Goal: Task Accomplishment & Management: Manage account settings

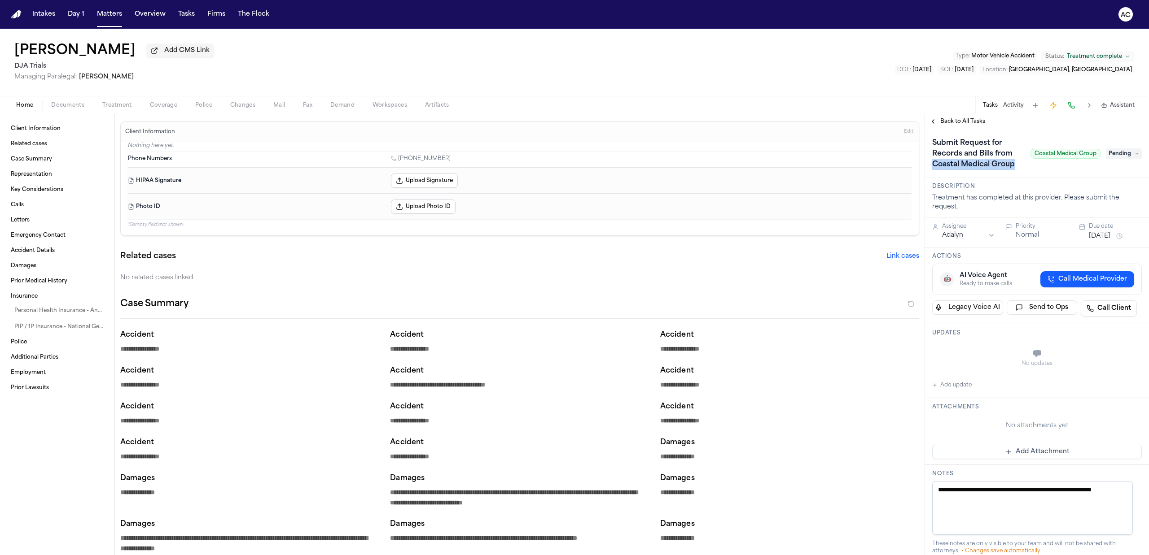
drag, startPoint x: 962, startPoint y: 173, endPoint x: 932, endPoint y: 166, distance: 31.2
click at [932, 166] on h1 "Submit Request for Records and Bills from Coastal Medical Group" at bounding box center [977, 154] width 98 height 36
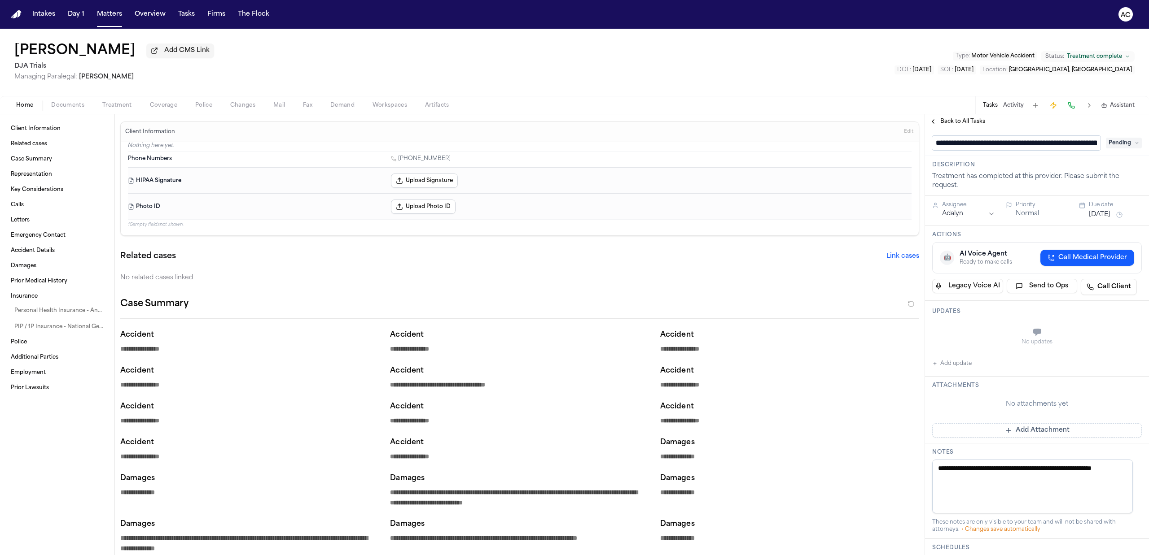
scroll to position [0, 85]
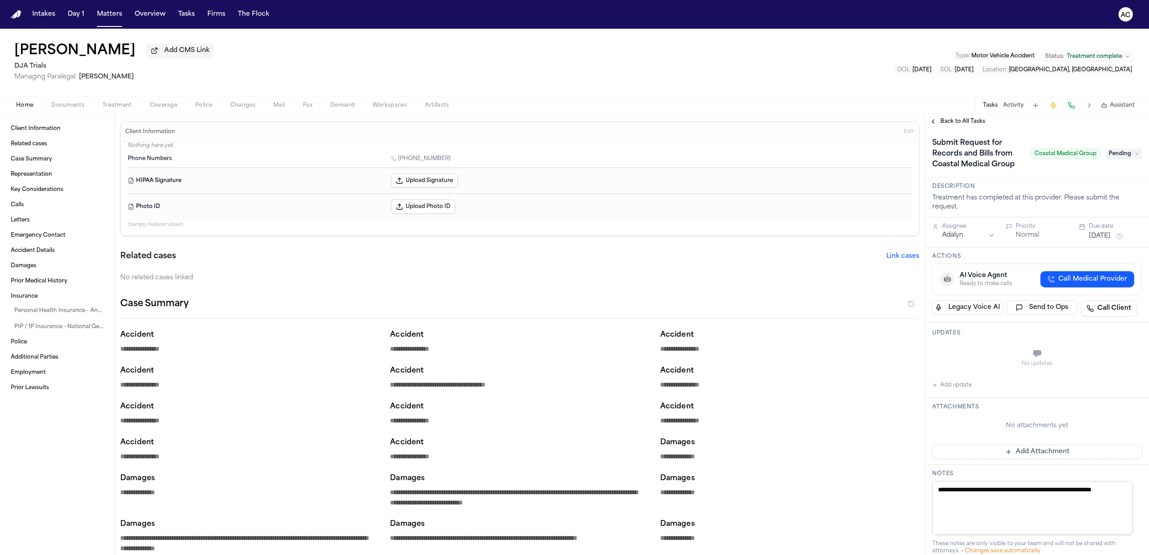
click at [124, 99] on div "Home Documents Treatment Coverage Police Changes Mail Fax Demand Workspaces Art…" at bounding box center [574, 105] width 1149 height 18
click at [124, 108] on span "Treatment" at bounding box center [117, 105] width 30 height 7
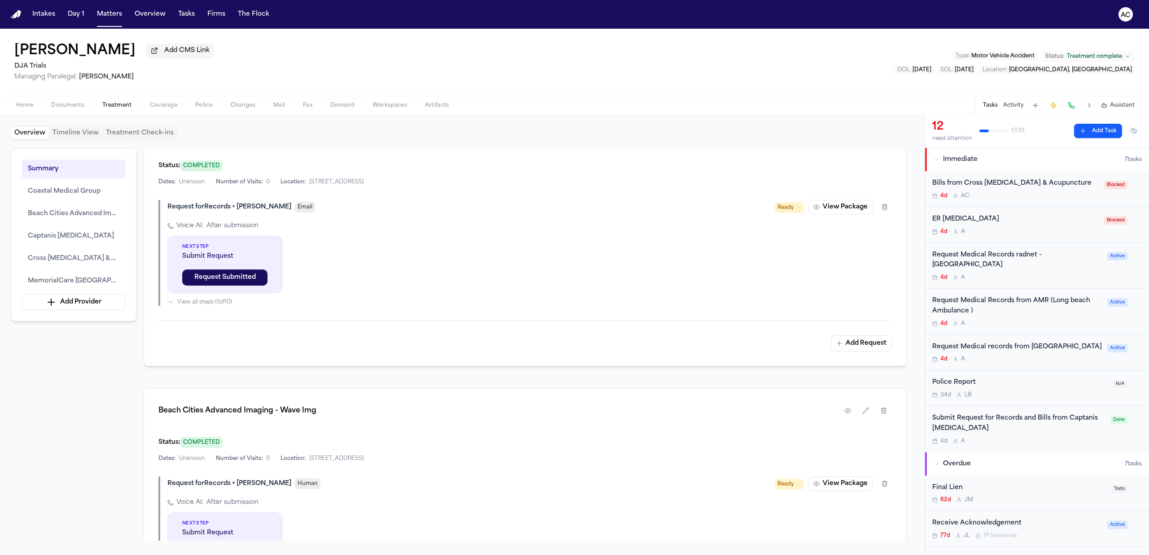
scroll to position [538, 0]
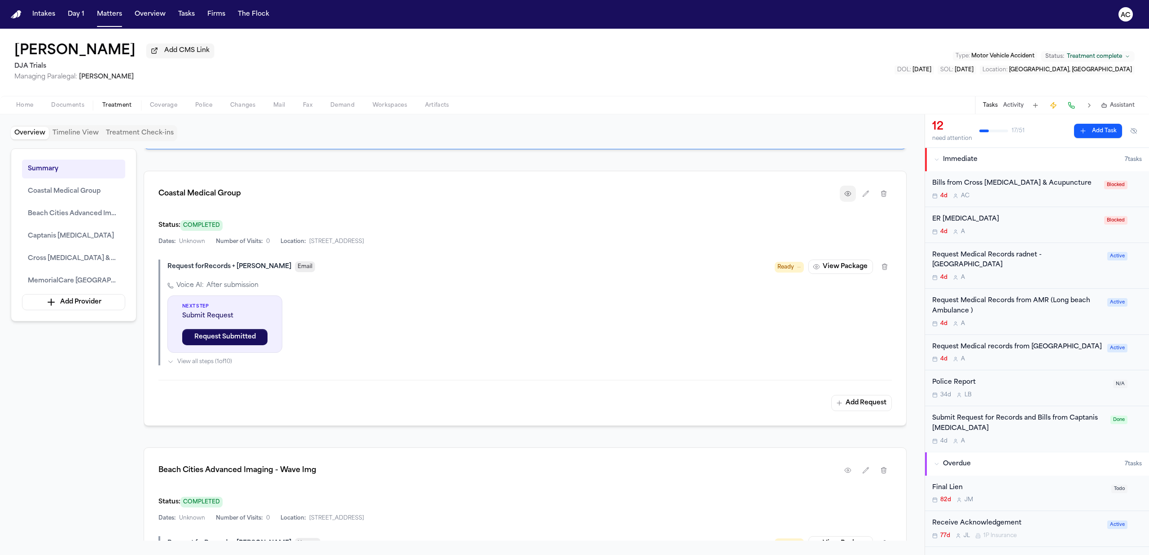
click at [847, 196] on icon "button" at bounding box center [847, 193] width 7 height 7
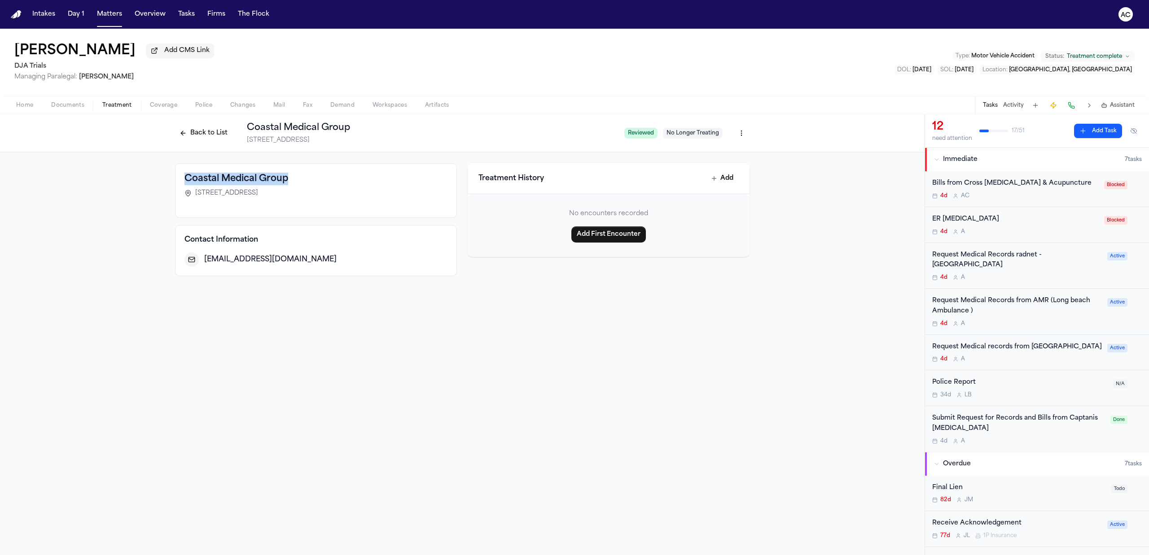
drag, startPoint x: 290, startPoint y: 176, endPoint x: 185, endPoint y: 185, distance: 105.0
click at [185, 185] on div "Coastal Medical Group" at bounding box center [315, 179] width 263 height 13
copy h3 "Coastal Medical Group"
drag, startPoint x: 363, startPoint y: 260, endPoint x: 205, endPoint y: 266, distance: 158.0
click at [205, 265] on div "smahon@coastalmedicalgroupsd.com" at bounding box center [325, 259] width 243 height 11
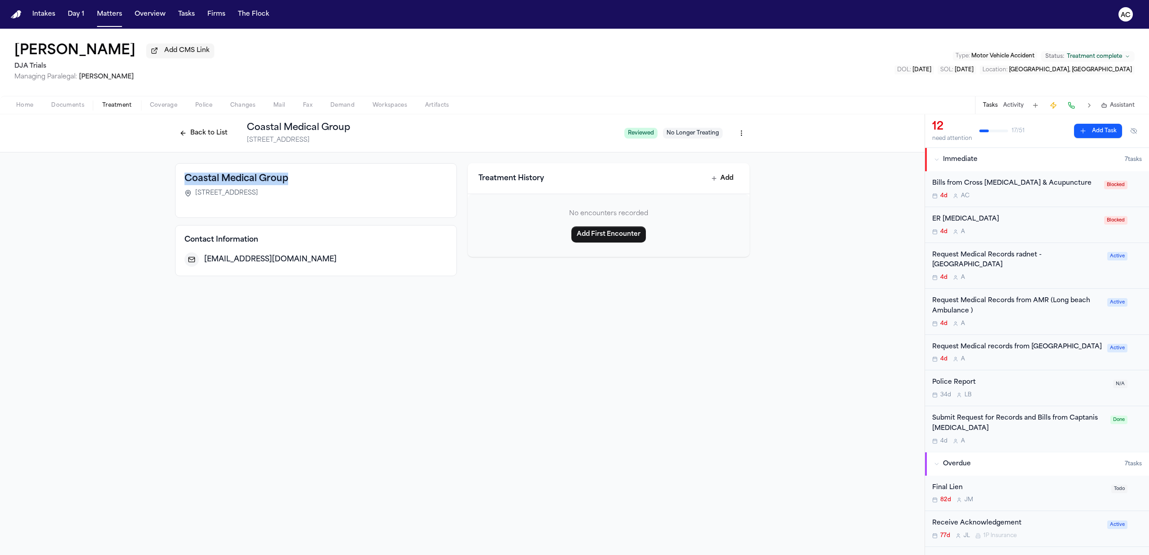
copy span "smahon@coastalmedicalgroupsd.com"
click at [324, 339] on div "Back to List Coastal Medical Group 12264 El Camino Real #202, San Diego, CA 921…" at bounding box center [462, 334] width 924 height 441
click at [745, 128] on html "Intakes Day 1 Matters Overview Tasks Firms The Flock AC Teresa Flores Add CMS L…" at bounding box center [574, 277] width 1149 height 555
click at [711, 185] on div "Edit Provider" at bounding box center [708, 182] width 76 height 14
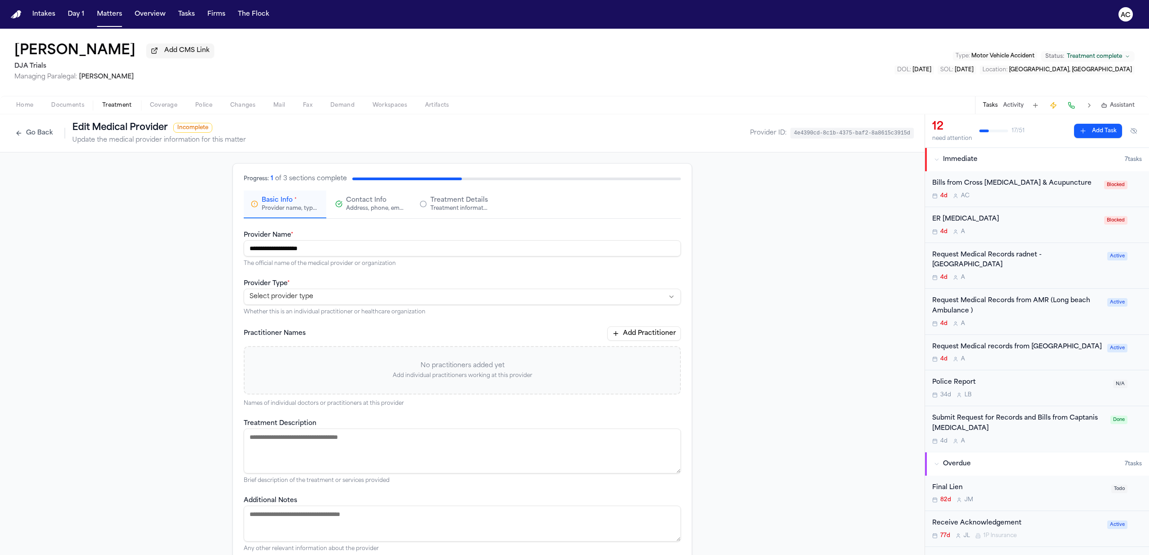
click at [291, 291] on html "**********" at bounding box center [574, 277] width 1149 height 555
click at [302, 295] on html "**********" at bounding box center [574, 277] width 1149 height 555
select select "**********"
click at [354, 211] on div "Address, phone, email, and other contact details" at bounding box center [374, 208] width 57 height 7
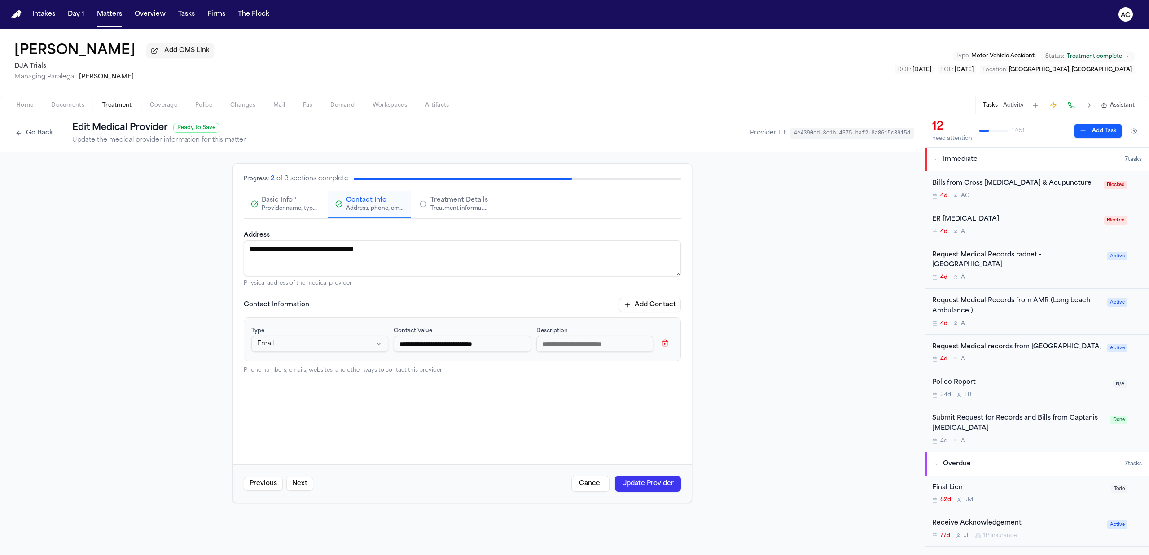
click at [659, 304] on button "Add Contact" at bounding box center [650, 305] width 62 height 14
click at [367, 401] on html "**********" at bounding box center [574, 277] width 1149 height 555
select select "*****"
click at [449, 395] on input at bounding box center [462, 395] width 137 height 16
paste input "**********"
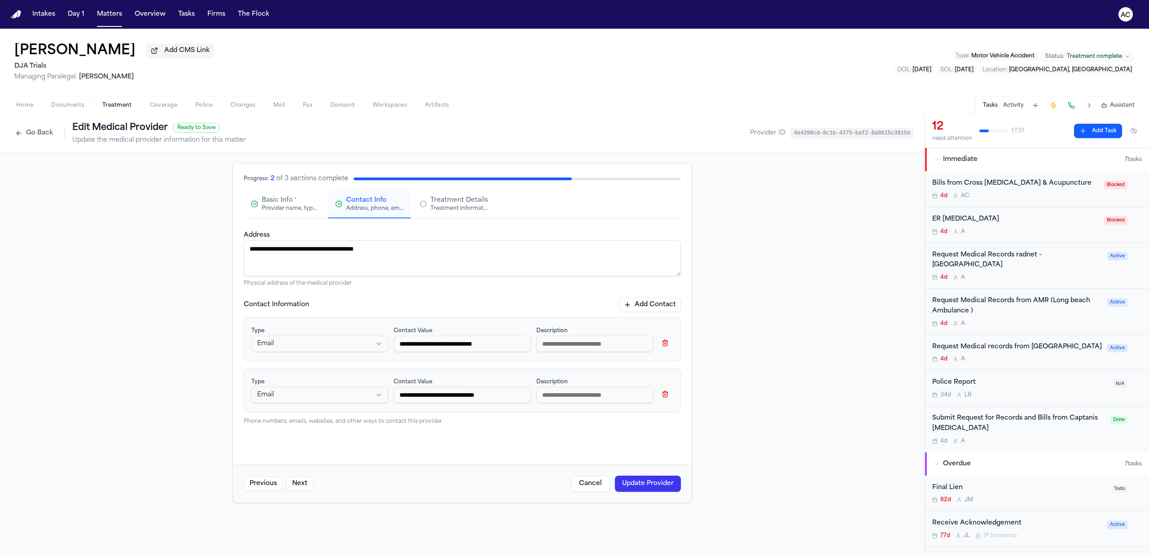
type input "**********"
type input "*"
type input "**********"
click at [639, 306] on button "Add Contact" at bounding box center [650, 305] width 62 height 14
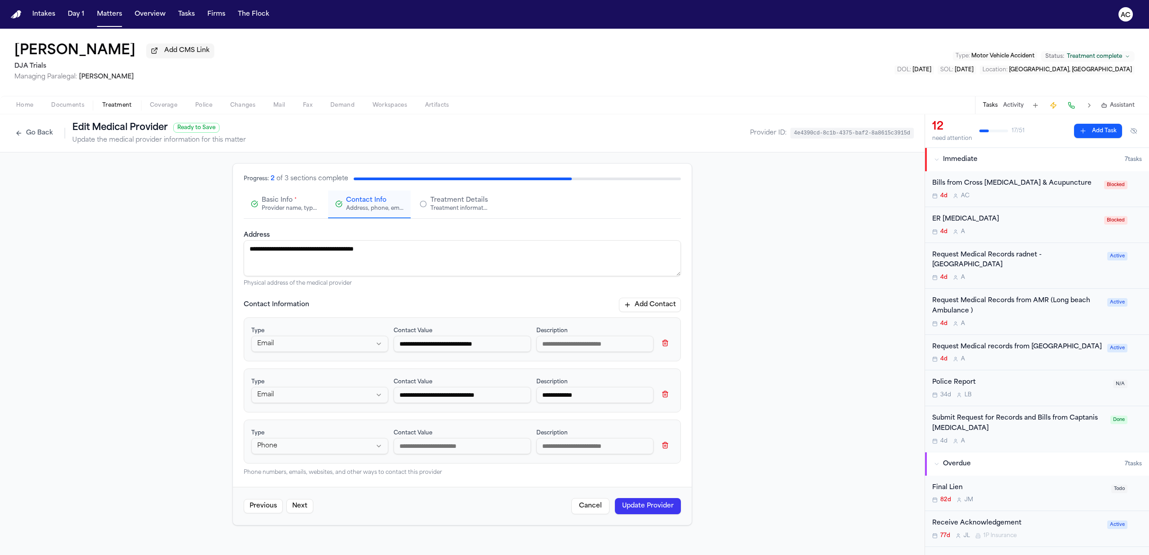
click at [442, 446] on input at bounding box center [462, 446] width 137 height 16
paste input "**********"
type input "**********"
click at [582, 447] on input at bounding box center [594, 446] width 117 height 16
type input "**********"
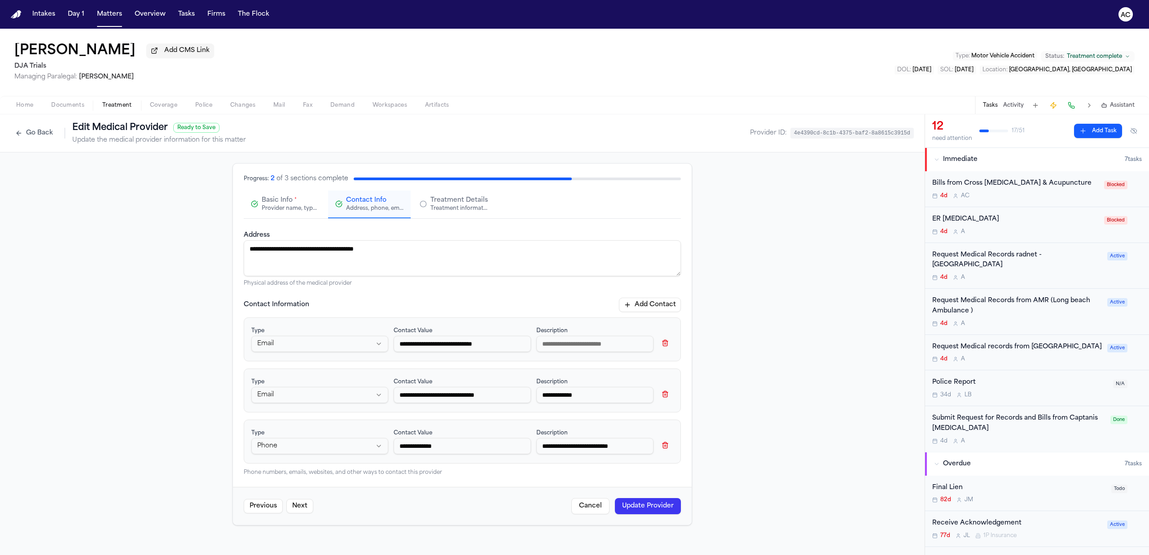
click at [651, 501] on button "Update Provider" at bounding box center [648, 507] width 66 height 16
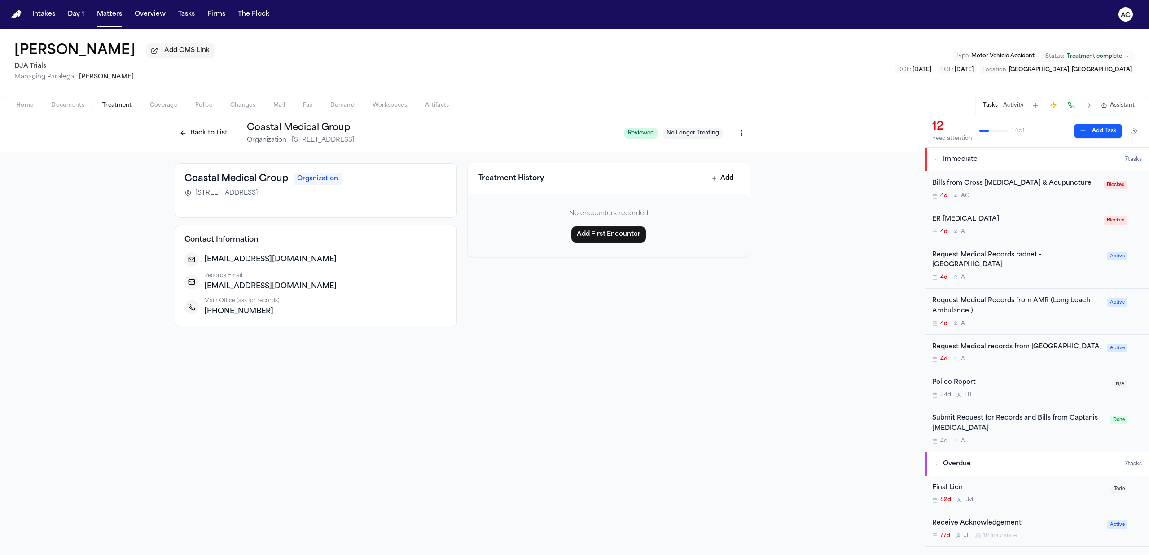
click at [211, 131] on button "Back to List" at bounding box center [203, 133] width 57 height 14
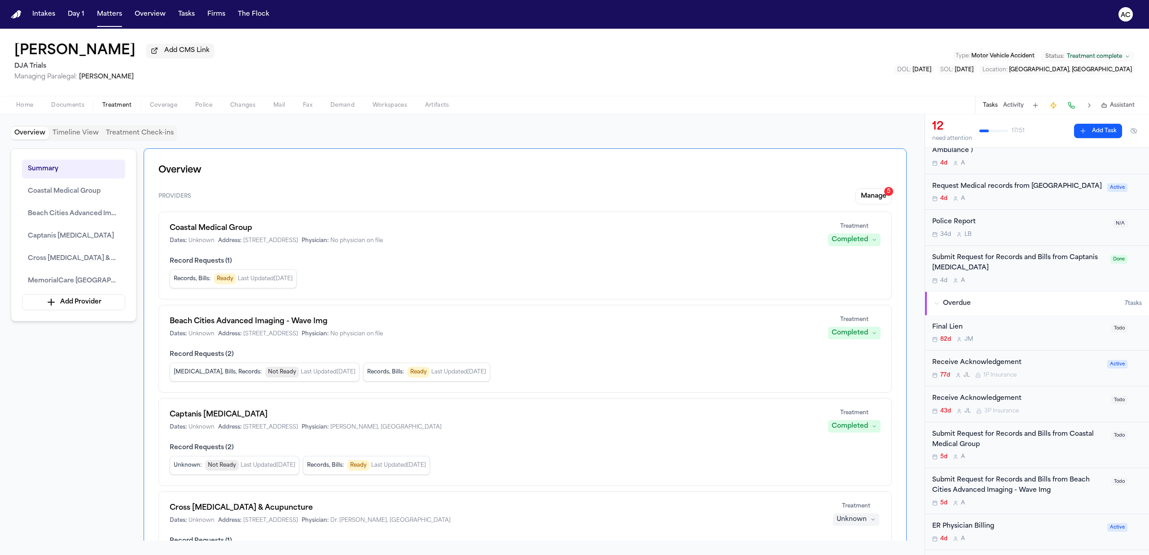
scroll to position [239, 0]
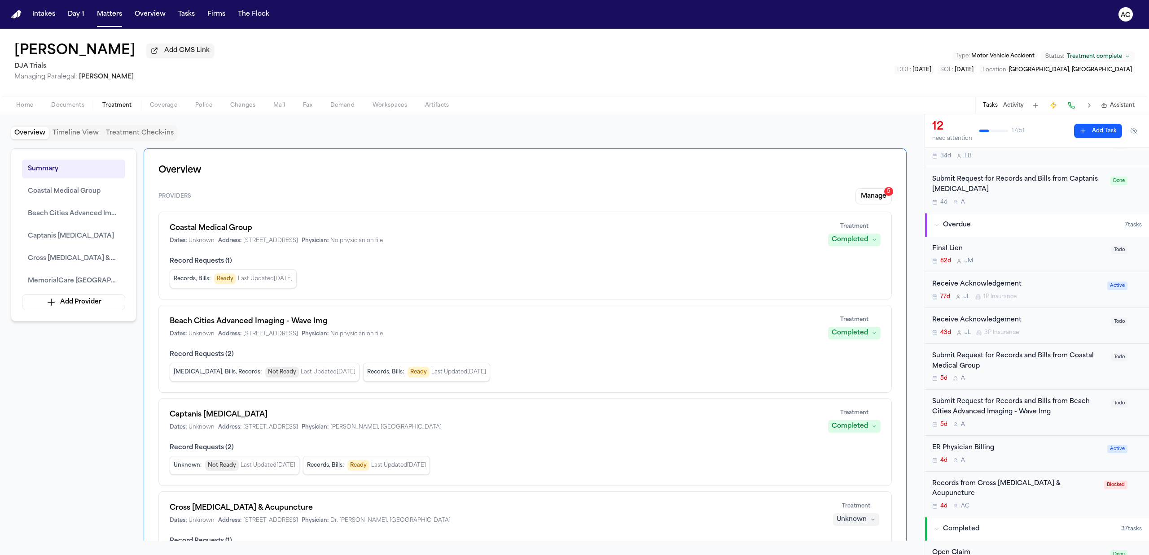
click at [966, 354] on div "Submit Request for Records and Bills from Coastal Medical Group" at bounding box center [1019, 361] width 174 height 21
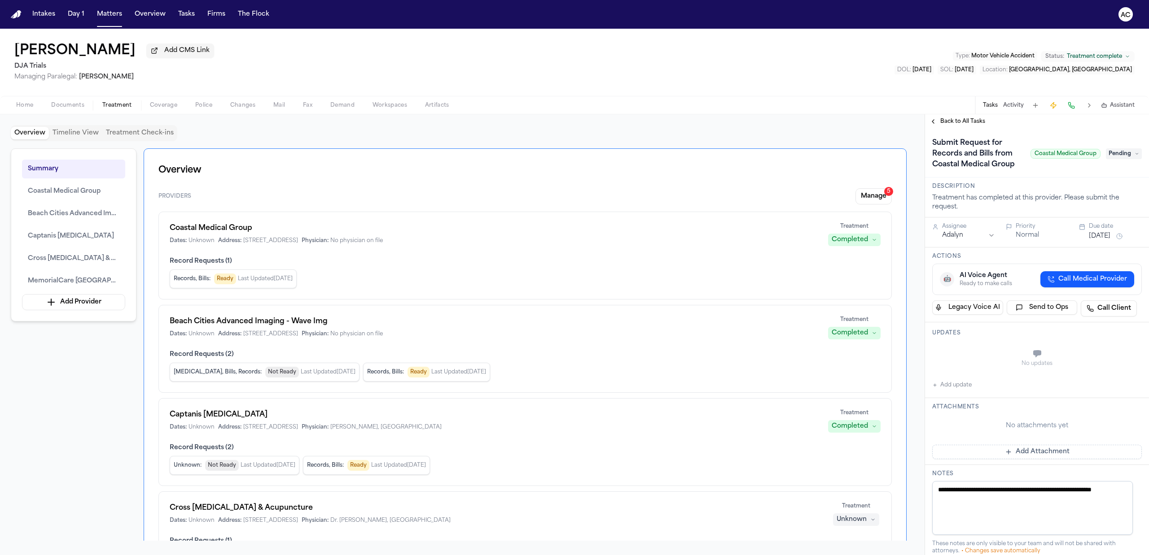
click at [1124, 156] on span "Pending" at bounding box center [1124, 154] width 36 height 11
click at [1092, 269] on div "Requested" at bounding box center [1092, 267] width 94 height 11
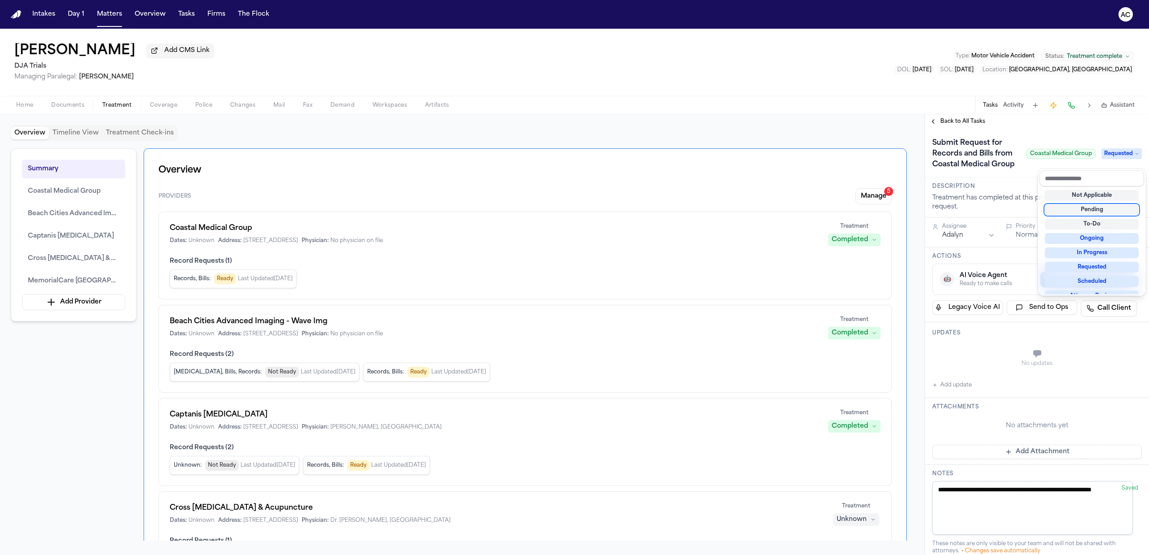
click at [1001, 171] on div "Submit Request for Records and Bills from Coastal Medical Group Coastal Medical…" at bounding box center [1037, 154] width 210 height 36
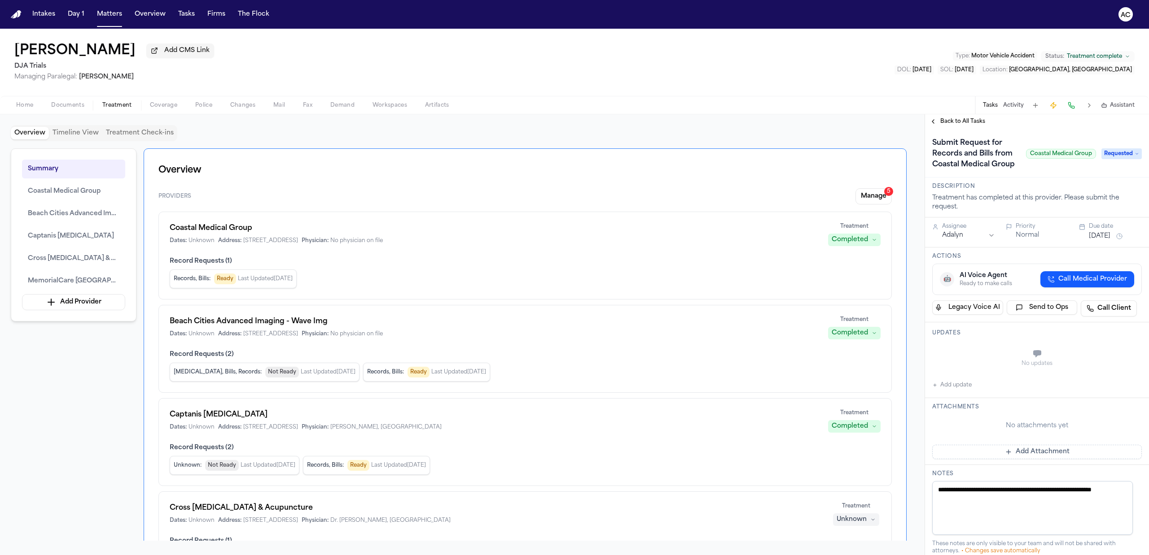
click at [949, 391] on button "Add update" at bounding box center [951, 385] width 39 height 11
drag, startPoint x: 947, startPoint y: 388, endPoint x: 980, endPoint y: 363, distance: 42.3
click at [948, 380] on button "Private" at bounding box center [949, 376] width 7 height 7
drag, startPoint x: 995, startPoint y: 356, endPoint x: 1015, endPoint y: 332, distance: 30.9
click at [1000, 355] on div "Private Cancel Add" at bounding box center [1042, 363] width 199 height 43
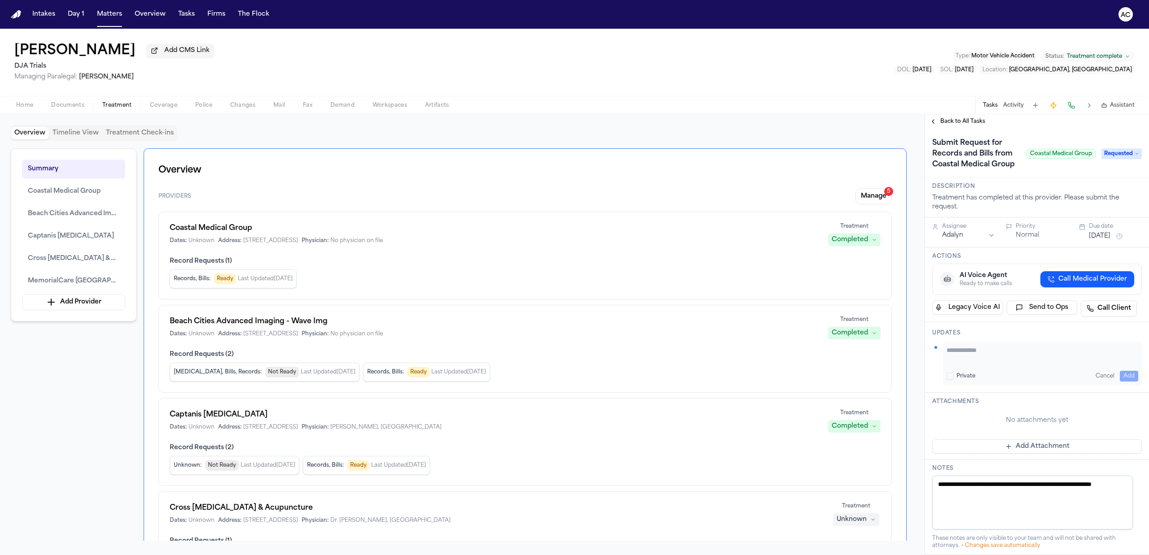
click at [1002, 364] on textarea "Add your update" at bounding box center [1042, 355] width 192 height 18
type textarea "**********"
click at [1122, 382] on button "Add" at bounding box center [1129, 376] width 18 height 11
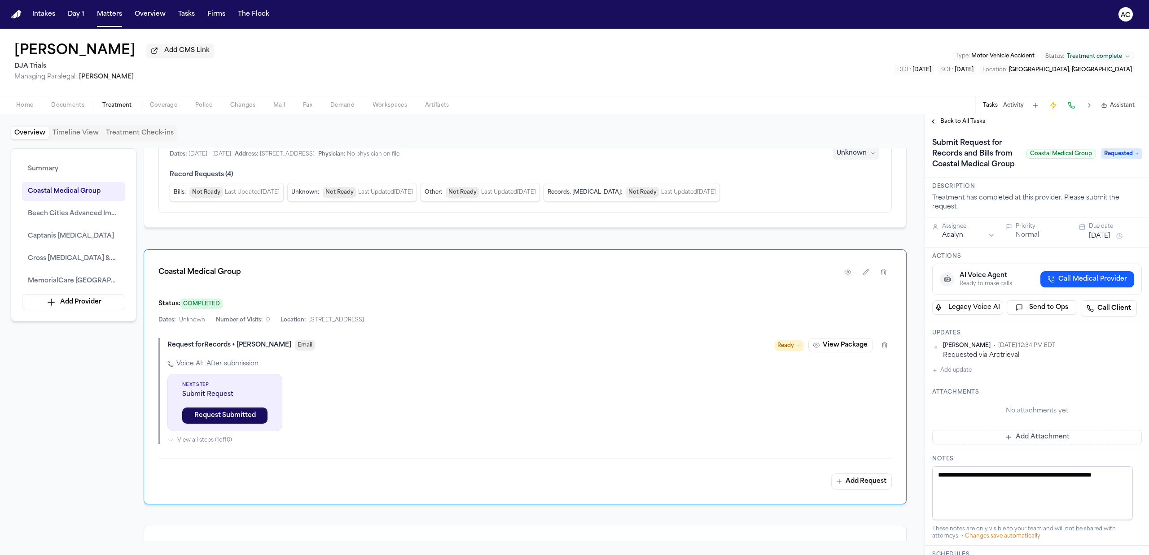
scroll to position [478, 0]
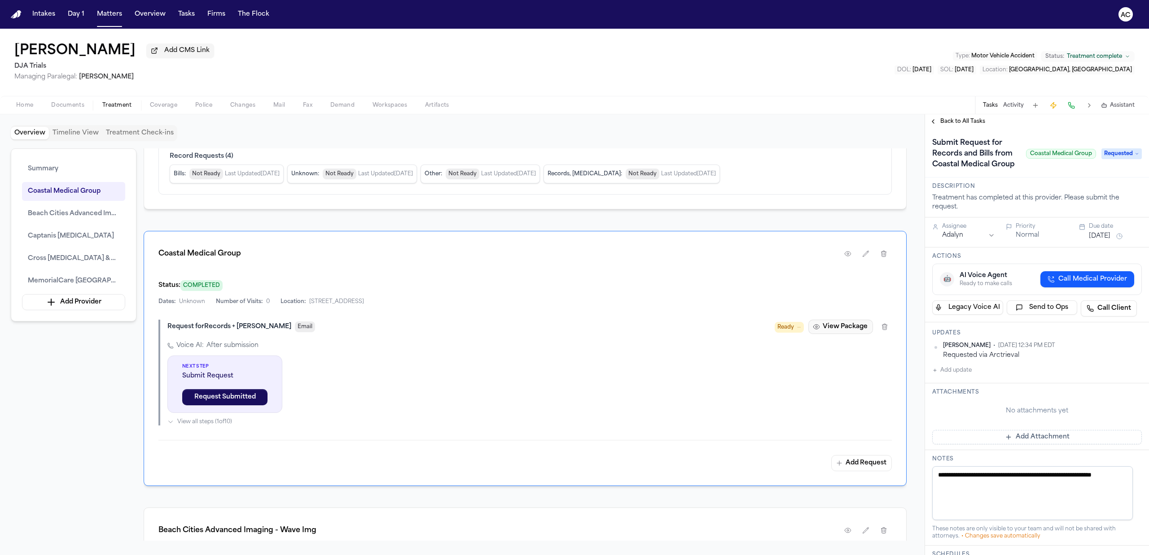
click at [846, 332] on button "View Package" at bounding box center [840, 327] width 65 height 14
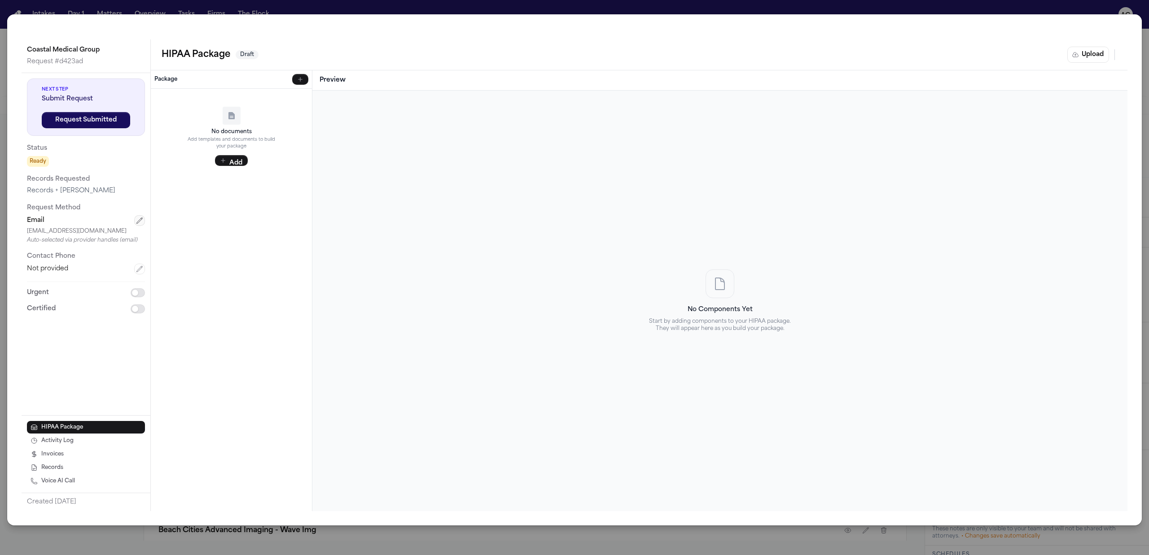
click at [142, 223] on icon "button" at bounding box center [139, 220] width 7 height 7
click at [132, 246] on body "Intakes Day 1 Matters Overview Tasks Firms The Flock AC Teresa Flores Add CMS L…" at bounding box center [574, 277] width 1149 height 555
paste input "email"
type input "*********"
click at [258, 272] on div "No documents Add templates and documents to build your package Add" at bounding box center [231, 300] width 161 height 423
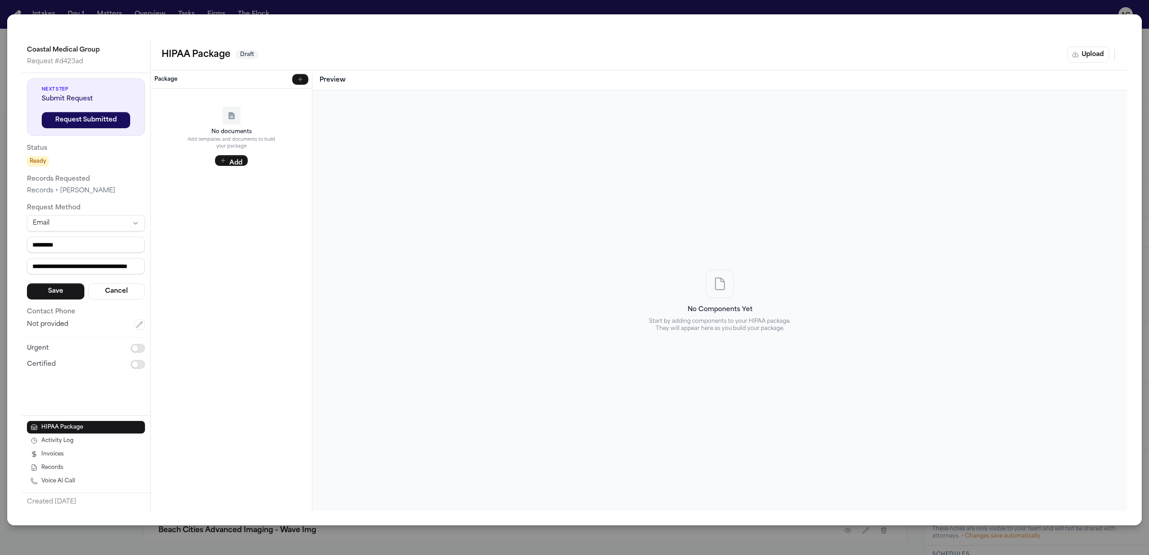
drag, startPoint x: 9, startPoint y: 248, endPoint x: -24, endPoint y: 248, distance: 33.2
click at [0, 248] on html "Intakes Day 1 Matters Overview Tasks Firms The Flock AC Teresa Flores Add CMS L…" at bounding box center [574, 277] width 1149 height 555
click at [225, 264] on div "No documents Add templates and documents to build your package Add" at bounding box center [231, 300] width 161 height 423
click at [68, 265] on input "**********" at bounding box center [86, 266] width 118 height 16
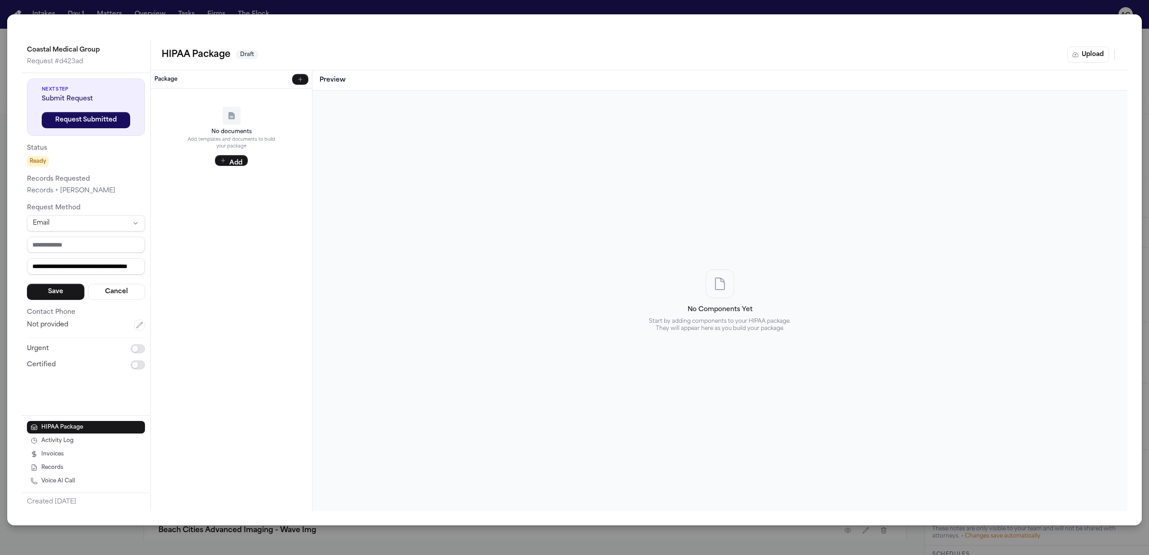
drag, startPoint x: 31, startPoint y: 264, endPoint x: 227, endPoint y: 284, distance: 197.0
click at [227, 284] on div "**********" at bounding box center [575, 275] width 1106 height 472
paste input "text"
type input "*********"
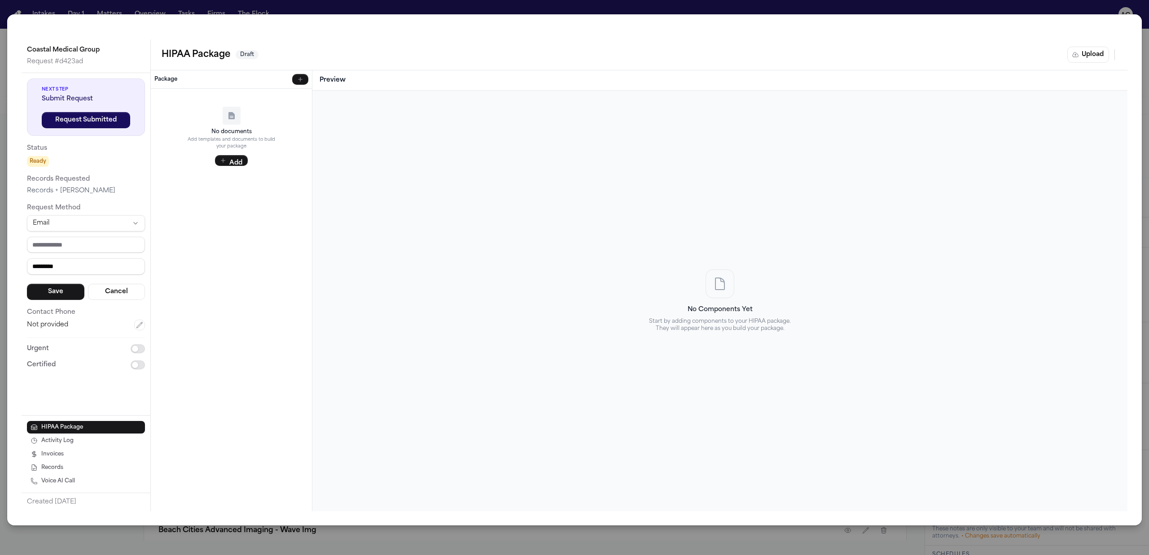
click at [219, 310] on div "No documents Add templates and documents to build your package Add" at bounding box center [231, 300] width 161 height 423
click at [85, 248] on input "email" at bounding box center [86, 245] width 118 height 16
paste input "**********"
type input "**********"
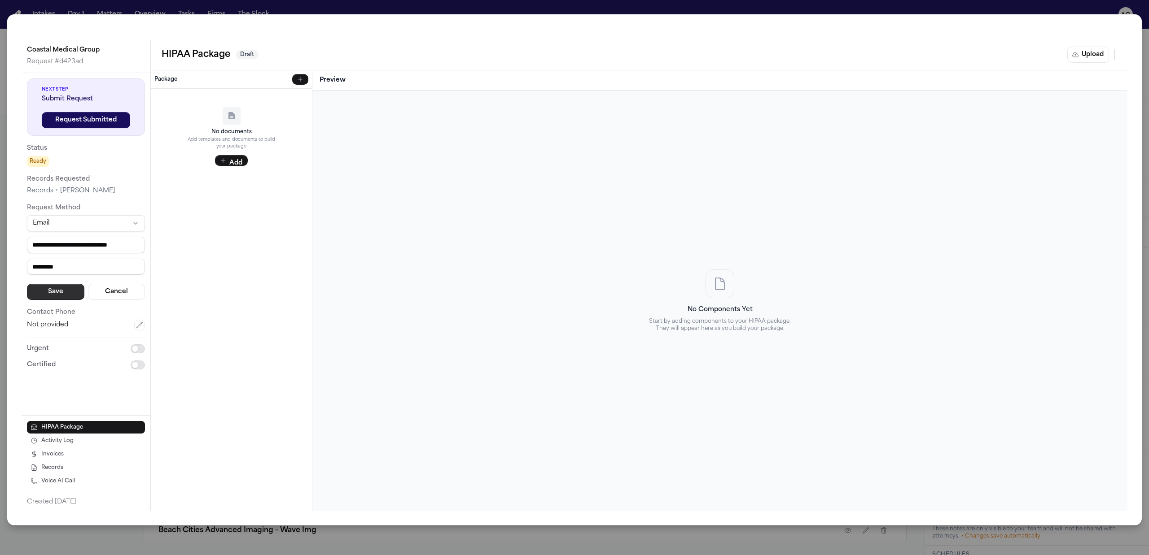
scroll to position [0, 0]
click at [64, 297] on button "Save" at bounding box center [55, 292] width 57 height 16
click at [139, 270] on icon "button" at bounding box center [139, 269] width 7 height 7
click at [82, 270] on input "tel" at bounding box center [86, 272] width 118 height 16
paste input "**********"
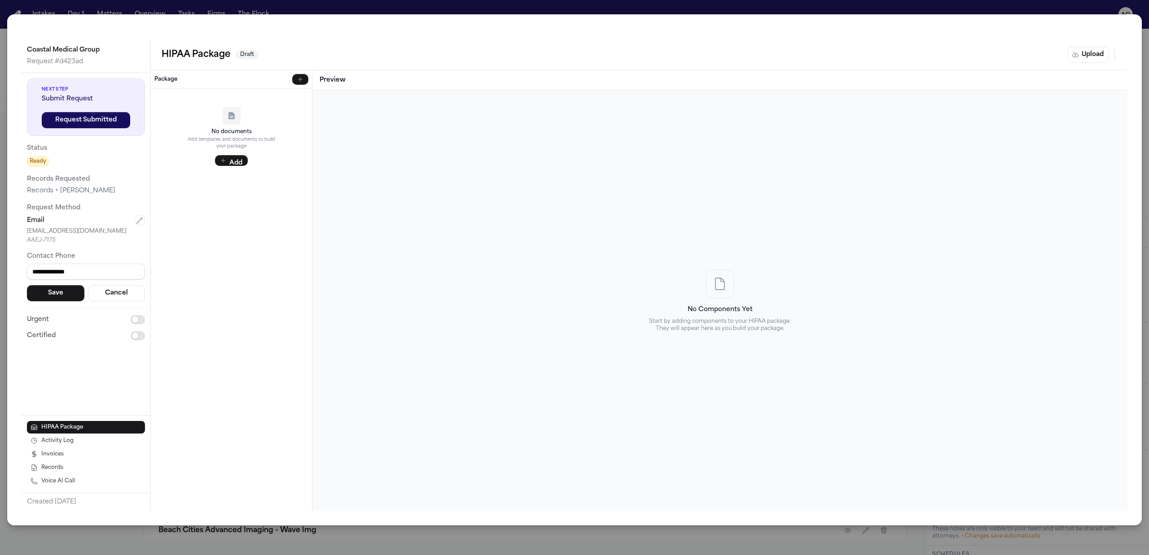
type input "**********"
click at [108, 346] on div "**********" at bounding box center [86, 210] width 129 height 274
click at [55, 286] on button "Save" at bounding box center [55, 293] width 57 height 16
click at [1085, 54] on button "Upload" at bounding box center [1088, 55] width 42 height 16
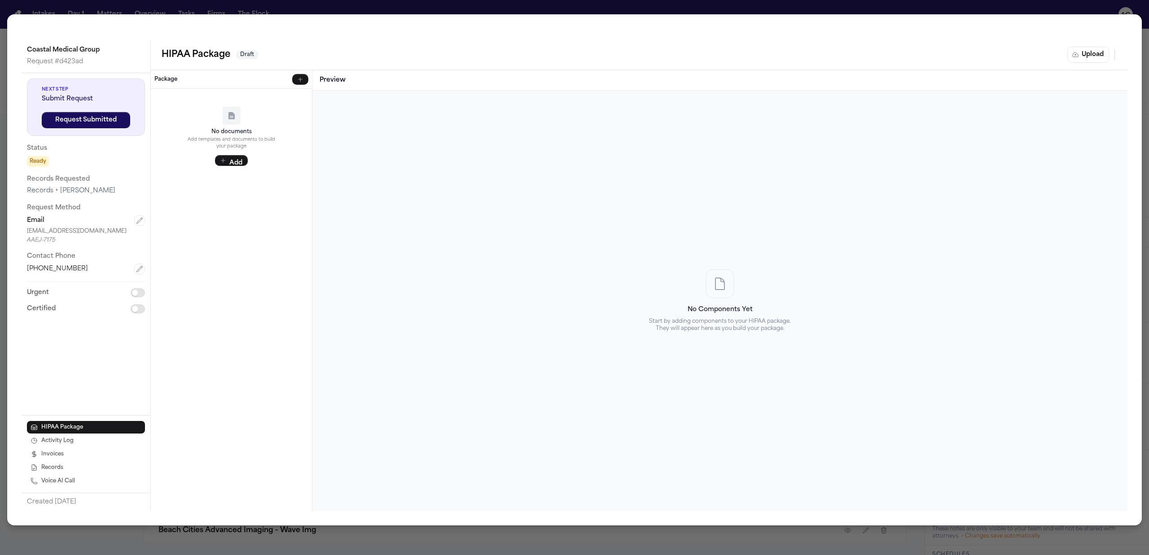
click at [914, 4] on div "Upload Complete HIPAA Package Upload a pre-completed HIPAA package PDF or selec…" at bounding box center [574, 277] width 1149 height 555
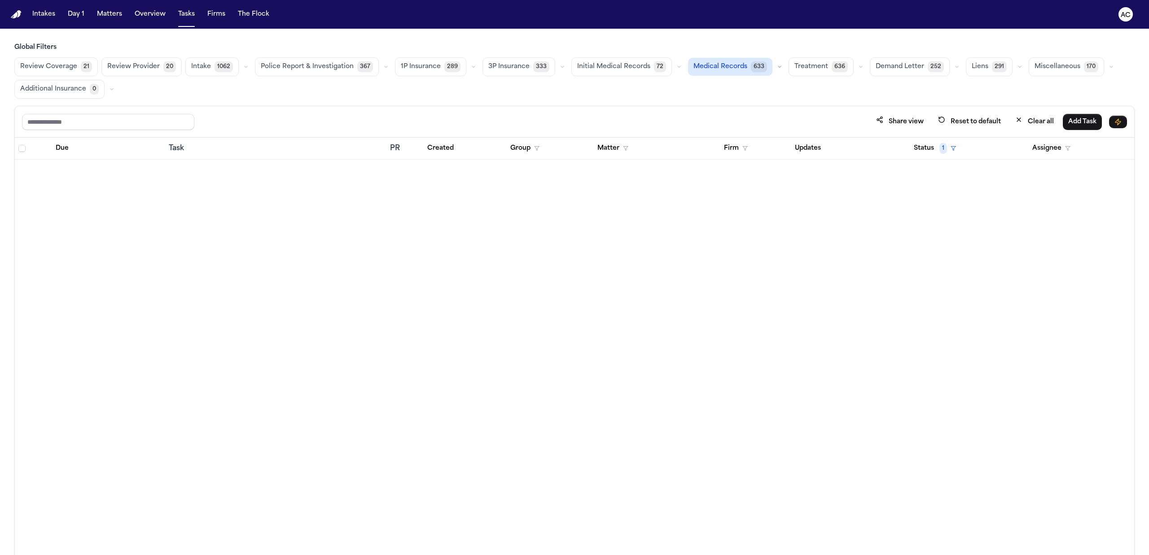
scroll to position [1256, 0]
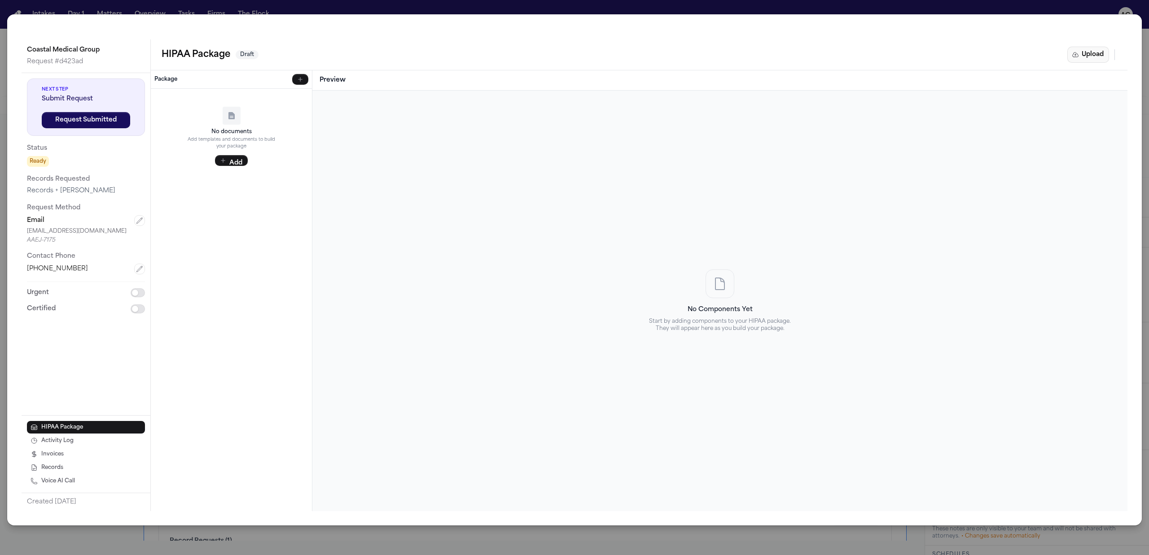
click at [1092, 56] on button "Upload" at bounding box center [1088, 55] width 42 height 16
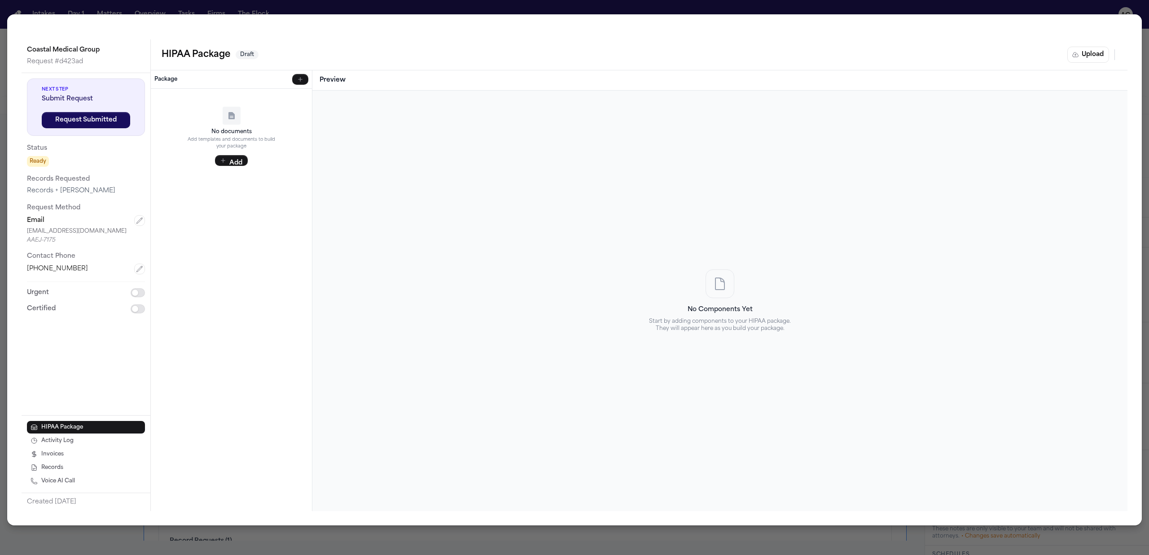
click at [76, 115] on div "Upload Complete HIPAA Package Upload a pre-completed HIPAA package PDF or selec…" at bounding box center [574, 277] width 1149 height 555
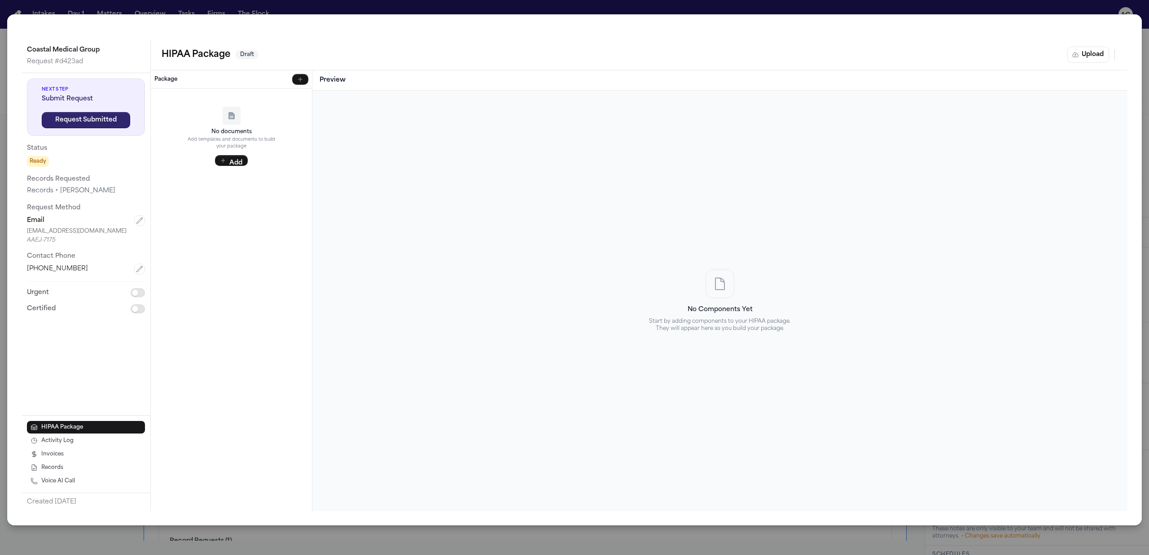
click at [78, 118] on button "Request Submitted" at bounding box center [86, 120] width 88 height 16
click at [1101, 52] on button "Upload" at bounding box center [1088, 55] width 42 height 16
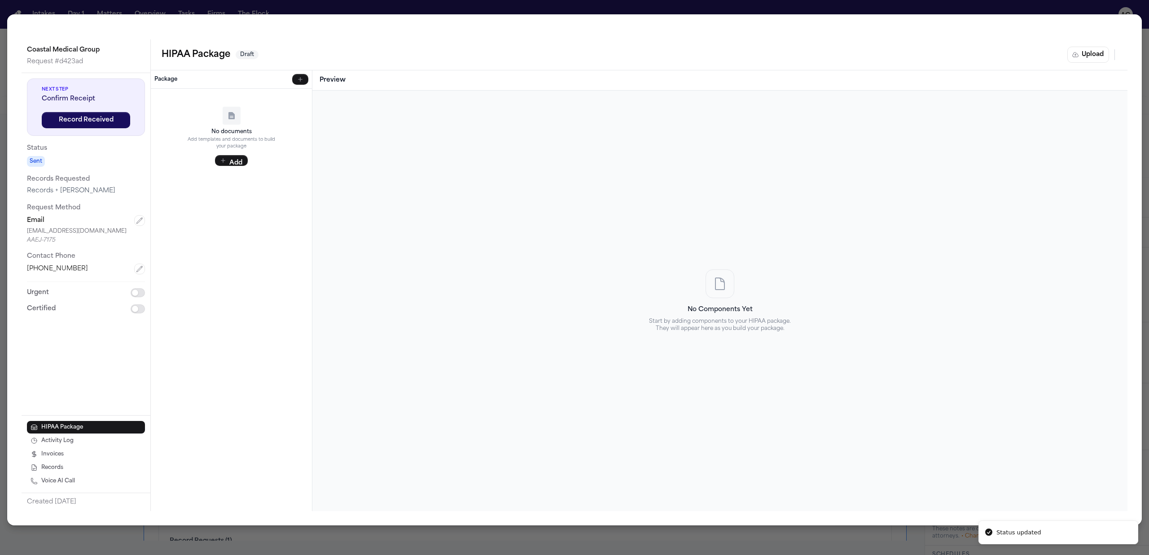
click at [1067, 8] on div "Upload Complete HIPAA Package Upload a pre-completed HIPAA package PDF or selec…" at bounding box center [574, 277] width 1149 height 555
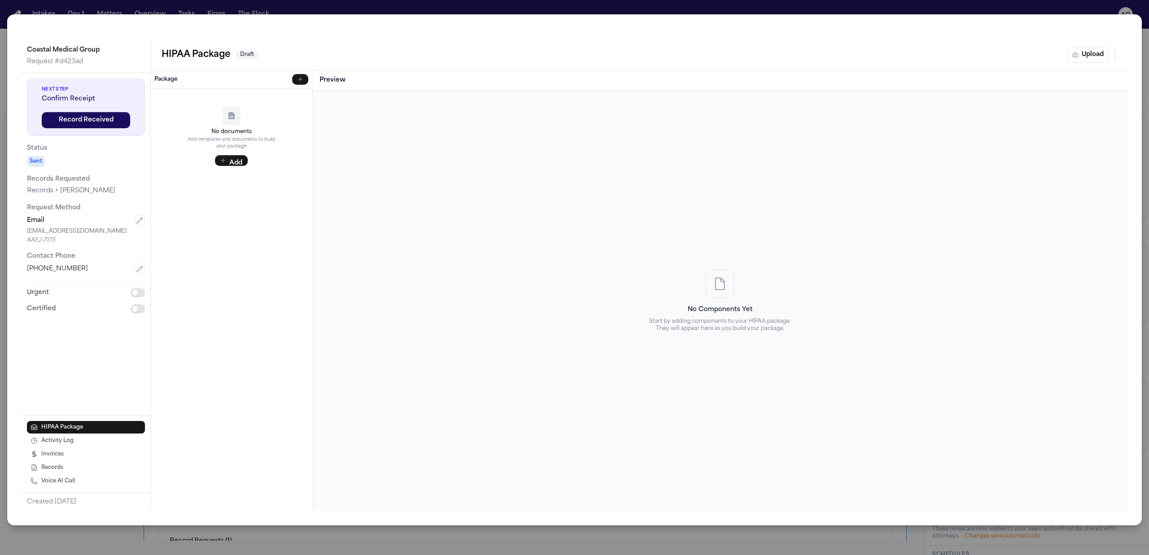
click at [1146, 32] on div "Coastal Medical Group Request # d423ad Next Step Confirm Receipt Record Receive…" at bounding box center [574, 277] width 1149 height 555
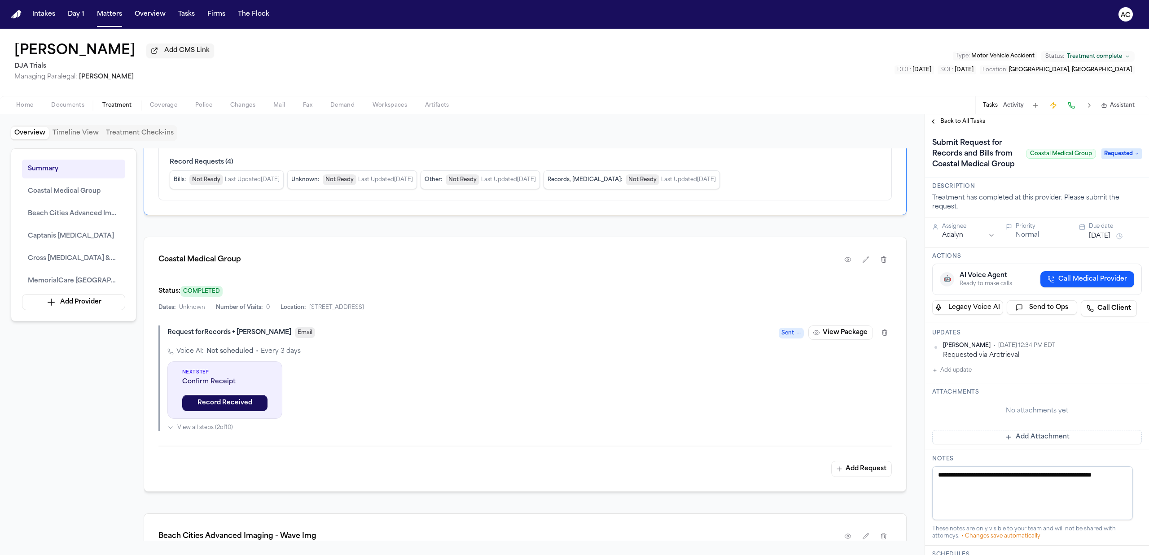
scroll to position [478, 0]
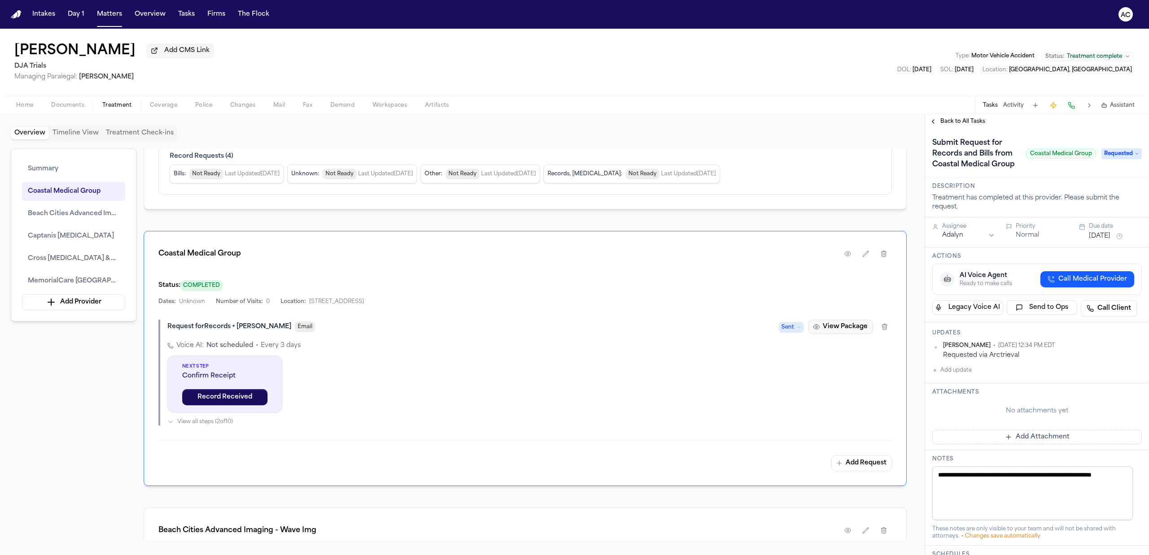
click at [842, 331] on button "View Package" at bounding box center [840, 327] width 65 height 14
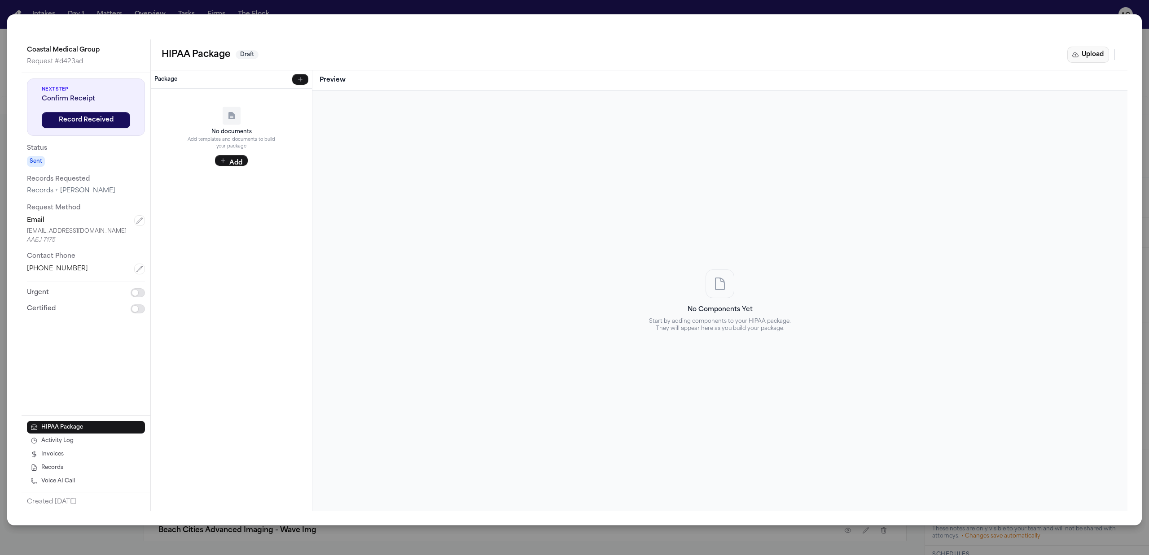
click at [1076, 60] on button "Upload" at bounding box center [1088, 55] width 42 height 16
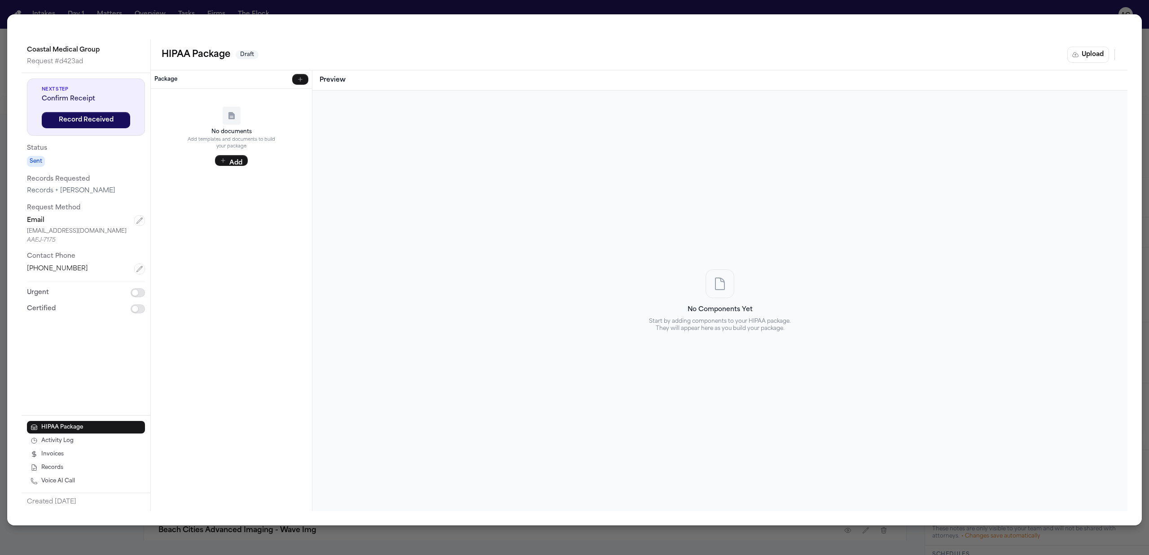
click at [1036, 0] on div "Upload Complete HIPAA Package Upload a pre-completed HIPAA package PDF or selec…" at bounding box center [574, 277] width 1149 height 555
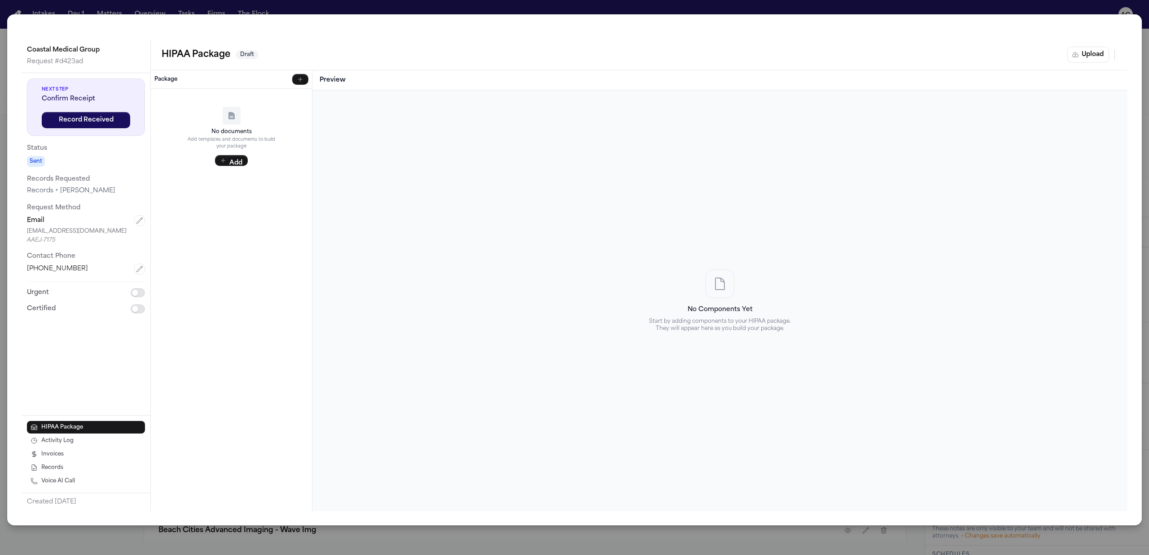
click at [1076, 4] on div "Coastal Medical Group Request # d423ad Next Step Confirm Receipt Record Receive…" at bounding box center [574, 277] width 1149 height 555
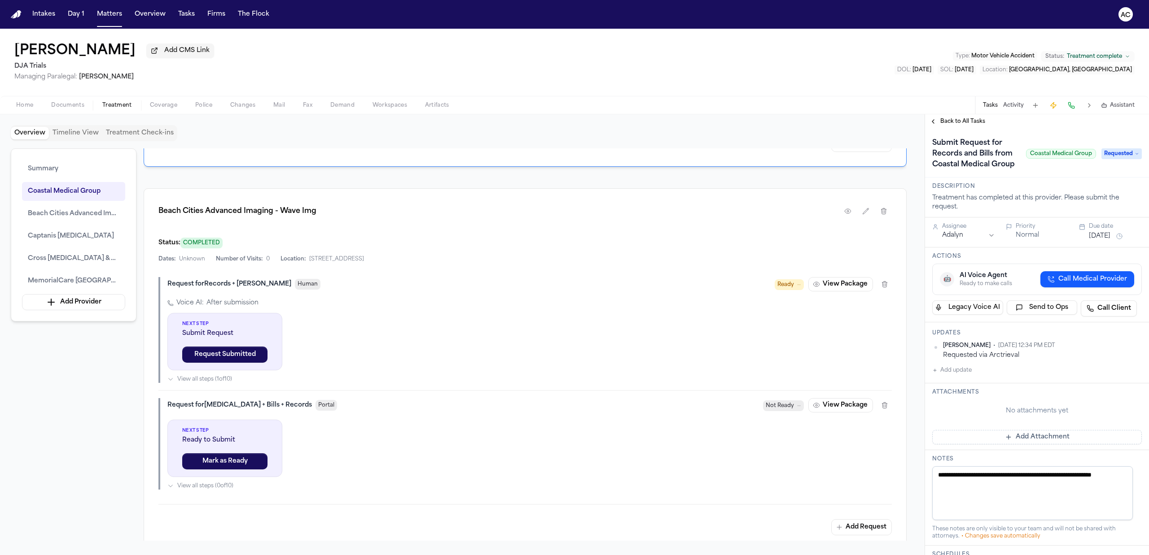
scroll to position [837, 0]
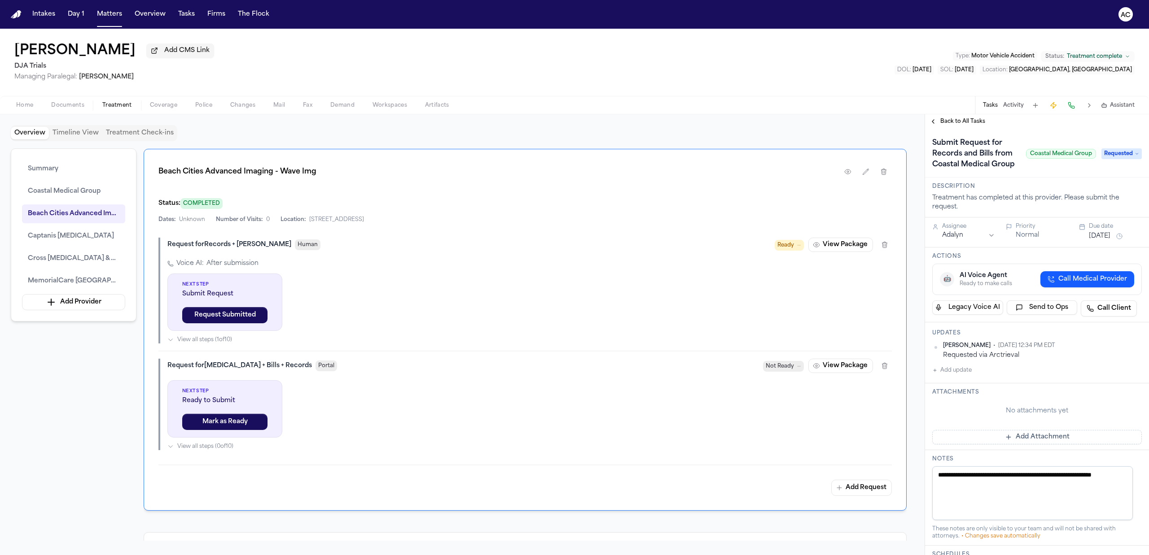
click at [953, 123] on span "Back to All Tasks" at bounding box center [962, 121] width 45 height 7
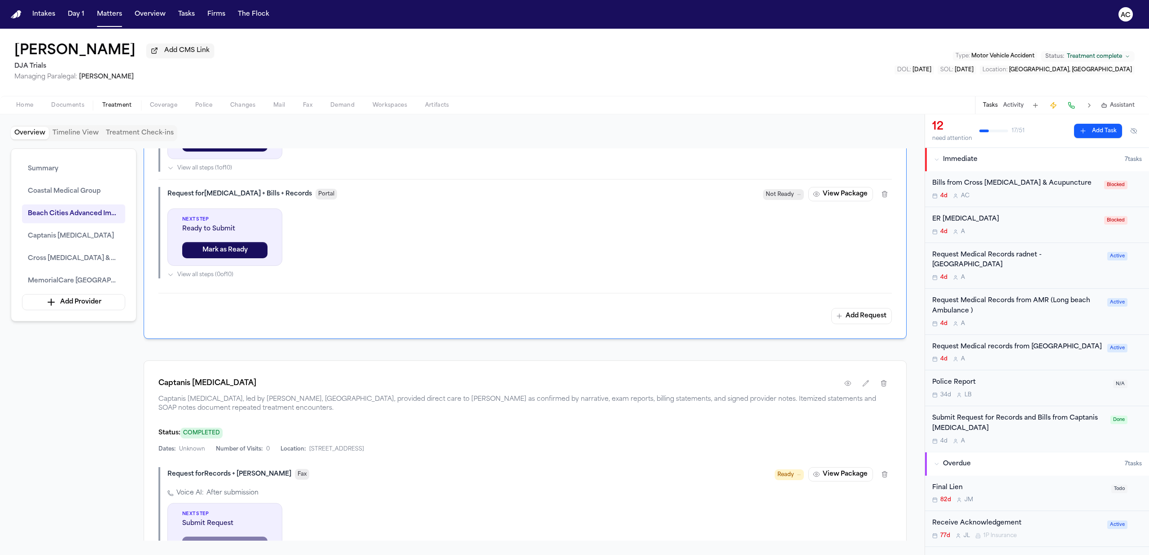
scroll to position [1196, 0]
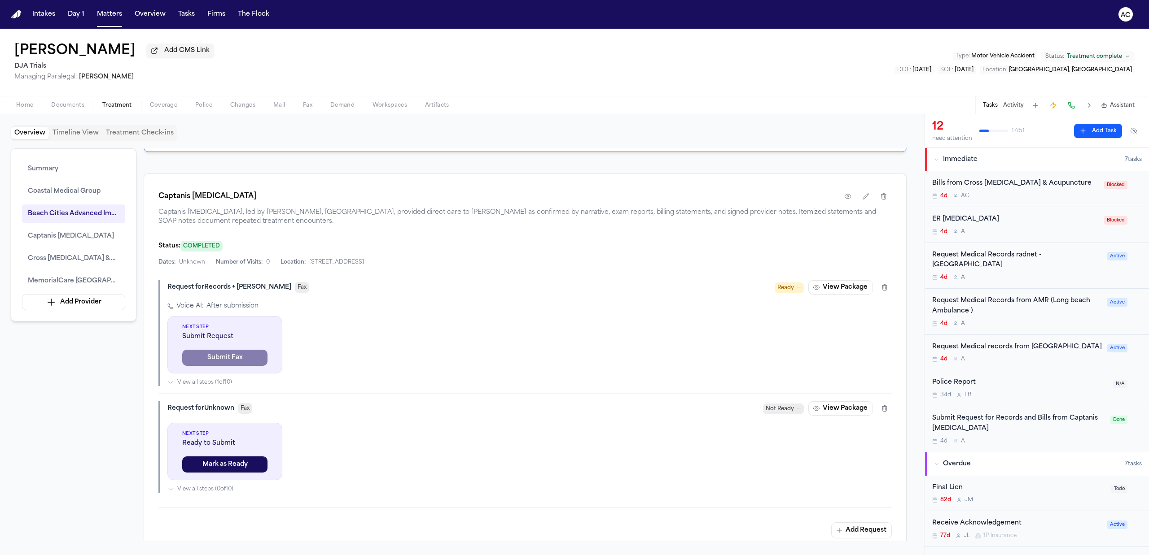
click at [959, 422] on div "Submit Request for Records and Bills from Captanis Chiropractic" at bounding box center [1018, 424] width 173 height 21
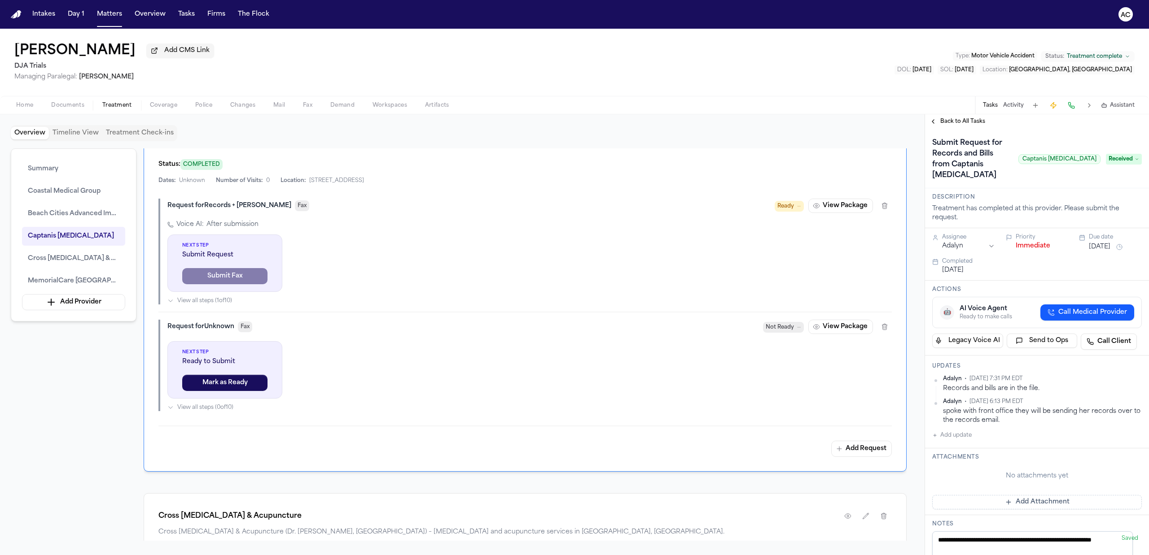
scroll to position [1256, 0]
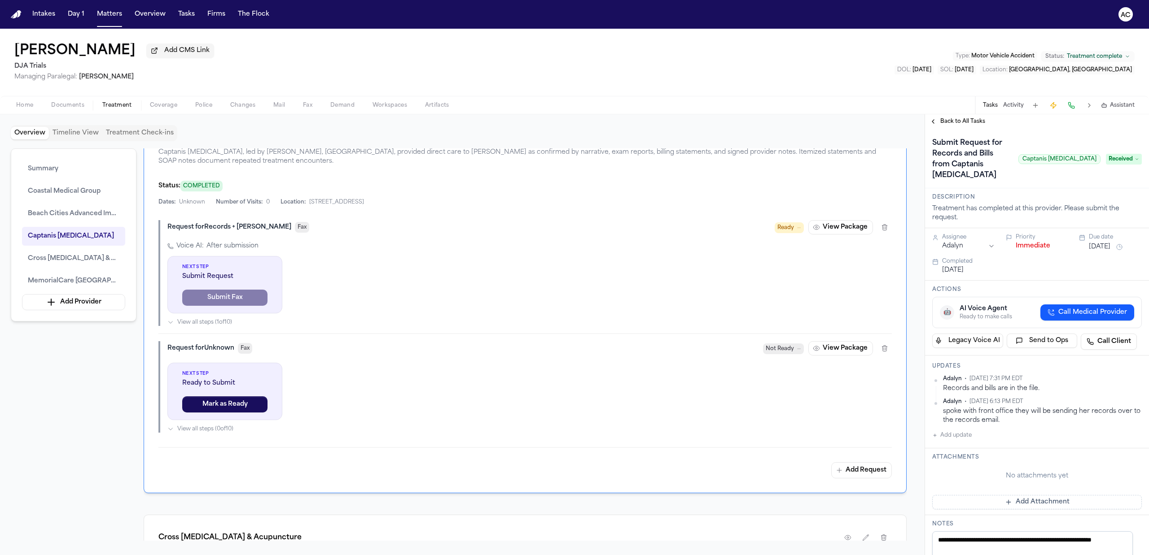
click at [954, 123] on span "Back to All Tasks" at bounding box center [962, 121] width 45 height 7
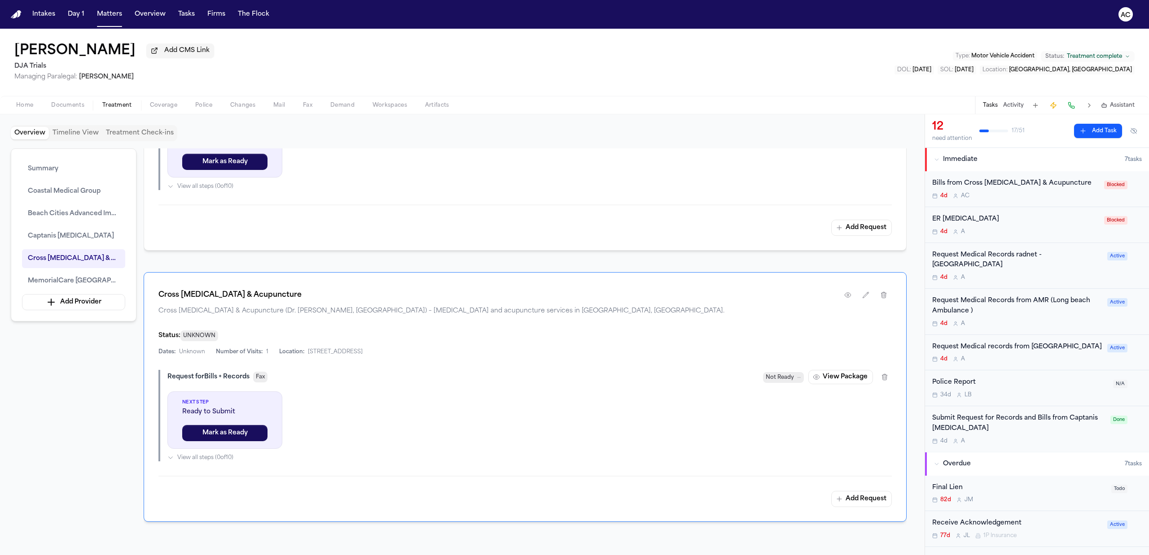
scroll to position [1496, 0]
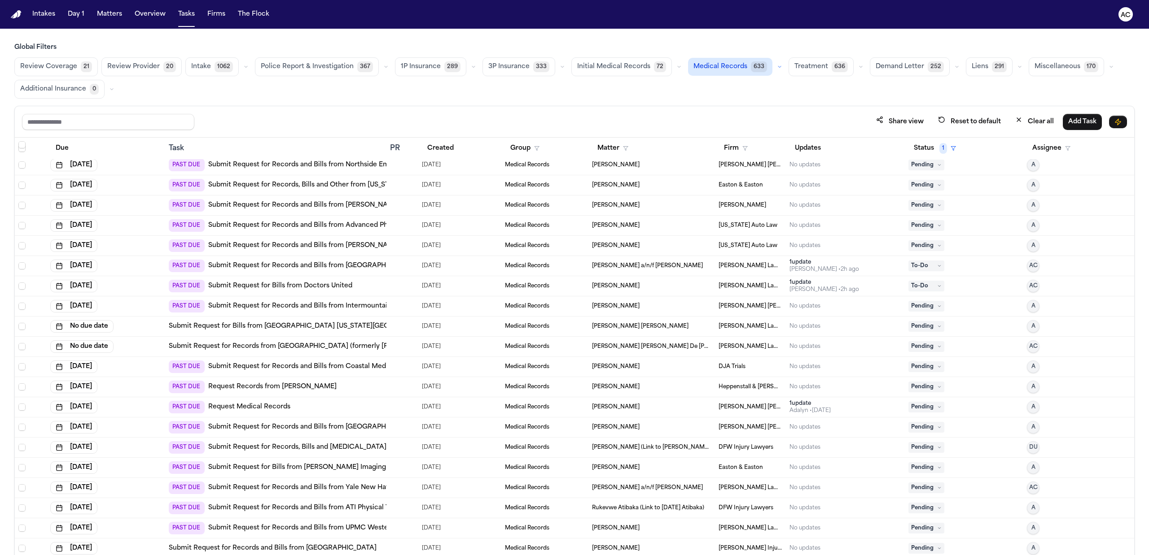
scroll to position [1316, 0]
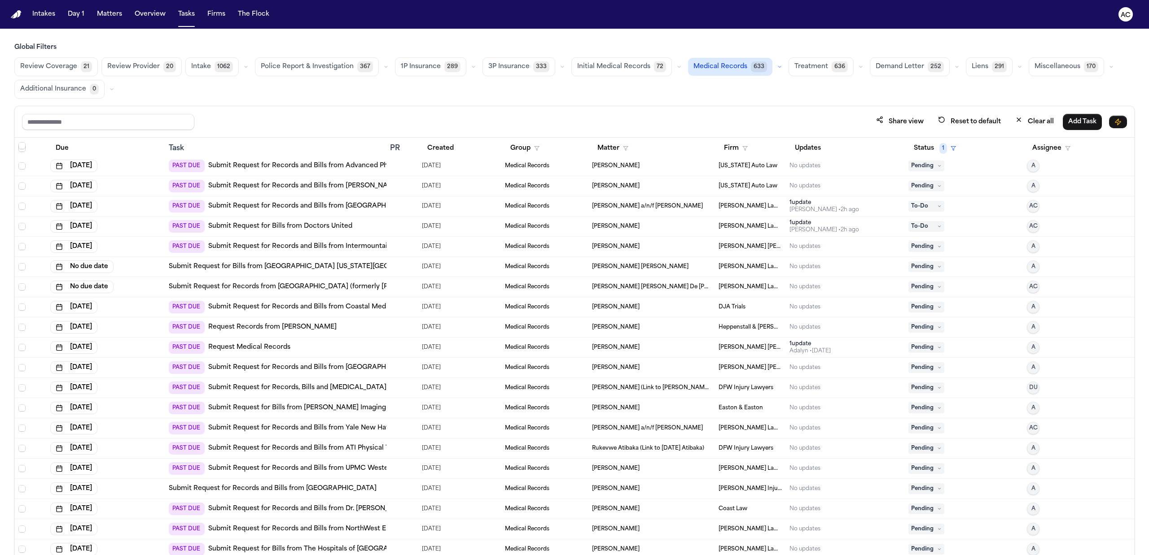
click at [354, 428] on link "Submit Request for Records and Bills from Yale New Haven [MEDICAL_DATA] Program" at bounding box center [346, 428] width 277 height 9
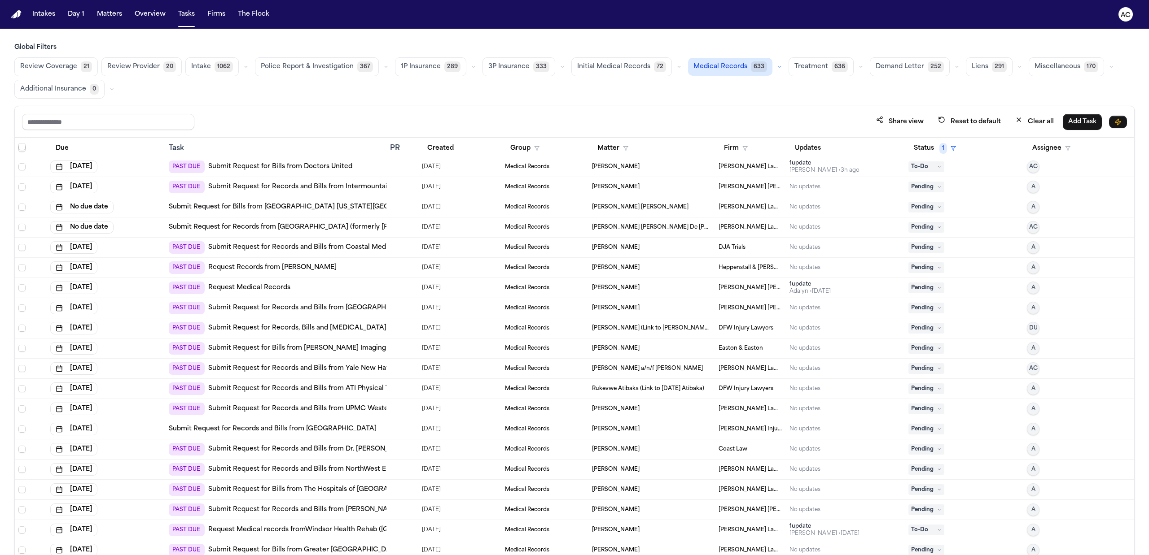
scroll to position [1436, 0]
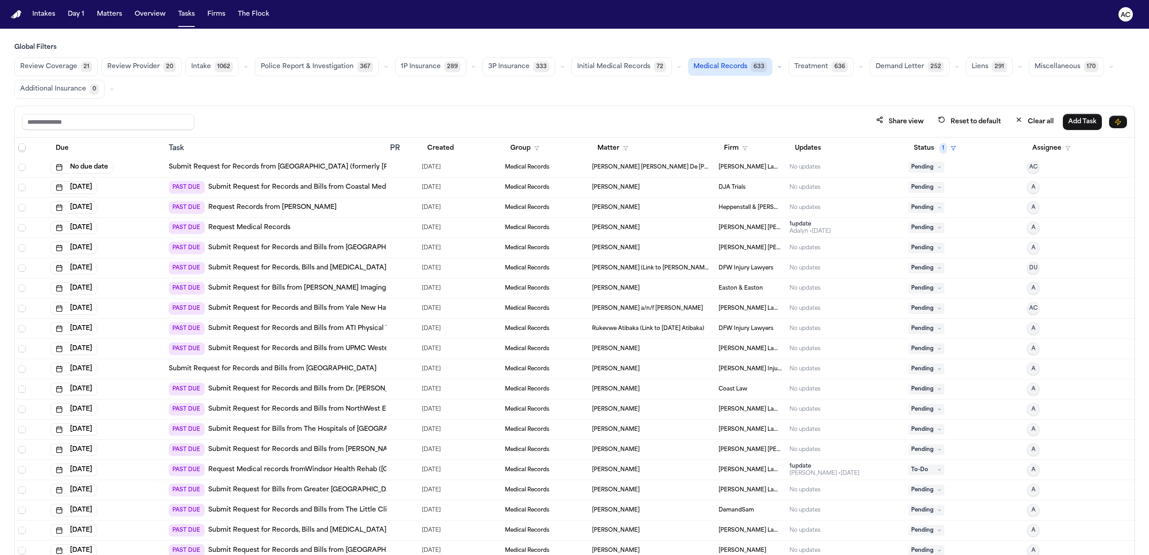
click at [286, 433] on link "Submit Request for Bills from The Hospitals of Providence Transmountain Campus" at bounding box center [317, 429] width 219 height 9
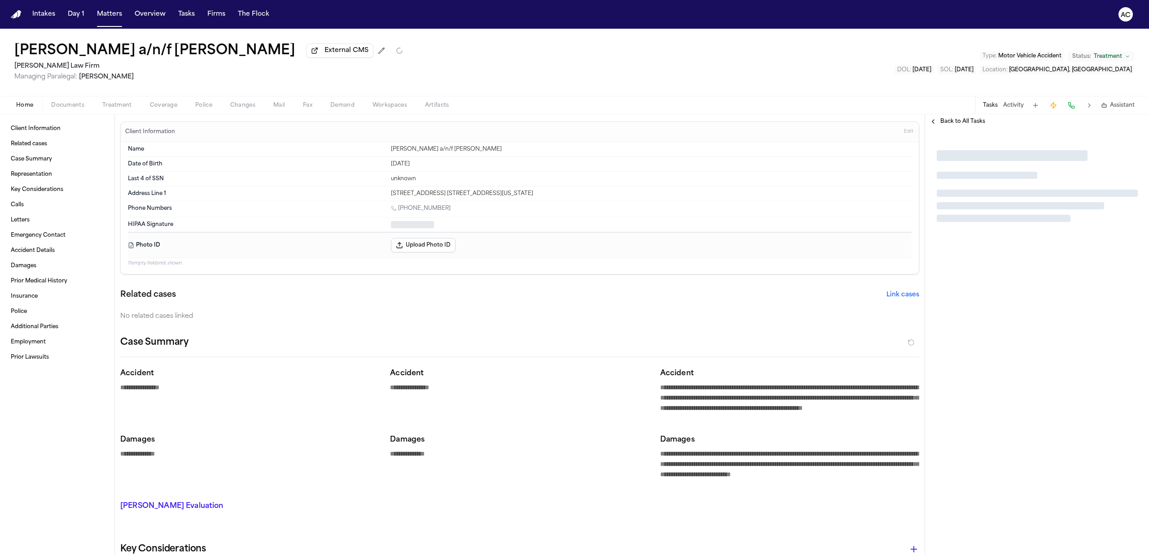
type textarea "*"
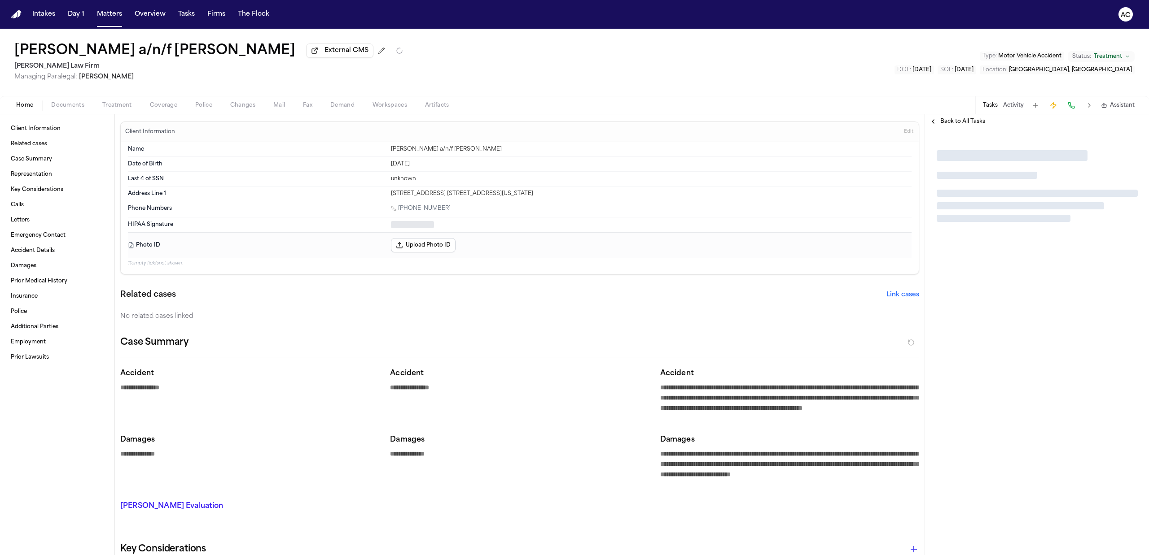
type textarea "*"
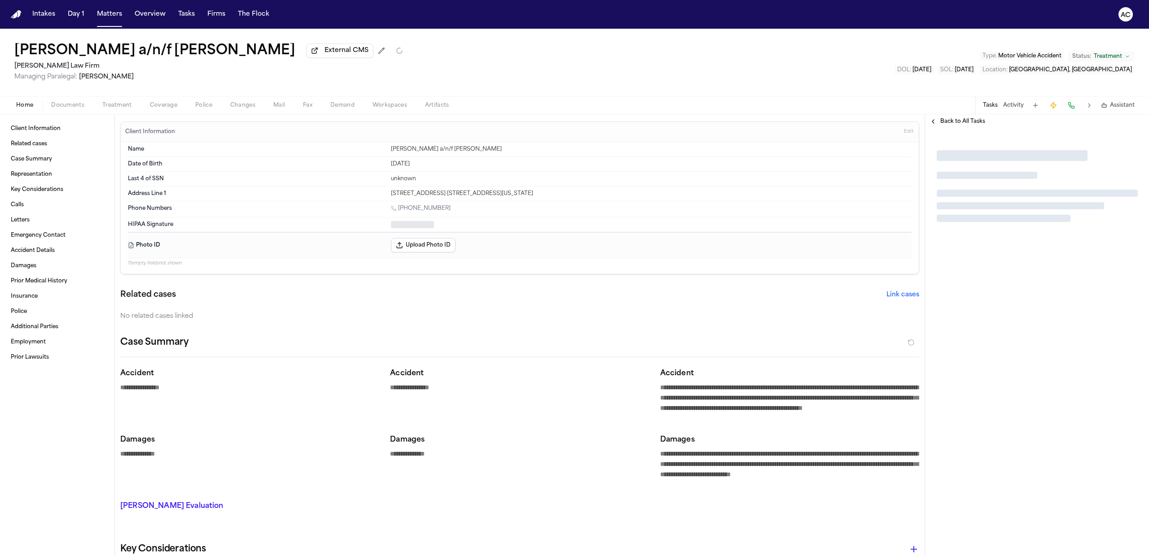
type textarea "*"
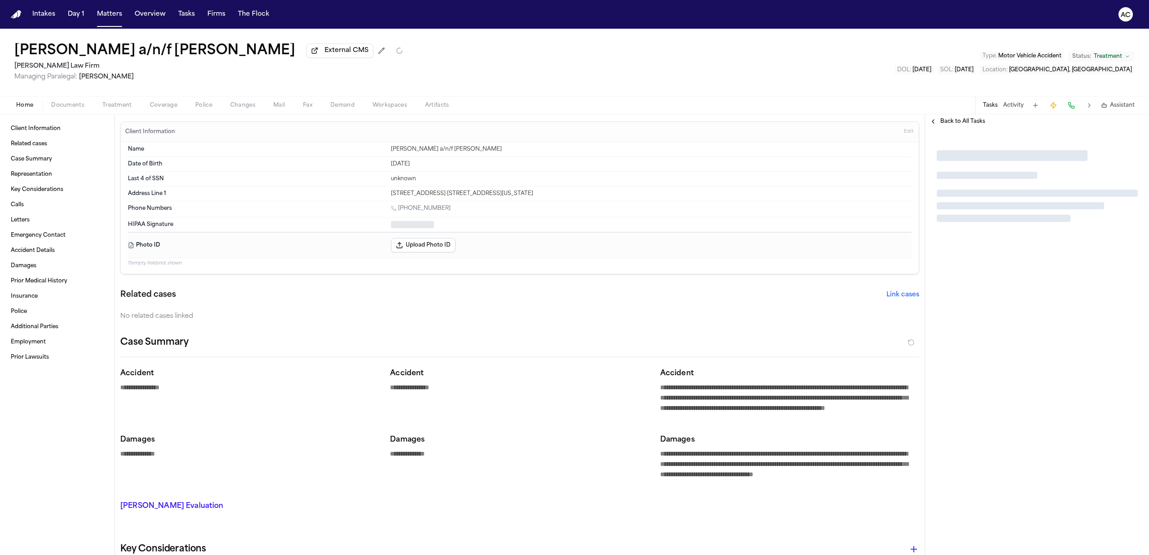
type textarea "*"
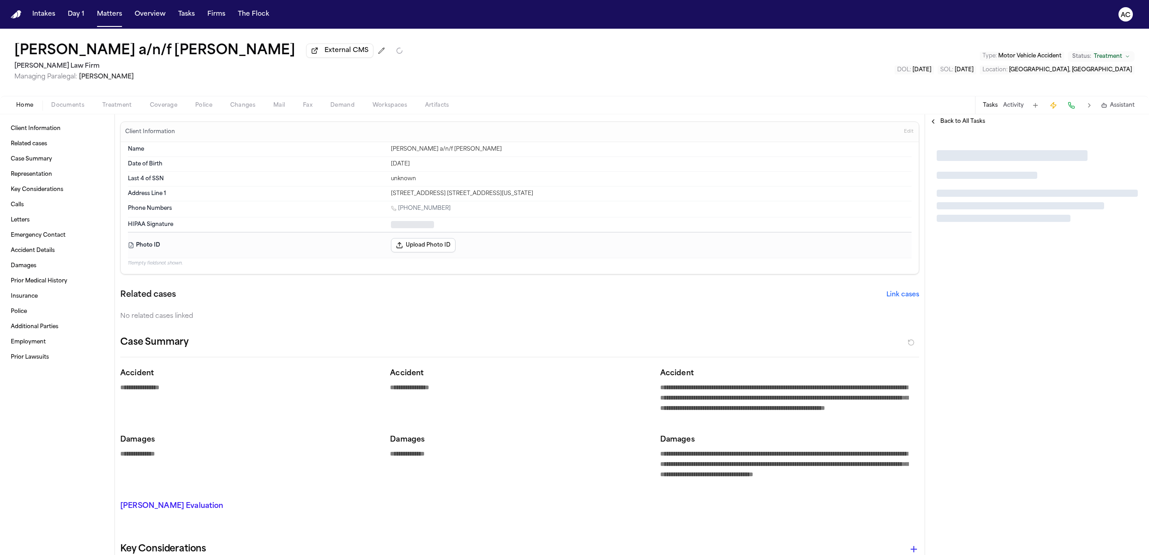
type textarea "*"
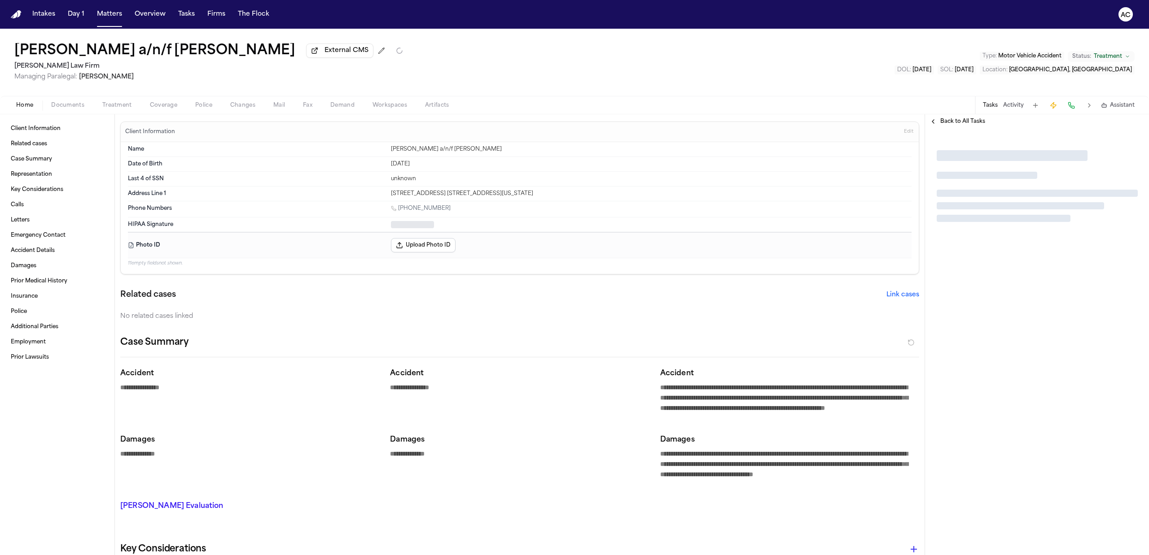
type textarea "*"
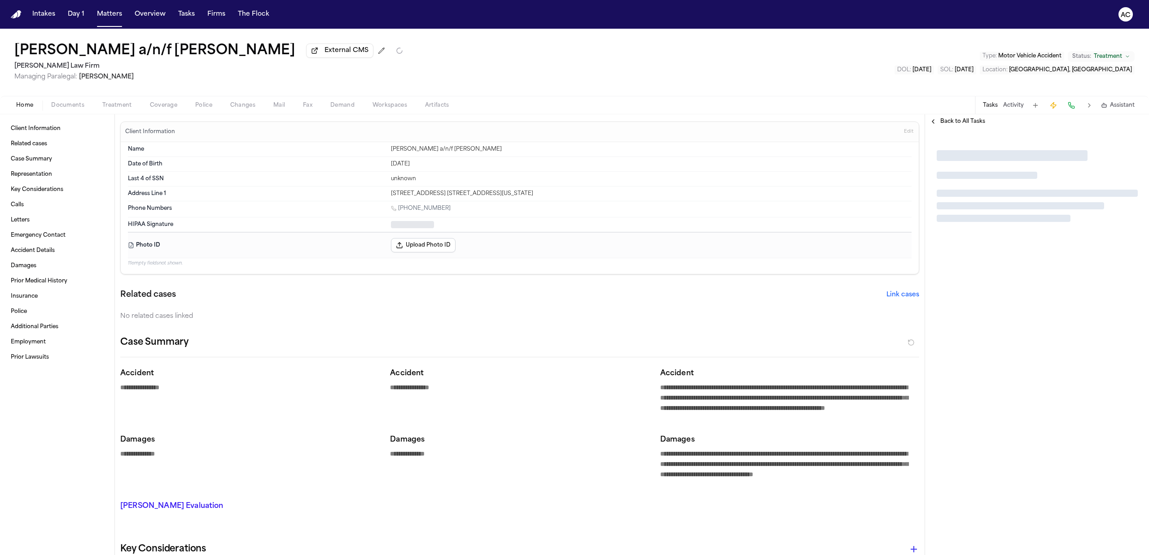
type textarea "*"
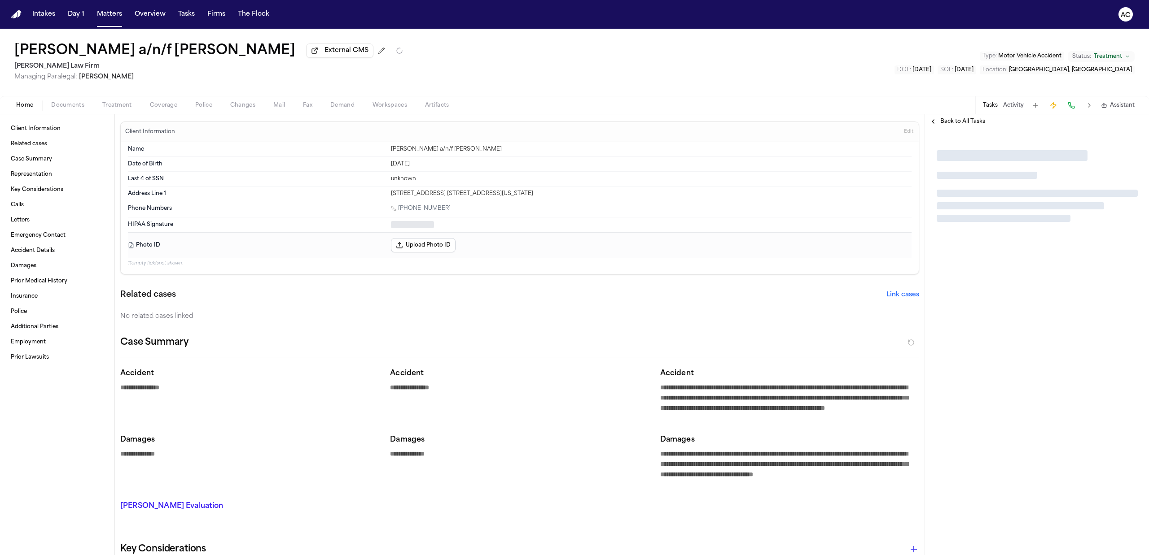
type textarea "*"
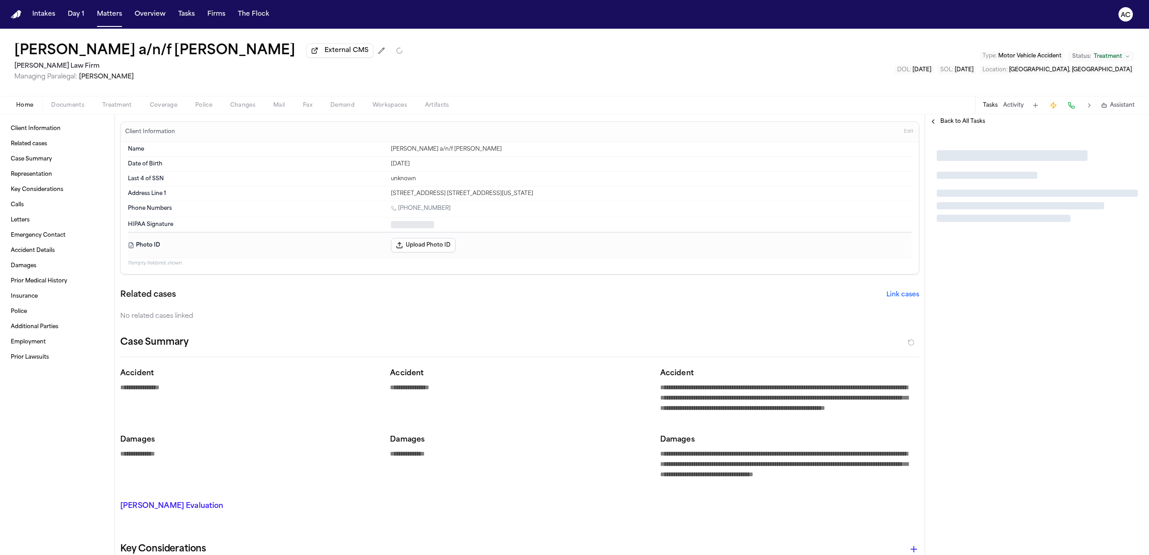
type textarea "*"
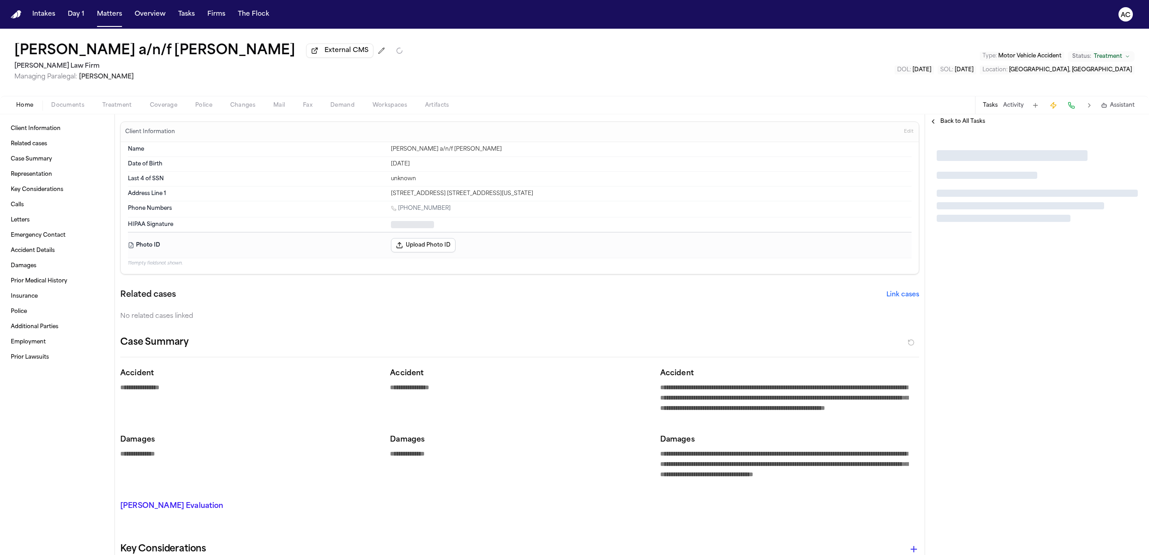
type textarea "*"
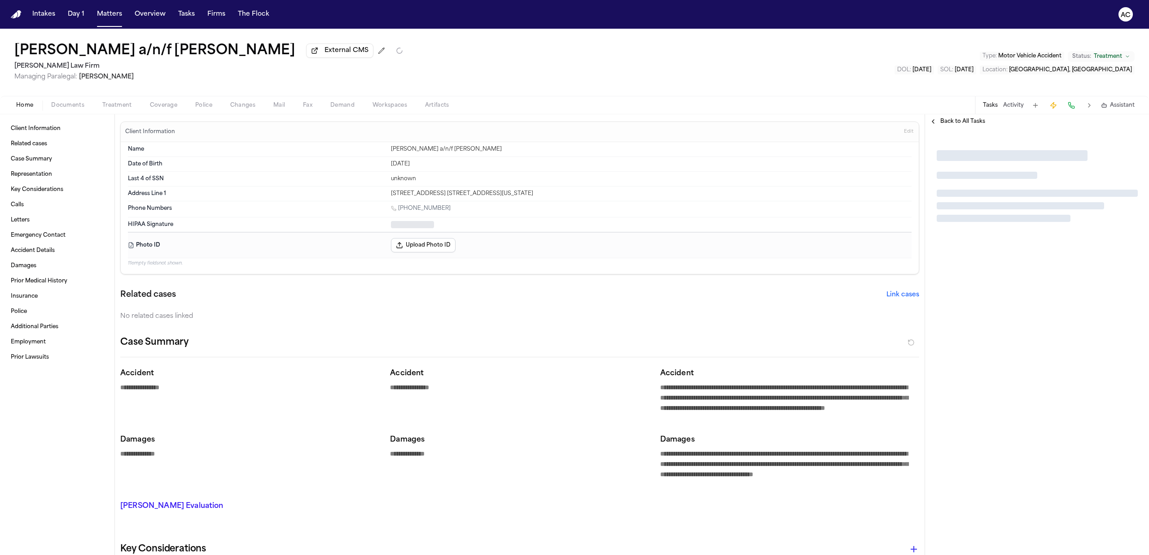
type textarea "*"
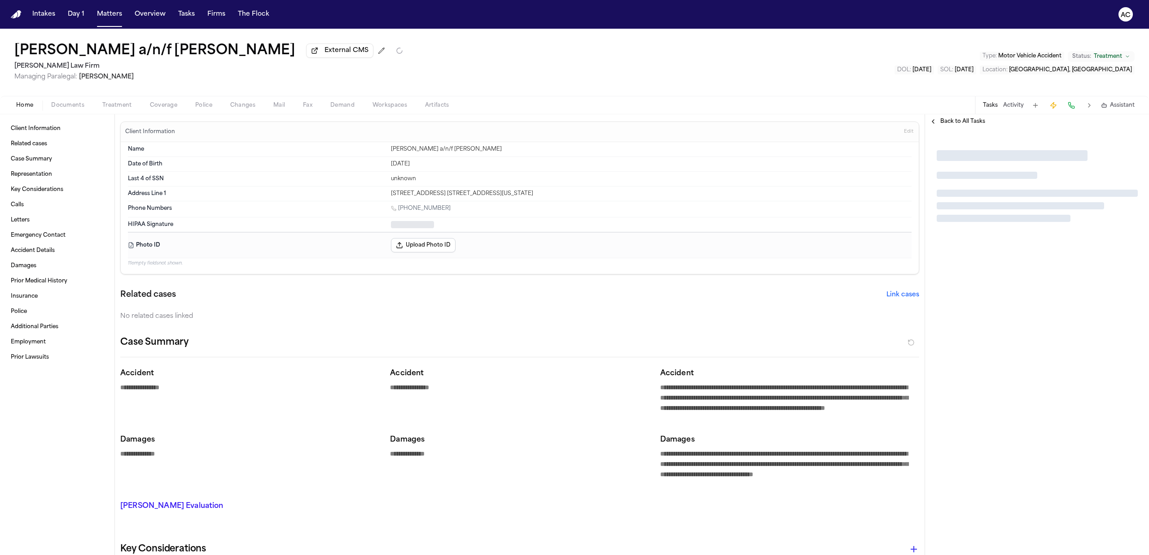
type textarea "*"
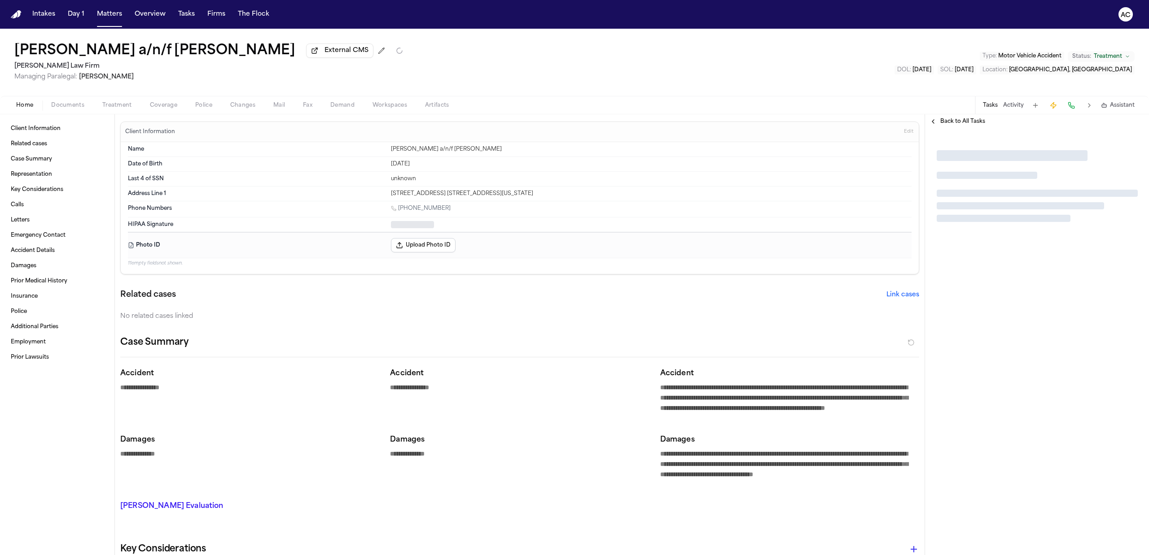
type textarea "*"
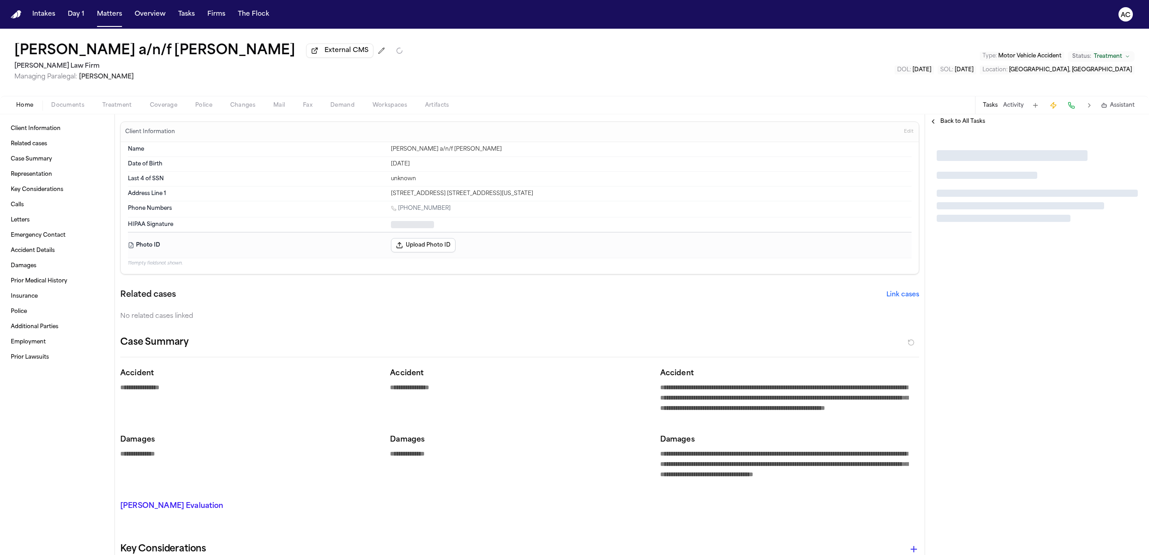
type textarea "*"
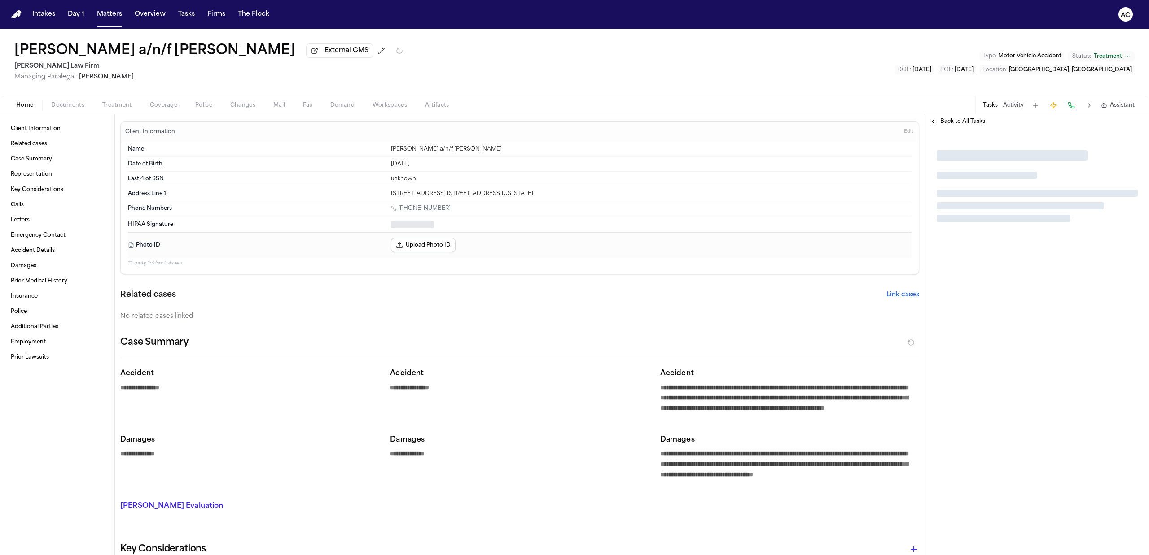
type textarea "*"
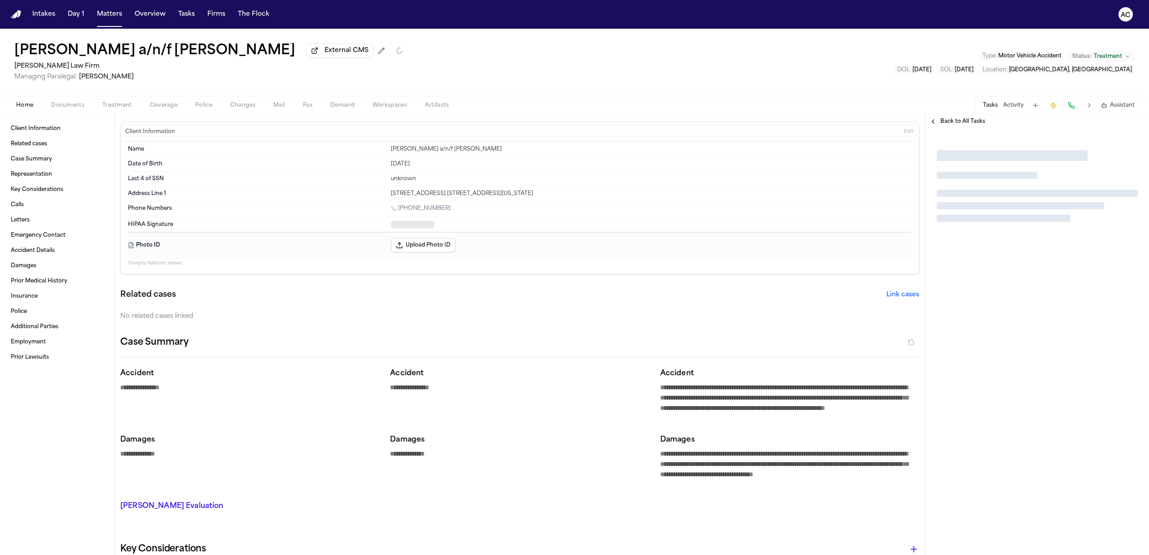
type textarea "*"
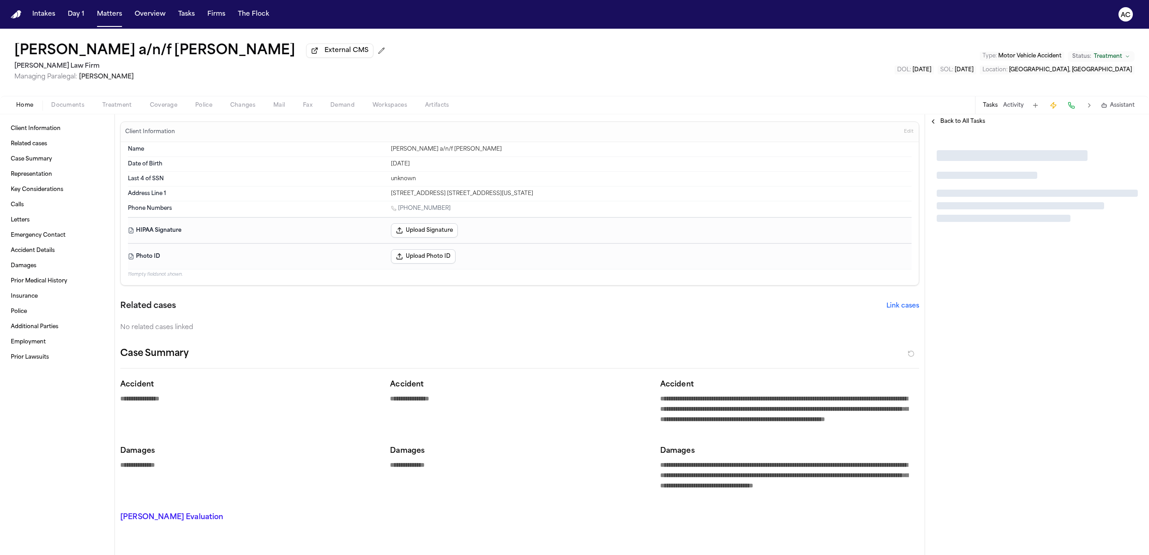
type textarea "*"
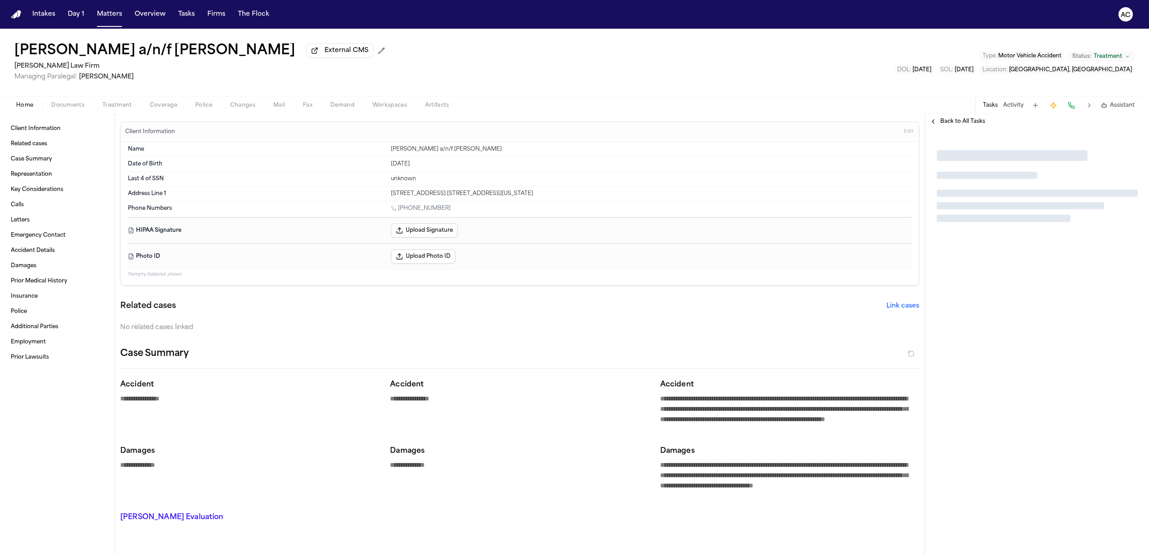
type textarea "*"
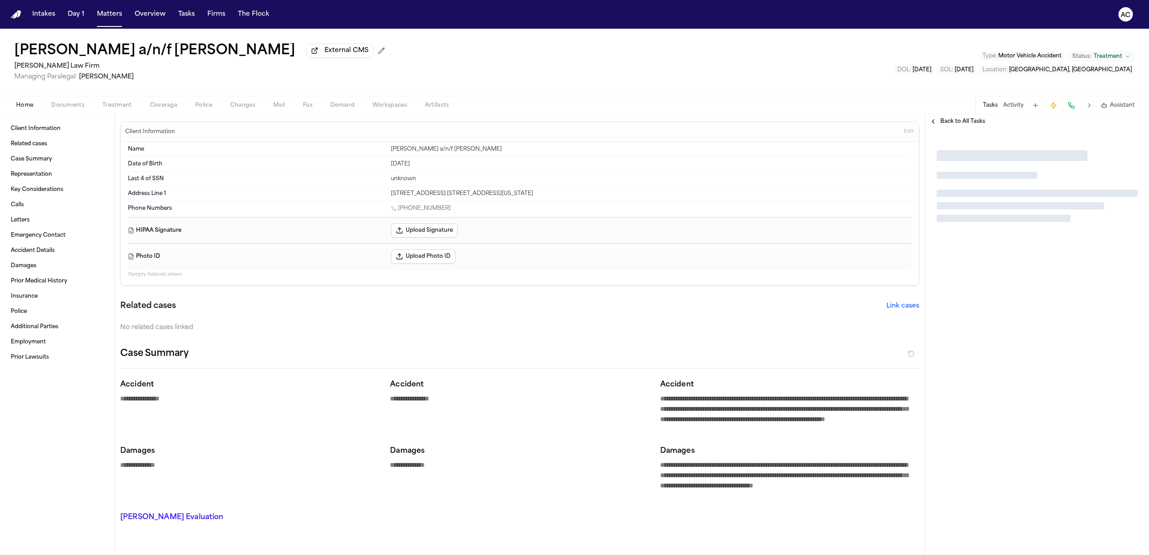
type textarea "*"
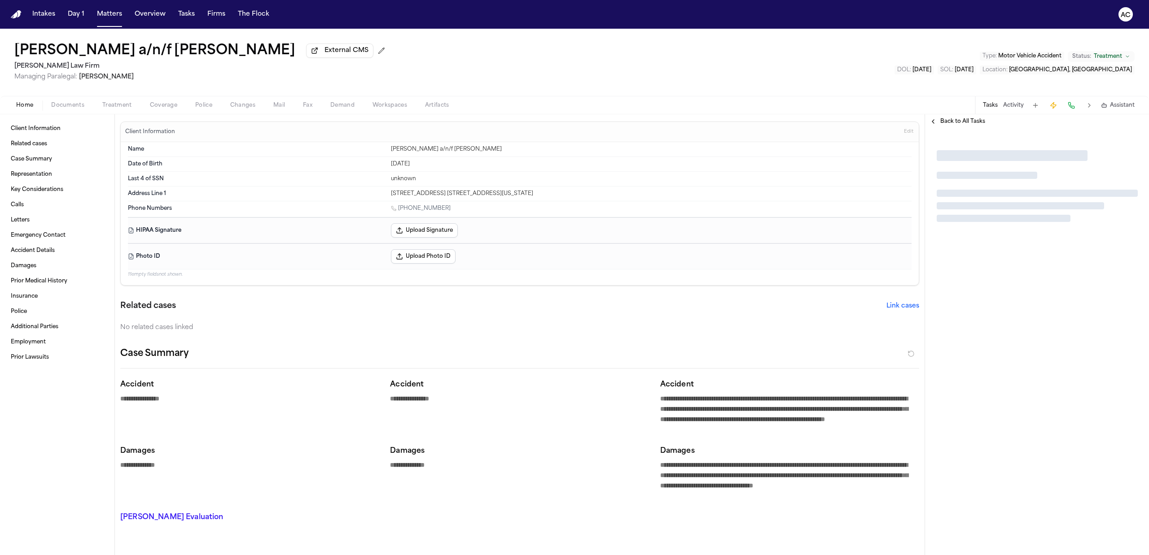
type textarea "*"
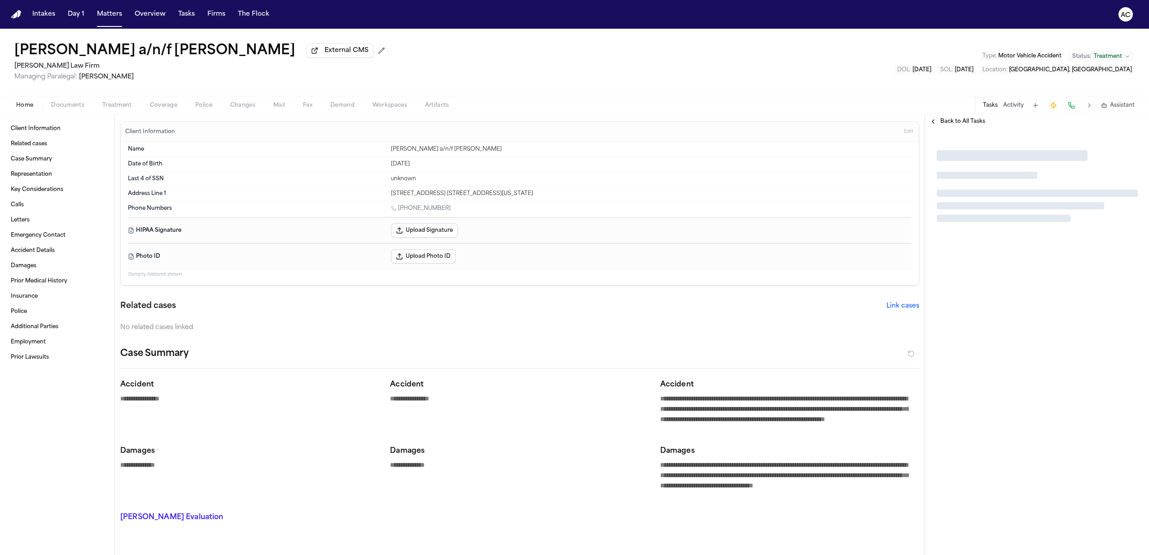
type textarea "*"
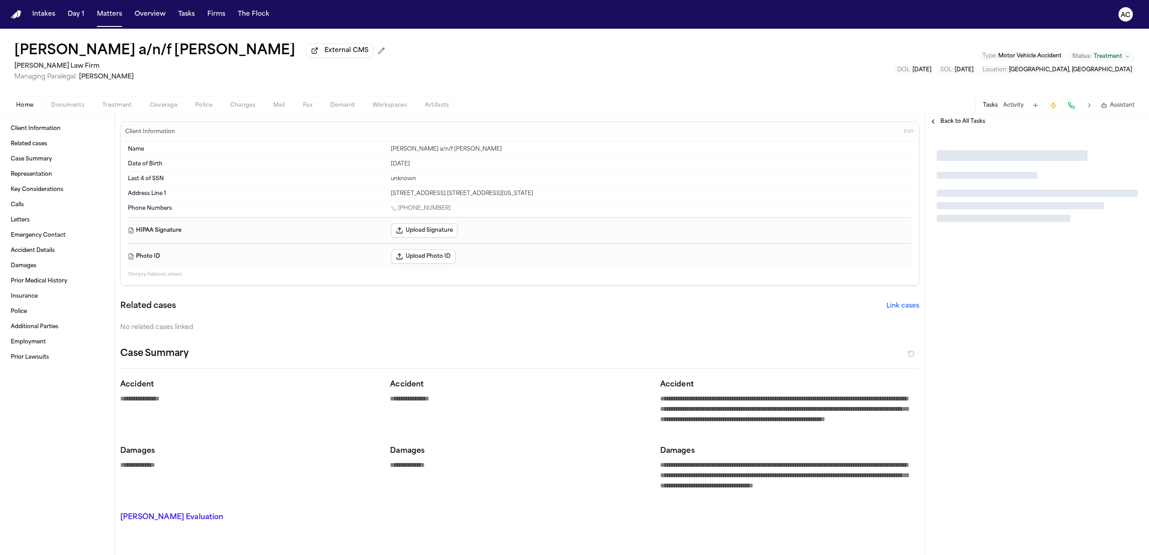
type textarea "*"
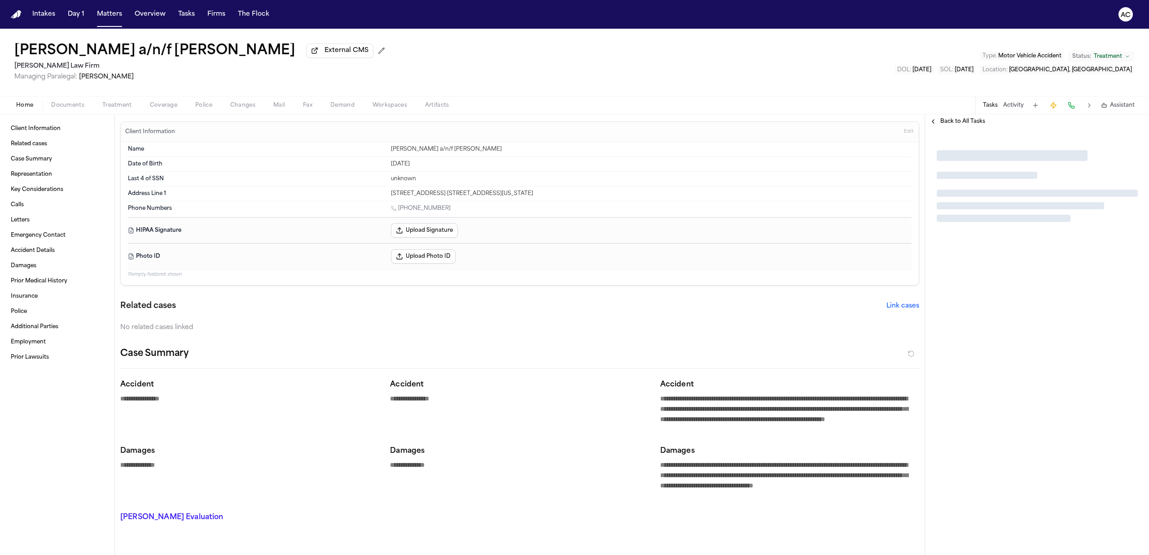
type textarea "*"
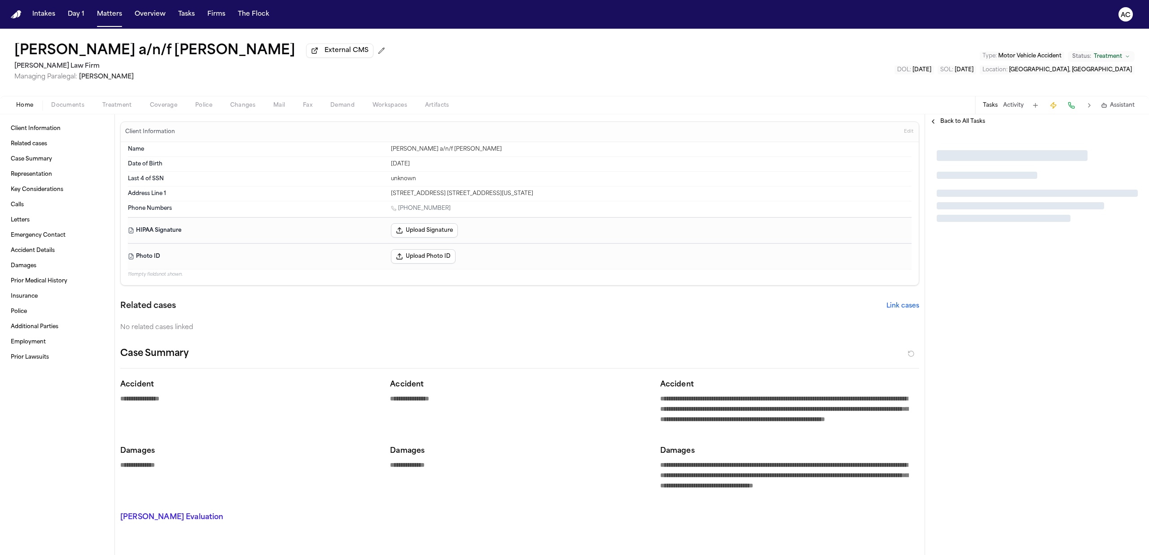
type textarea "*"
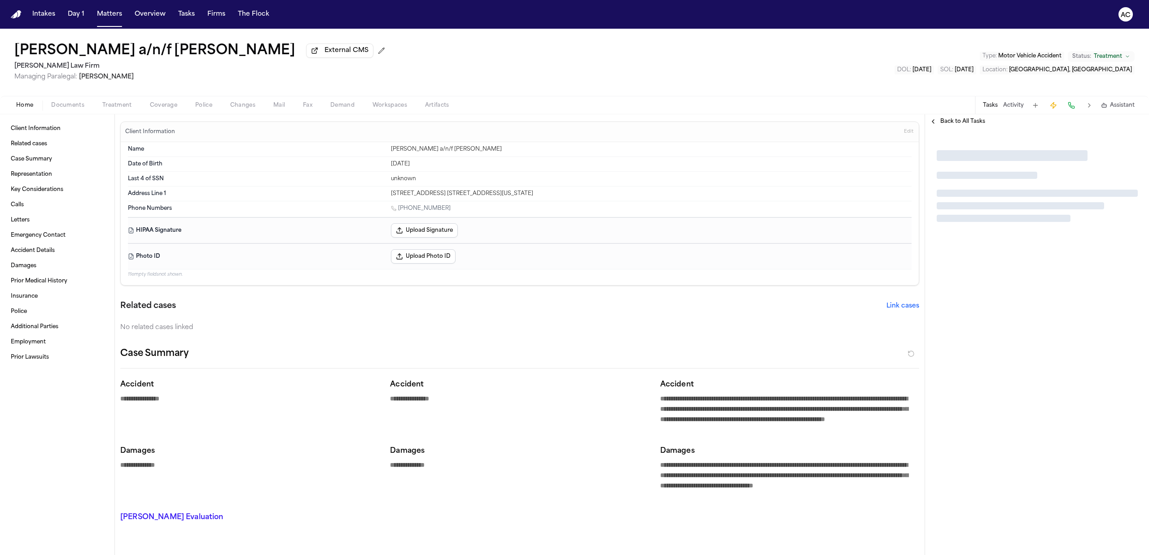
type textarea "*"
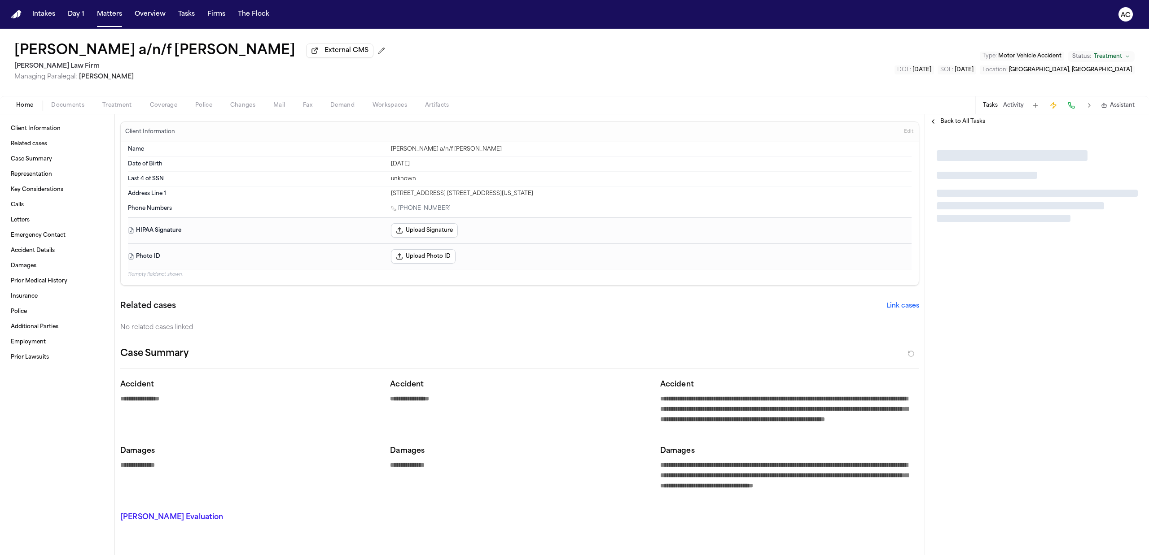
type textarea "*"
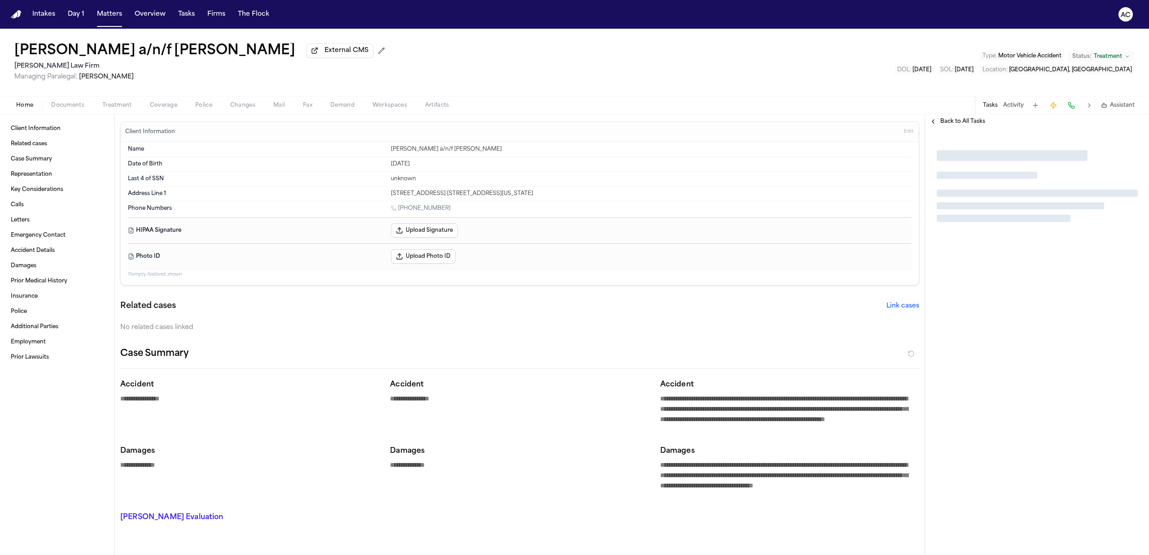
type textarea "*"
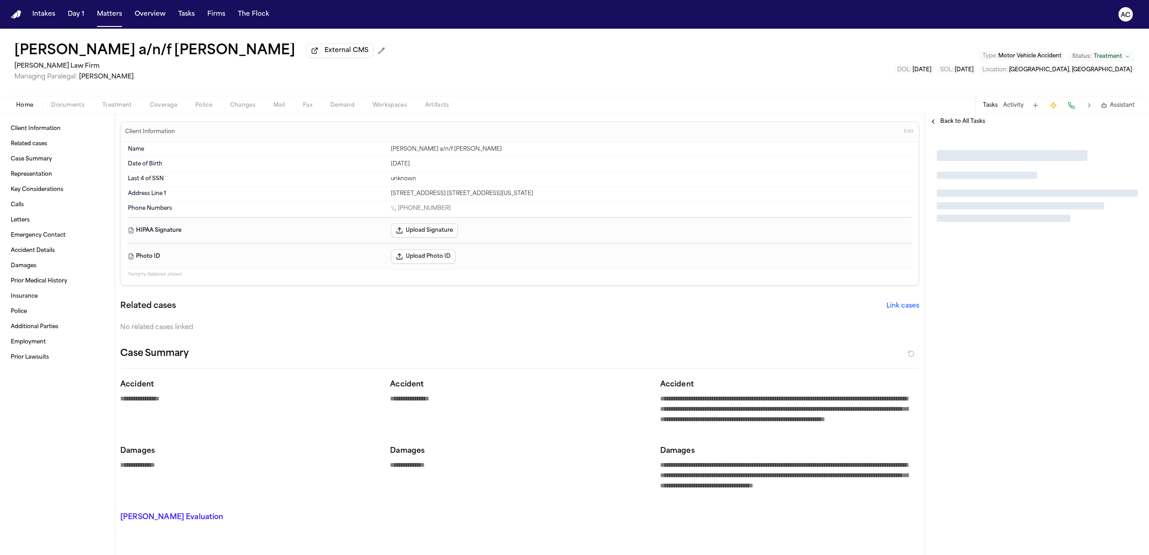
type textarea "*"
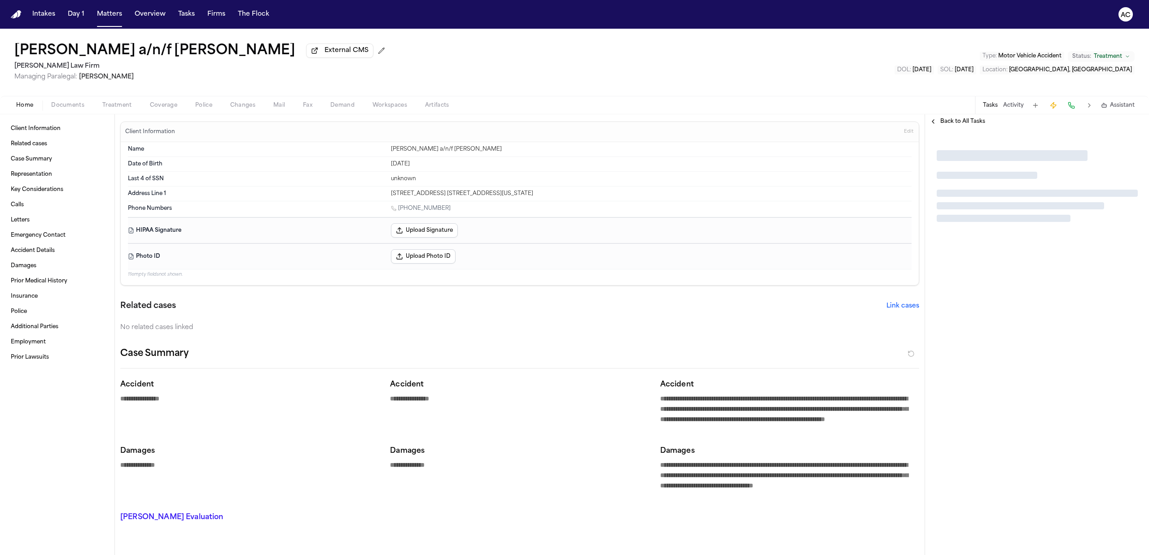
type textarea "*"
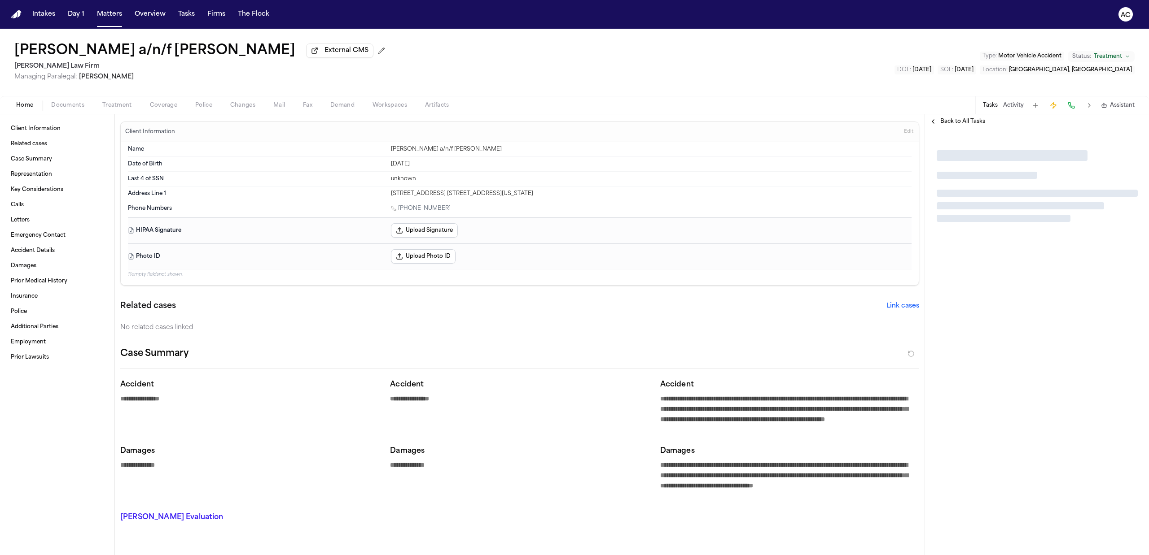
type textarea "*"
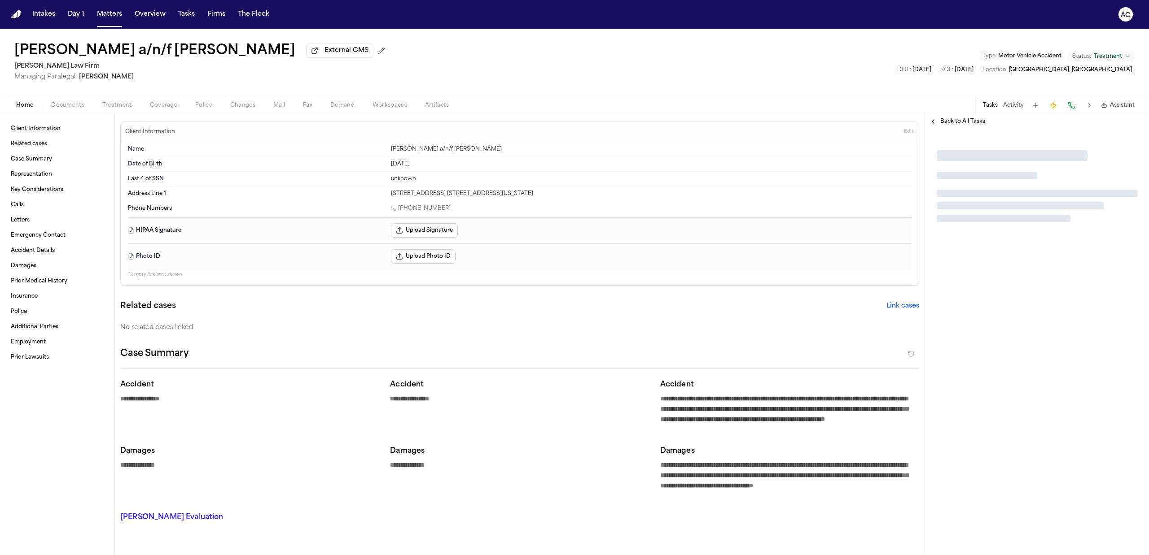
type textarea "*"
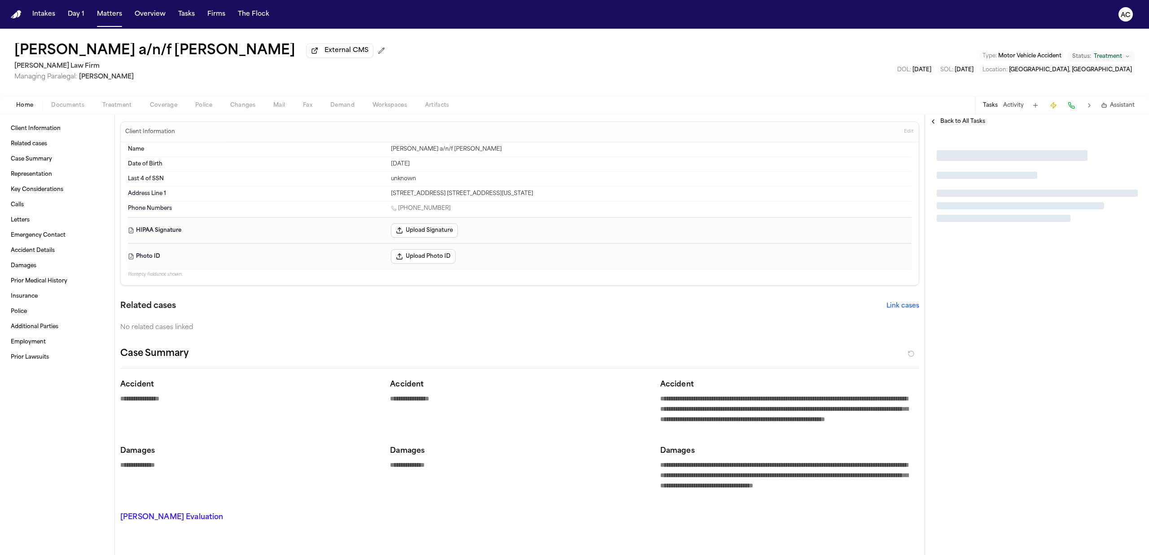
type textarea "*"
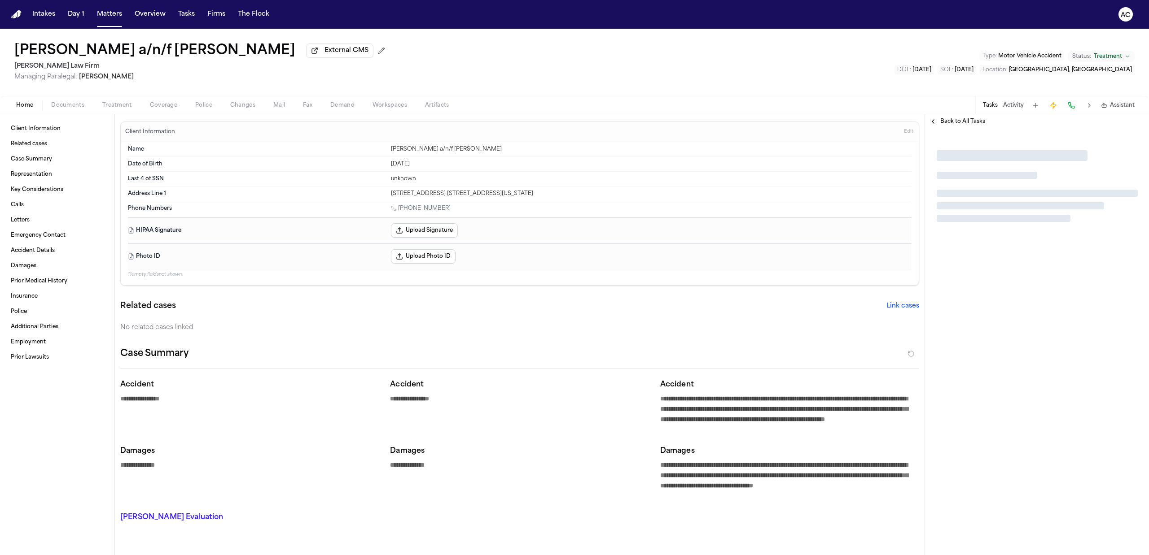
type textarea "*"
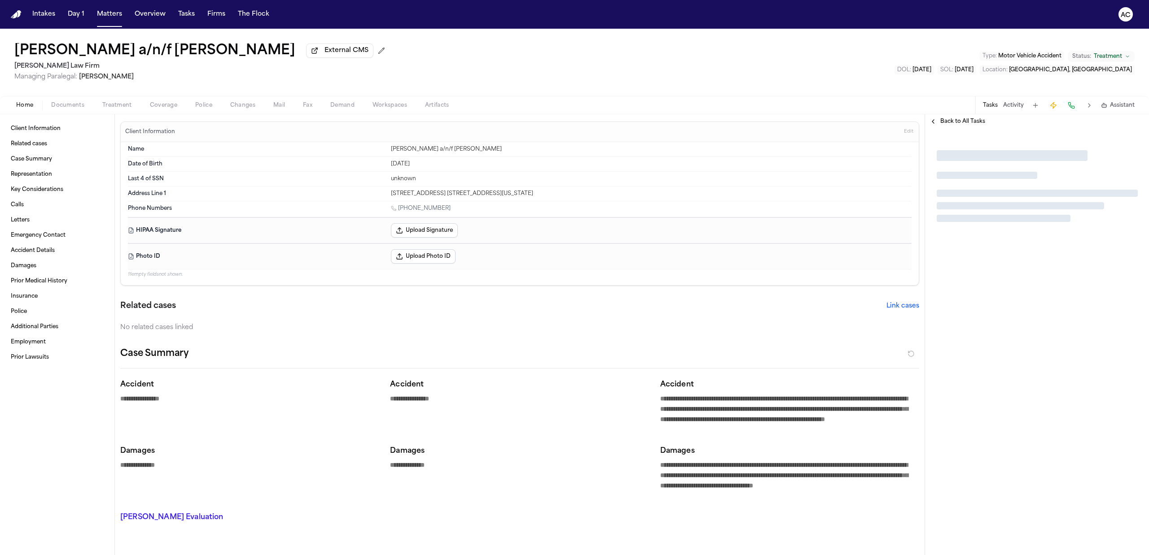
type textarea "*"
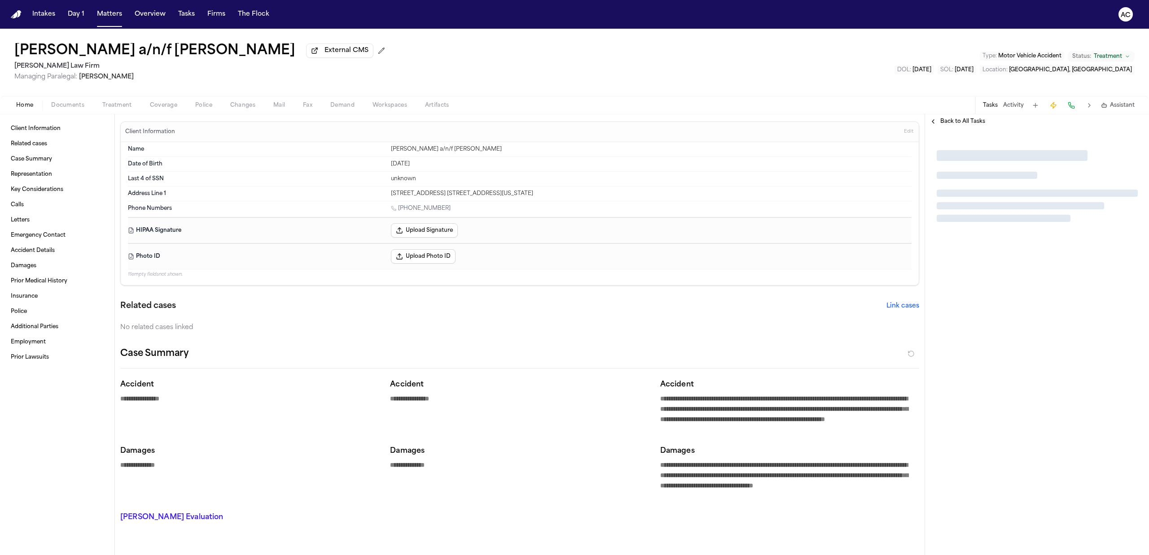
type textarea "*"
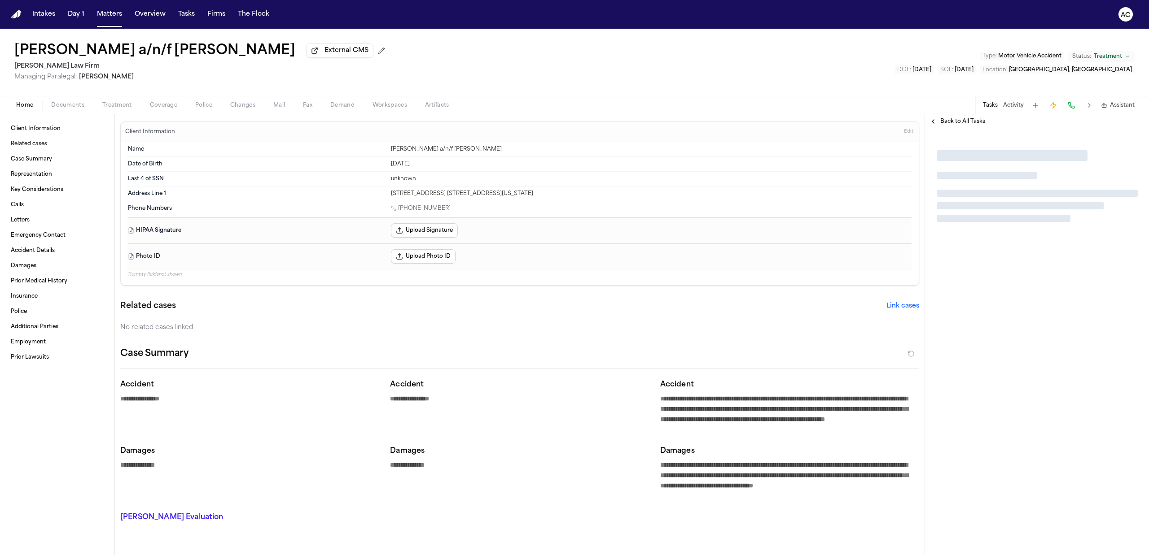
type textarea "*"
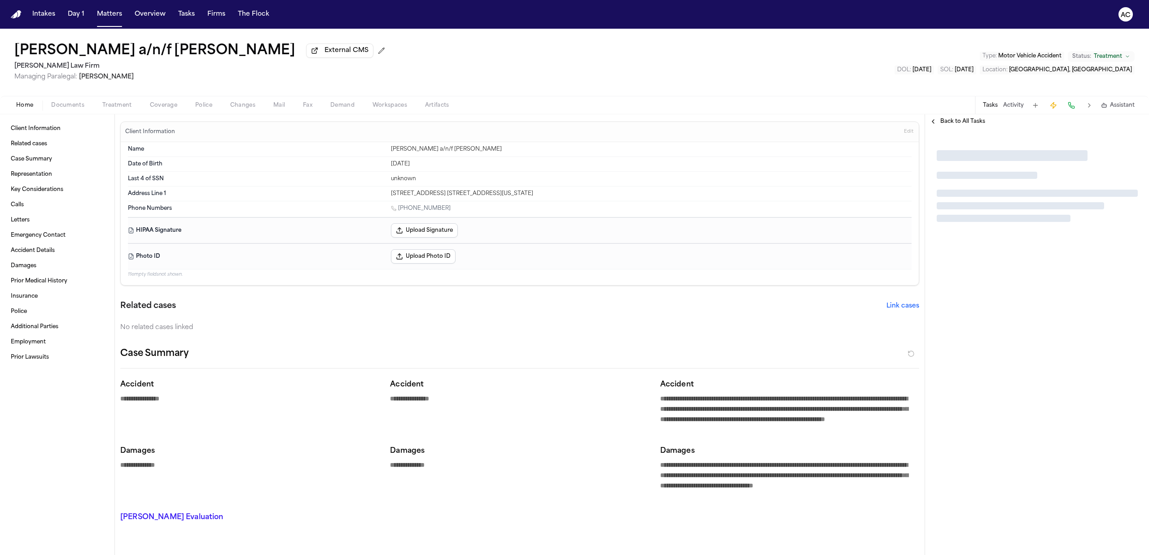
type textarea "*"
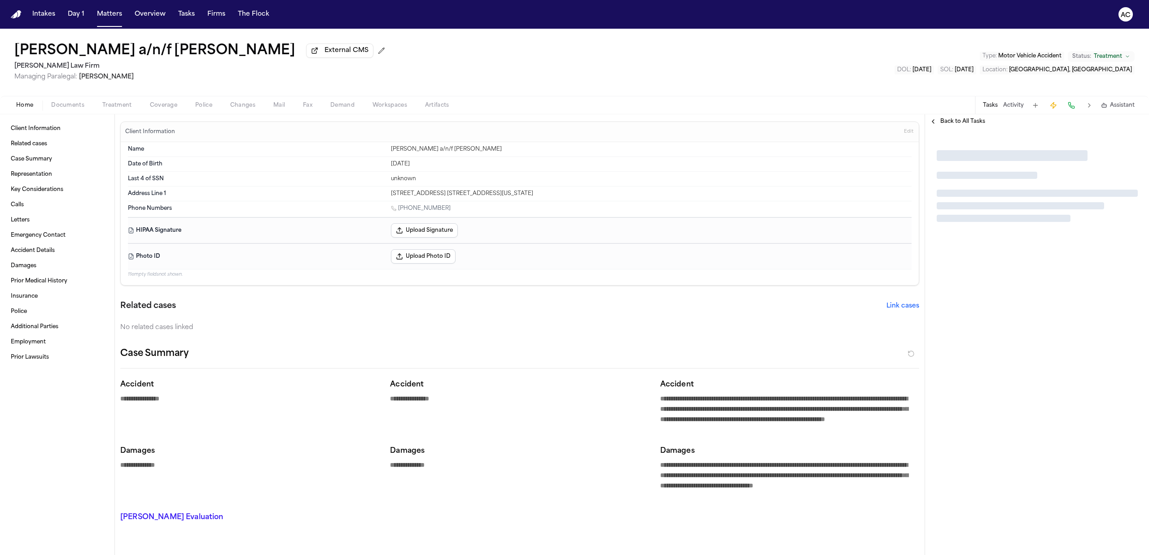
type textarea "*"
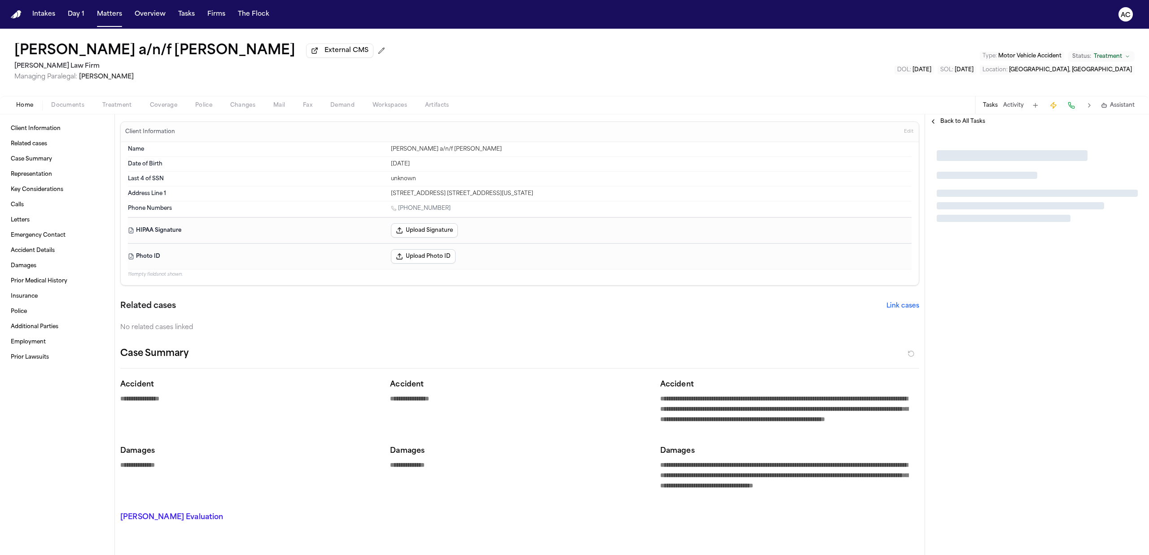
type textarea "*"
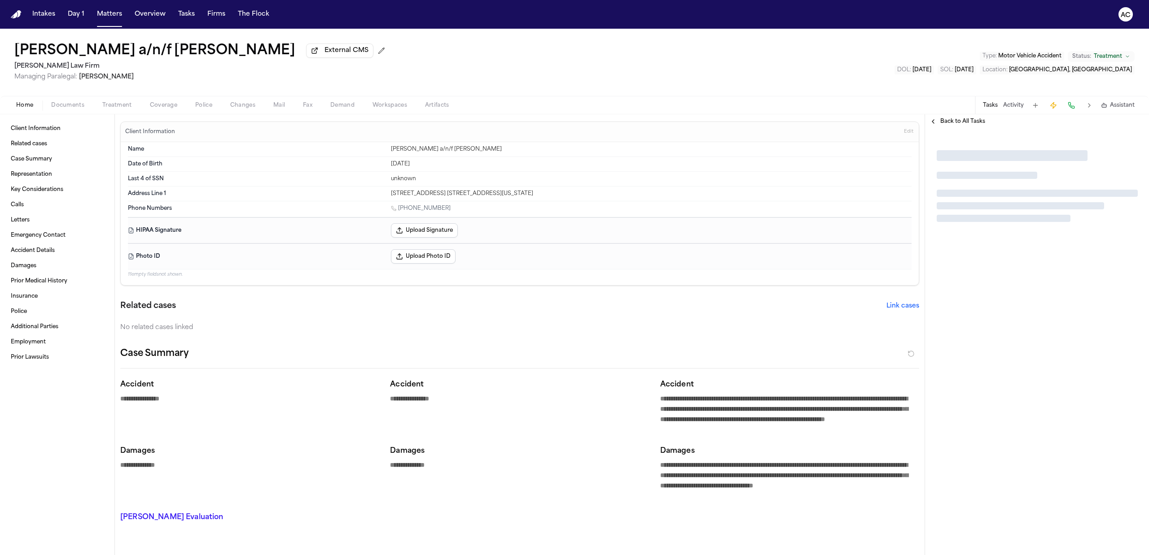
type textarea "*"
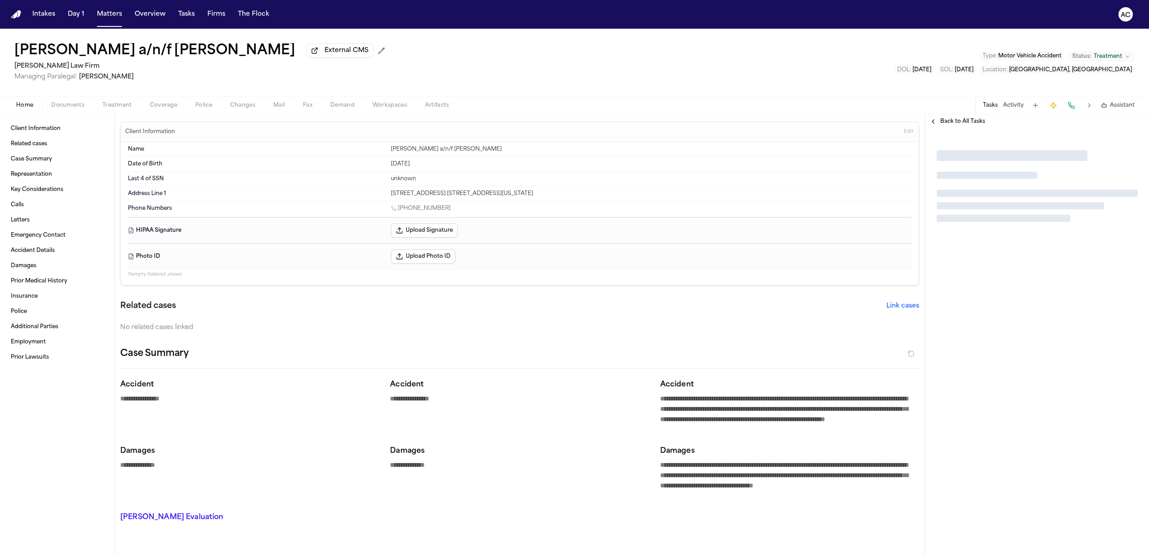
type textarea "*"
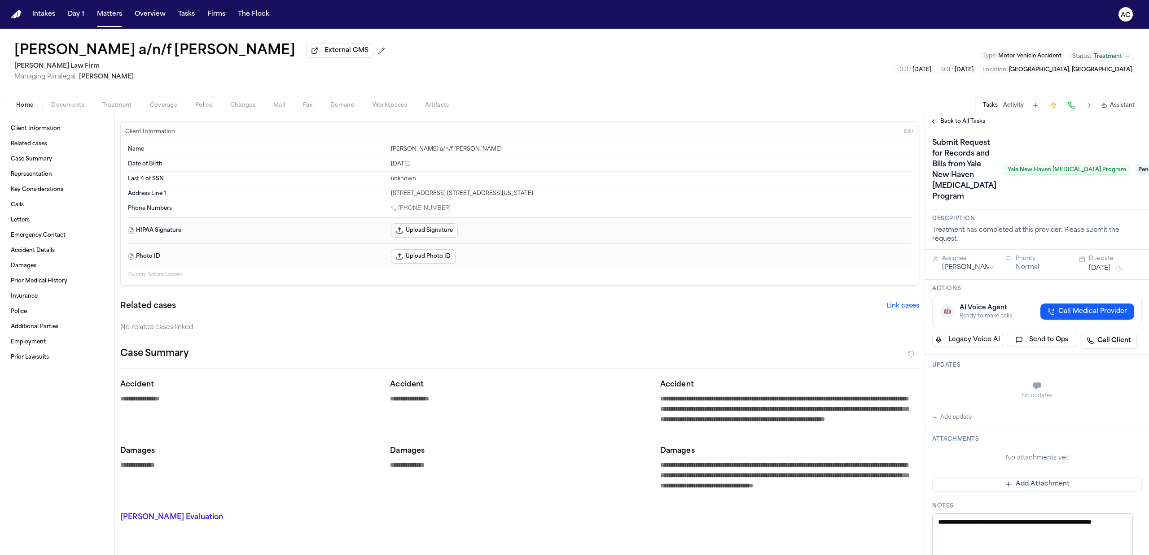
click at [117, 108] on span "Treatment" at bounding box center [117, 105] width 30 height 7
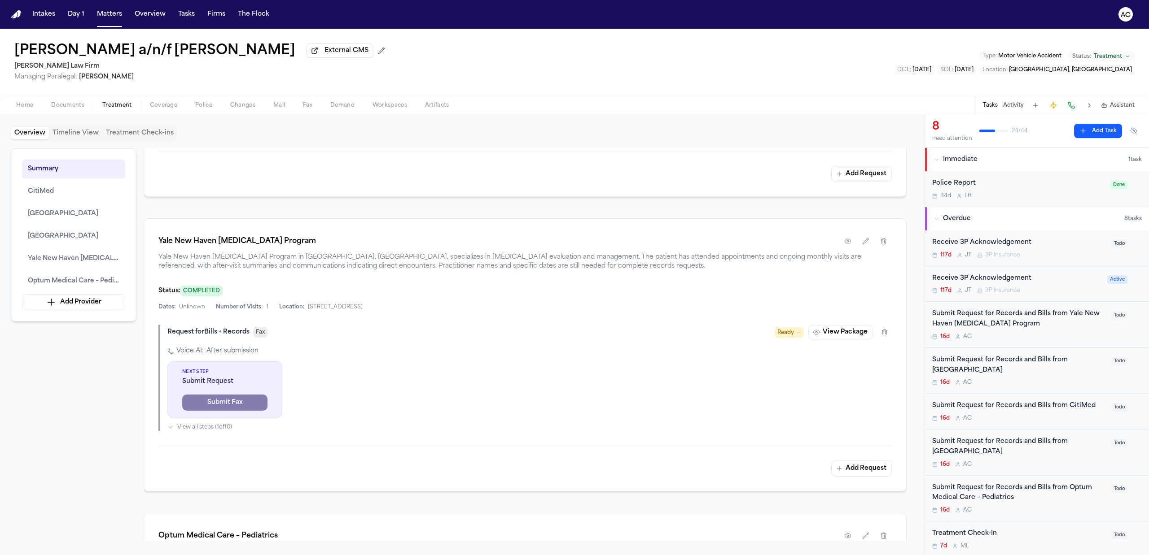
scroll to position [1376, 0]
drag, startPoint x: 295, startPoint y: 245, endPoint x: 153, endPoint y: 250, distance: 141.9
click at [153, 250] on div "Yale New Haven Concussion Program Yale New Haven Concussion Program in New Have…" at bounding box center [525, 354] width 763 height 273
copy h1 "Yale New Haven Concussion Program"
click at [844, 249] on button "button" at bounding box center [848, 241] width 16 height 16
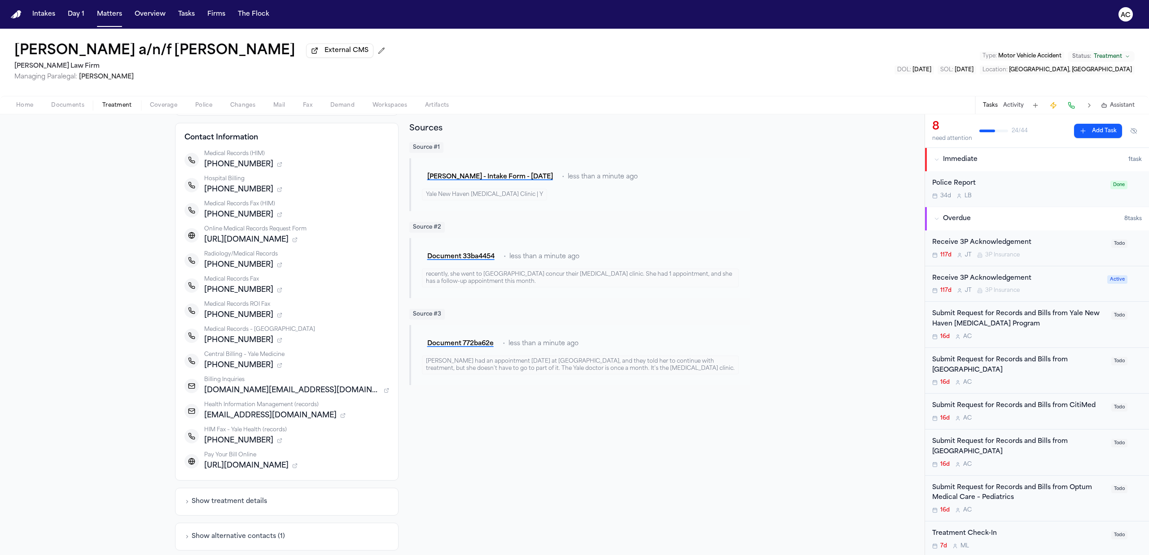
scroll to position [109, 0]
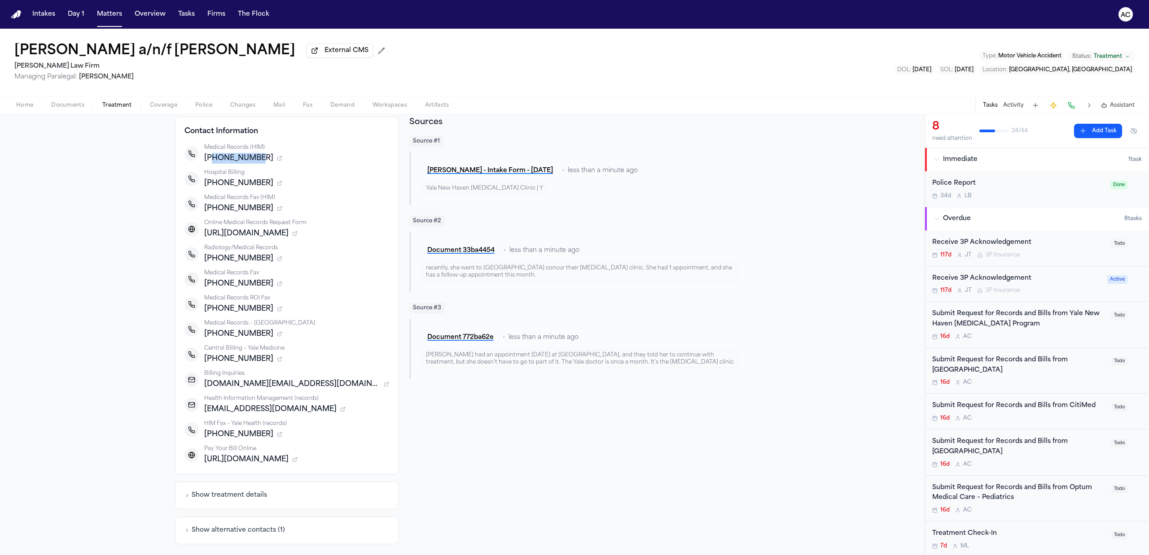
drag, startPoint x: 250, startPoint y: 158, endPoint x: 206, endPoint y: 159, distance: 43.5
click at [206, 159] on div "+12036888411" at bounding box center [296, 158] width 185 height 11
copy span "2036888411"
drag, startPoint x: 299, startPoint y: 408, endPoint x: 200, endPoint y: 415, distance: 99.4
click at [204, 415] on span "yhmedicalrecords@yale.edu" at bounding box center [270, 409] width 132 height 11
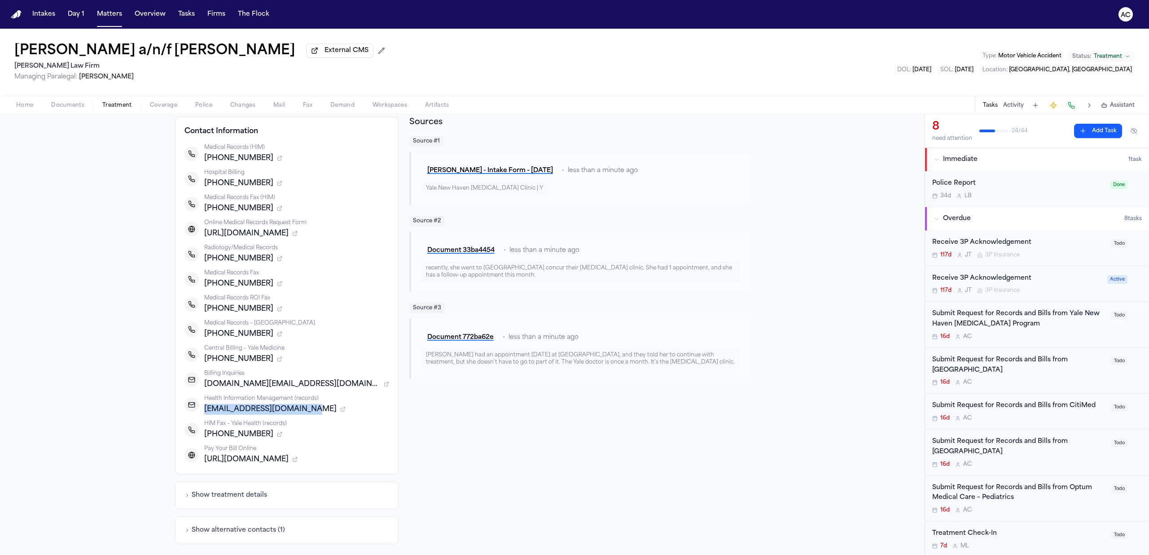
copy span "yhmedicalrecords@yale.edu"
drag, startPoint x: 251, startPoint y: 310, endPoint x: 235, endPoint y: 311, distance: 16.3
click at [235, 311] on span "+12036884645" at bounding box center [238, 309] width 69 height 11
drag, startPoint x: 253, startPoint y: 307, endPoint x: 206, endPoint y: 311, distance: 46.9
click at [206, 311] on span "+12036884645" at bounding box center [238, 309] width 69 height 11
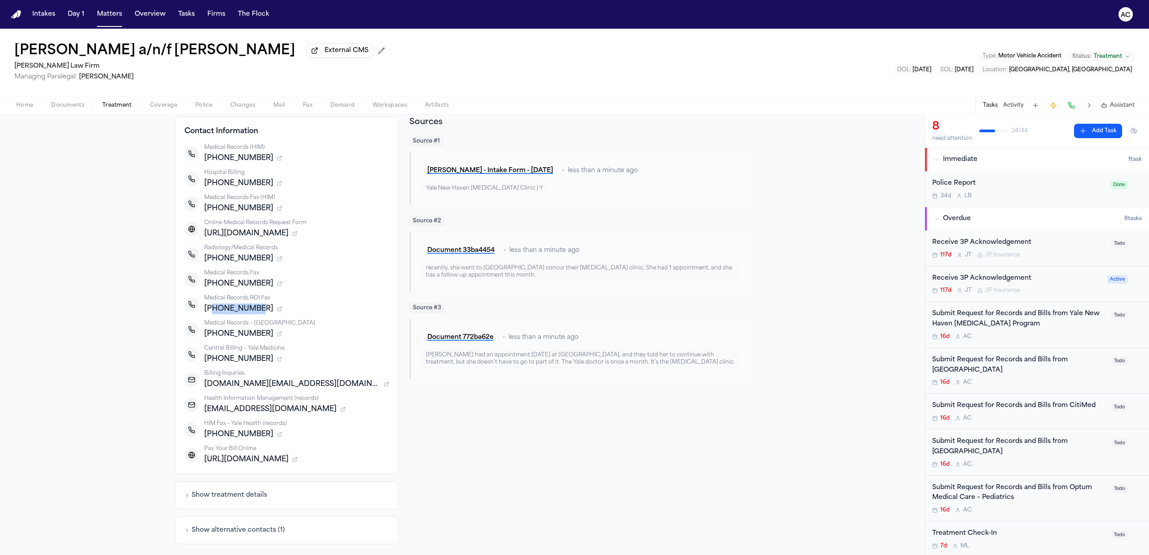
copy span "2036884645"
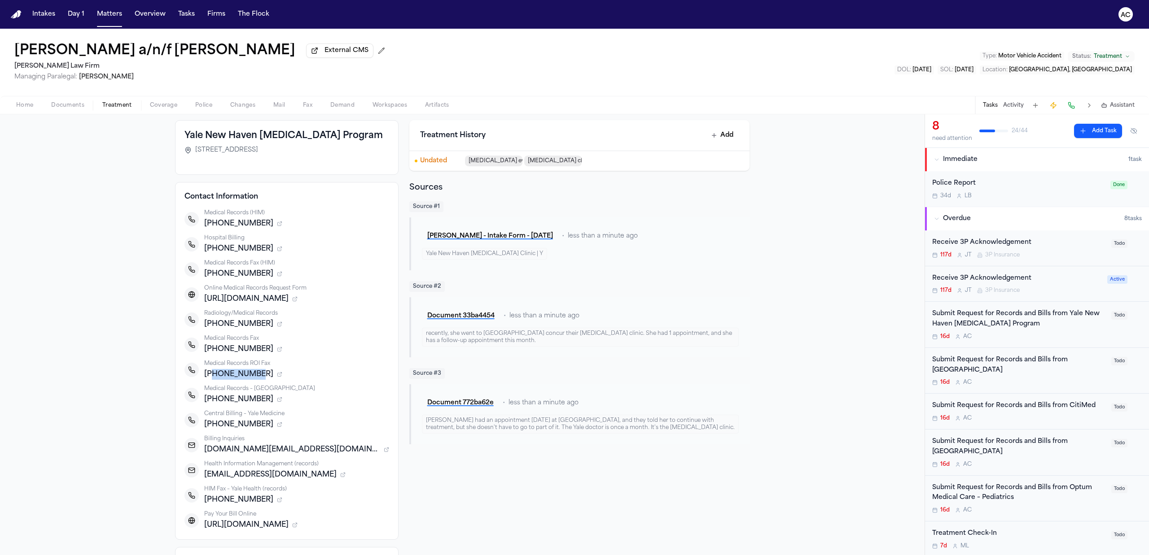
scroll to position [0, 0]
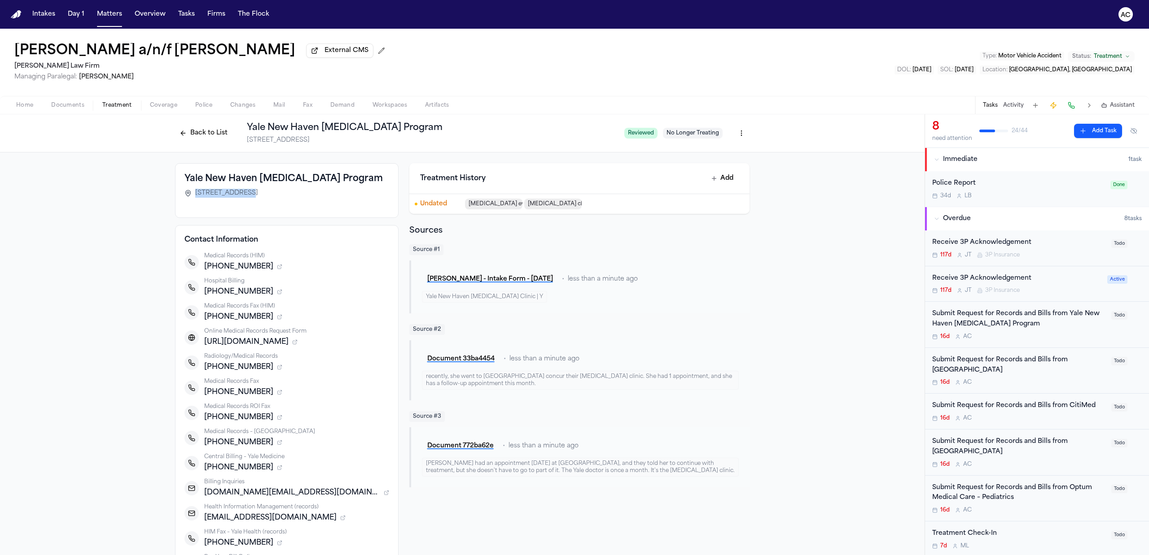
drag, startPoint x: 236, startPoint y: 194, endPoint x: 186, endPoint y: 194, distance: 49.8
click at [186, 194] on div "20 York Street, New Haven, CT 06510" at bounding box center [286, 193] width 205 height 9
drag, startPoint x: 318, startPoint y: 188, endPoint x: 185, endPoint y: 189, distance: 132.8
click at [185, 189] on div "Yale New Haven Concussion Program 20 York Street, New Haven, CT 06510" at bounding box center [286, 187] width 205 height 29
copy span "20 York Street, New Haven, CT 06510"
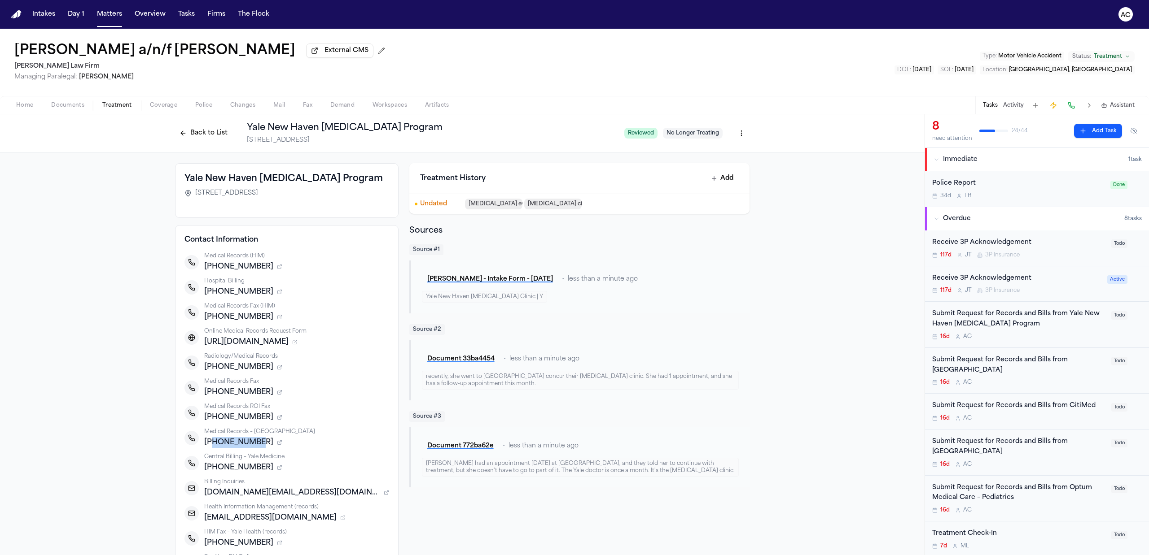
drag, startPoint x: 250, startPoint y: 440, endPoint x: 206, endPoint y: 444, distance: 43.7
click at [206, 444] on span "+12036882231" at bounding box center [238, 442] width 69 height 11
copy span "2036882231"
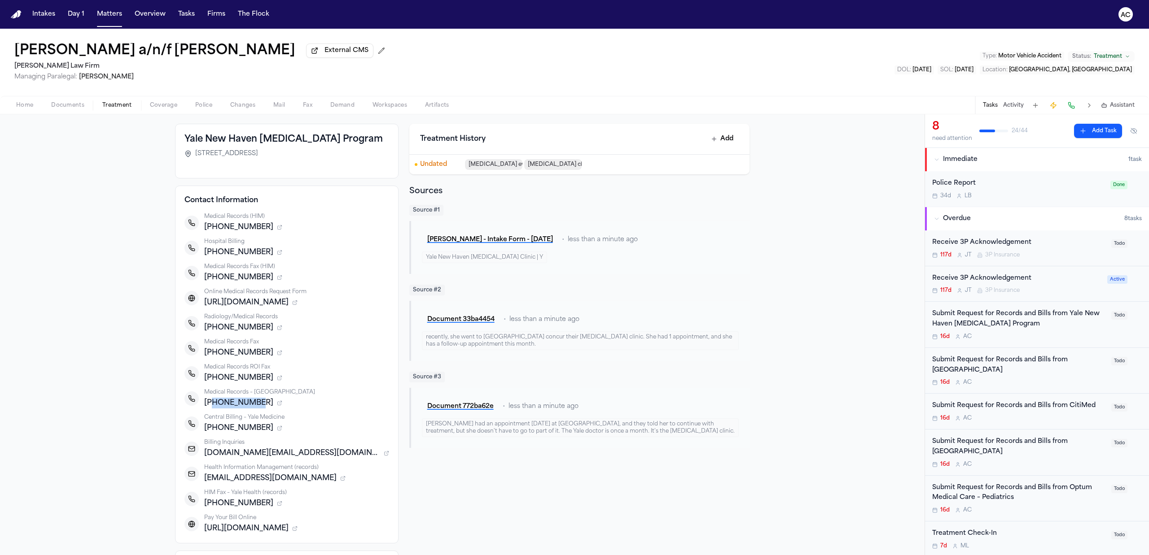
scroll to position [60, 0]
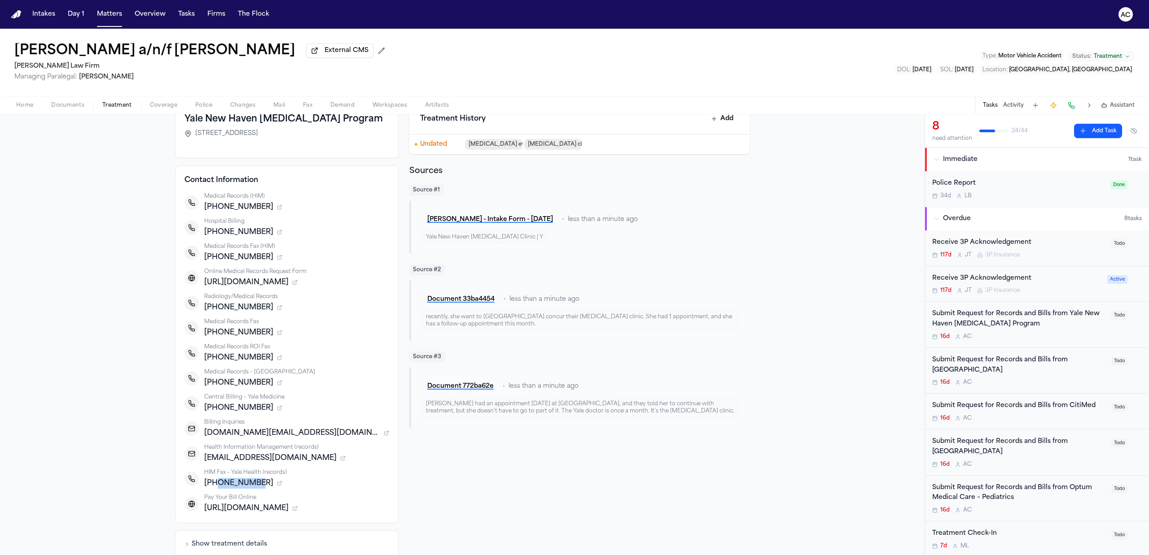
drag, startPoint x: 252, startPoint y: 484, endPoint x: 209, endPoint y: 483, distance: 43.5
click at [209, 483] on span "+12034365536" at bounding box center [238, 483] width 69 height 11
click at [56, 336] on div "Yale New Haven Concussion Program 20 York Street, New Haven, CT 06510 Contact I…" at bounding box center [462, 349] width 924 height 512
drag, startPoint x: 252, startPoint y: 258, endPoint x: 207, endPoint y: 259, distance: 44.9
click at [207, 259] on div "+12036888812" at bounding box center [296, 257] width 185 height 11
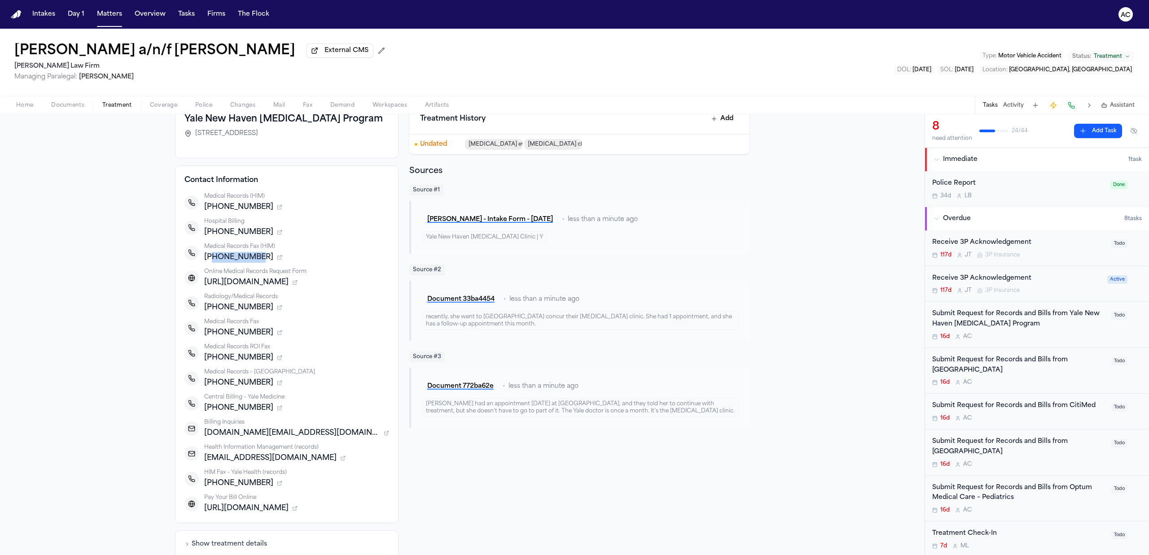
copy span "2036888812"
click at [1006, 325] on div "Submit Request for Records and Bills from Yale New Haven Concussion Program" at bounding box center [1019, 319] width 174 height 21
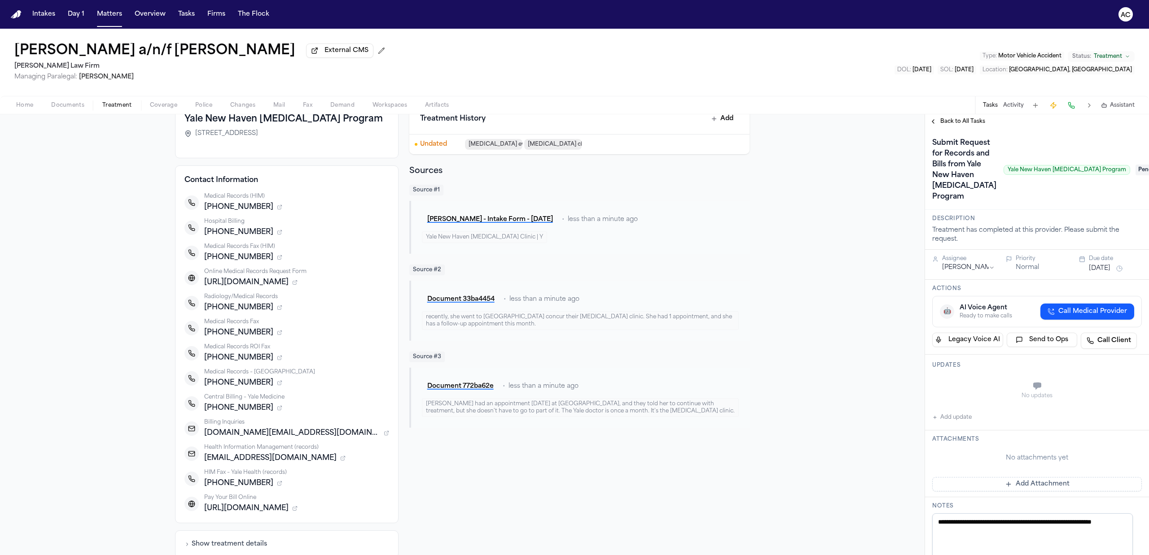
click at [960, 423] on div "No updates Add update" at bounding box center [1037, 399] width 210 height 48
click at [1135, 175] on span "Pending" at bounding box center [1153, 170] width 36 height 11
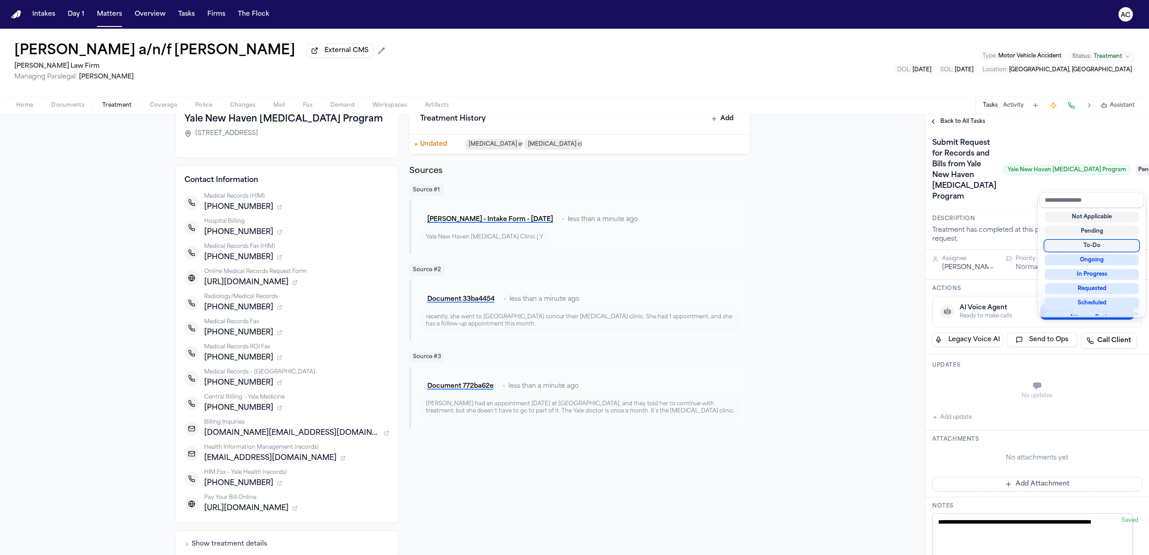
click at [1092, 246] on div "To-Do" at bounding box center [1092, 246] width 94 height 11
click at [957, 440] on div "**********" at bounding box center [1037, 450] width 224 height 642
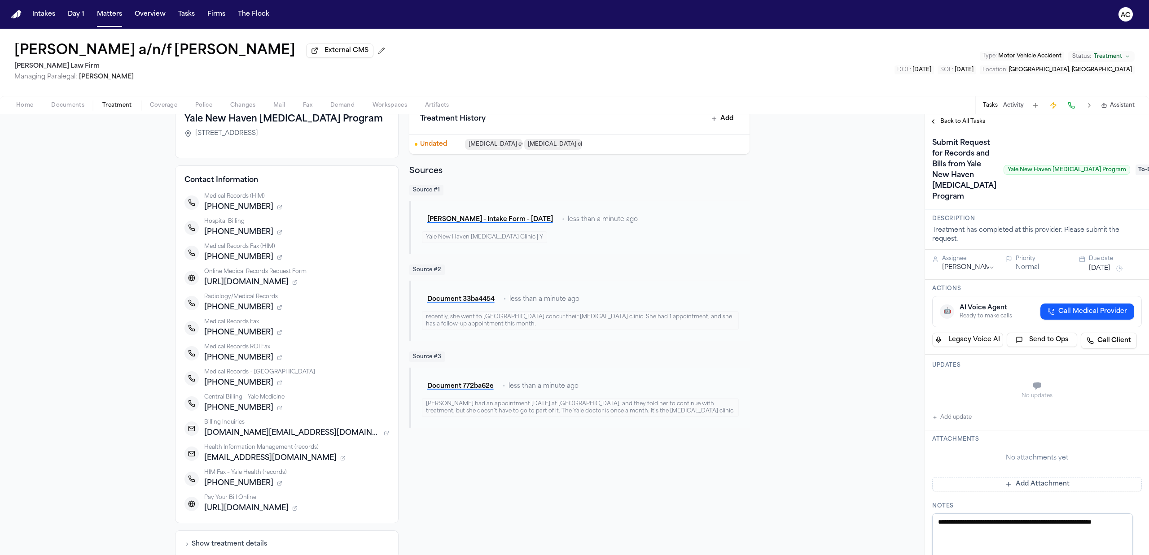
click at [958, 423] on button "Add update" at bounding box center [951, 417] width 39 height 11
click at [947, 412] on button "Private" at bounding box center [949, 408] width 7 height 7
click at [982, 396] on textarea "Add your update" at bounding box center [1042, 387] width 192 height 18
click at [1124, 414] on button "Add" at bounding box center [1129, 408] width 18 height 11
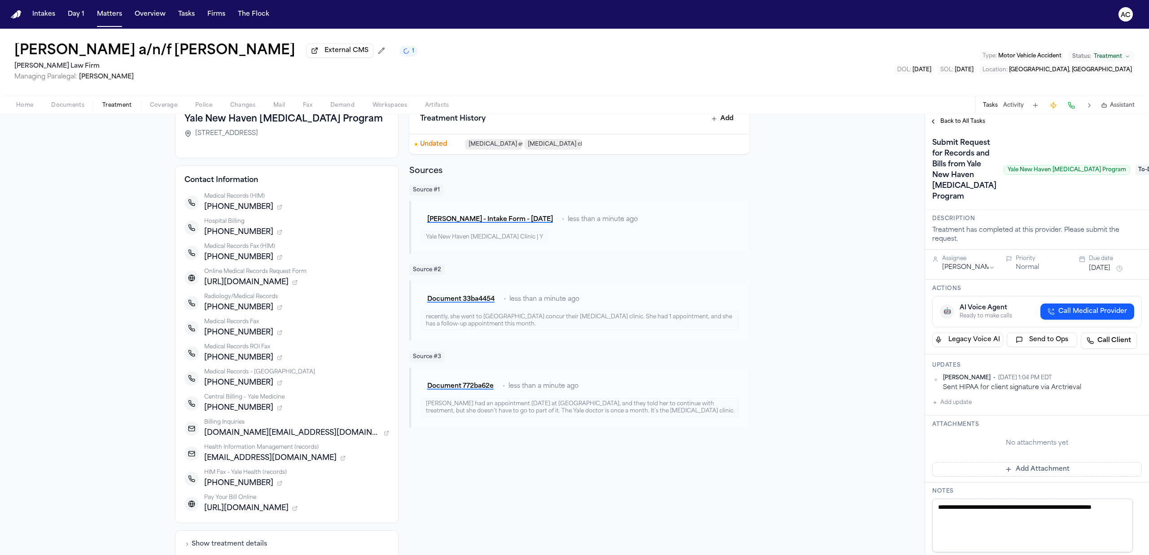
click at [966, 121] on span "Back to All Tasks" at bounding box center [962, 121] width 45 height 7
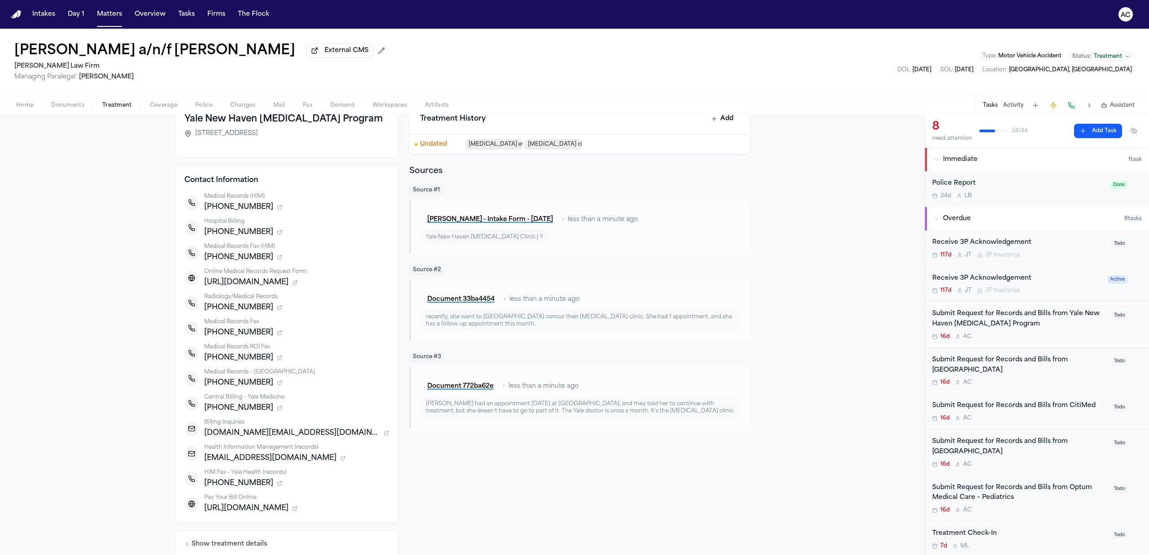
click at [993, 399] on div "Submit Request for Records and Bills from CitiMed 16d A C Todo" at bounding box center [1037, 412] width 224 height 36
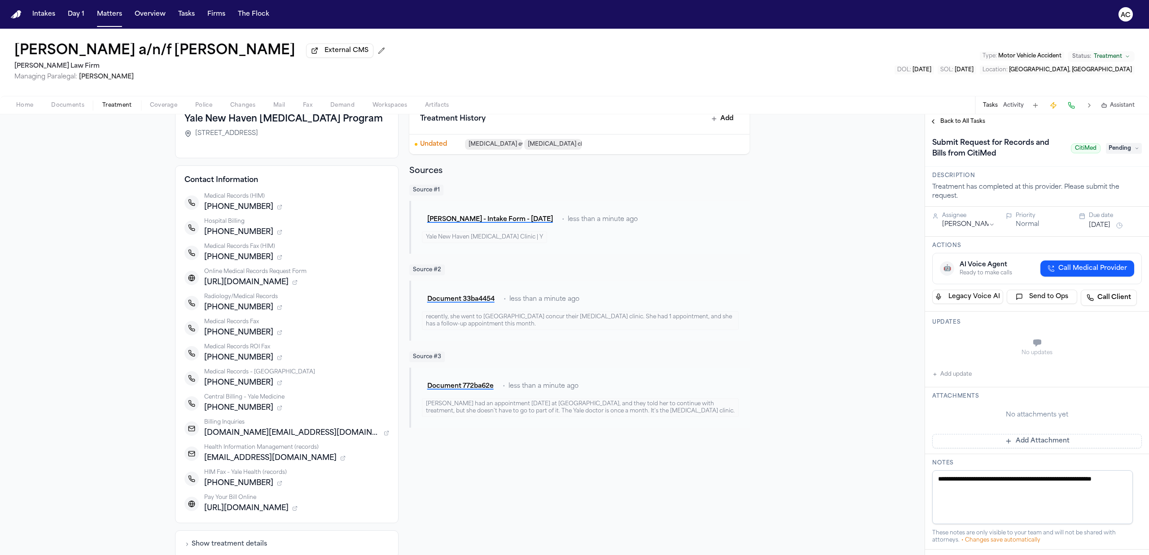
click at [957, 376] on button "Add update" at bounding box center [951, 374] width 39 height 11
click at [966, 339] on textarea "Add your update" at bounding box center [1042, 344] width 192 height 18
paste textarea "**********"
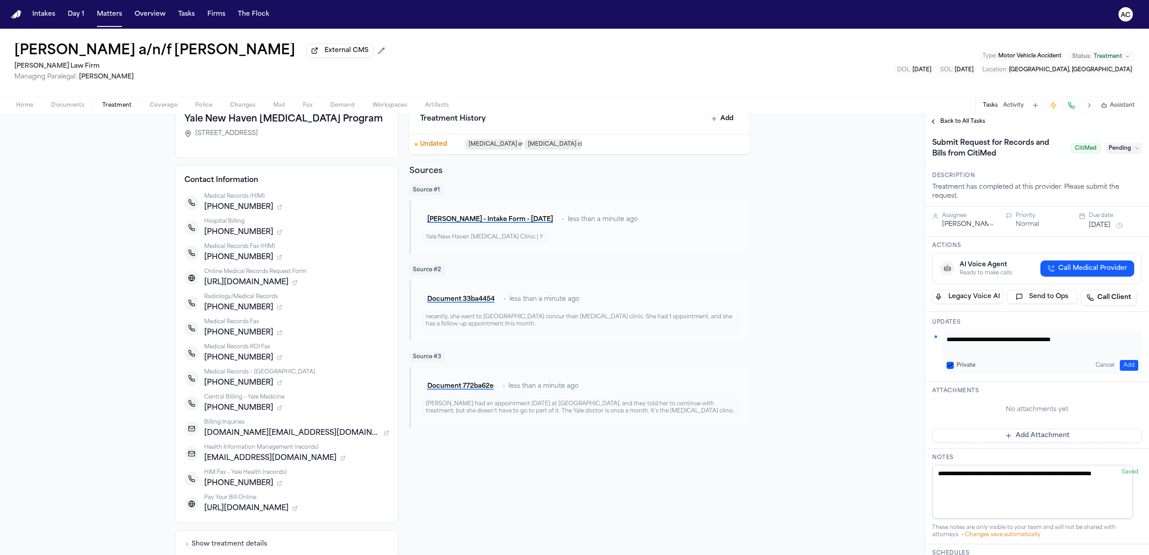
click at [950, 369] on button "Private" at bounding box center [949, 365] width 7 height 7
click at [1125, 368] on button "Add" at bounding box center [1129, 365] width 18 height 11
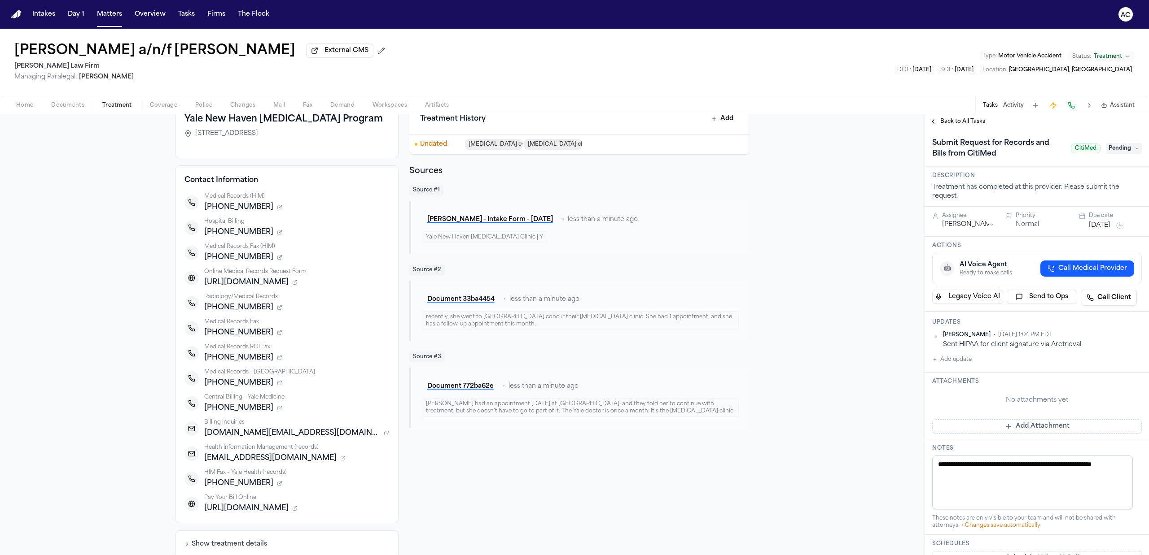
click at [968, 121] on span "Back to All Tasks" at bounding box center [962, 121] width 45 height 7
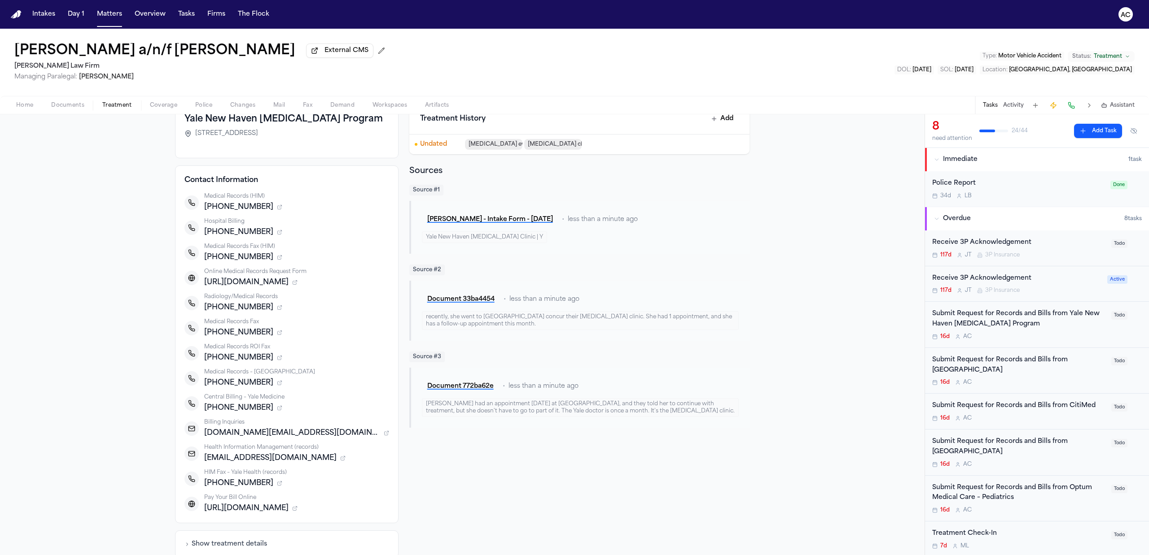
click at [972, 364] on div "Submit Request for Records and Bills from Westchester Medical Center" at bounding box center [1019, 365] width 174 height 21
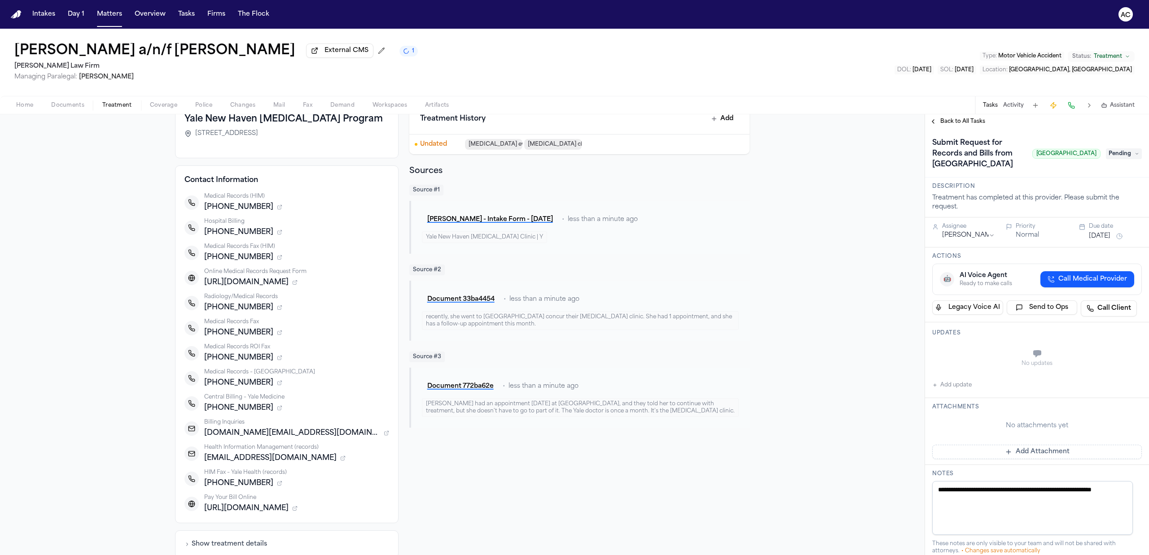
click at [951, 391] on button "Add update" at bounding box center [951, 385] width 39 height 11
drag, startPoint x: 947, startPoint y: 397, endPoint x: 973, endPoint y: 373, distance: 35.6
click at [947, 380] on button "Private" at bounding box center [949, 376] width 7 height 7
click at [973, 364] on textarea "Add your update" at bounding box center [1042, 355] width 192 height 18
paste textarea "**********"
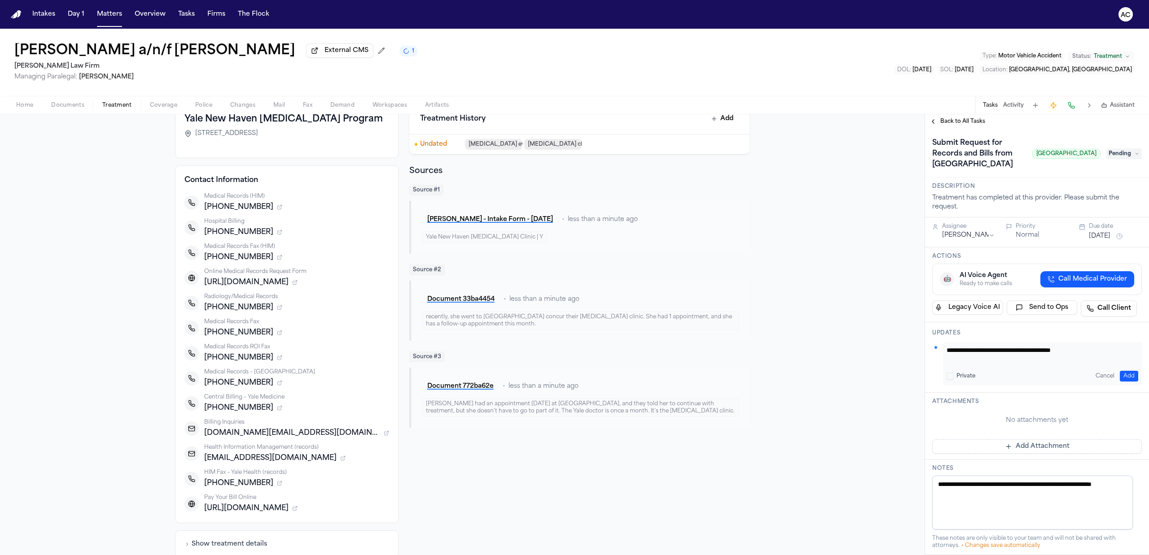
click at [1123, 382] on button "Add" at bounding box center [1129, 376] width 18 height 11
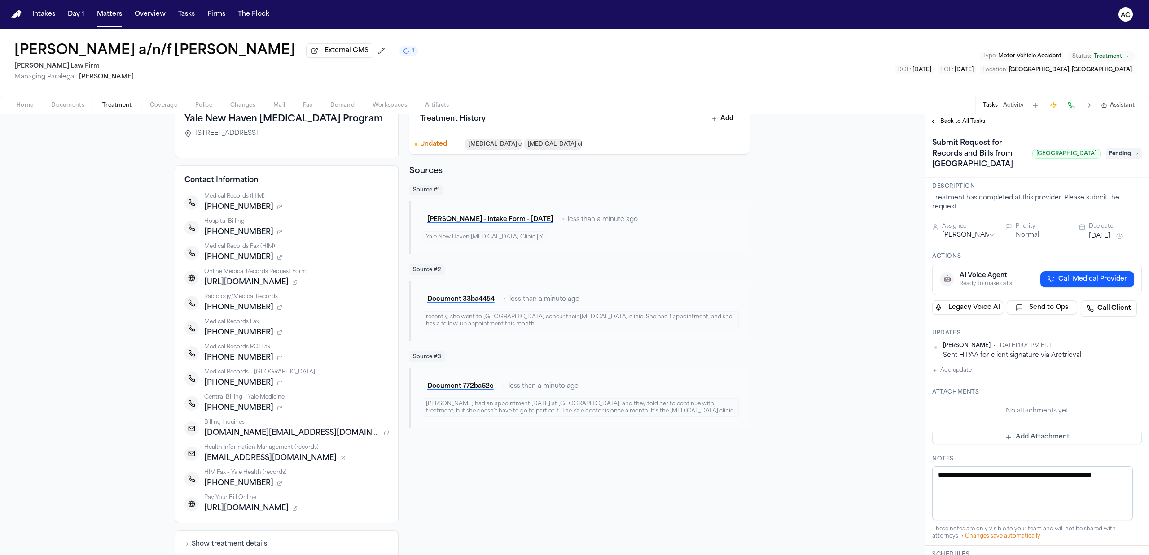
click at [966, 123] on span "Back to All Tasks" at bounding box center [962, 121] width 45 height 7
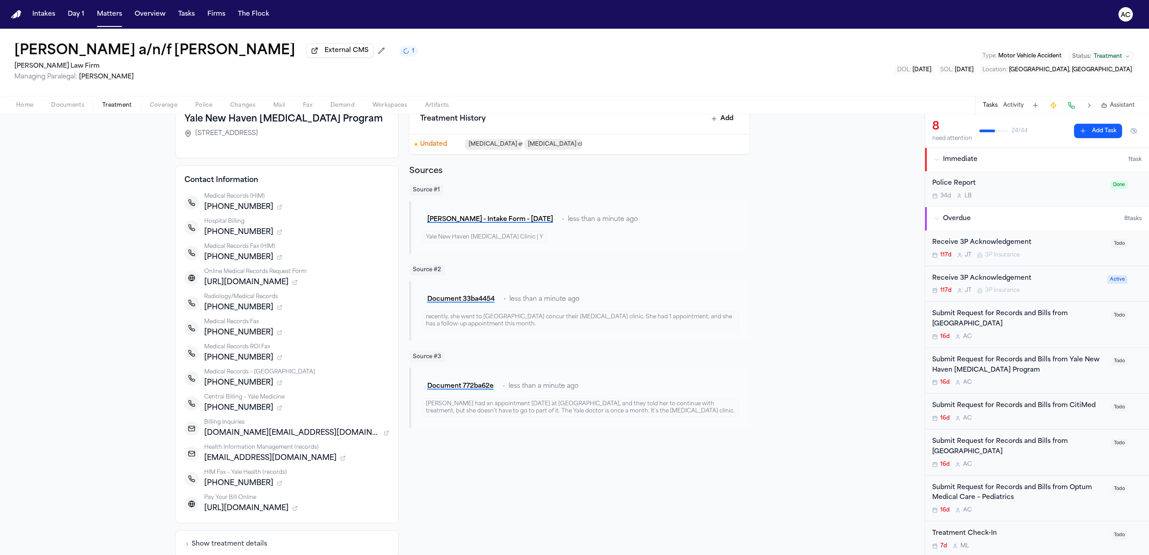
click at [979, 447] on div "Submit Request for Records and Bills from Northern Westchester Hospital" at bounding box center [1019, 447] width 174 height 21
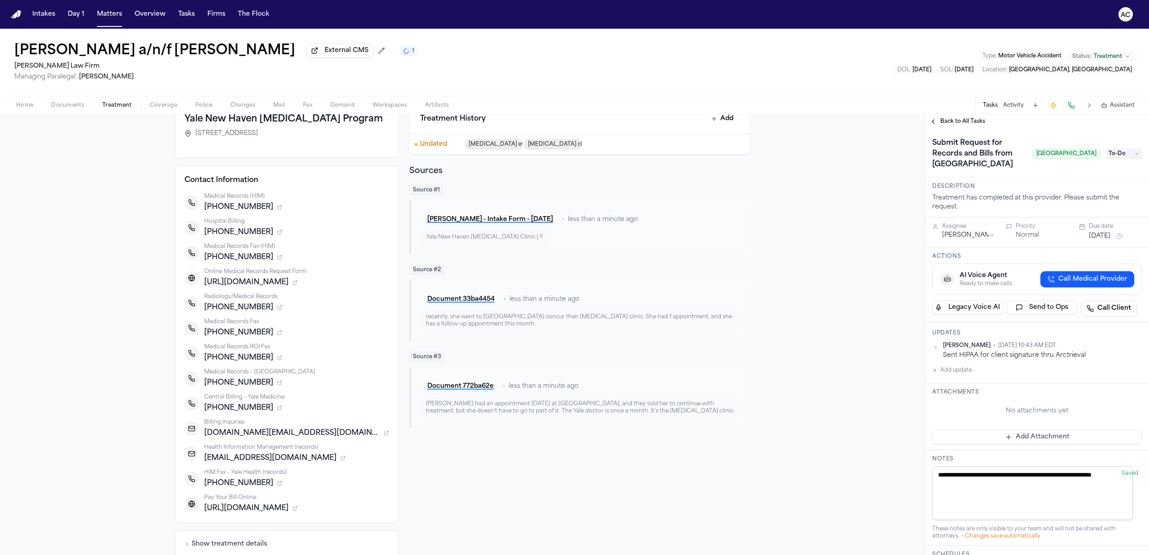
click at [967, 120] on span "Back to All Tasks" at bounding box center [962, 121] width 45 height 7
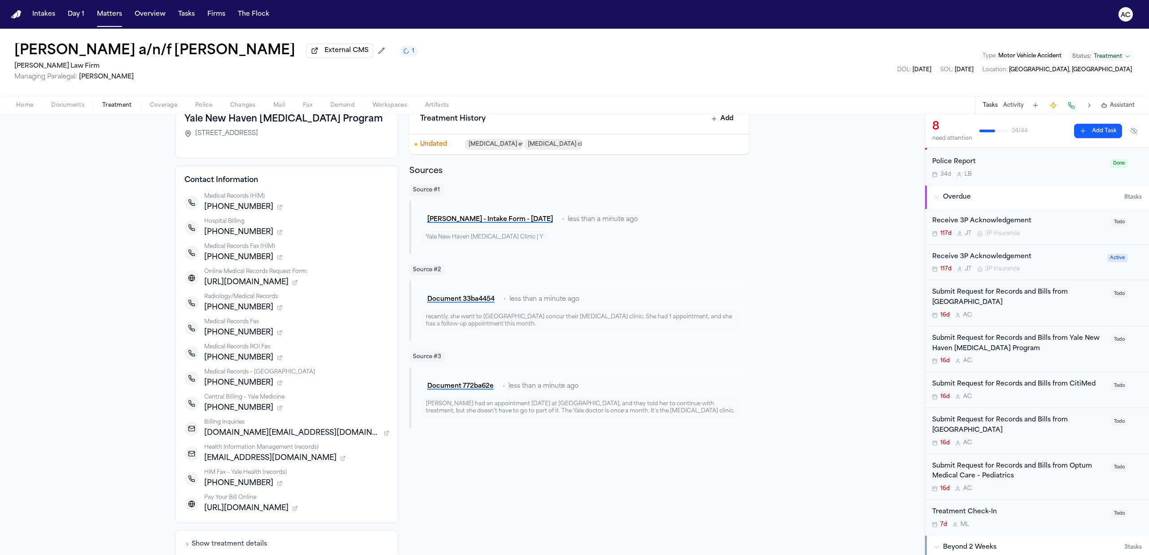
scroll to position [60, 0]
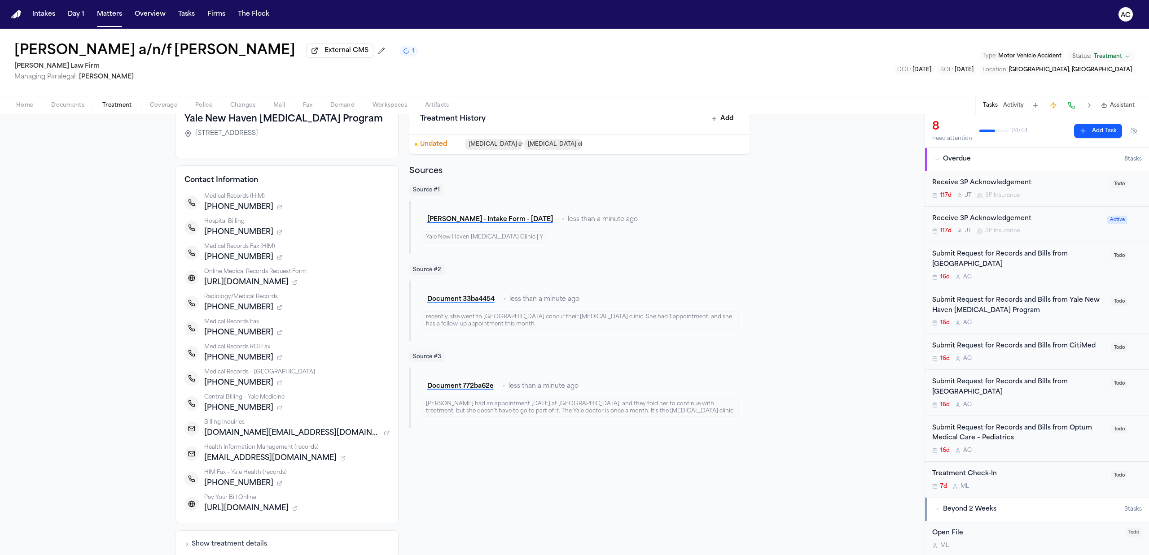
click at [989, 440] on div "Submit Request for Records and Bills from Optum Medical Care – Pediatrics" at bounding box center [1019, 434] width 174 height 21
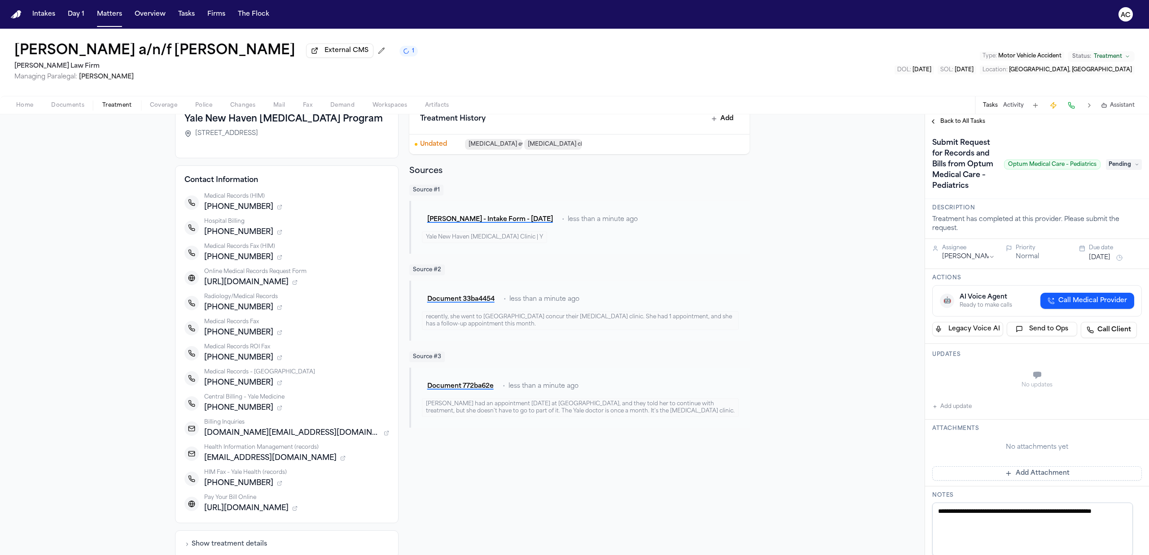
click at [958, 412] on button "Add update" at bounding box center [951, 407] width 39 height 11
click at [968, 385] on textarea "Add your update" at bounding box center [1042, 376] width 192 height 18
paste textarea "**********"
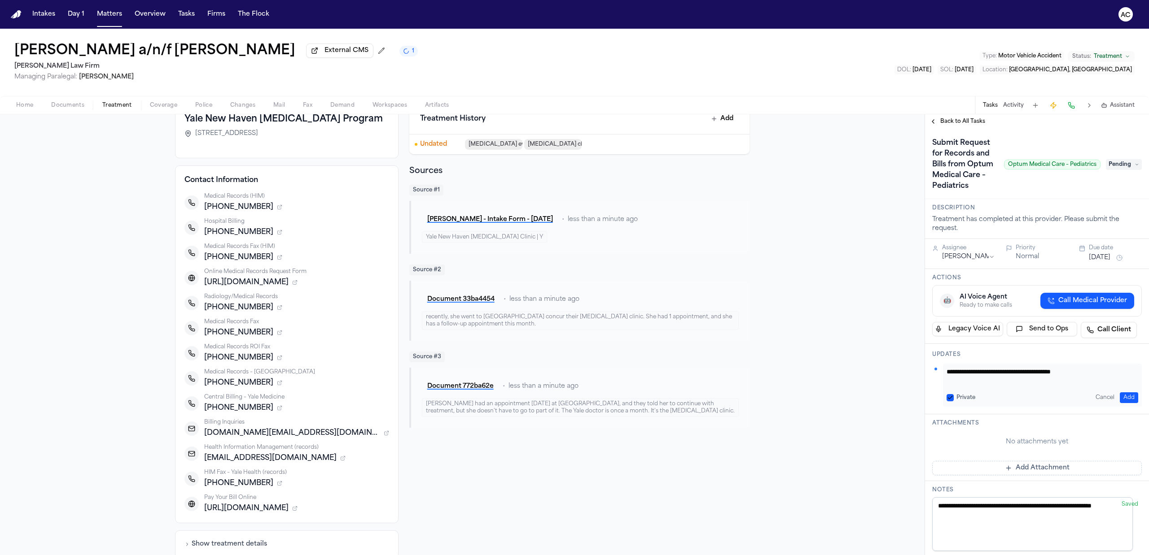
click at [952, 402] on div "Private" at bounding box center [960, 397] width 29 height 7
click at [950, 402] on button "Private" at bounding box center [949, 397] width 7 height 7
click at [1124, 403] on button "Add" at bounding box center [1129, 398] width 18 height 11
click at [1115, 170] on span "Pending" at bounding box center [1124, 164] width 36 height 11
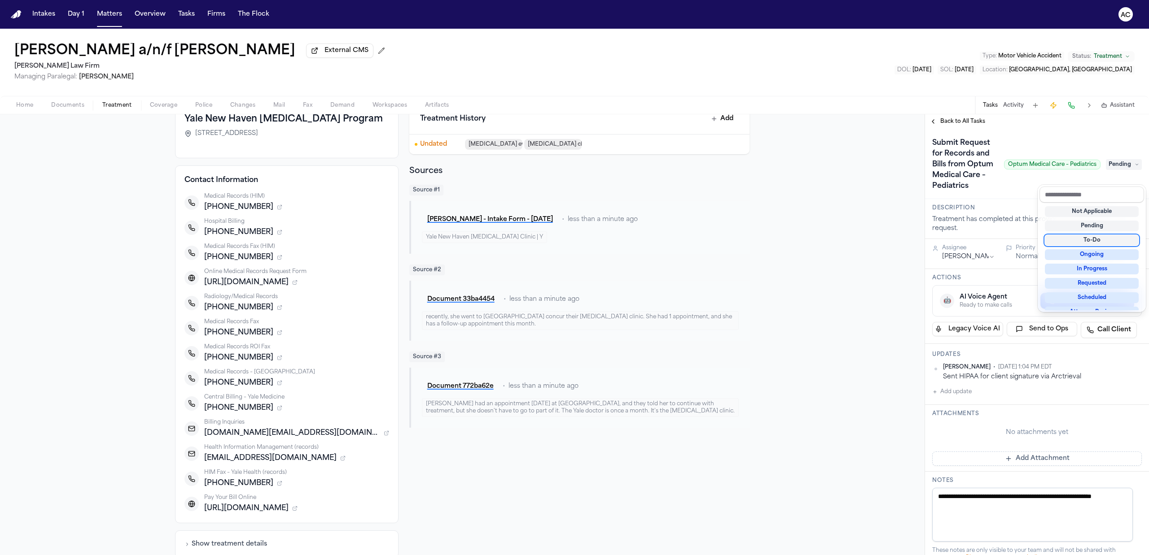
click at [1103, 241] on div "To-Do" at bounding box center [1092, 240] width 94 height 11
click at [948, 116] on div "**********" at bounding box center [1037, 334] width 224 height 441
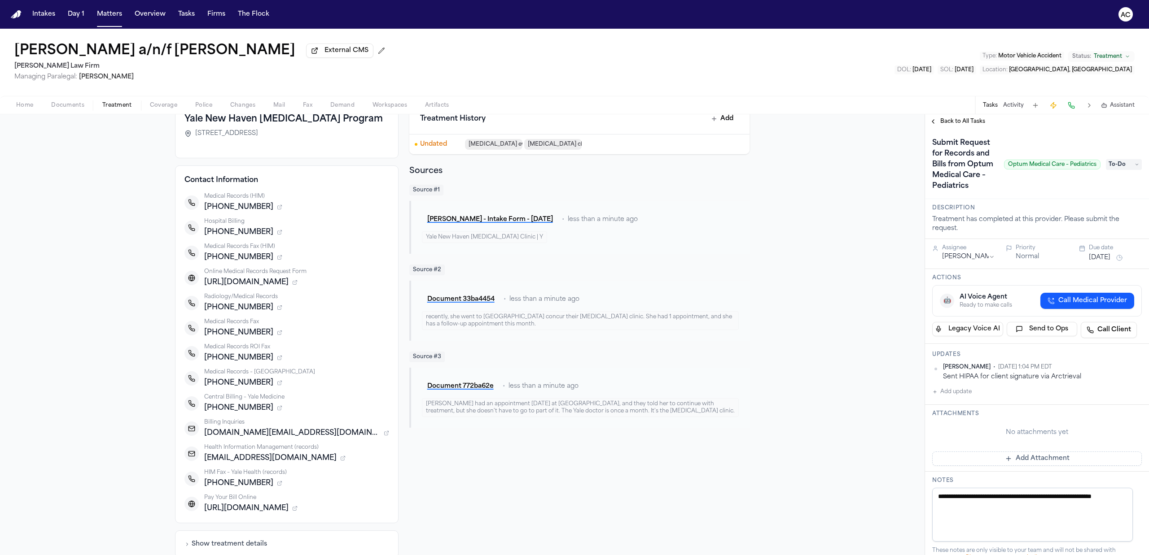
click at [951, 122] on span "Back to All Tasks" at bounding box center [962, 121] width 45 height 7
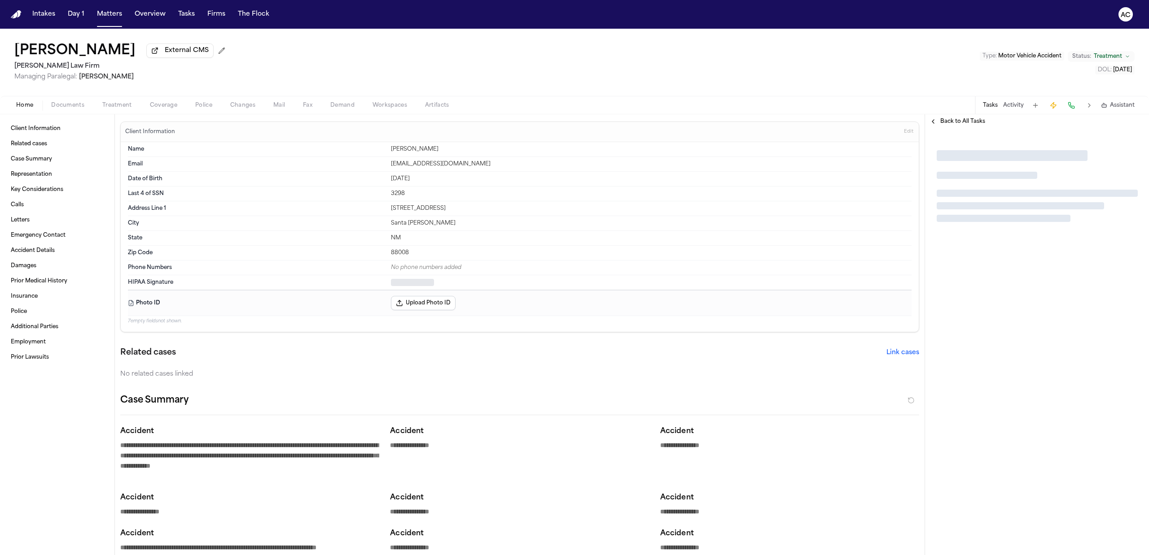
type textarea "*"
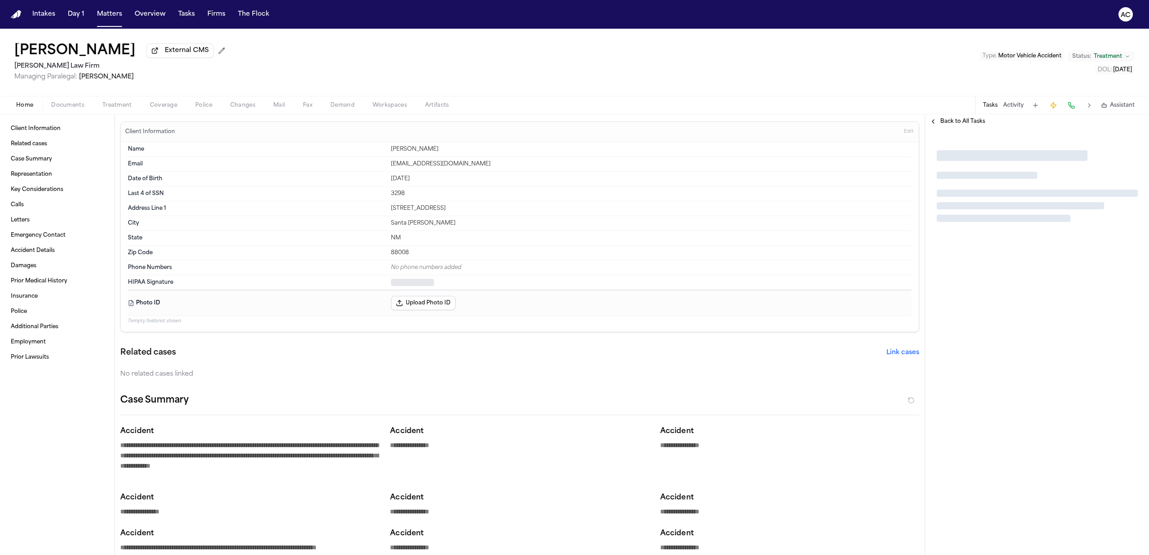
type textarea "*"
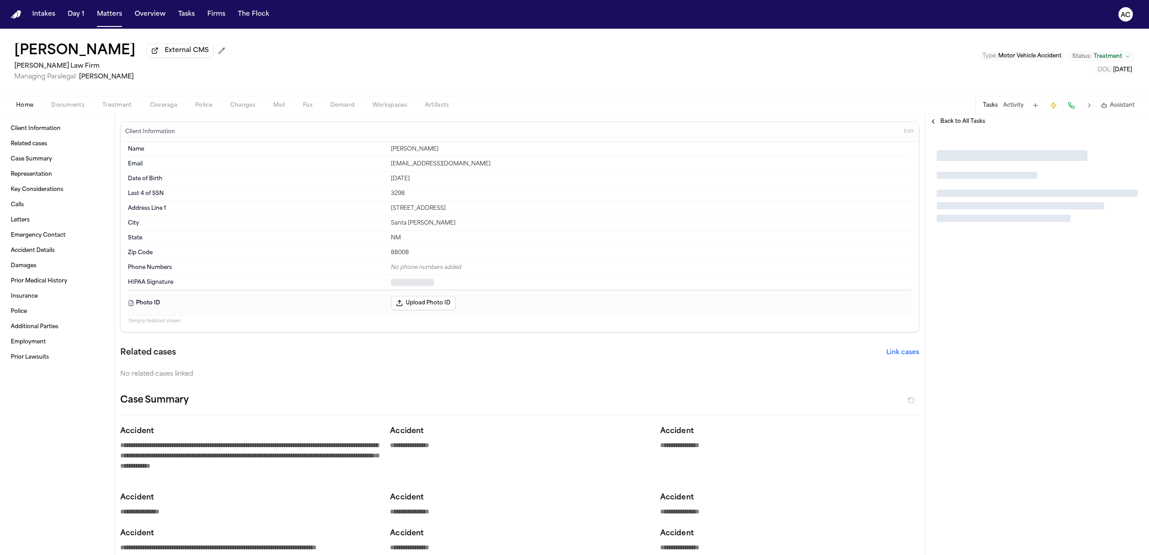
type textarea "*"
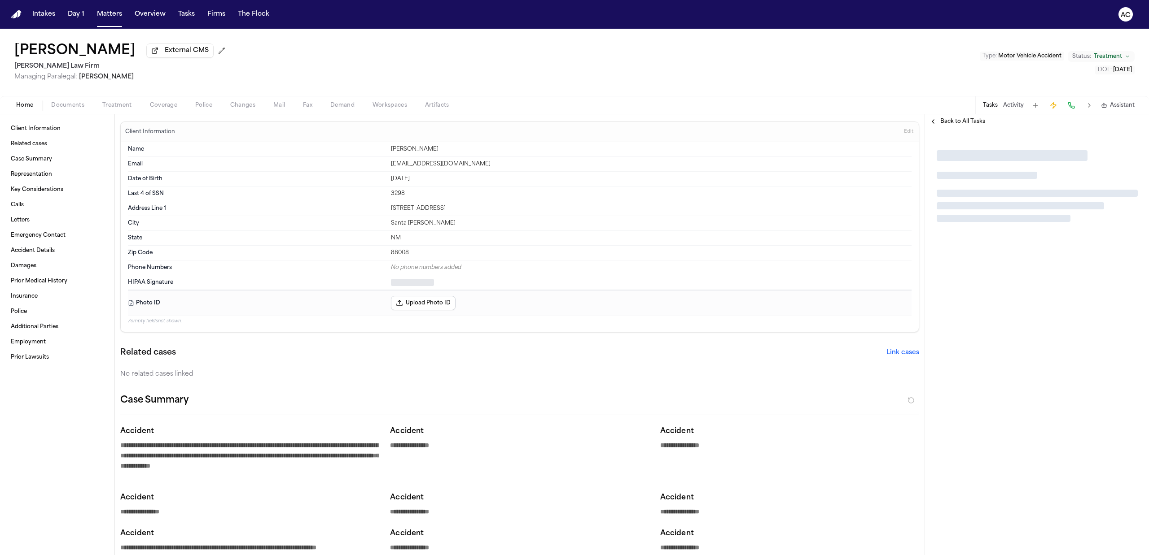
type textarea "*"
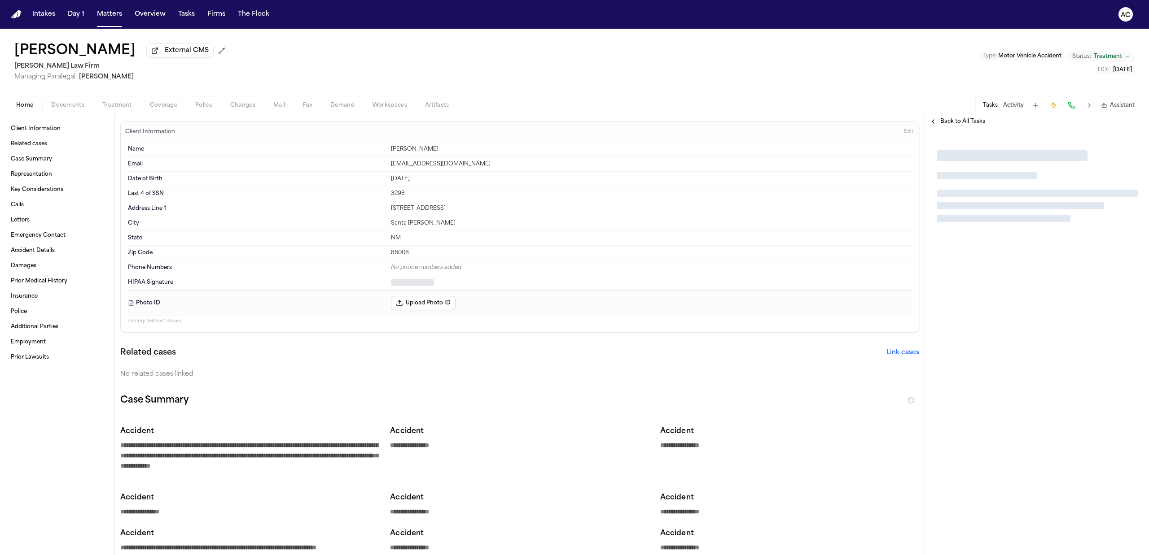
type textarea "*"
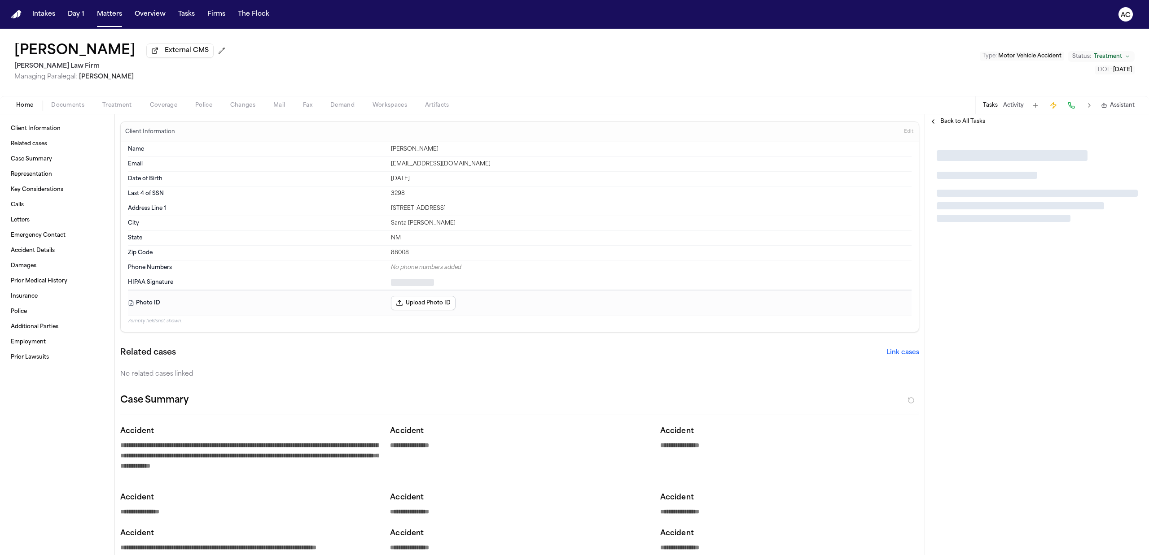
type textarea "*"
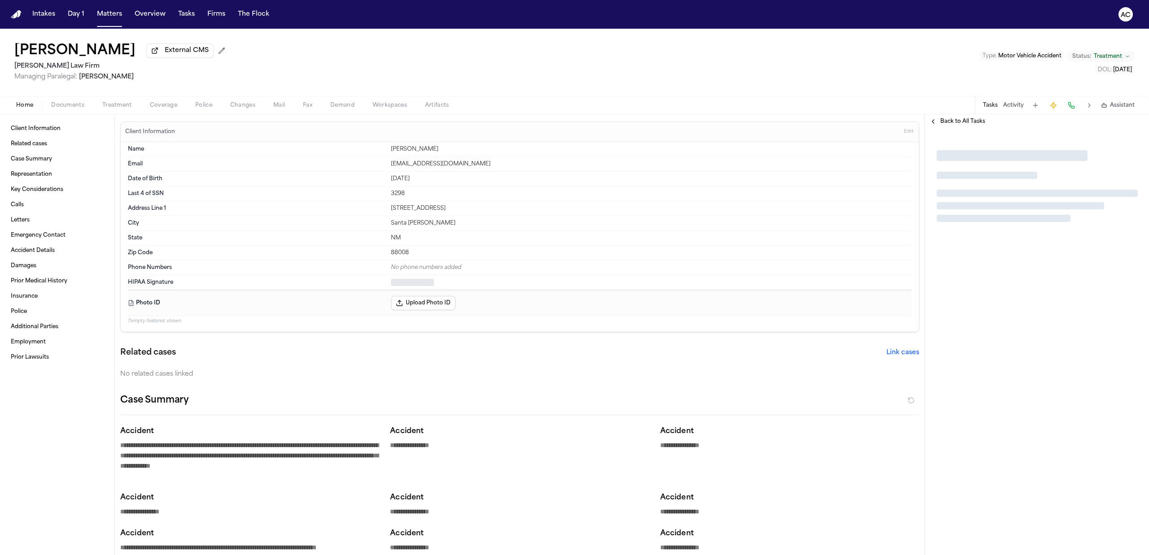
type textarea "*"
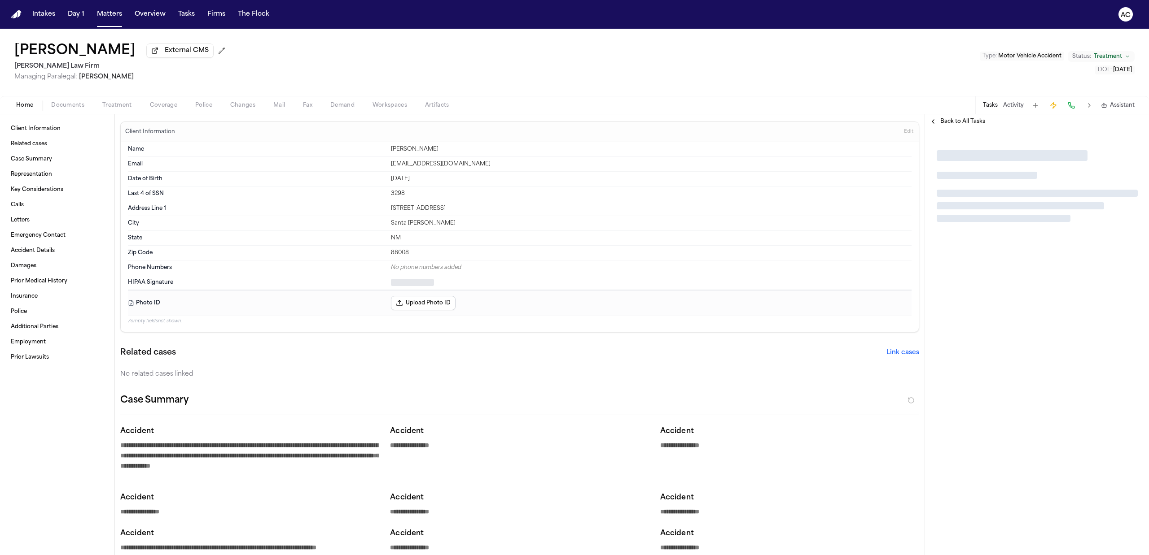
type textarea "*"
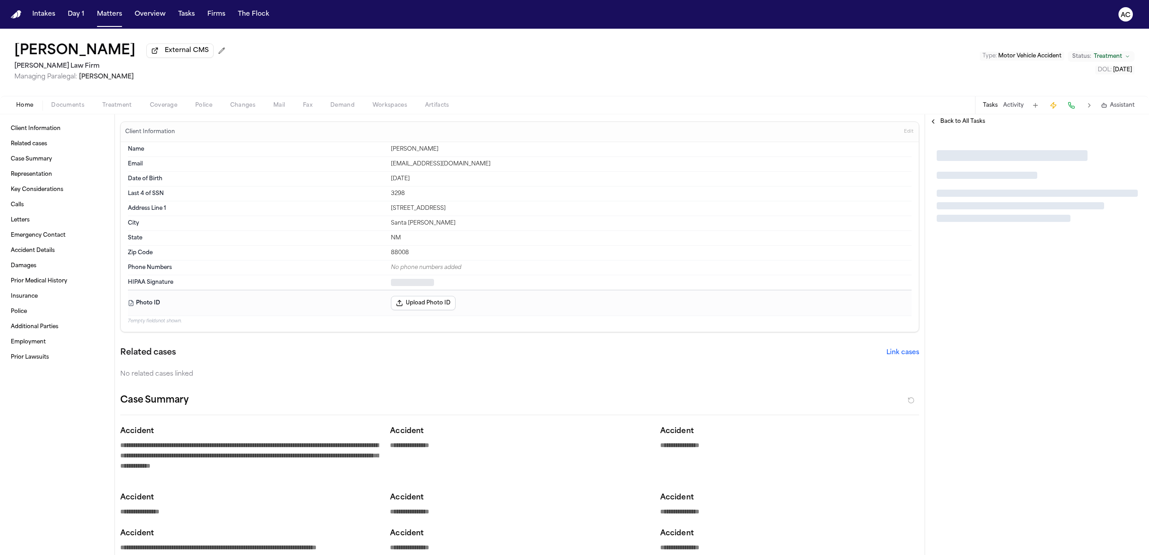
type textarea "*"
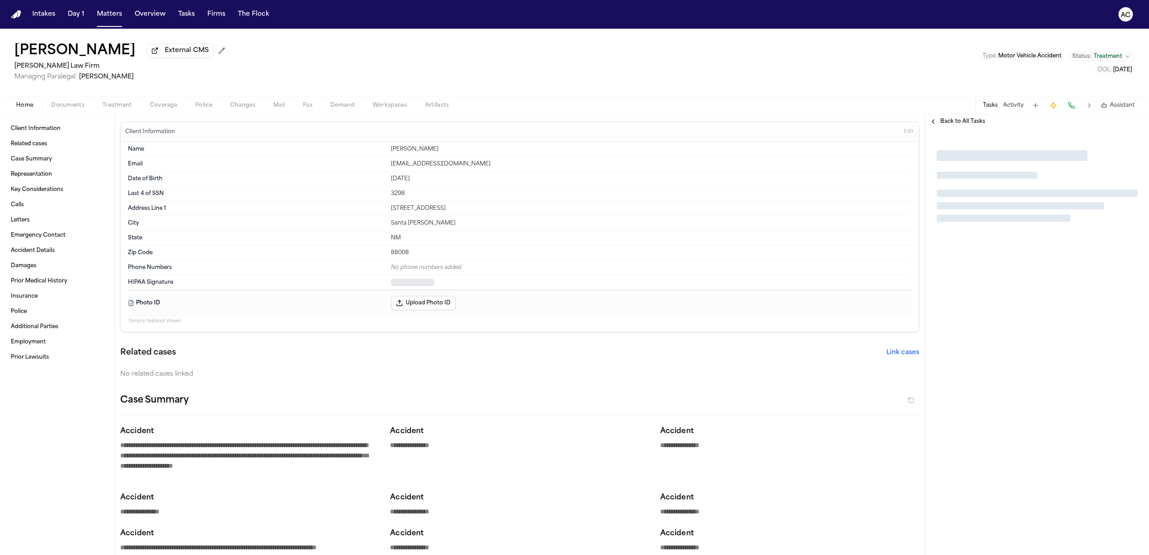
type textarea "*"
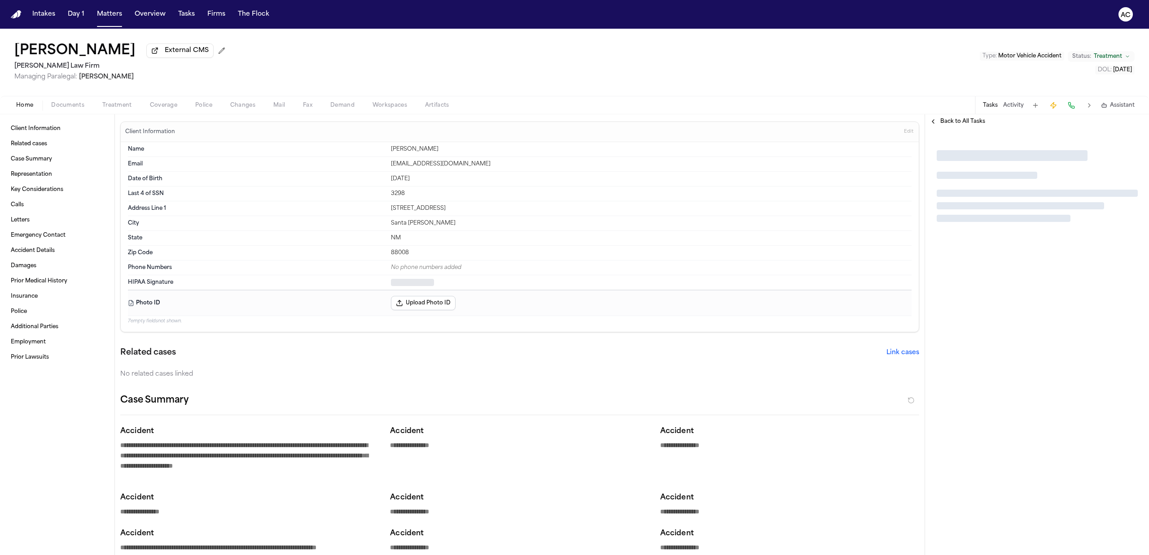
type textarea "*"
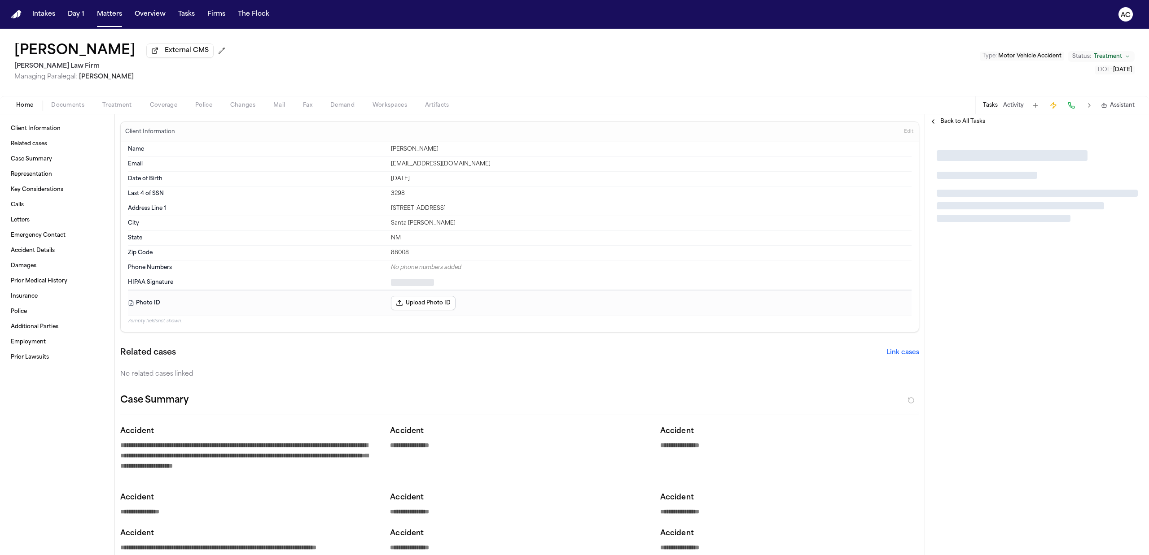
type textarea "*"
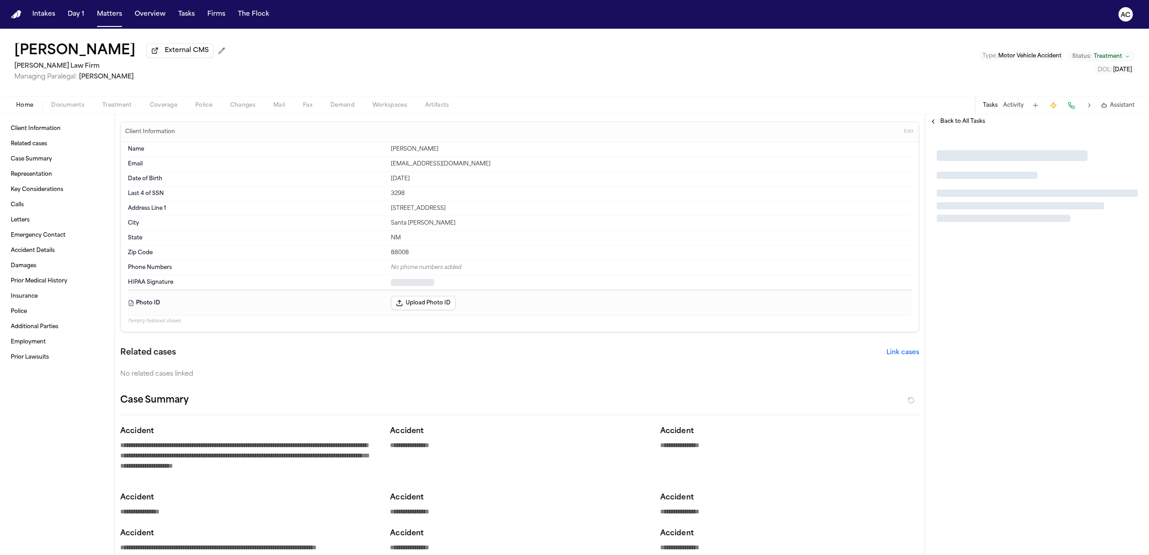
type textarea "*"
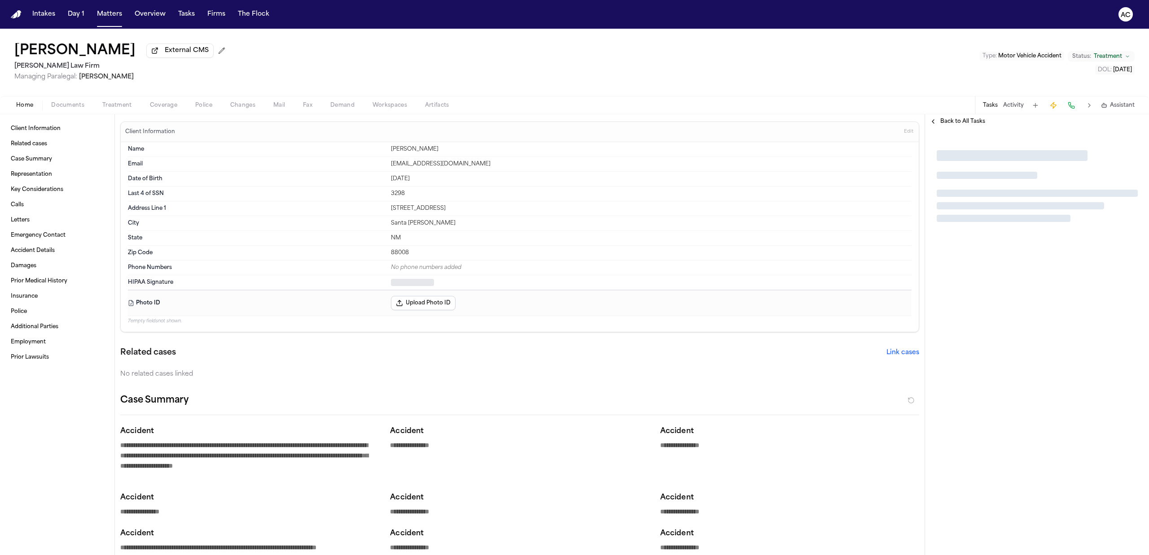
type textarea "*"
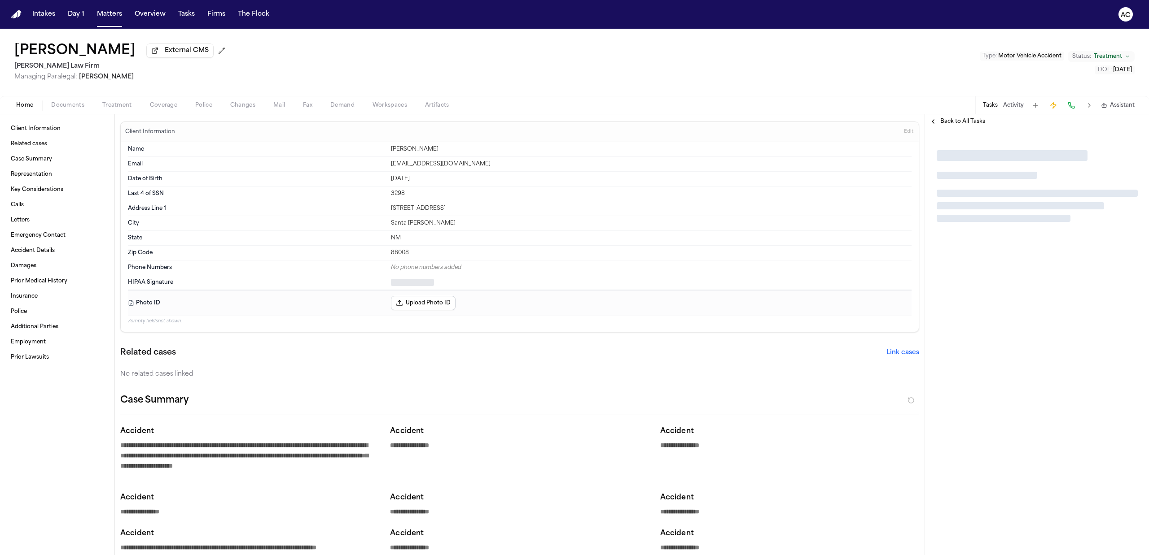
type textarea "*"
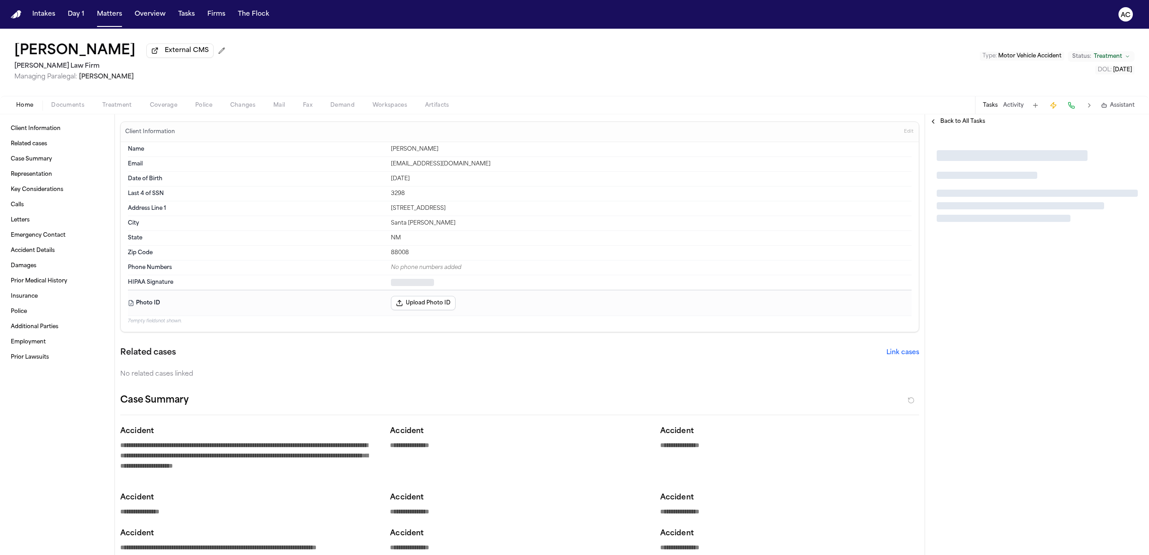
type textarea "*"
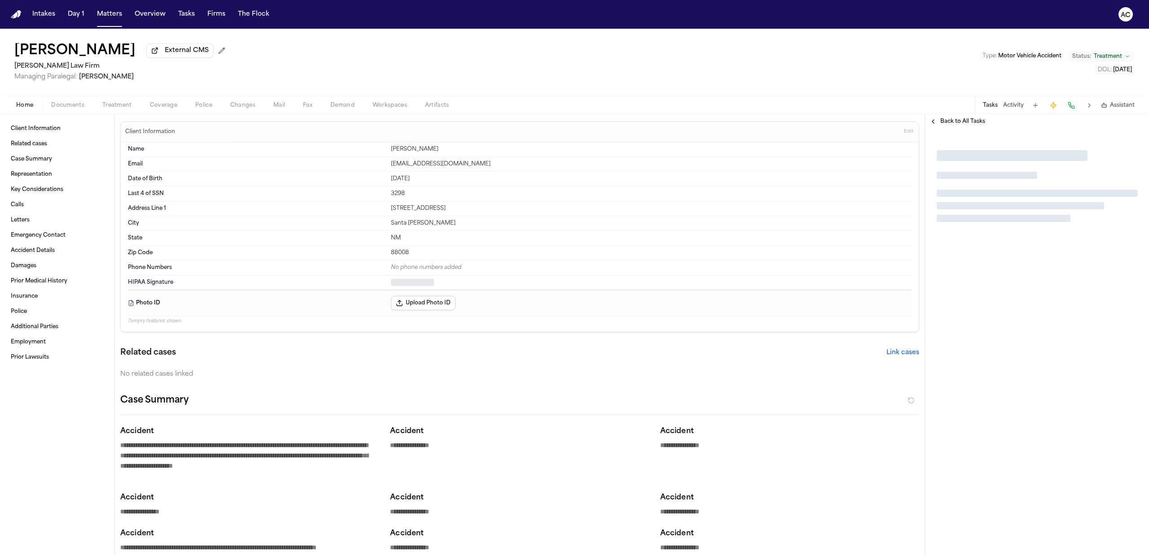
type textarea "*"
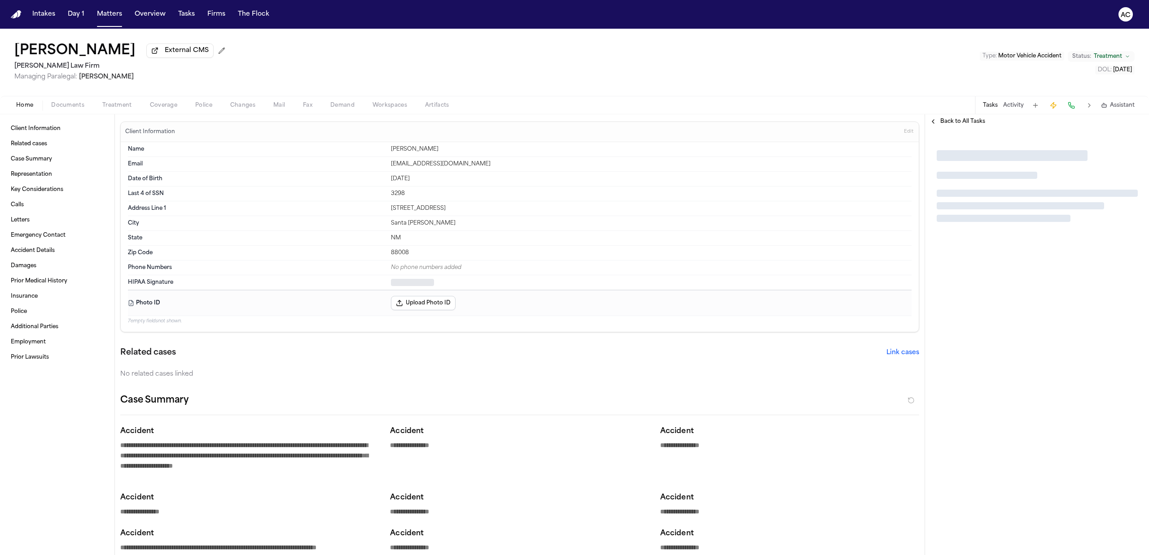
type textarea "*"
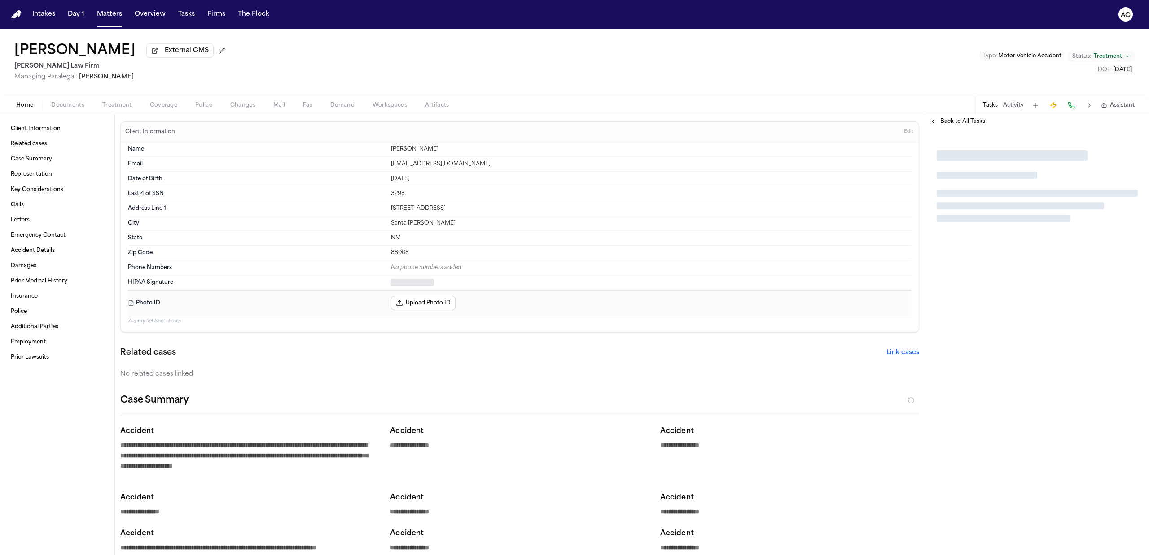
type textarea "*"
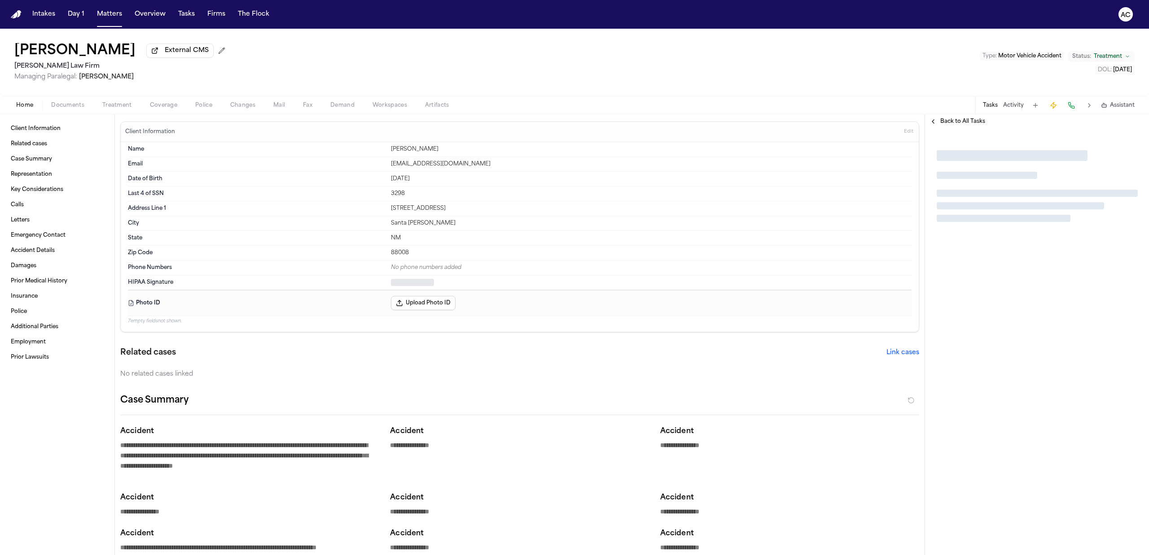
type textarea "*"
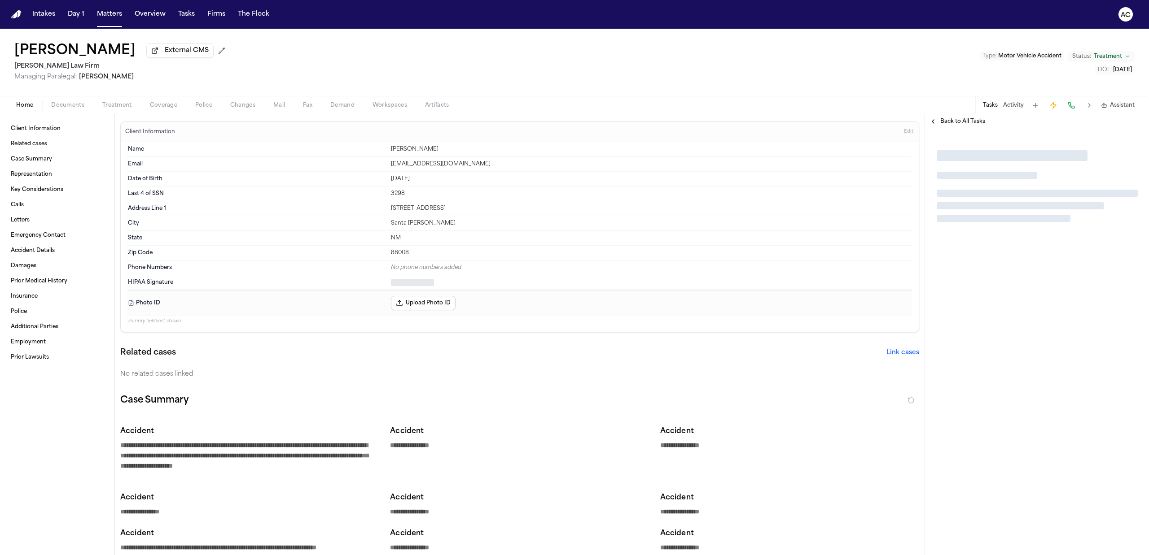
type textarea "*"
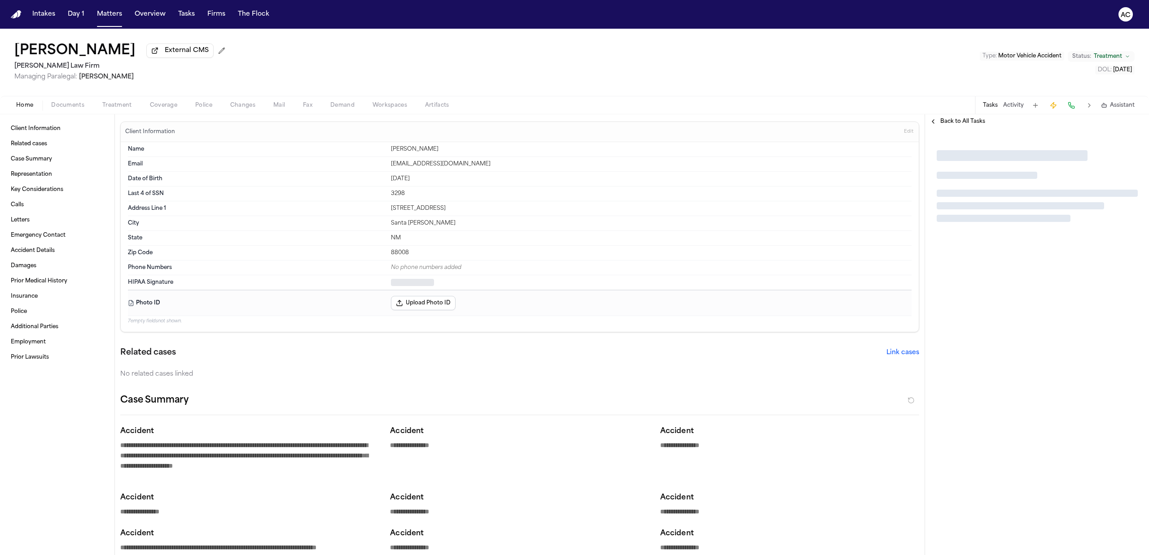
type textarea "*"
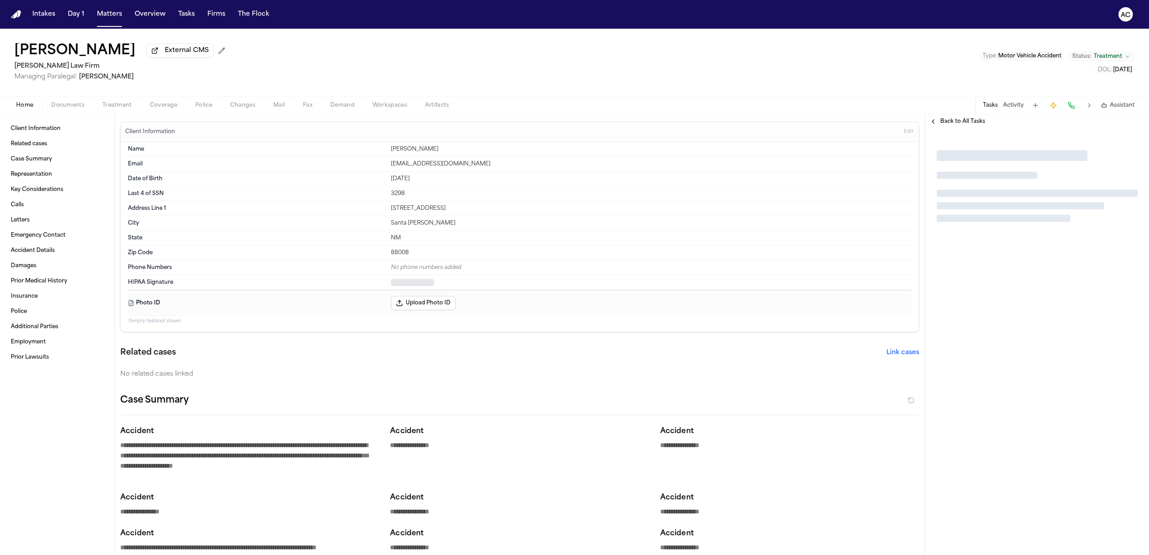
type textarea "*"
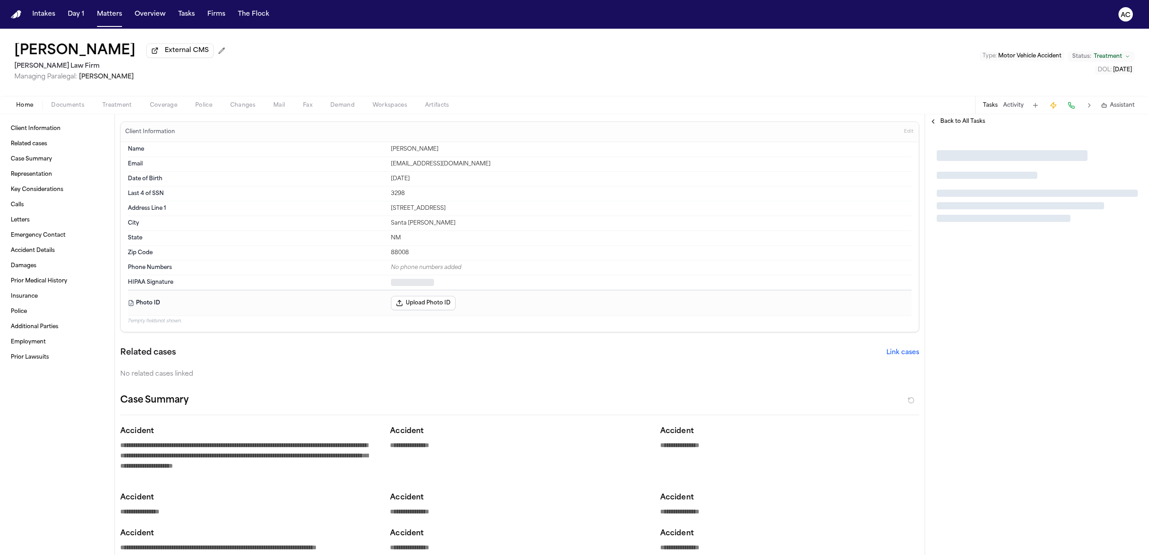
type textarea "*"
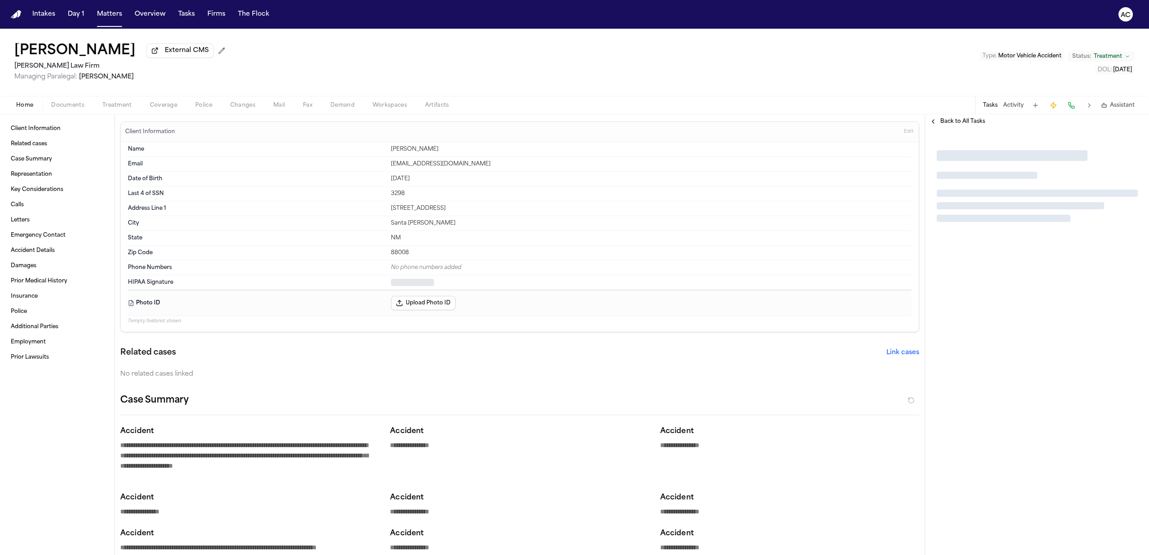
type textarea "*"
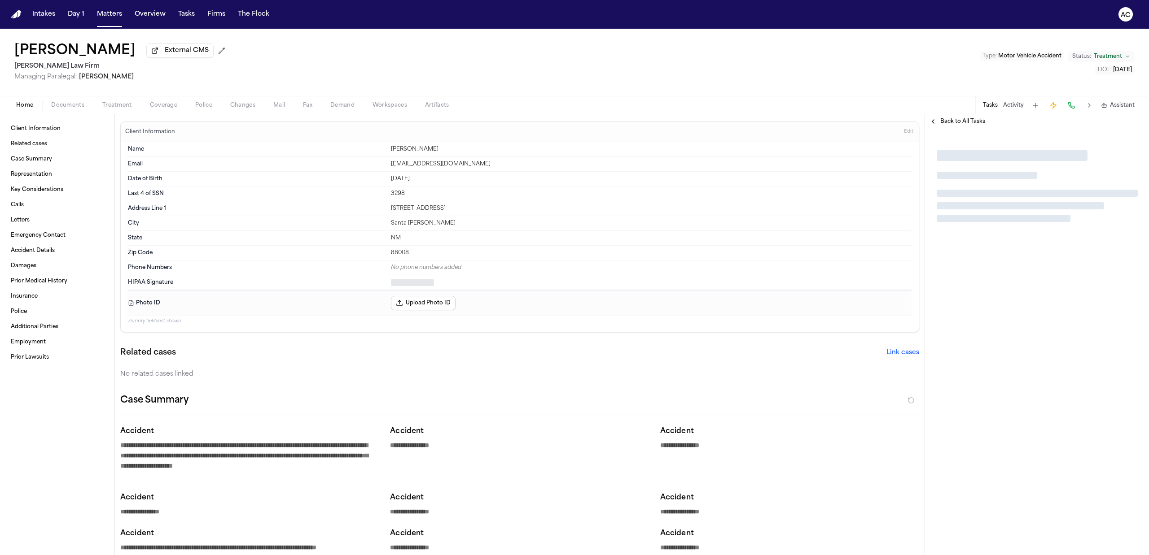
type textarea "*"
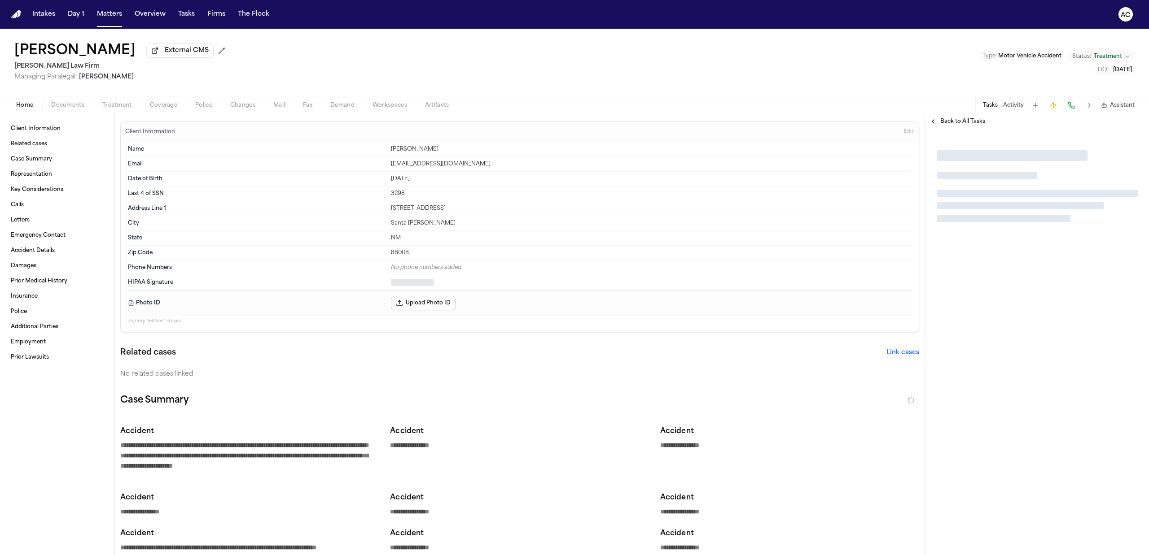
type textarea "*"
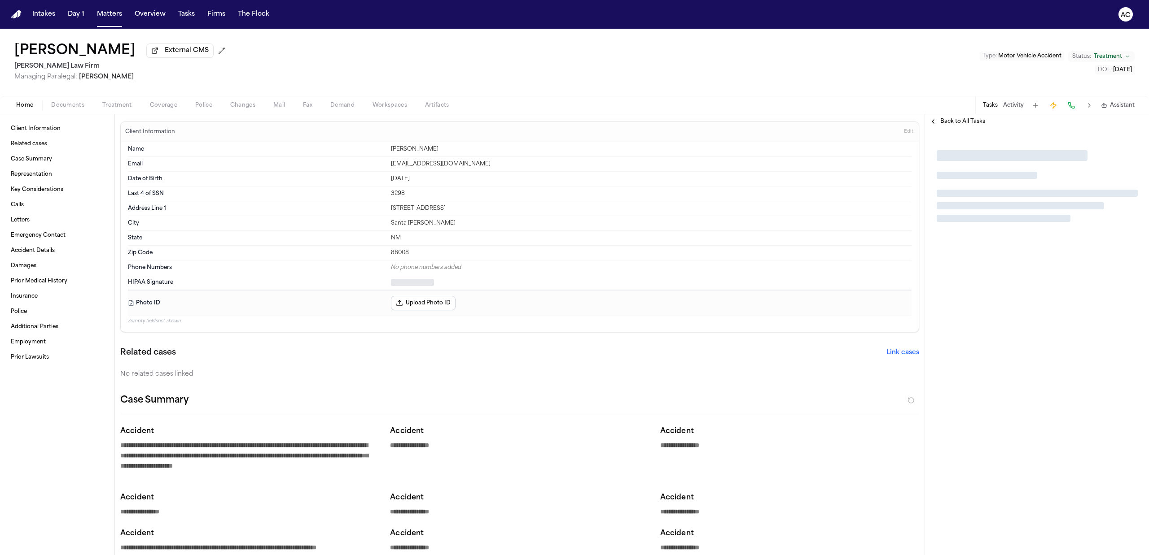
type textarea "*"
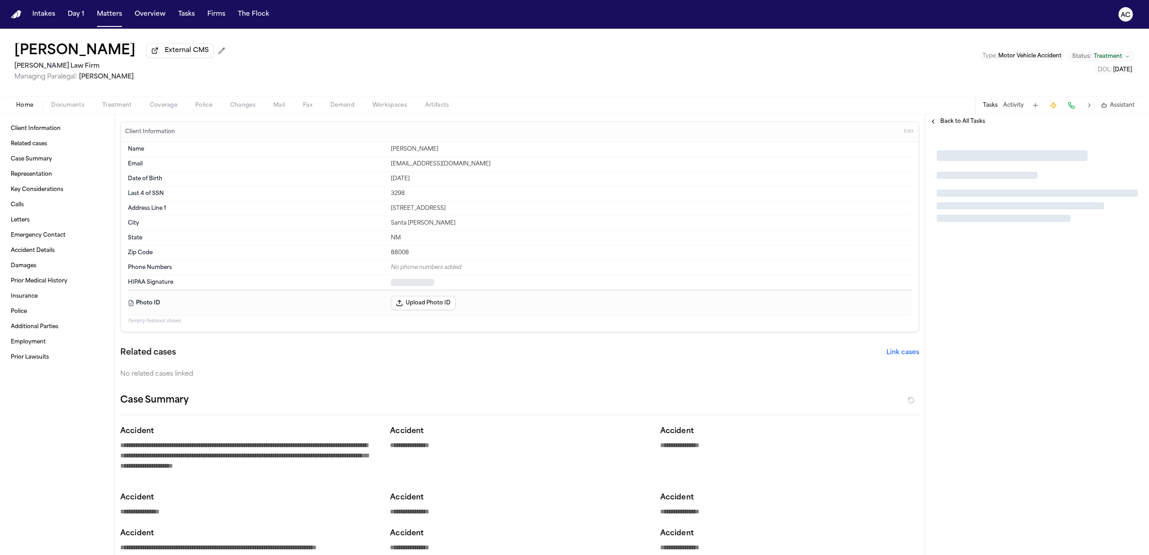
type textarea "*"
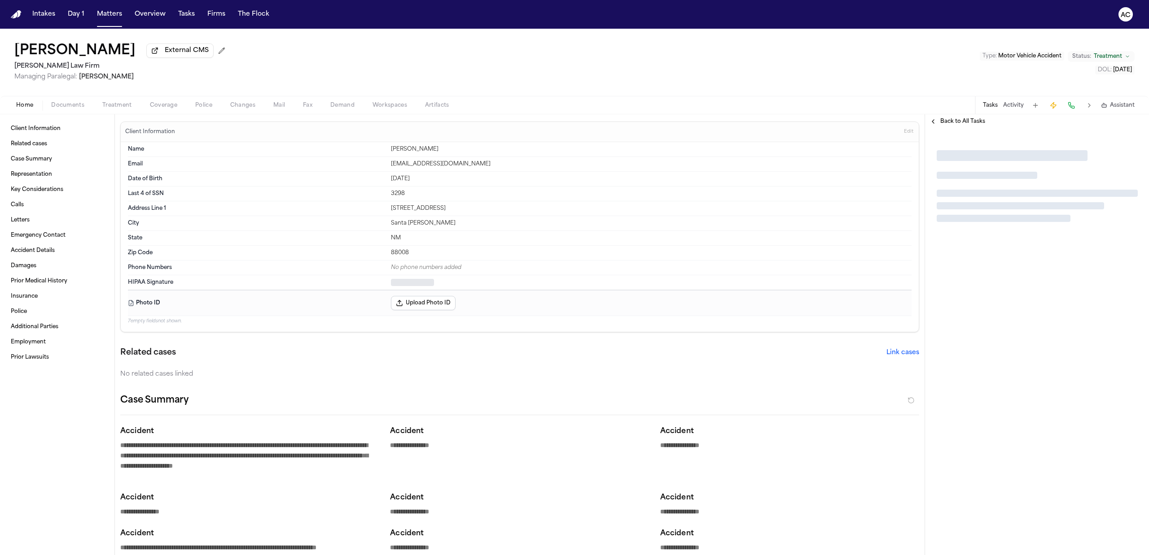
type textarea "*"
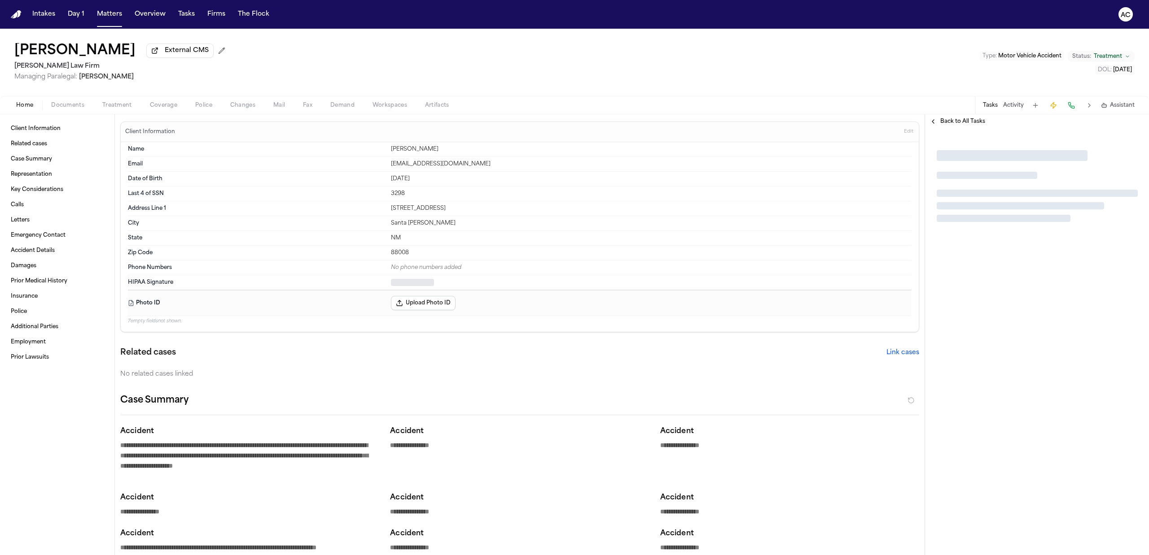
type textarea "*"
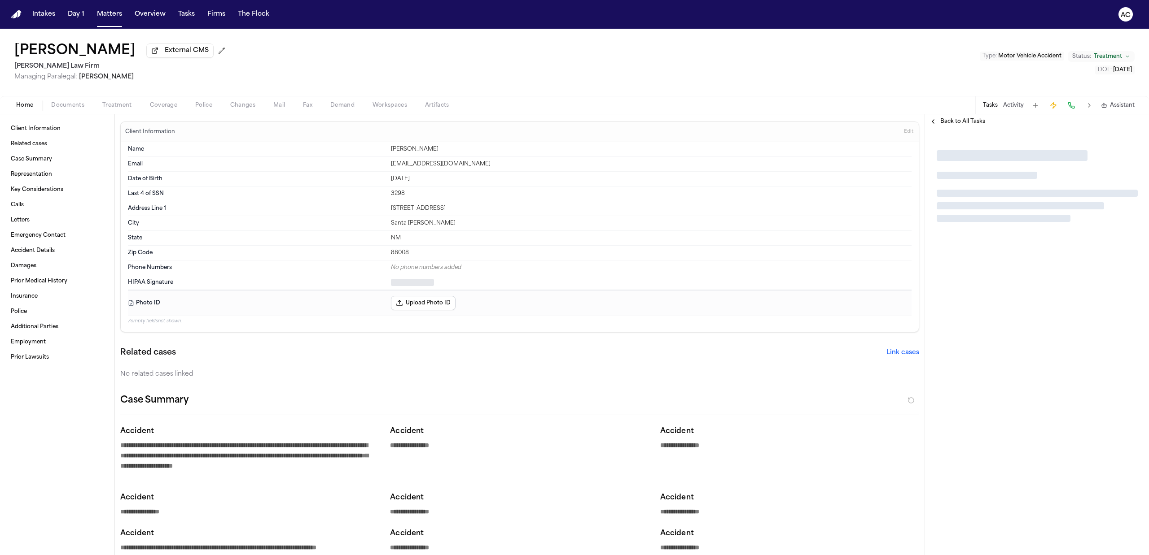
type textarea "*"
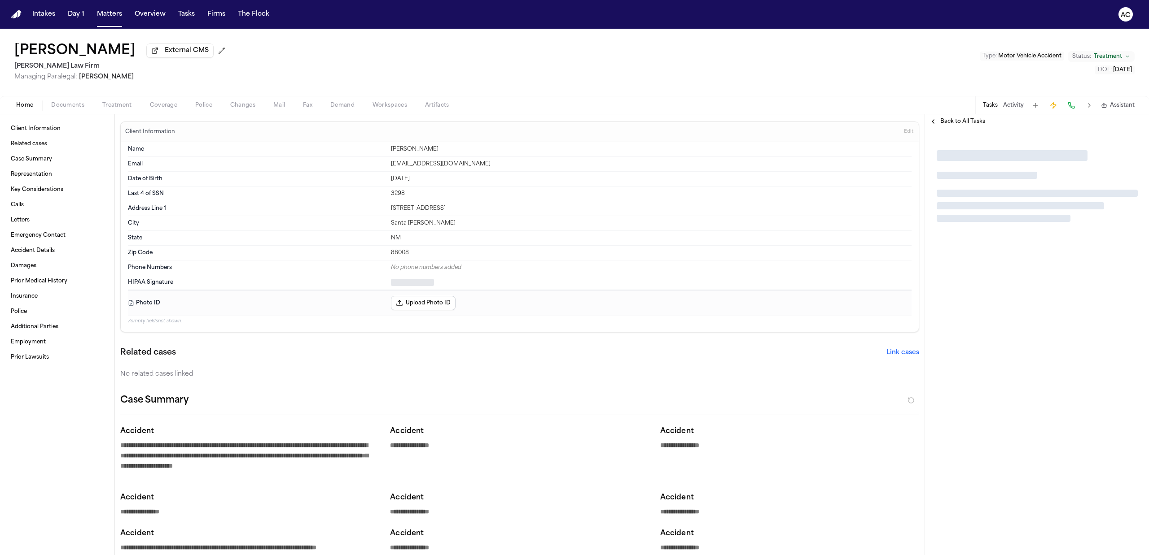
type textarea "*"
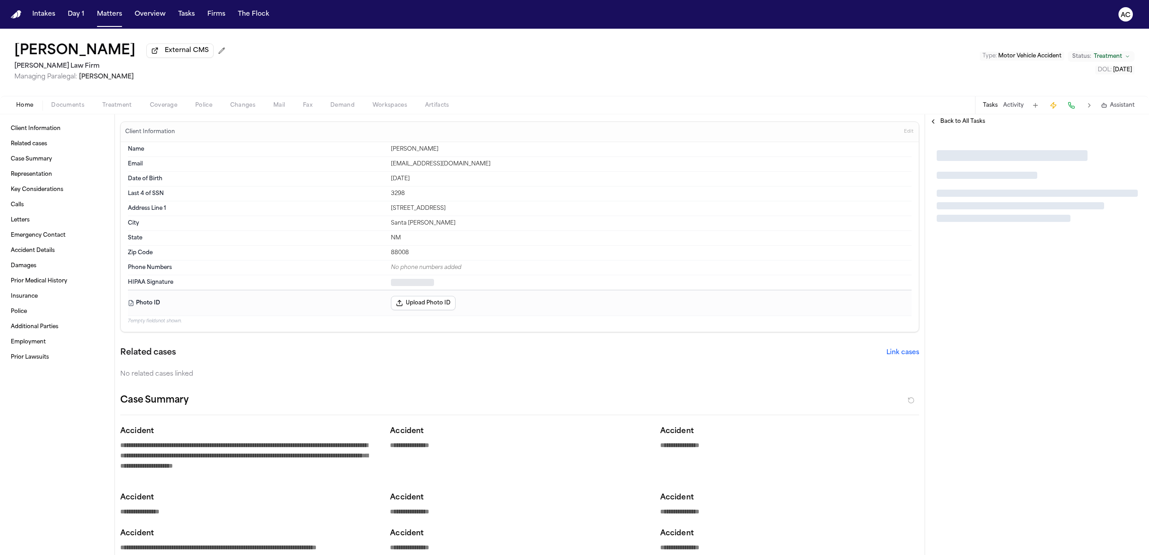
type textarea "*"
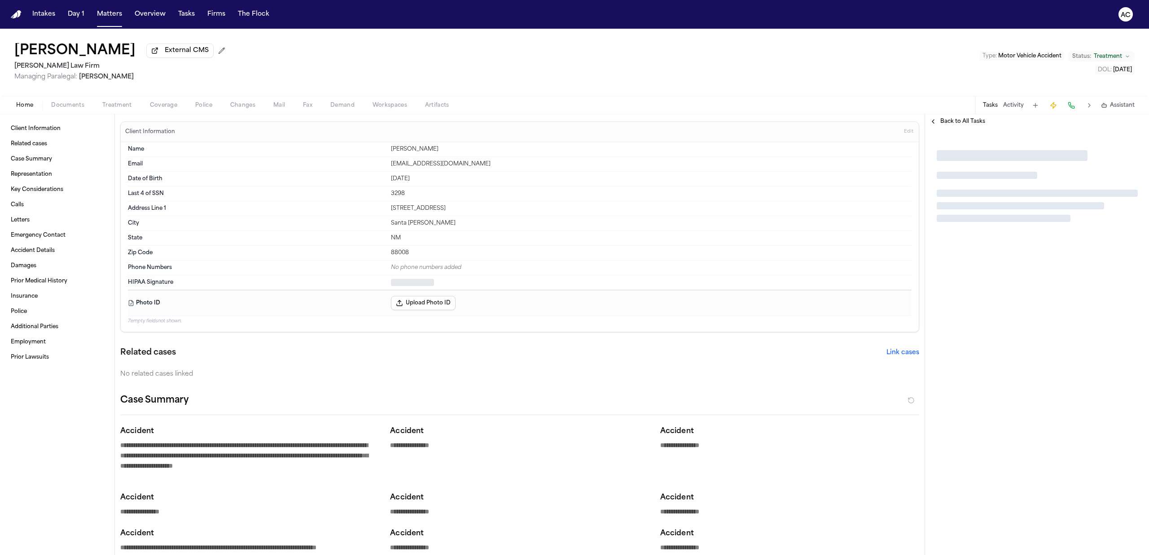
type textarea "*"
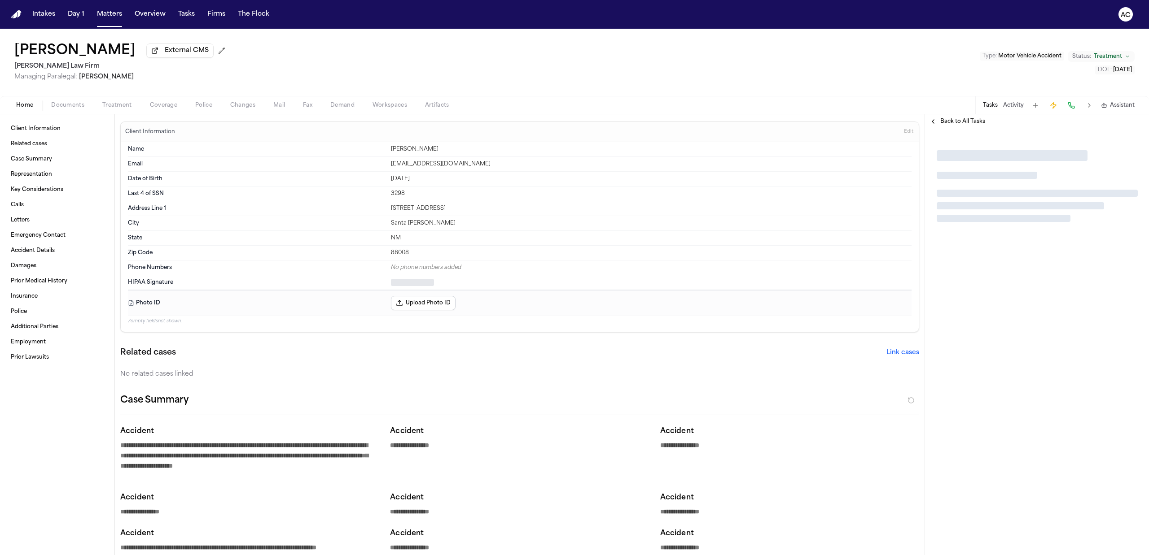
type textarea "*"
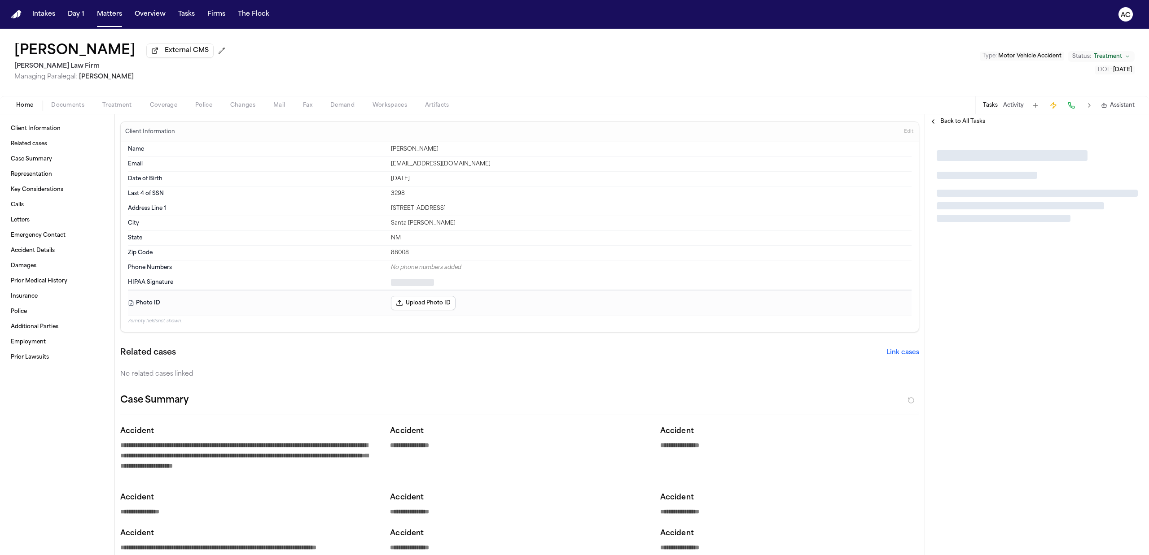
type textarea "*"
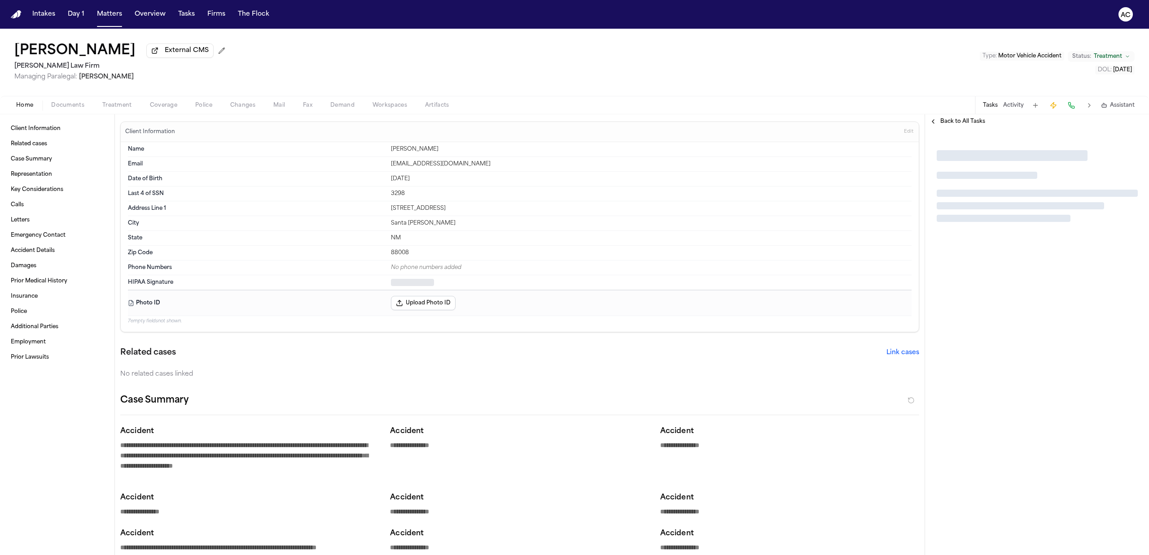
type textarea "*"
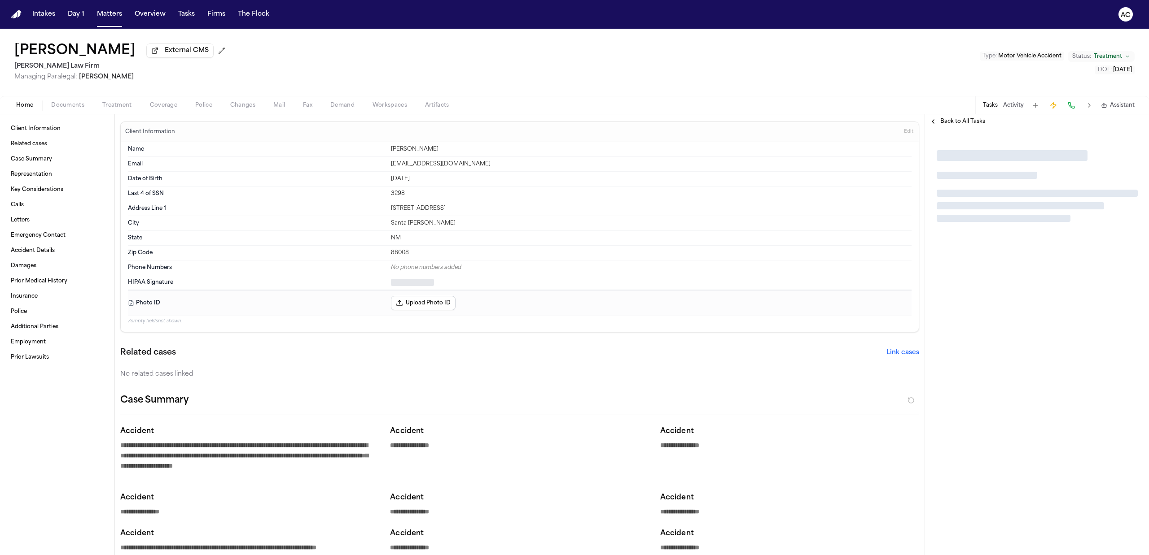
type textarea "*"
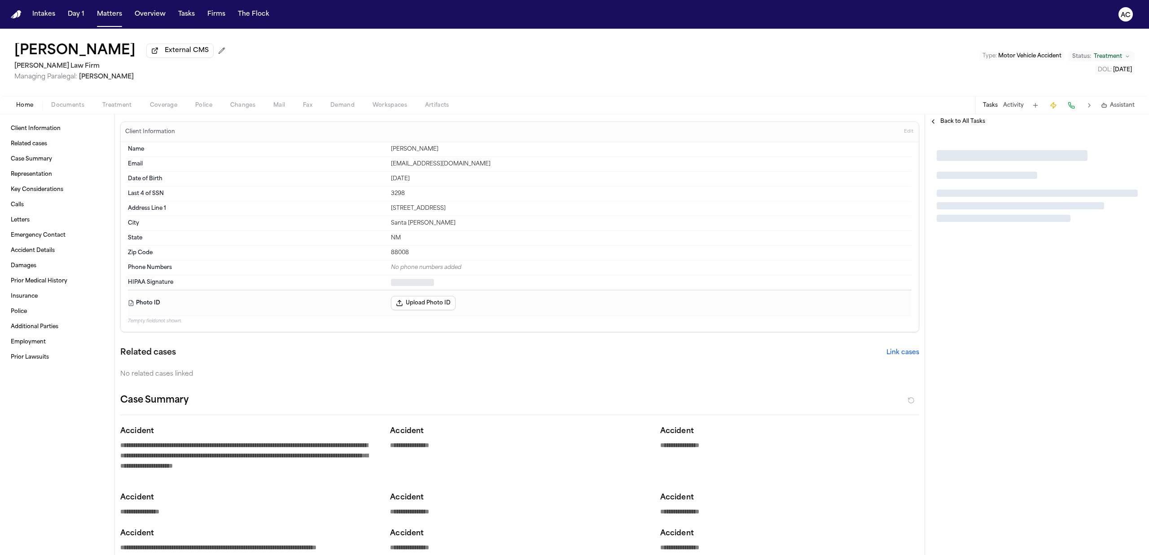
type textarea "*"
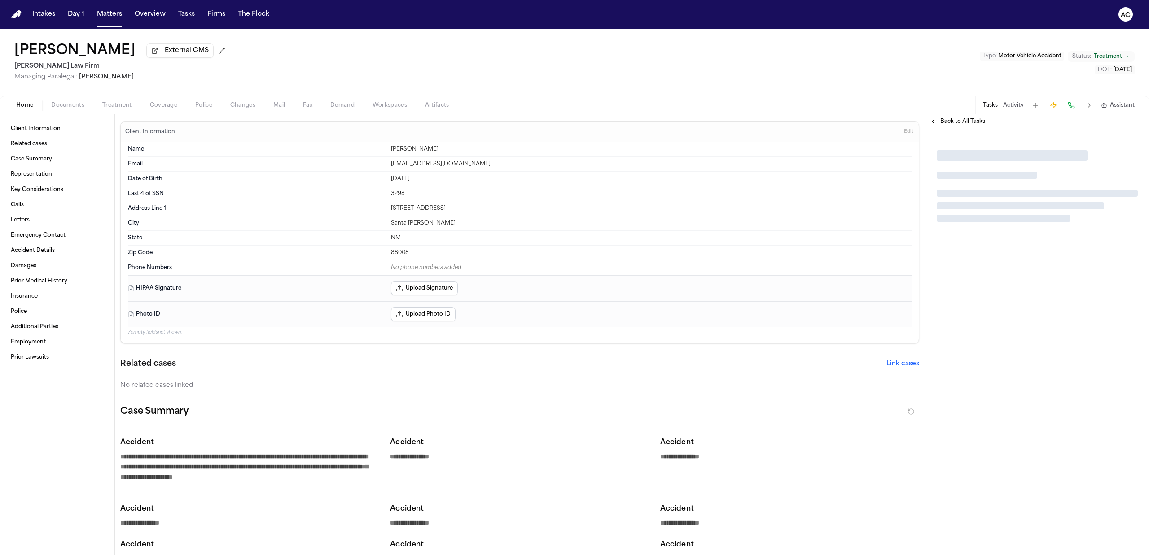
click at [964, 118] on span "Back to All Tasks" at bounding box center [962, 121] width 45 height 7
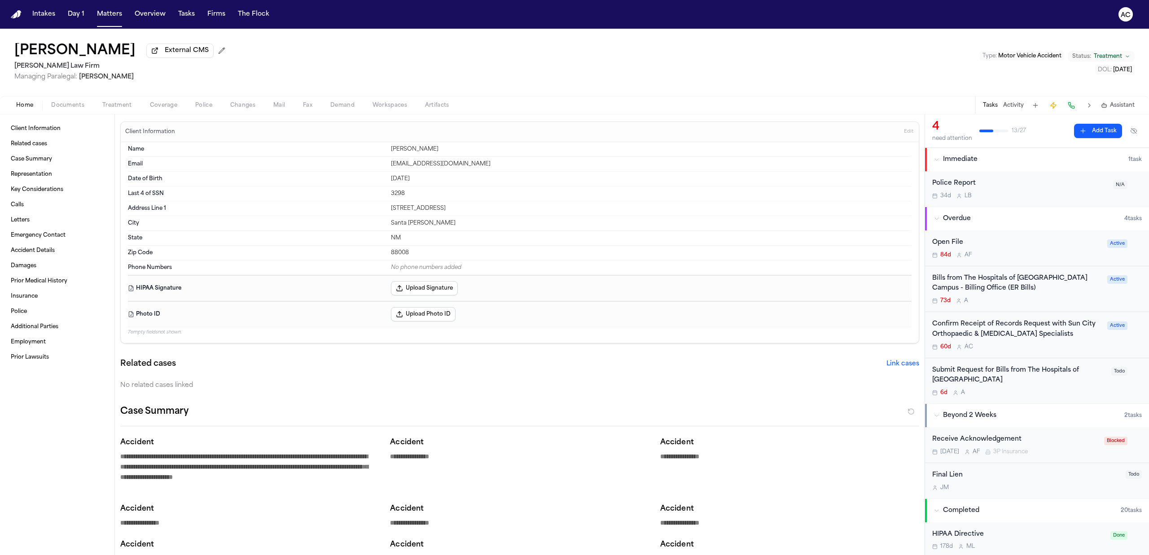
click at [1003, 376] on div "Submit Request for Bills from The Hospitals of [GEOGRAPHIC_DATA]" at bounding box center [1019, 376] width 174 height 21
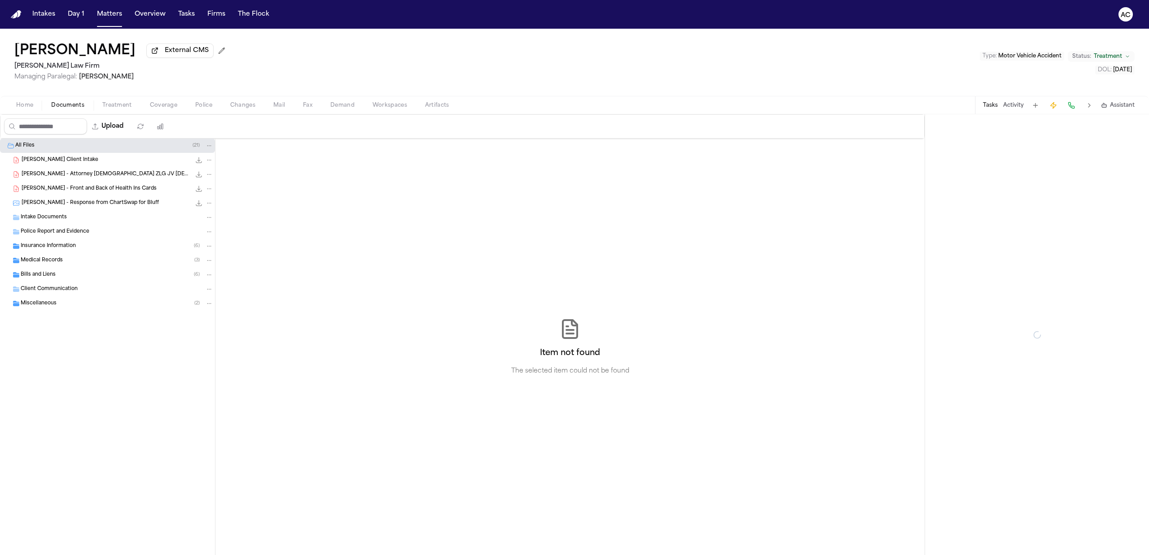
click at [72, 105] on span "Documents" at bounding box center [67, 105] width 33 height 7
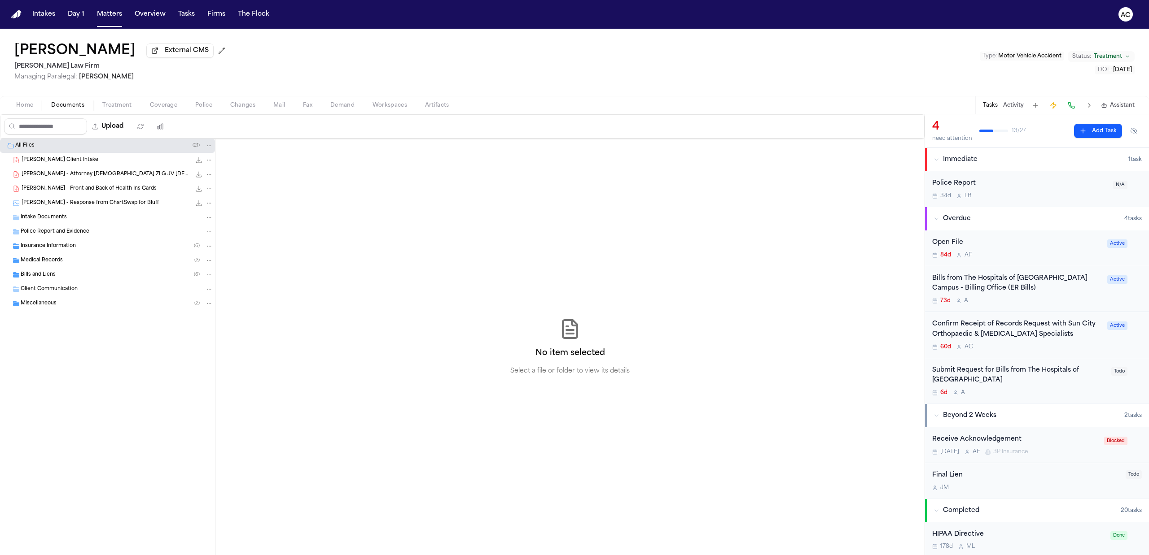
click at [79, 267] on div "Medical Records ( 3 )" at bounding box center [107, 261] width 215 height 14
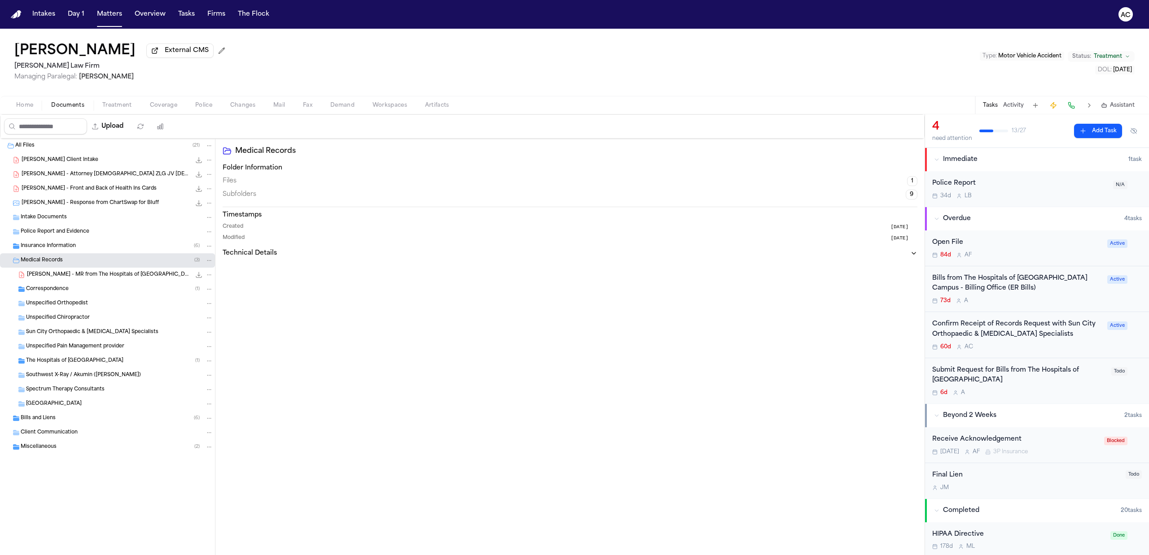
click at [65, 422] on div "Bills and Liens ( 6 )" at bounding box center [117, 419] width 192 height 8
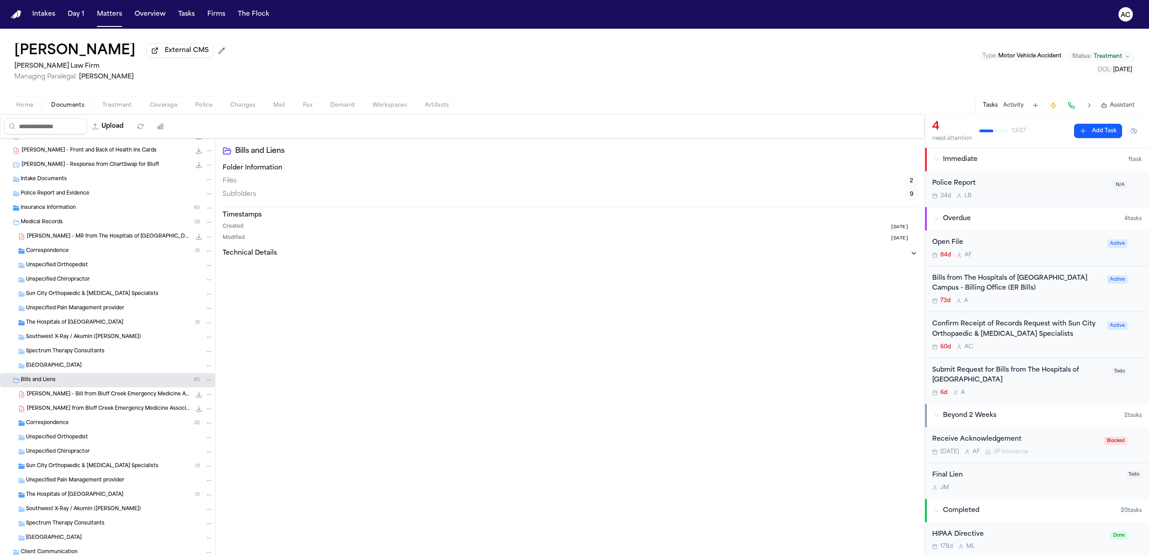
scroll to position [60, 0]
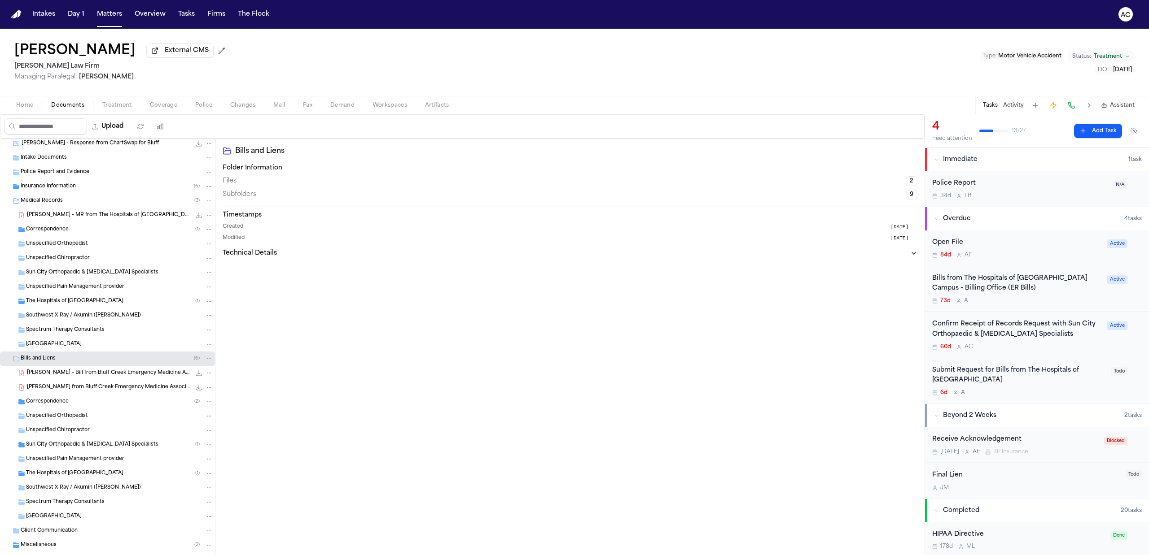
click at [123, 476] on span "The Hospitals of [GEOGRAPHIC_DATA]" at bounding box center [74, 474] width 97 height 8
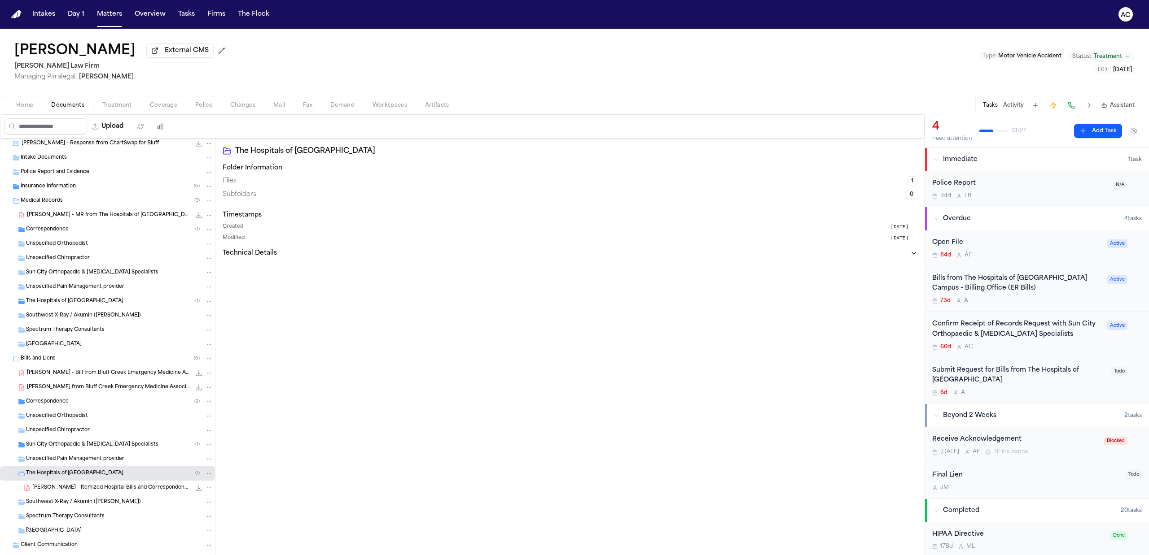
click at [109, 492] on span "[PERSON_NAME] - Itemized Hospital Bills and Correspondence from The Hospitals o…" at bounding box center [111, 489] width 158 height 8
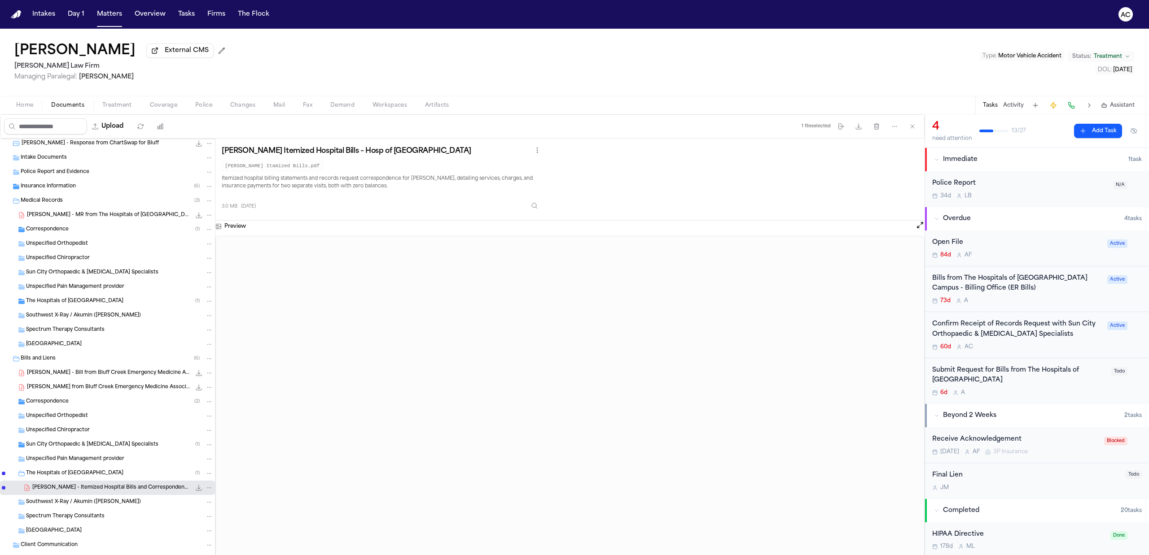
click at [97, 219] on span "[PERSON_NAME] - MR from The Hospitals of [GEOGRAPHIC_DATA] - [DATE] to [DATE]" at bounding box center [109, 216] width 164 height 8
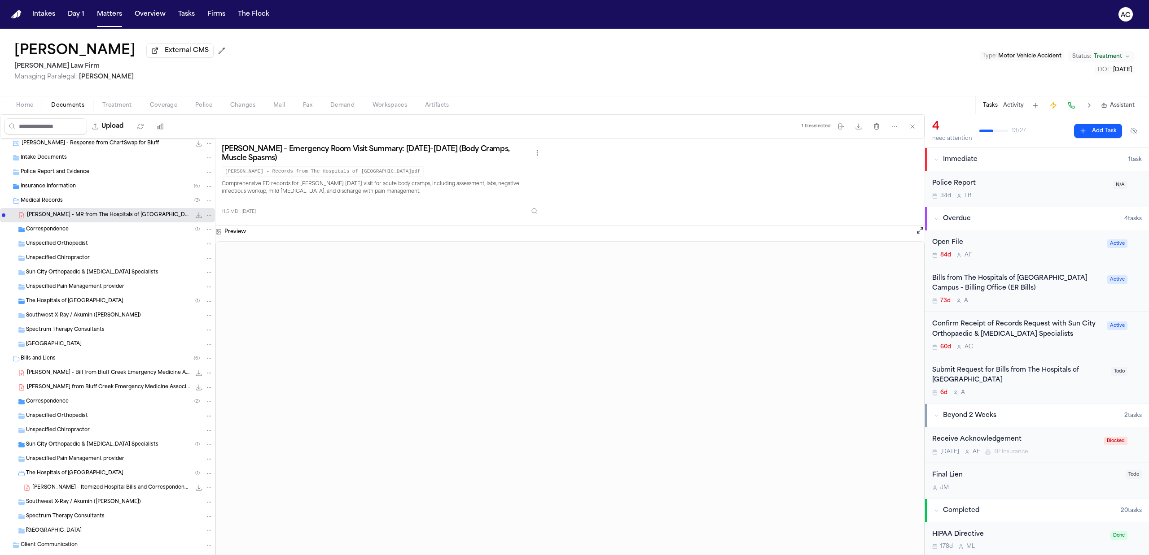
click at [103, 490] on span "[PERSON_NAME] - Itemized Hospital Bills and Correspondence from The Hospitals o…" at bounding box center [111, 489] width 158 height 8
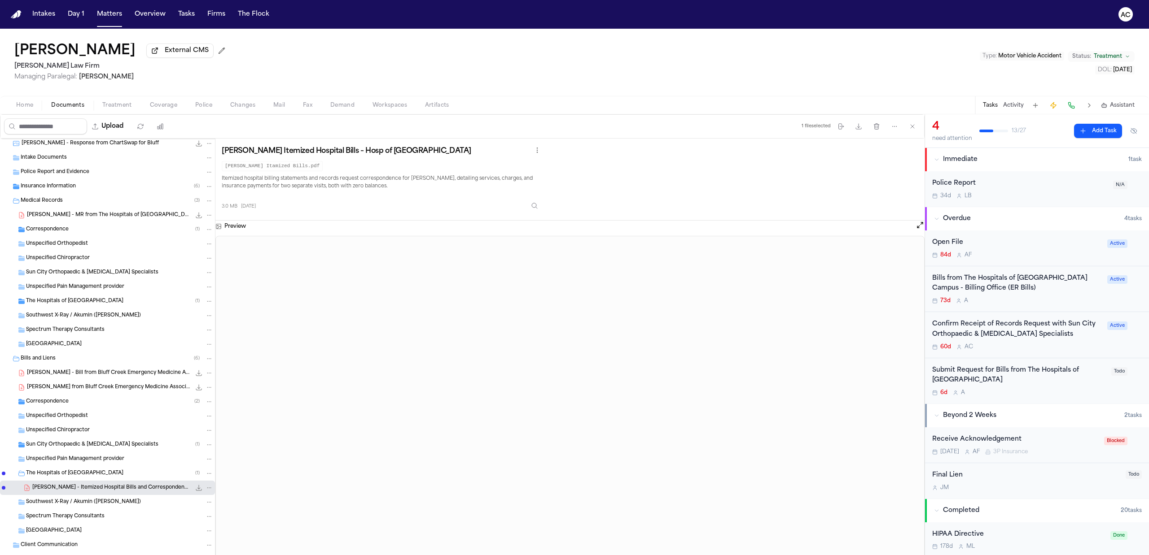
click at [112, 214] on span "[PERSON_NAME] - MR from The Hospitals of [GEOGRAPHIC_DATA] - [DATE] to [DATE]" at bounding box center [109, 216] width 164 height 8
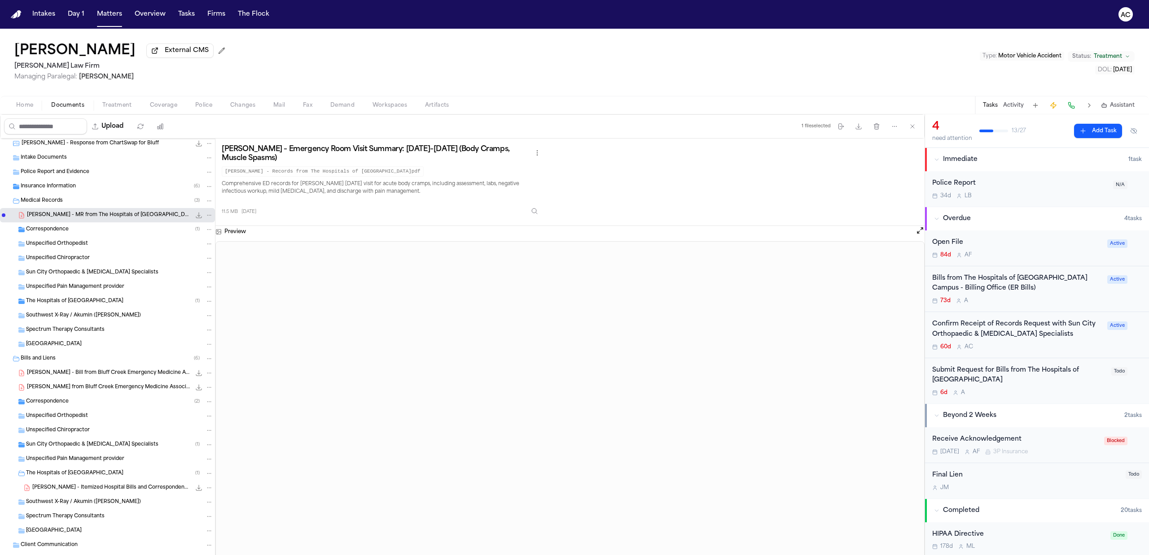
scroll to position [24, 0]
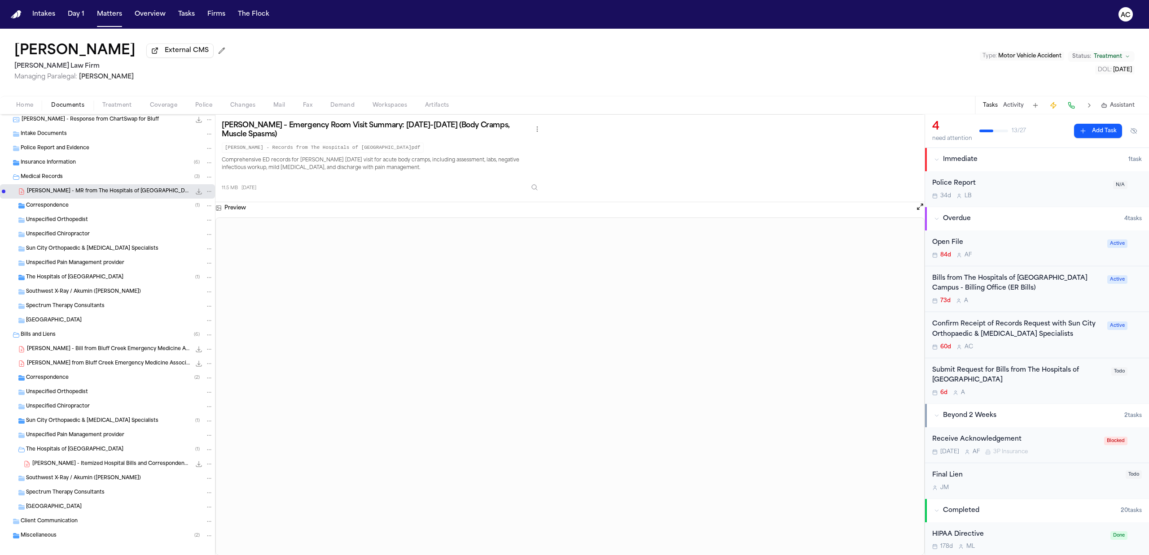
click at [994, 283] on div "Bills from The Hospitals of [GEOGRAPHIC_DATA] Campus - Billing Office (ER Bills)" at bounding box center [1017, 284] width 170 height 21
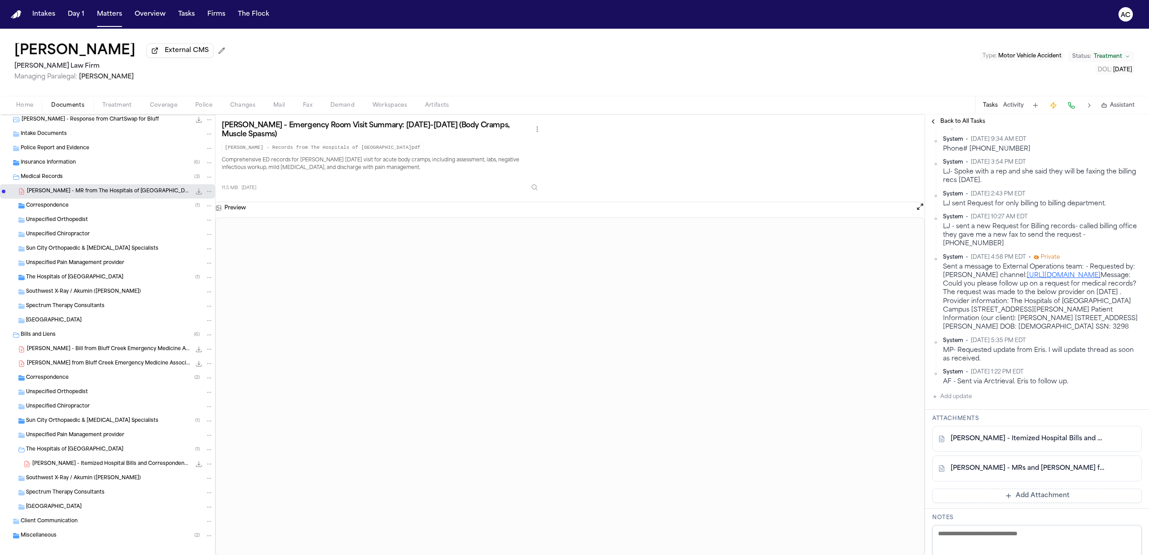
scroll to position [299, 0]
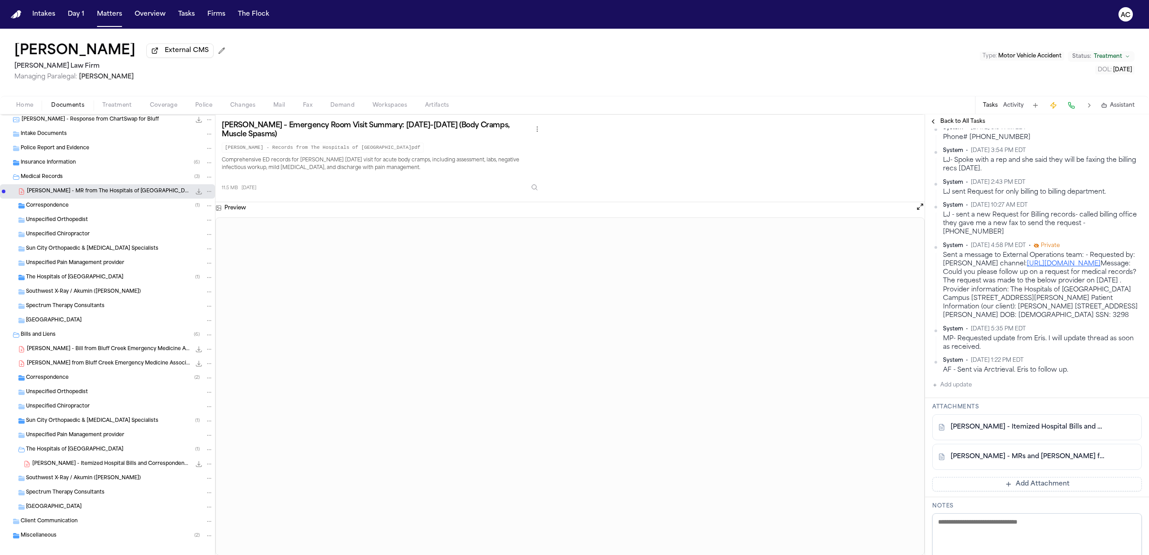
click at [959, 391] on button "Add update" at bounding box center [951, 385] width 39 height 11
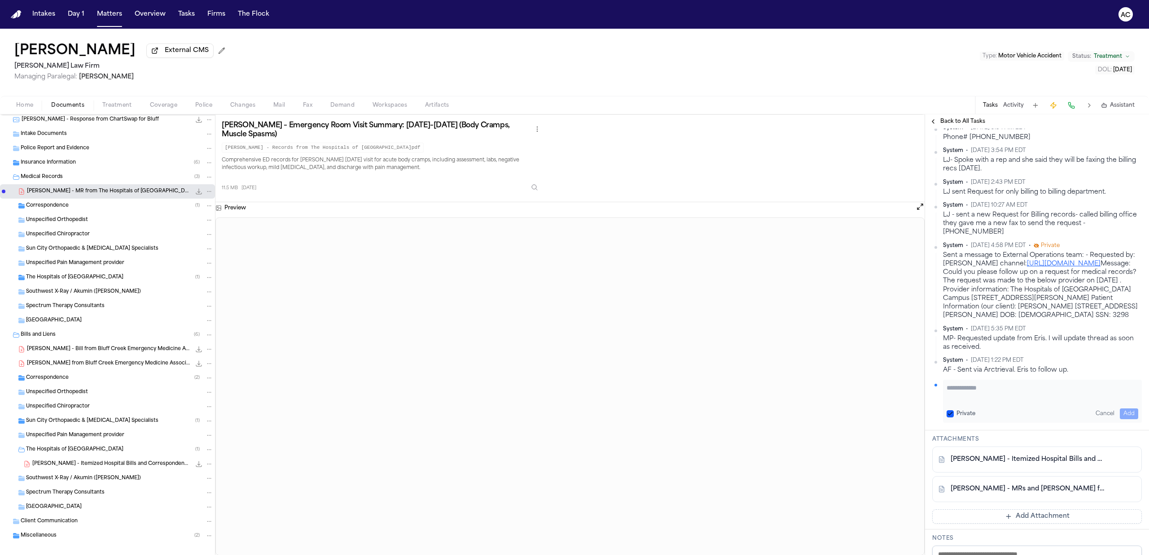
click at [947, 418] on button "Private" at bounding box center [949, 414] width 7 height 7
click at [961, 402] on textarea "Add your update" at bounding box center [1042, 393] width 192 height 18
click at [116, 98] on div "Home Documents Treatment Coverage Police Changes Mail Fax Demand Workspaces Art…" at bounding box center [574, 105] width 1149 height 18
click at [121, 105] on span "Treatment" at bounding box center [117, 105] width 30 height 7
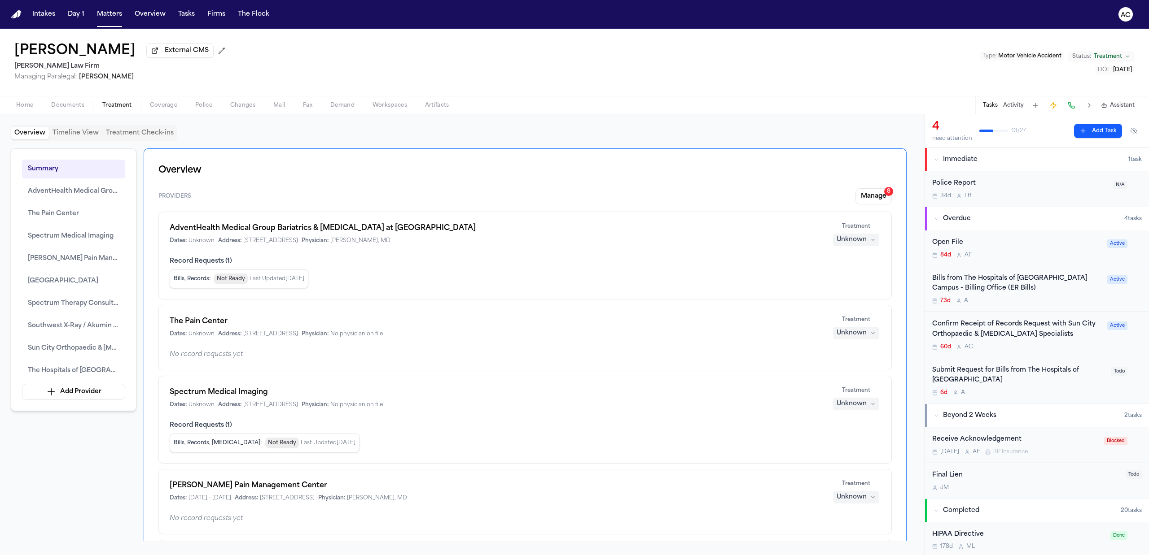
click at [1018, 284] on div "Bills from The Hospitals of [GEOGRAPHIC_DATA] Campus - Billing Office (ER Bills)" at bounding box center [1017, 284] width 170 height 21
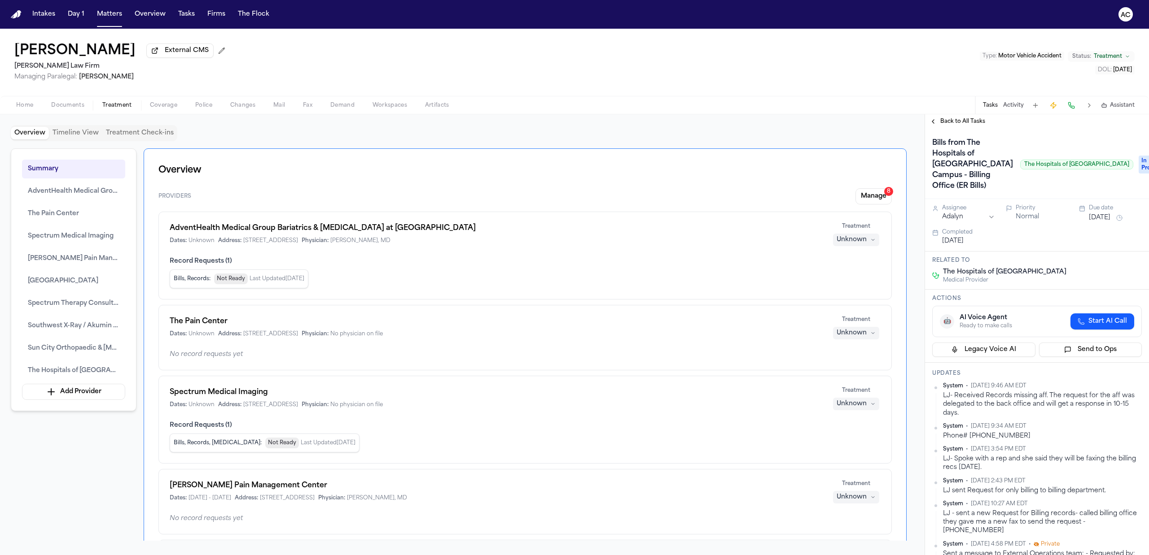
click at [959, 124] on span "Back to All Tasks" at bounding box center [962, 121] width 45 height 7
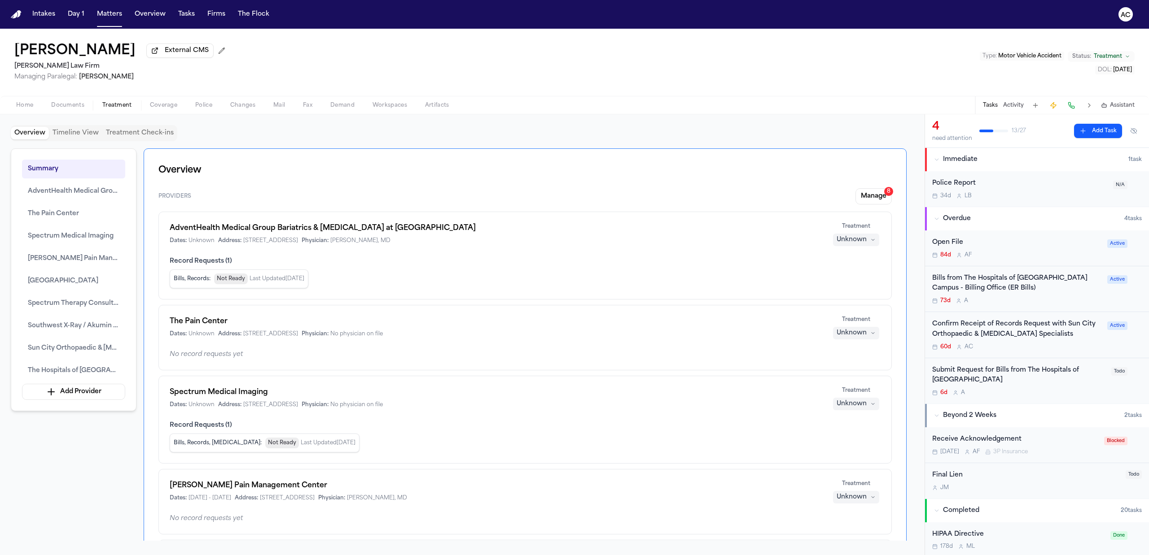
click at [998, 377] on div "Submit Request for Bills from The Hospitals of [GEOGRAPHIC_DATA]" at bounding box center [1019, 376] width 174 height 21
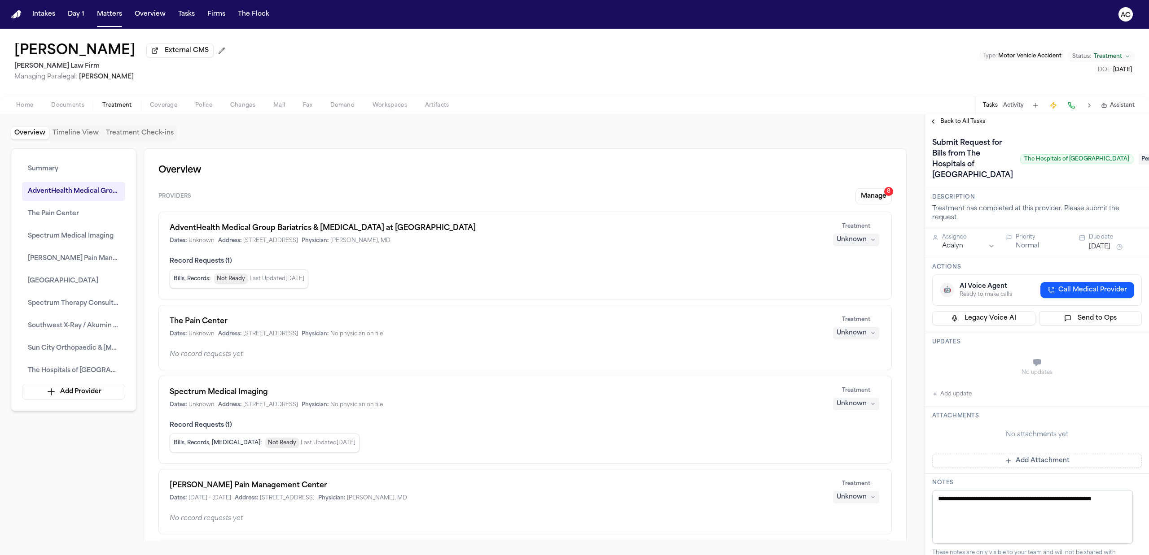
click at [24, 107] on span "Home" at bounding box center [24, 105] width 17 height 7
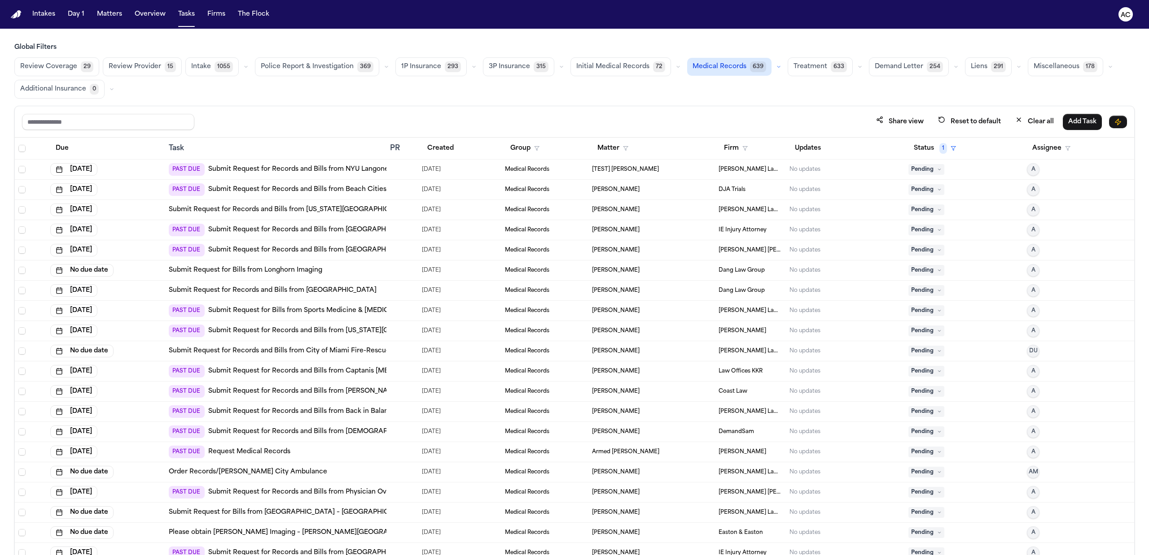
click at [327, 194] on link "Submit Request for Records and Bills from Beach Cities Advanced Imaging - Wave …" at bounding box center [347, 189] width 278 height 9
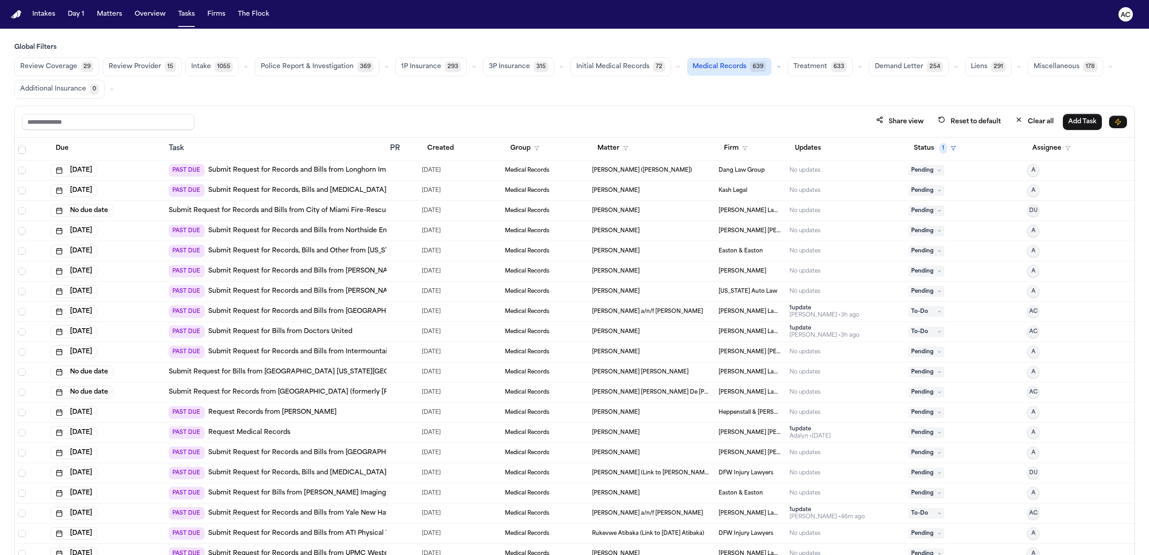
scroll to position [1196, 0]
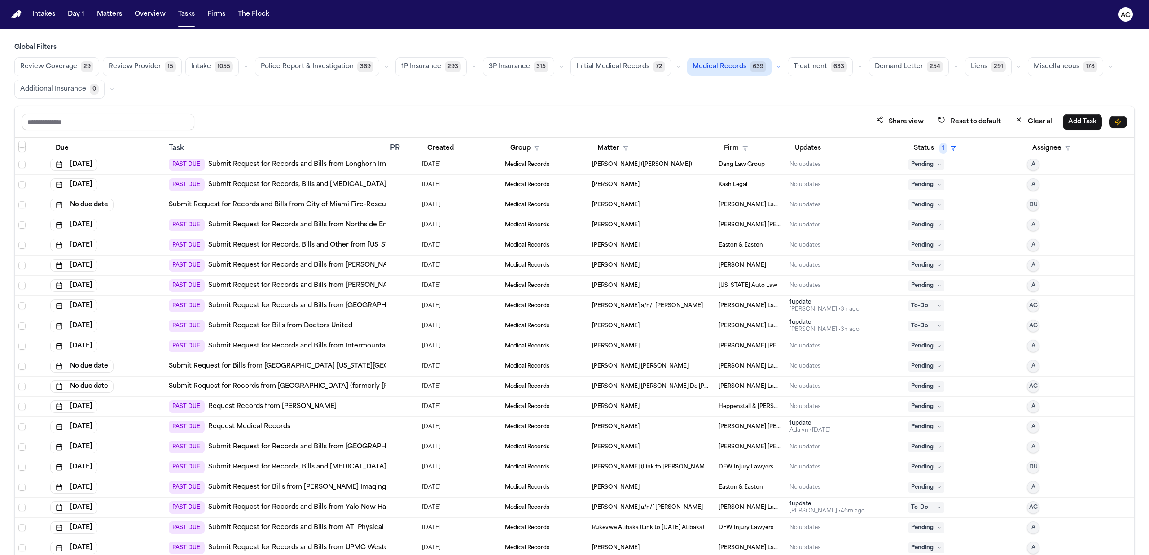
click at [352, 386] on link "Submit Request for Records from NewYork-Presbyterian Westchester Hospital (form…" at bounding box center [339, 386] width 340 height 9
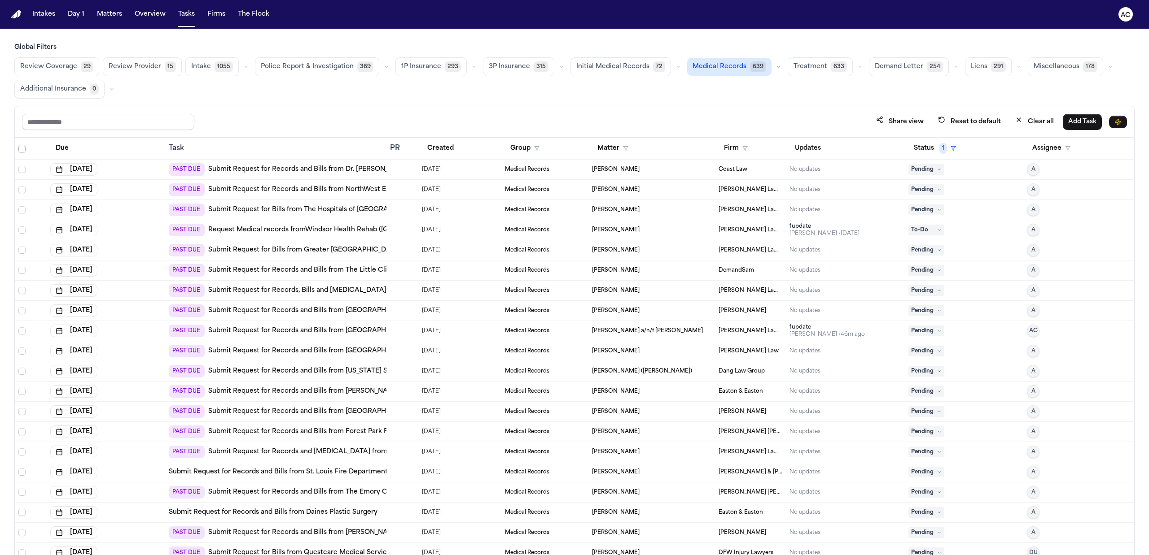
scroll to position [1675, 0]
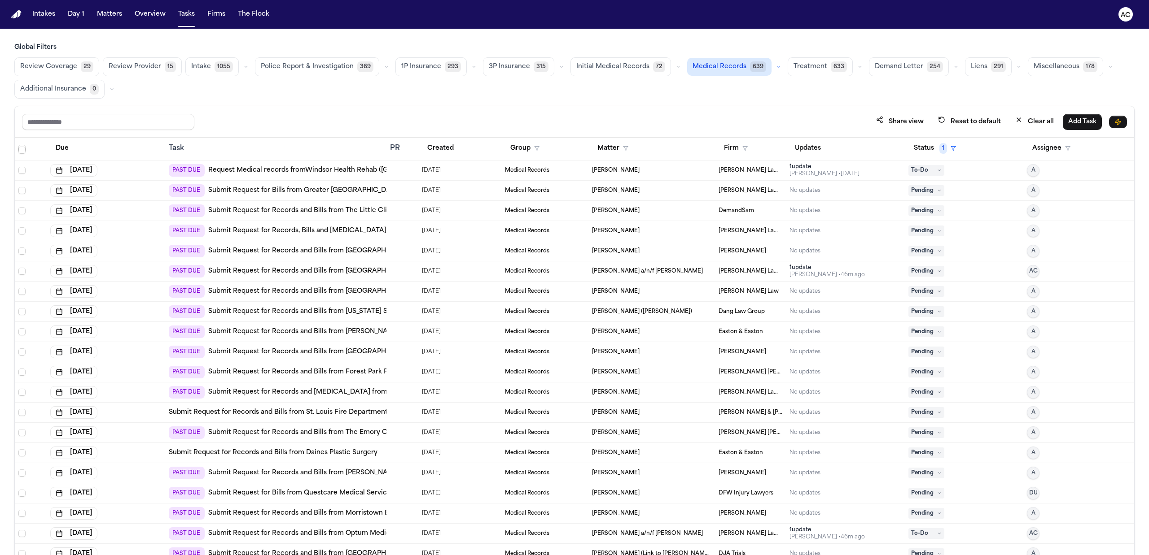
click at [358, 394] on link "Submit Request for Records and Radiology from Montefiore Mount Vernon Hospital" at bounding box center [361, 392] width 306 height 9
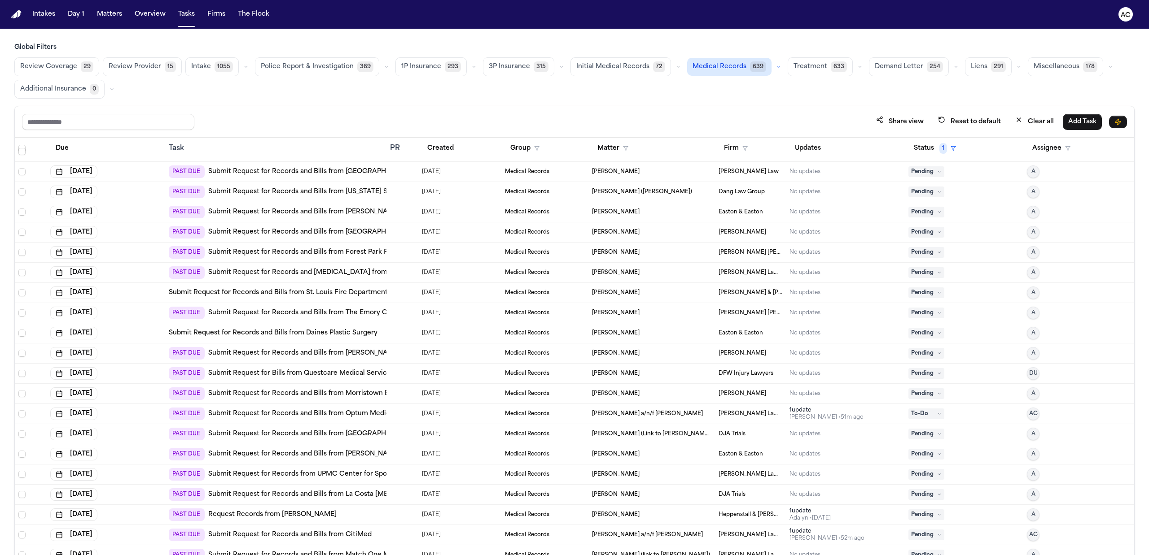
scroll to position [1854, 0]
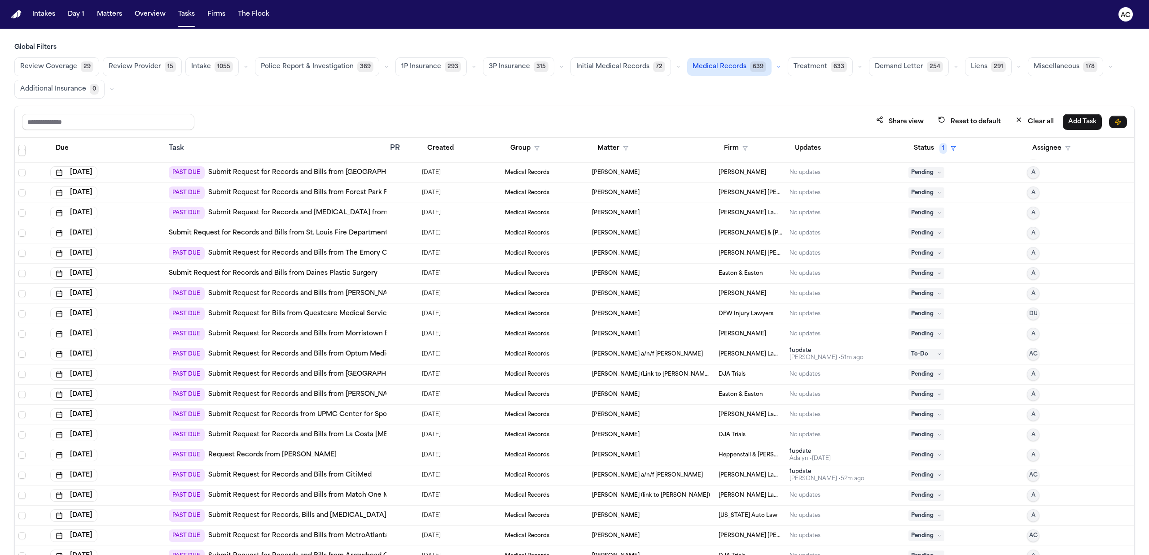
click at [937, 476] on icon at bounding box center [939, 475] width 4 height 4
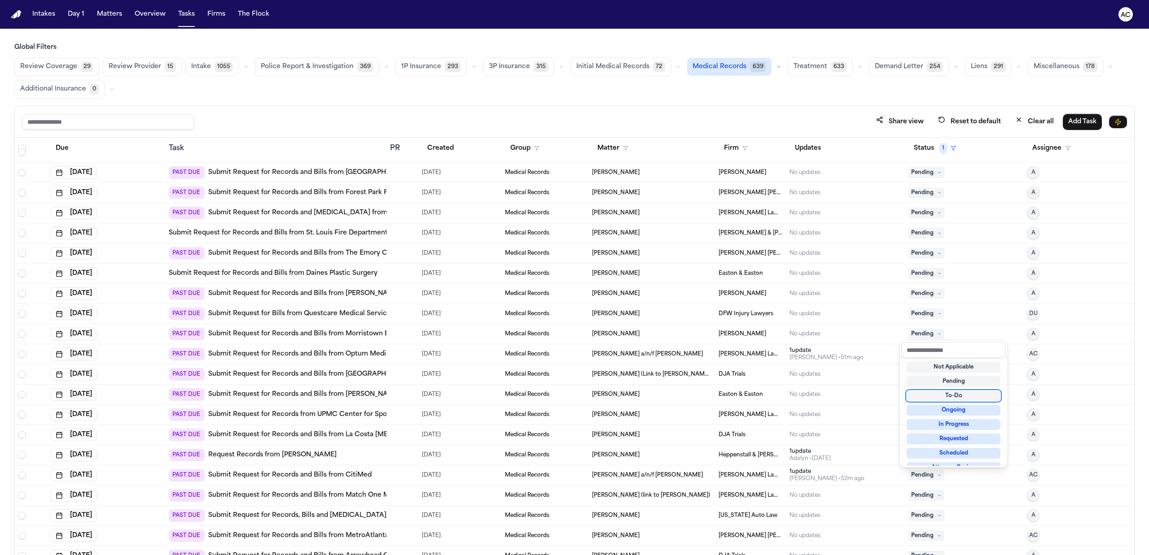
click at [953, 394] on div "To-Do" at bounding box center [953, 396] width 94 height 11
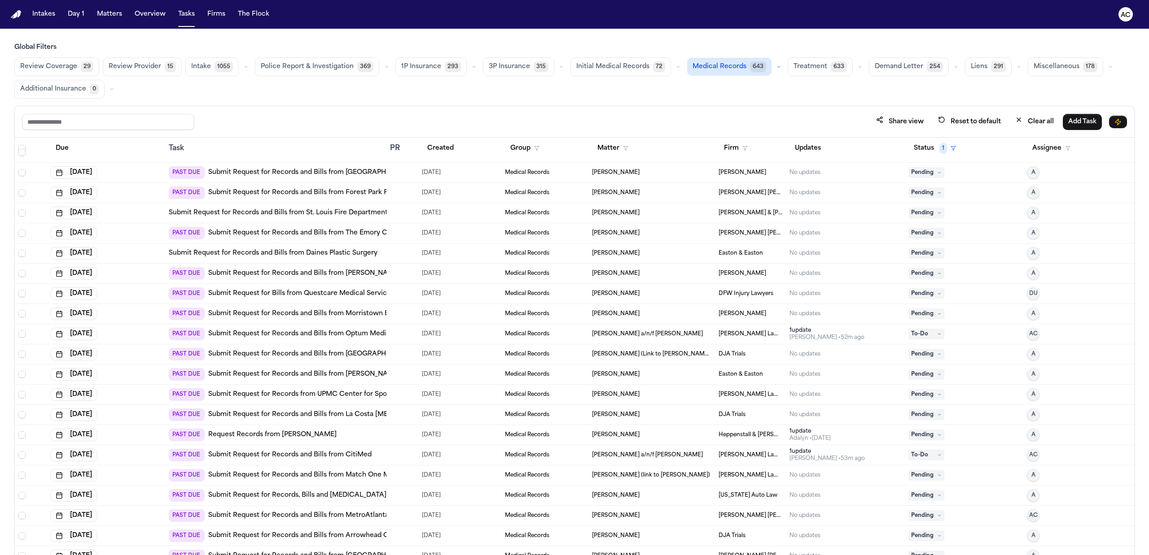
click at [350, 356] on link "Submit Request for Records and Bills from Mercy Hospital" at bounding box center [312, 354] width 208 height 9
click at [328, 415] on link "Submit Request for Records and Bills from La Costa Chiropractic & Wellness" at bounding box center [338, 415] width 260 height 9
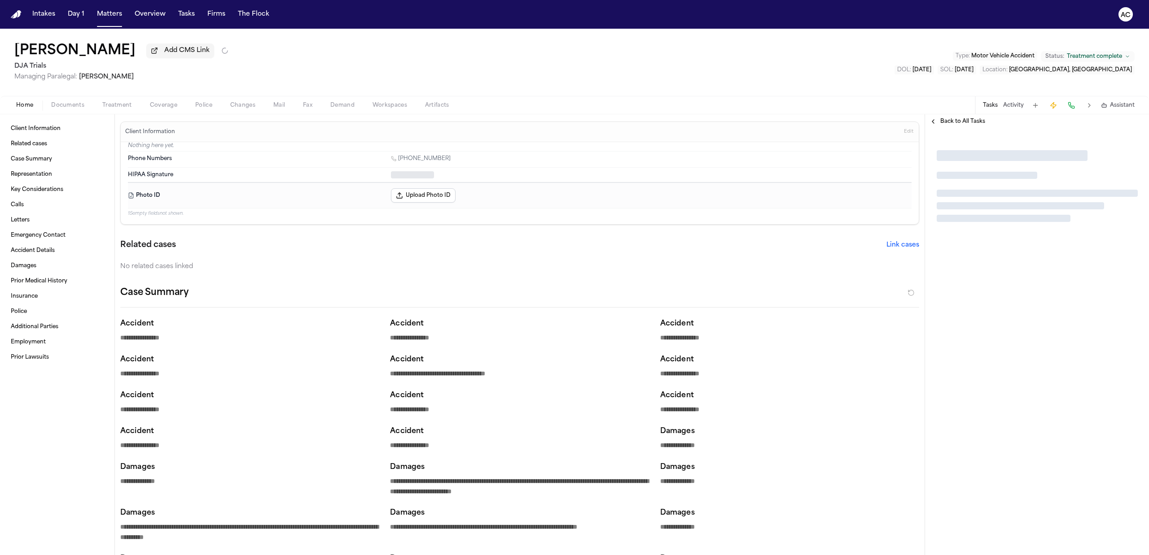
type textarea "*"
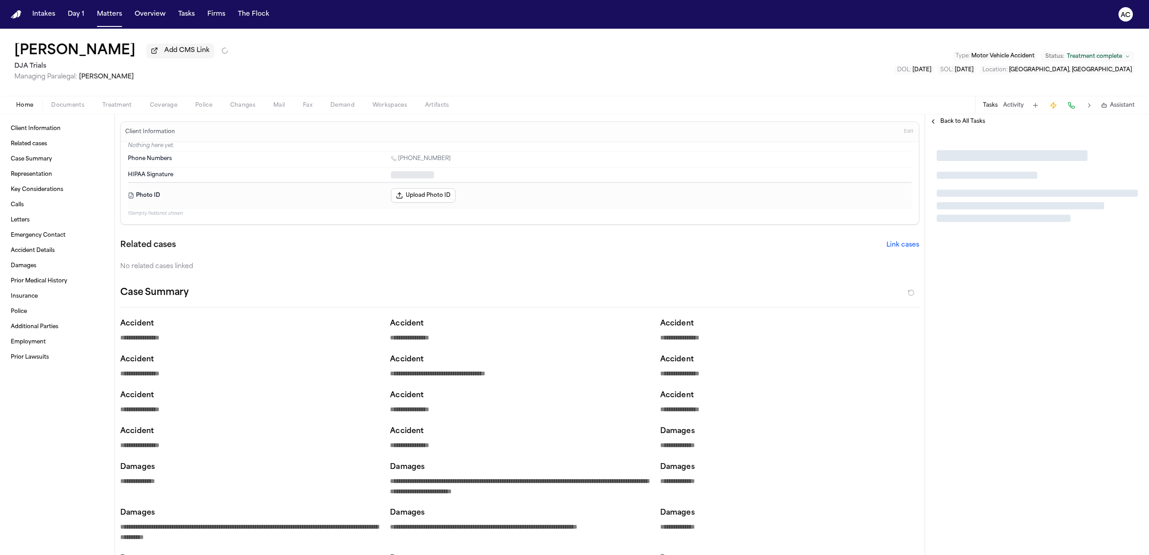
type textarea "*"
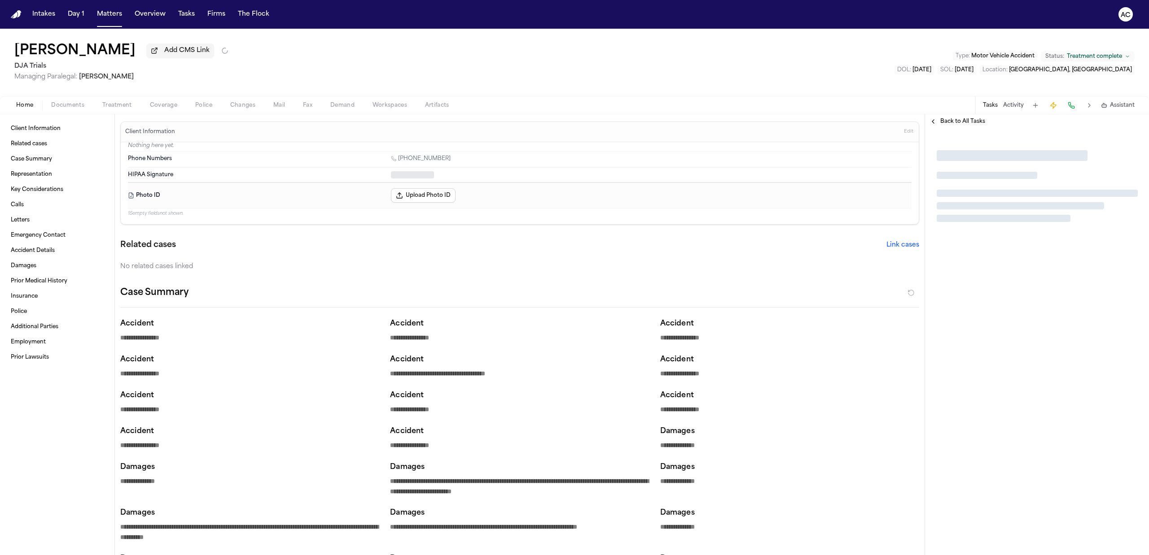
type textarea "*"
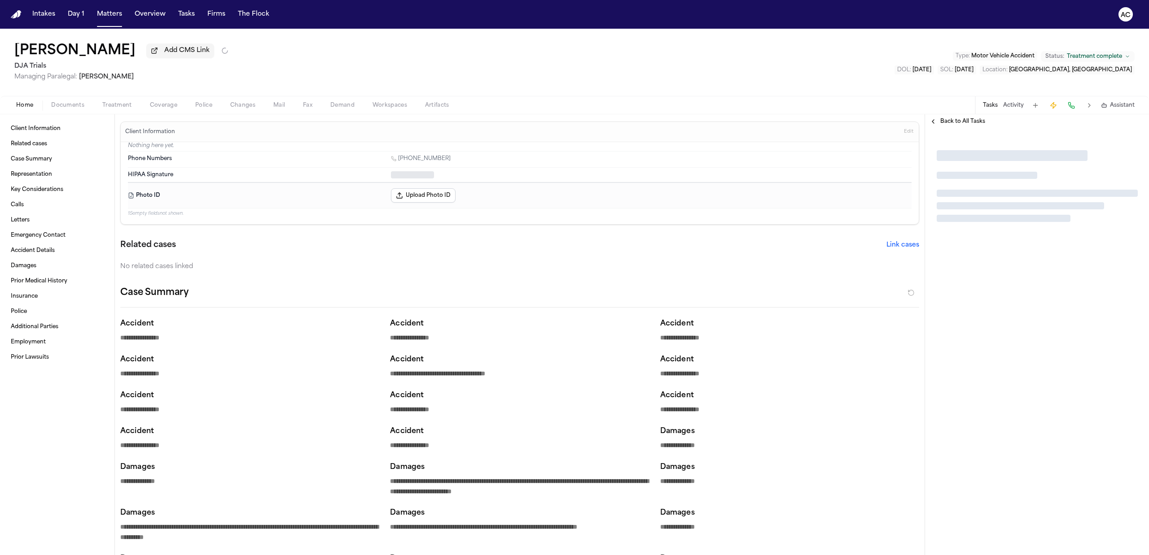
type textarea "*"
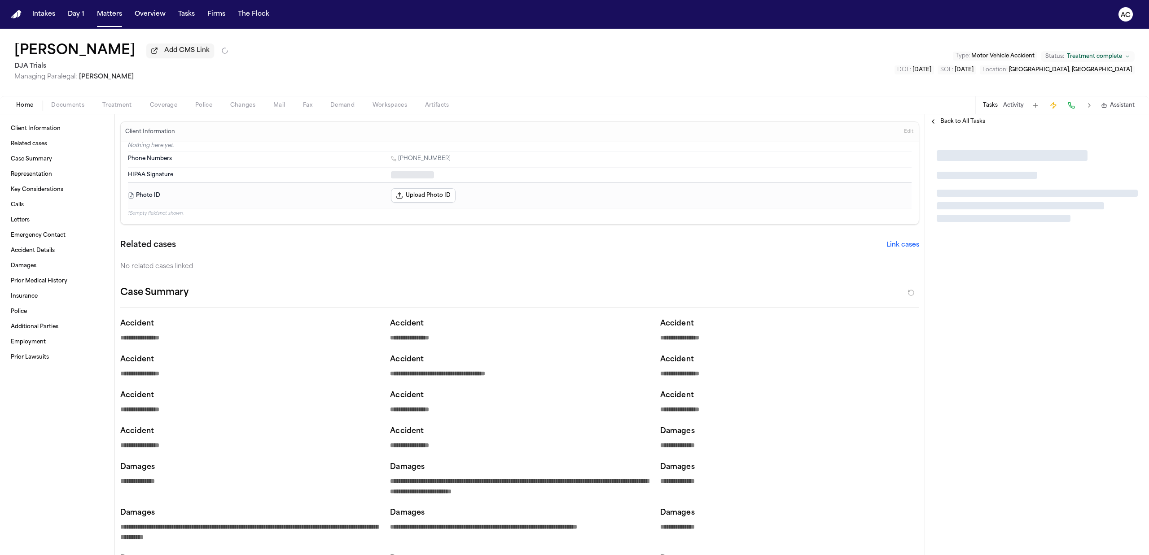
type textarea "*"
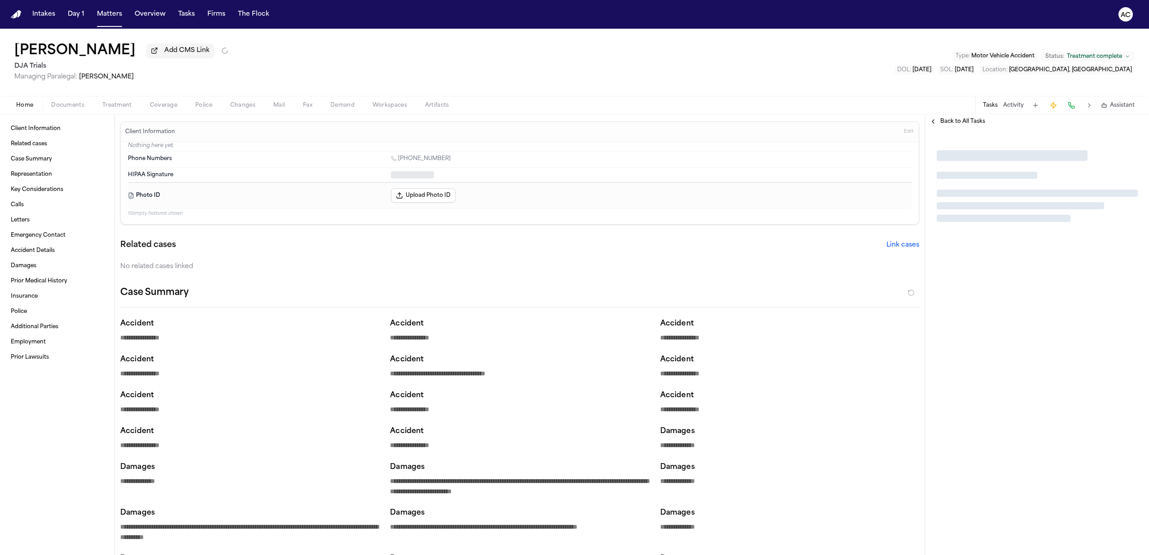
type textarea "*"
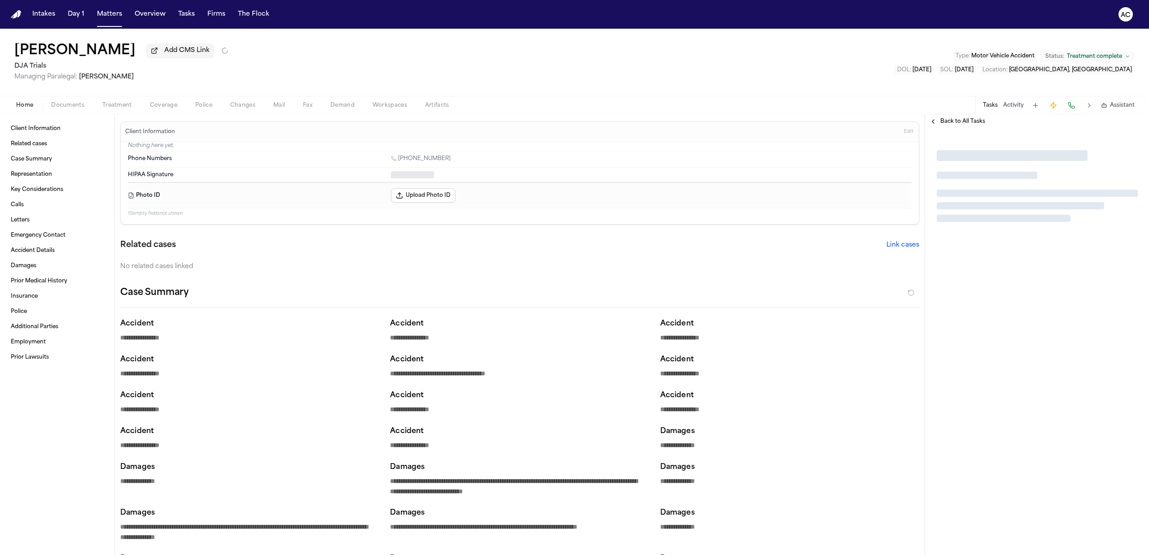
type textarea "*"
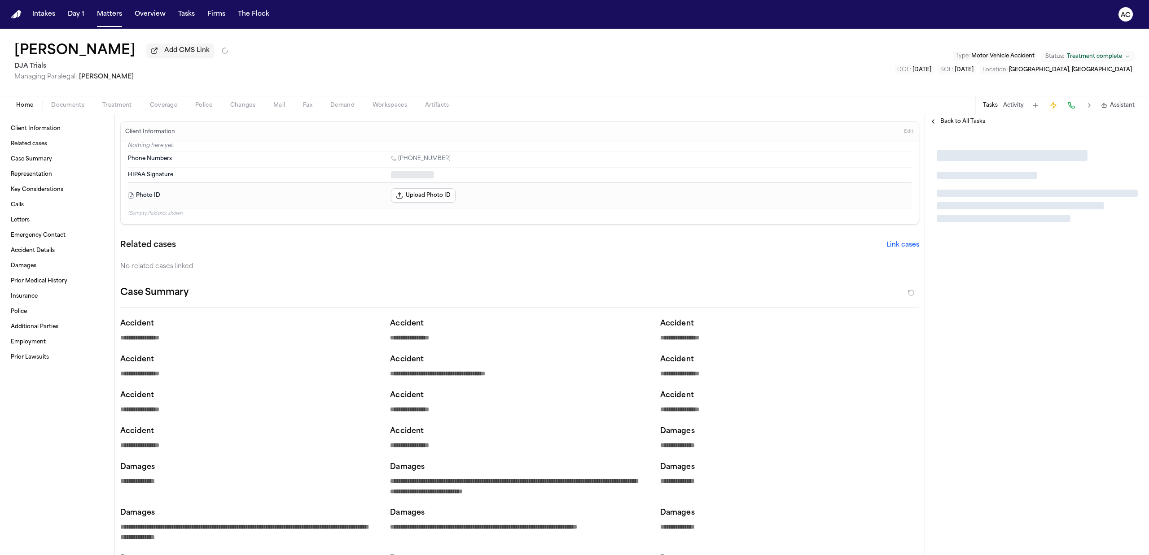
type textarea "*"
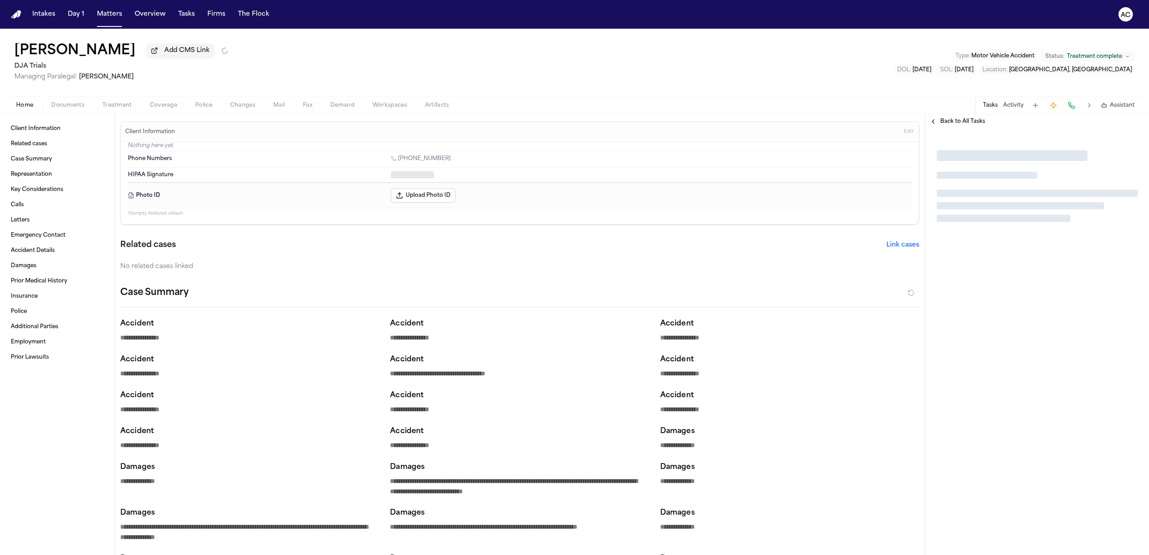
type textarea "*"
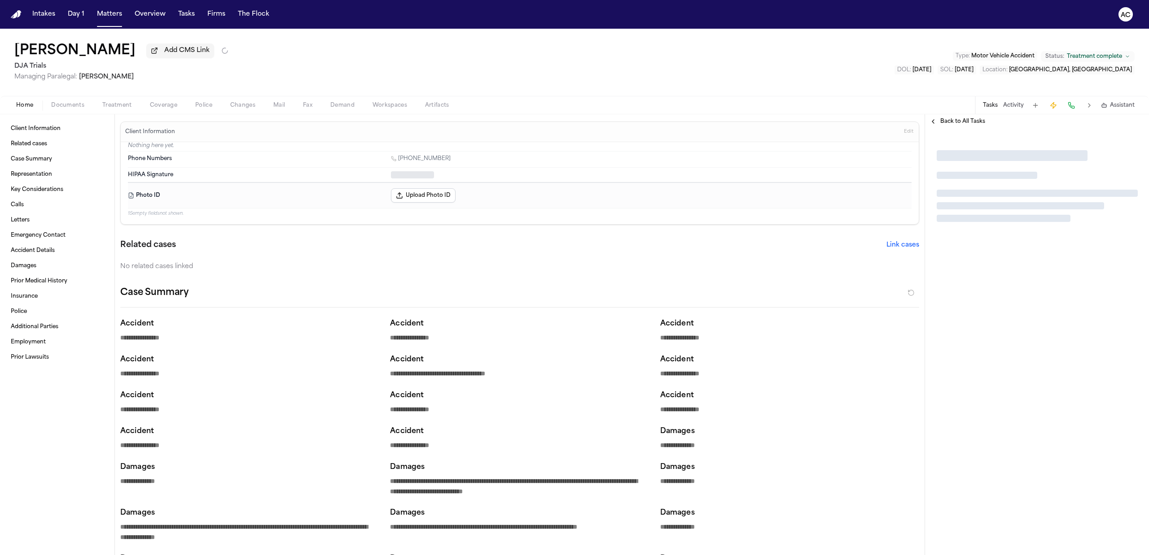
type textarea "*"
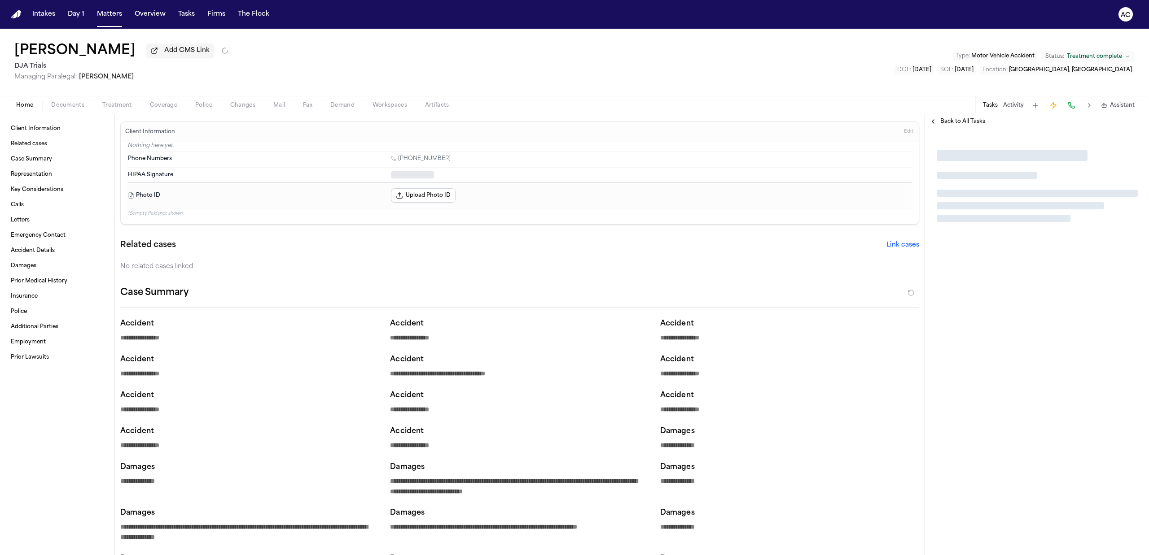
type textarea "*"
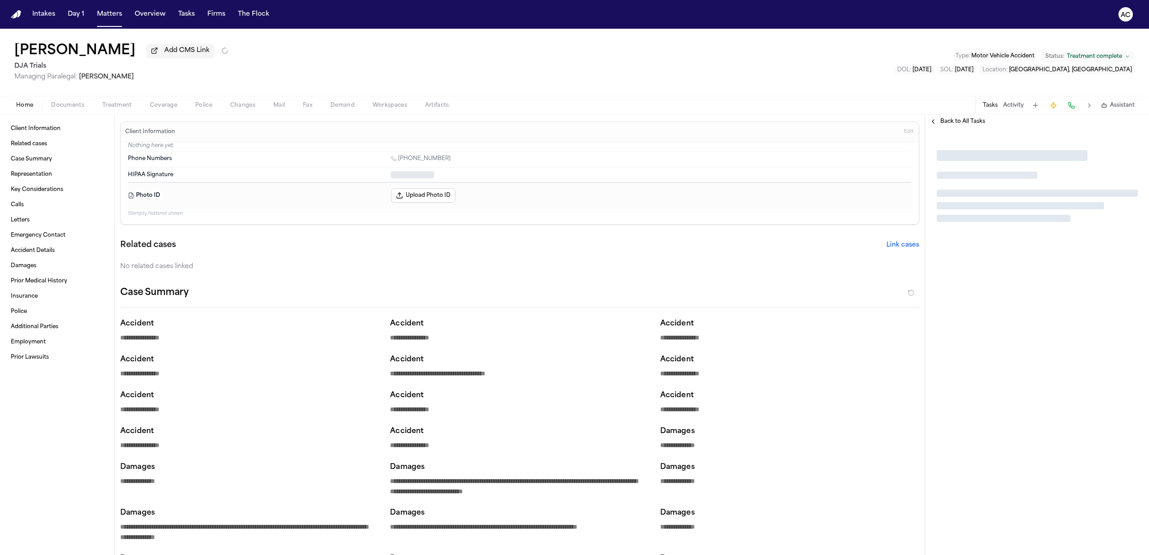
type textarea "*"
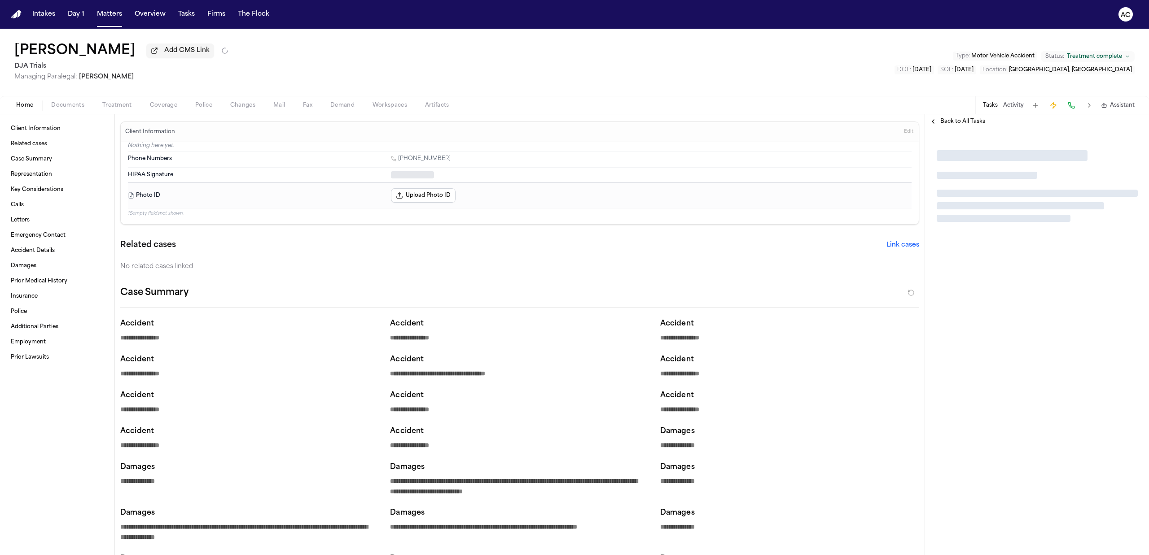
type textarea "*"
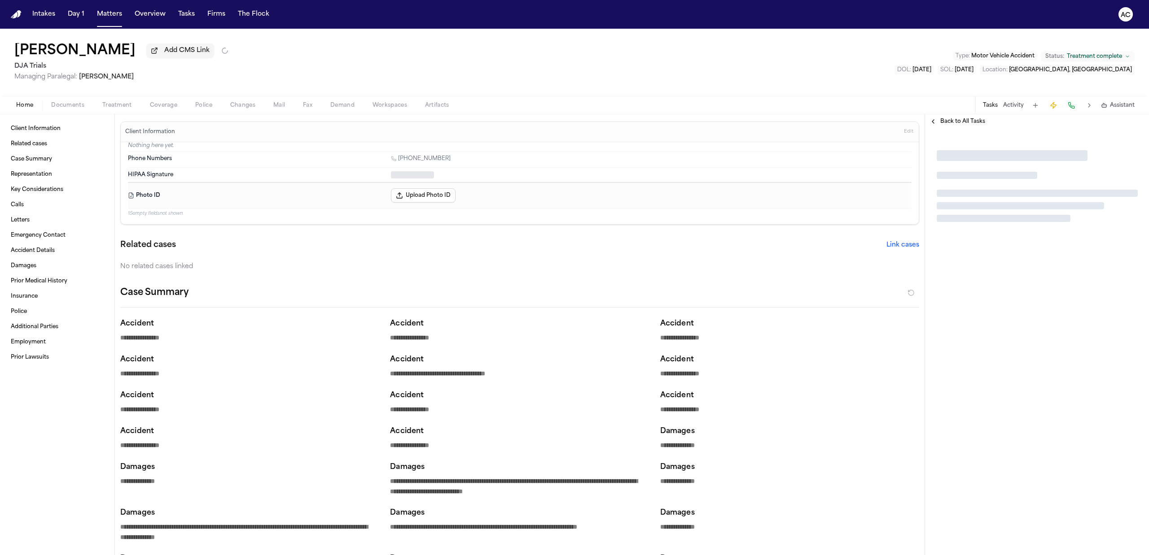
type textarea "*"
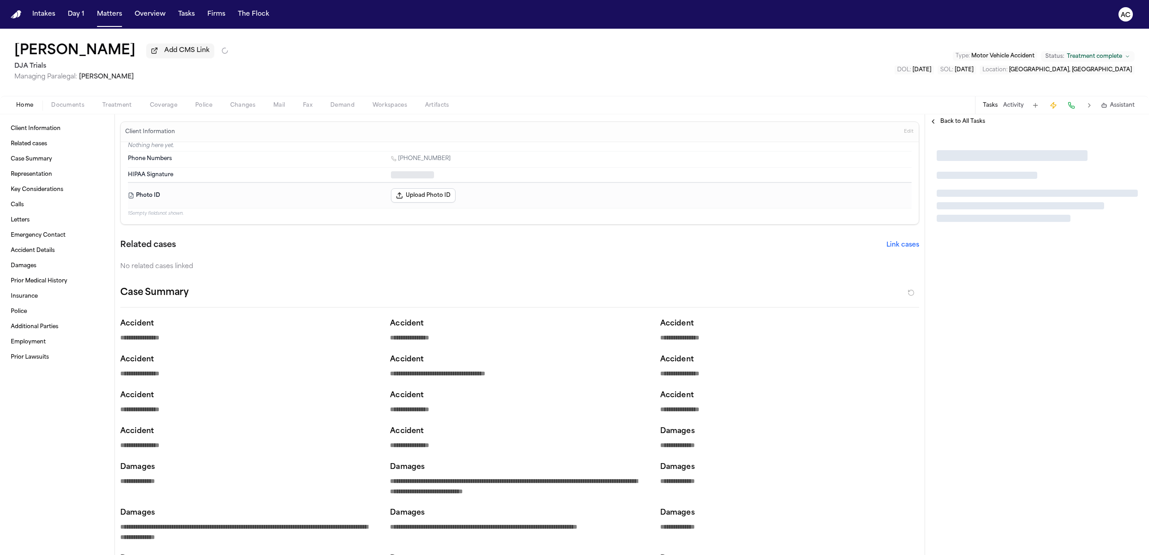
type textarea "*"
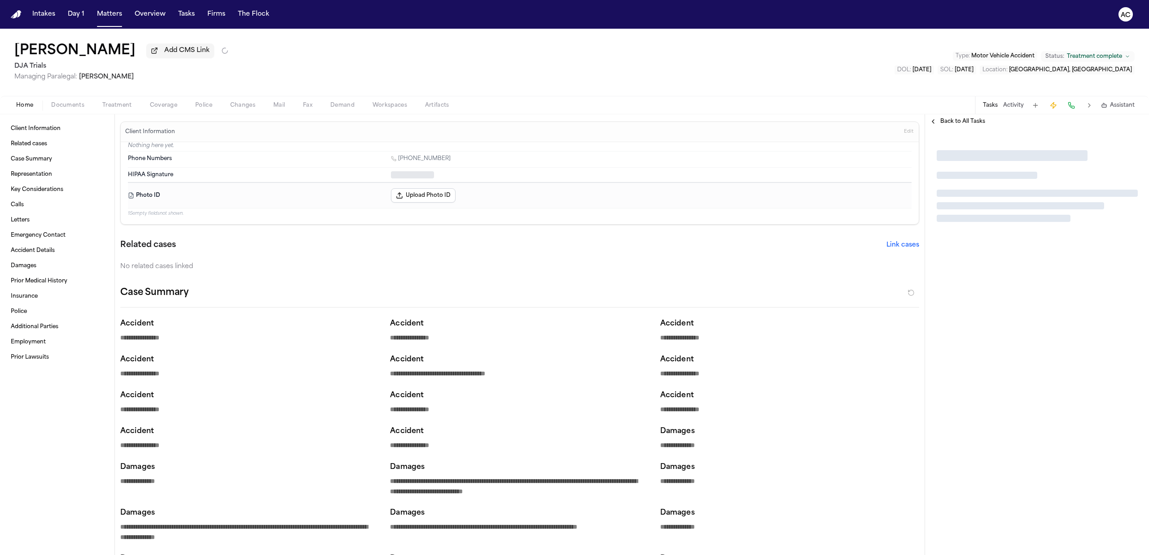
type textarea "*"
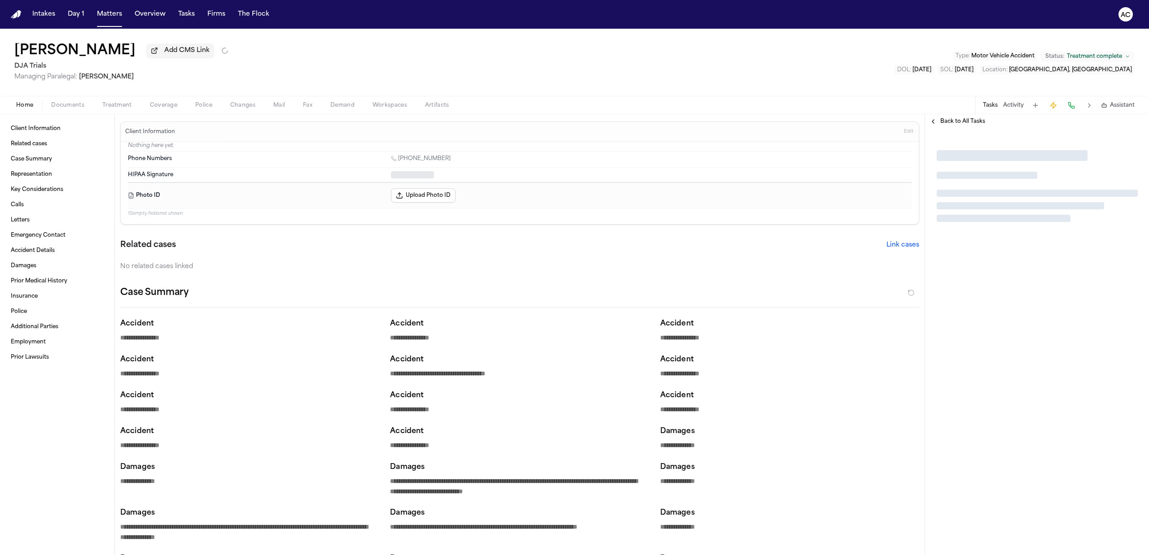
type textarea "*"
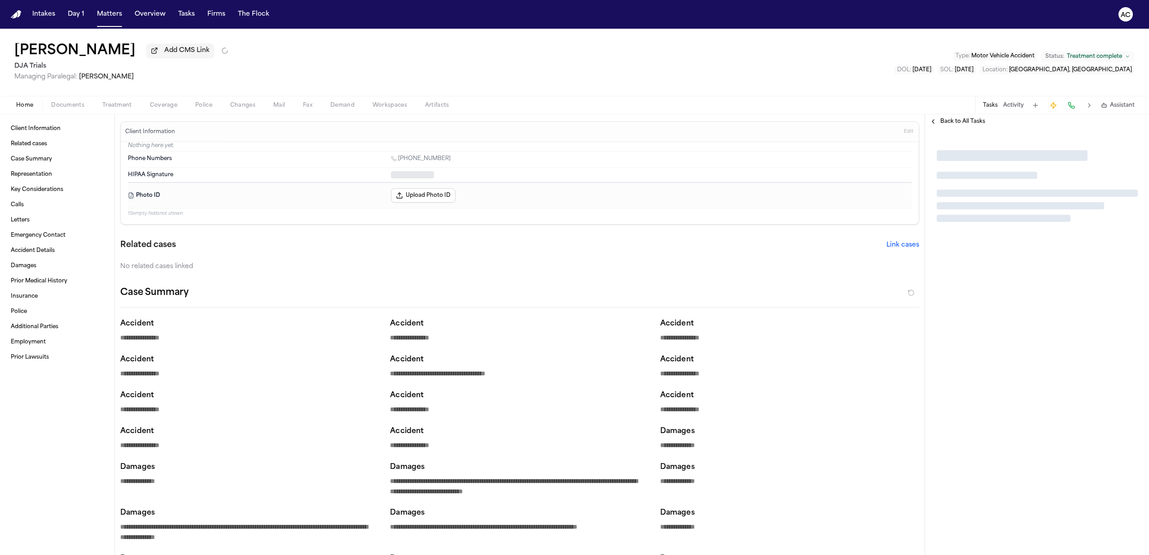
type textarea "*"
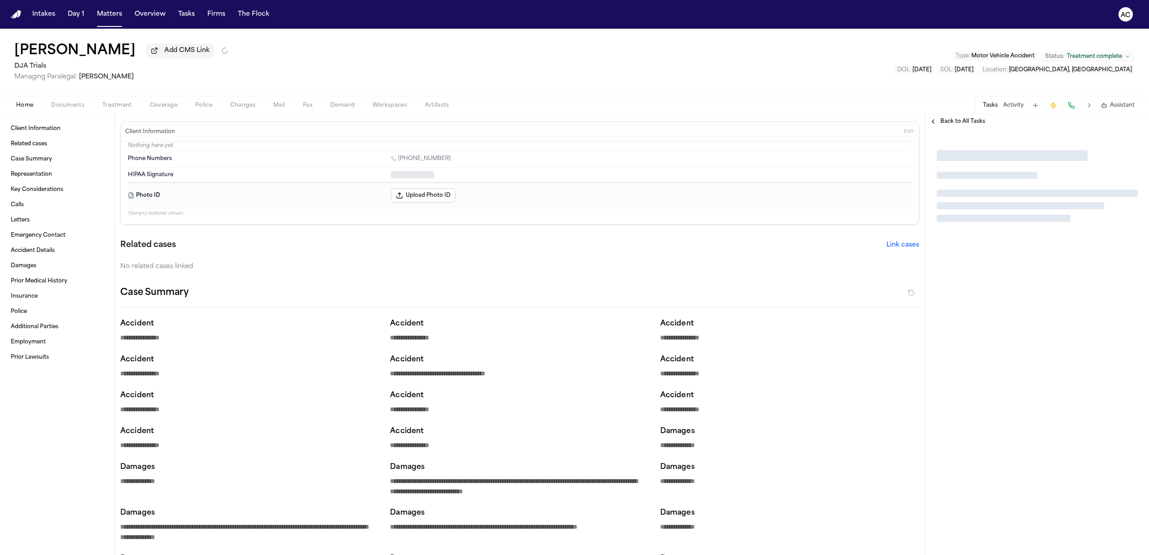
type textarea "*"
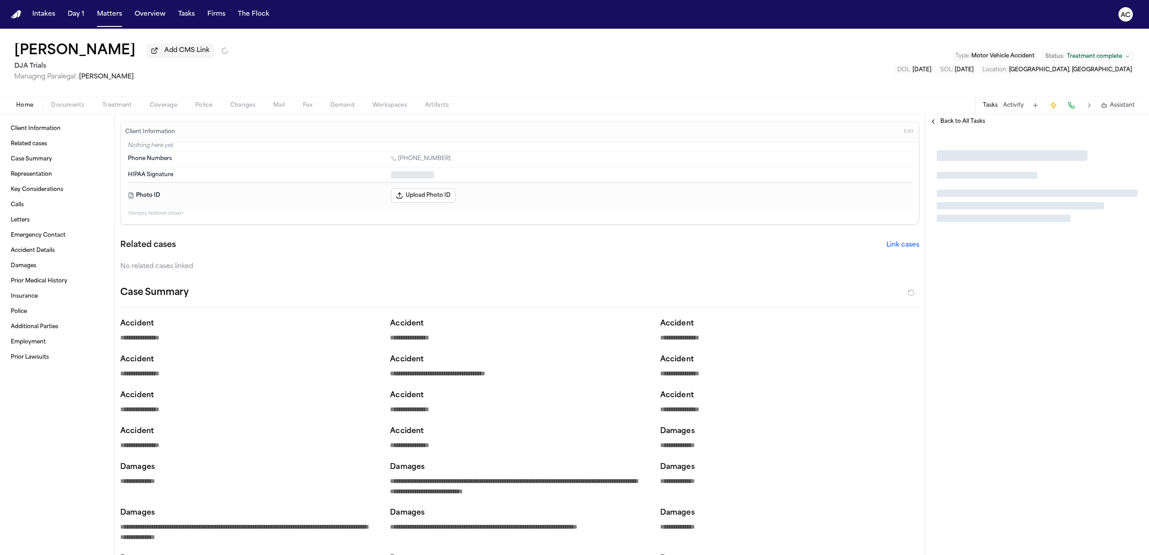
type textarea "*"
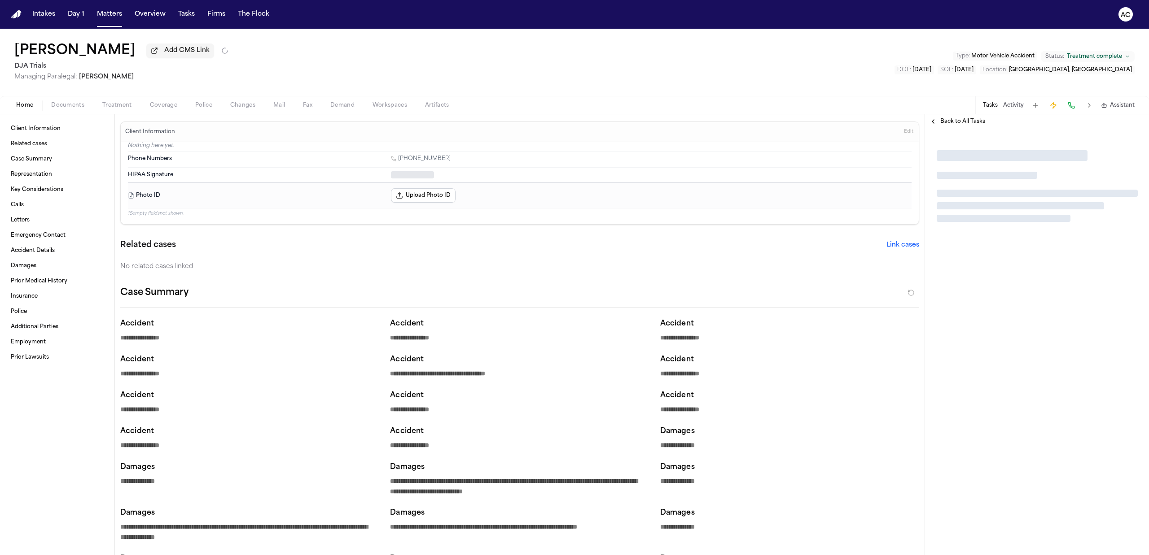
type textarea "*"
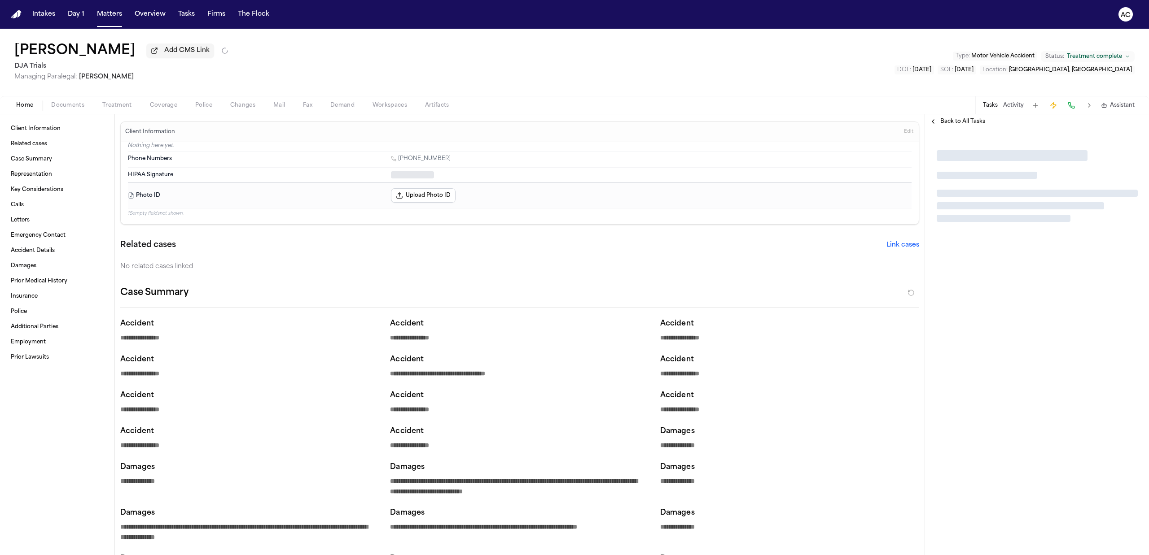
type textarea "*"
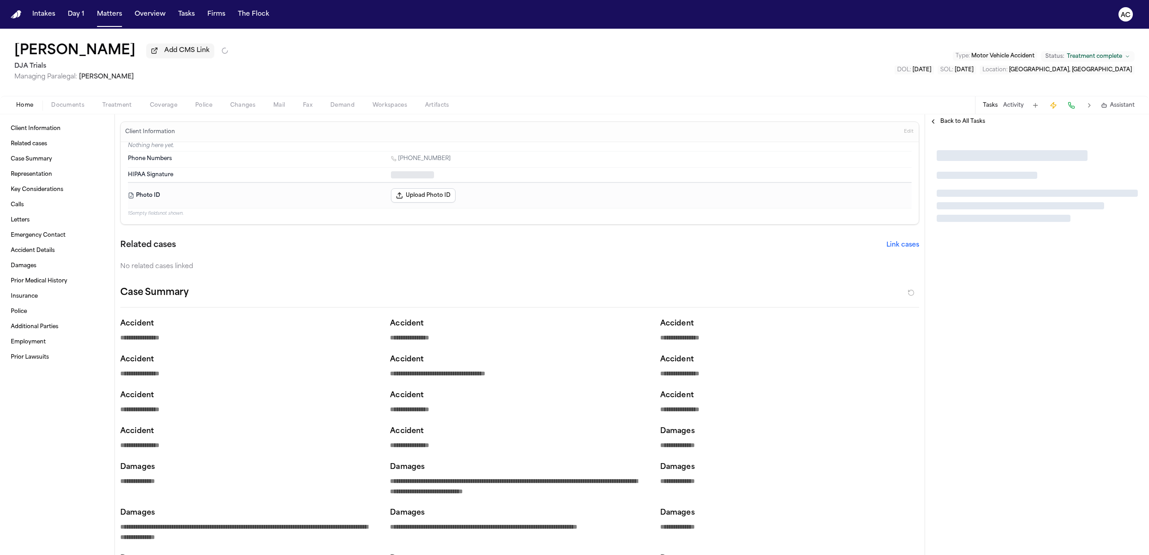
type textarea "*"
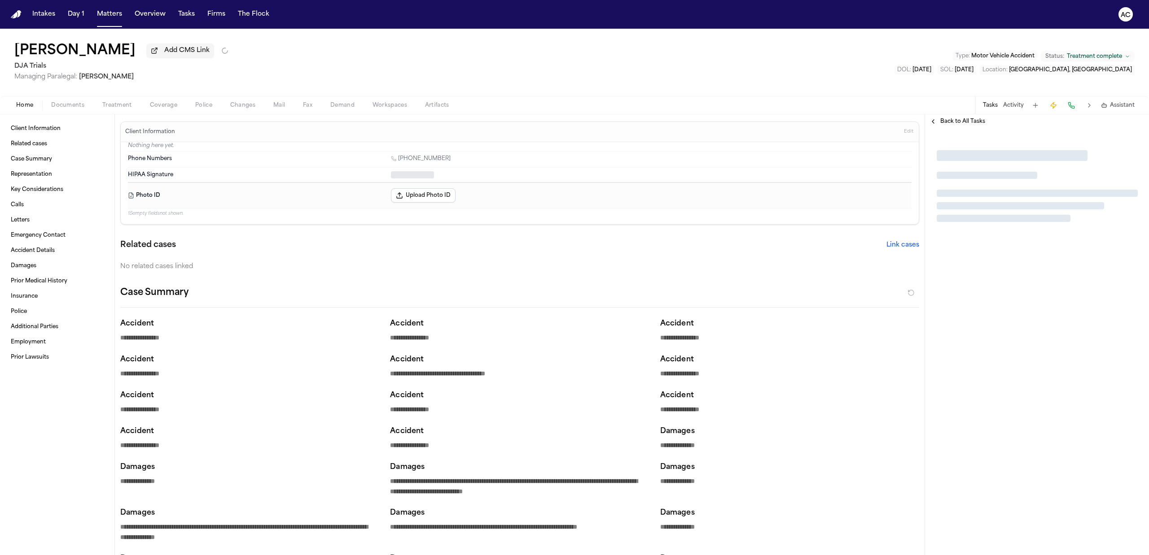
type textarea "*"
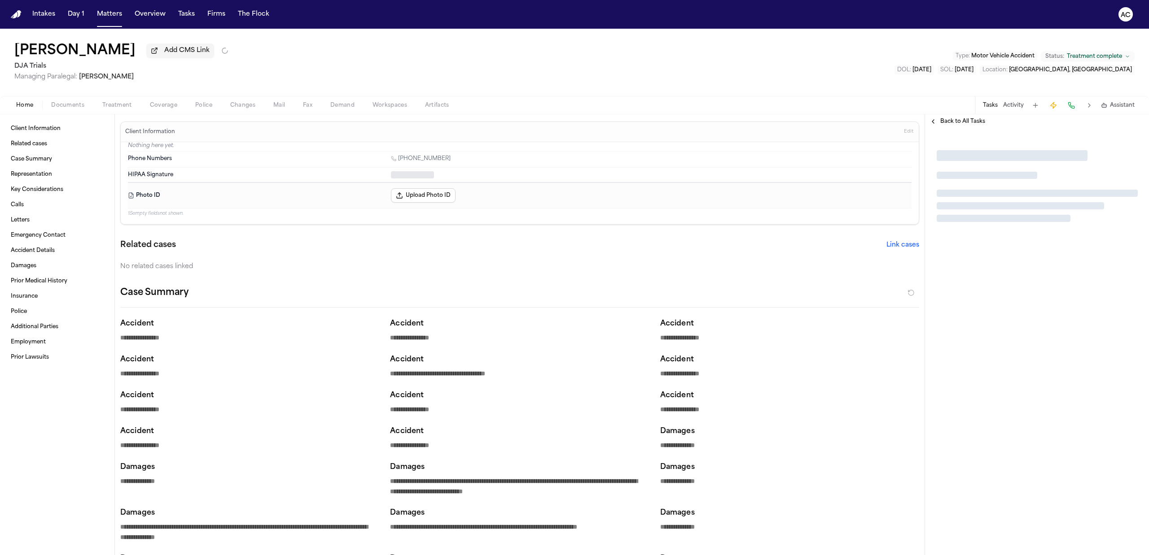
type textarea "*"
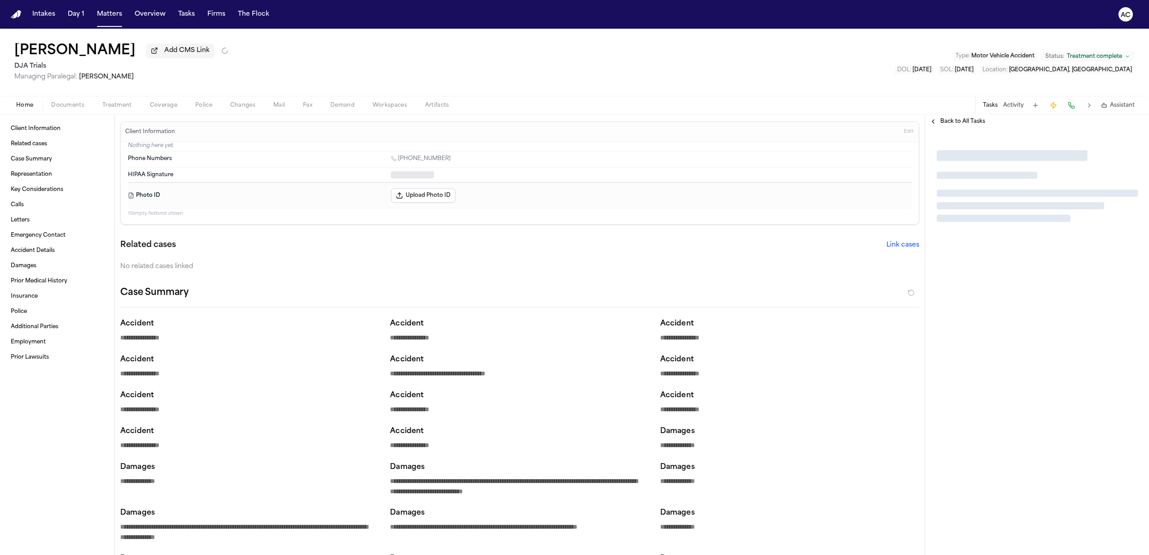
type textarea "*"
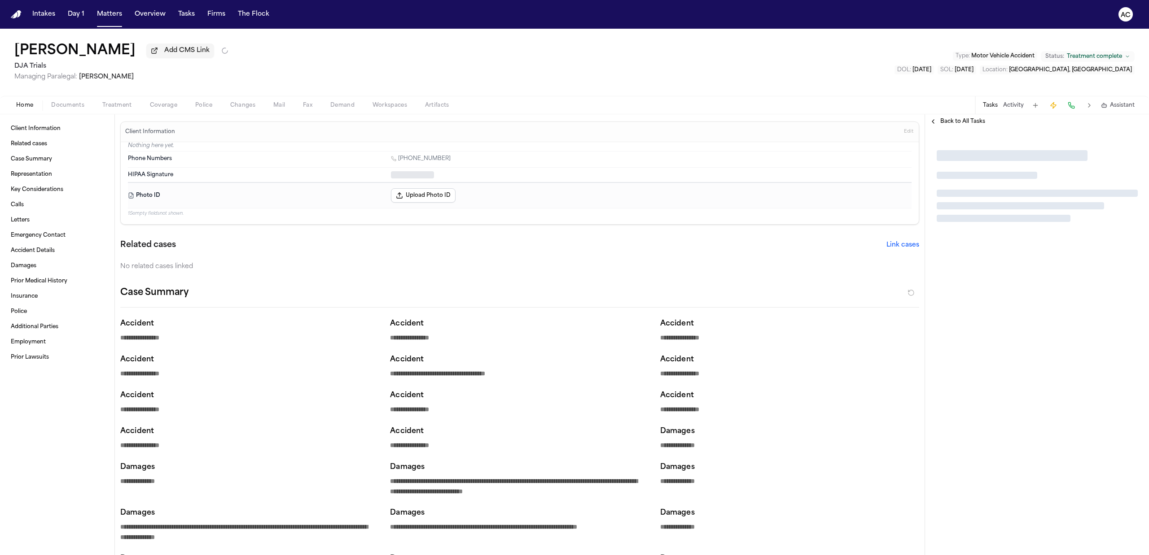
type textarea "*"
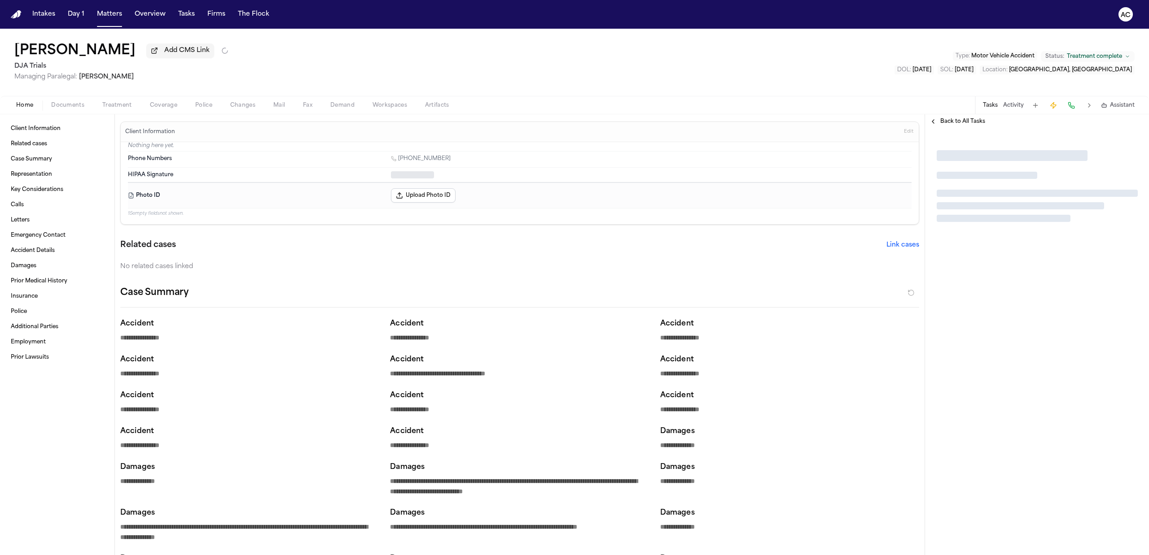
type textarea "*"
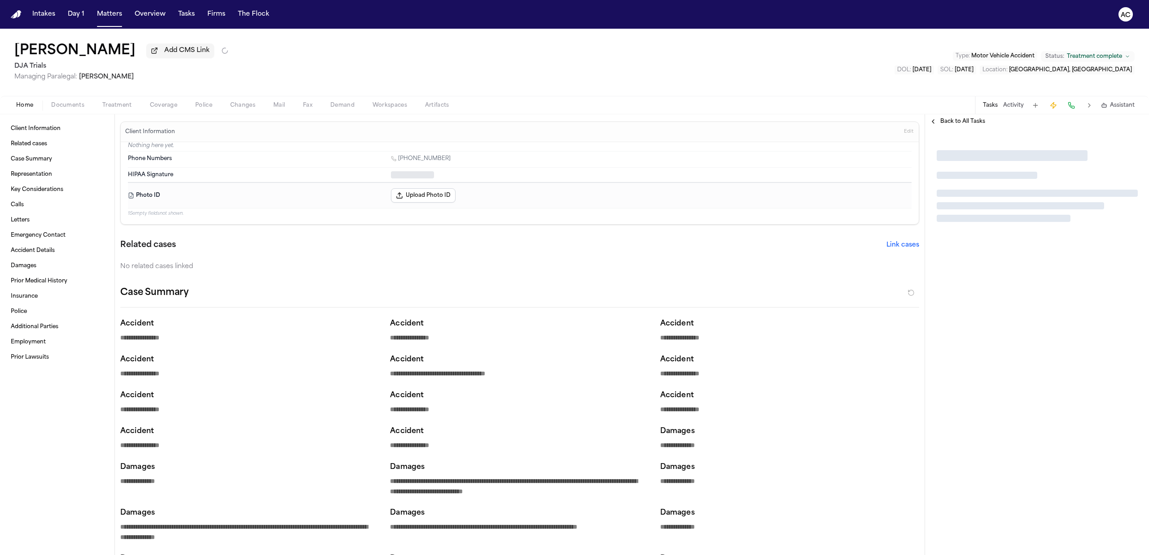
type textarea "*"
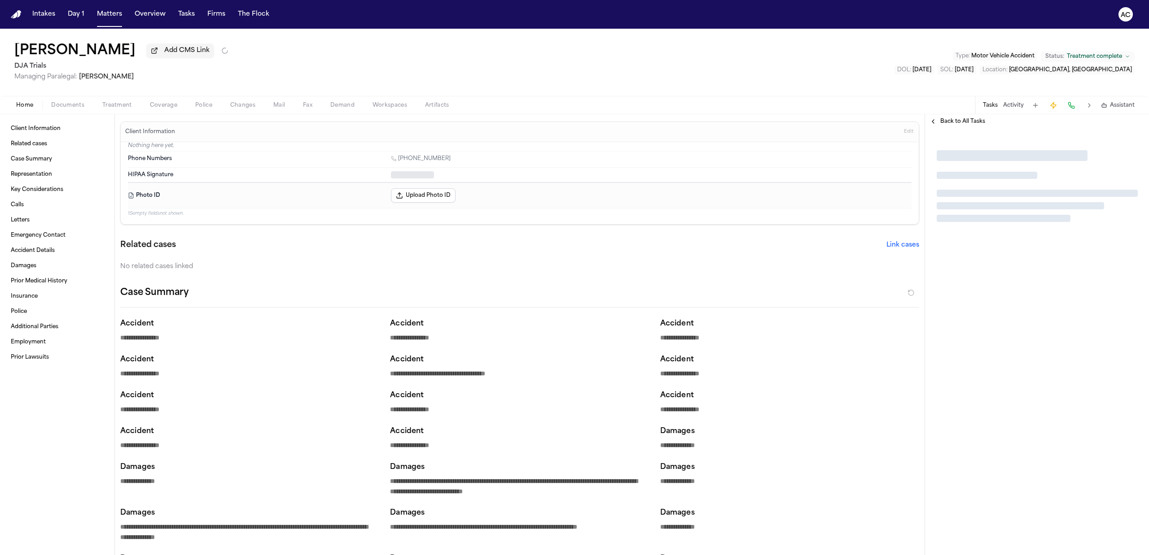
type textarea "*"
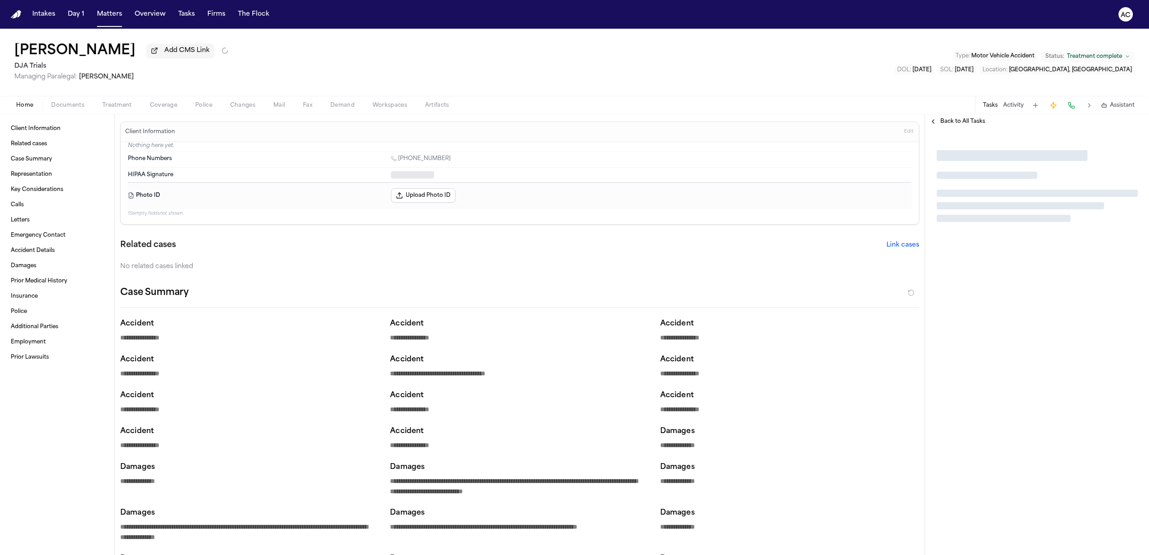
type textarea "*"
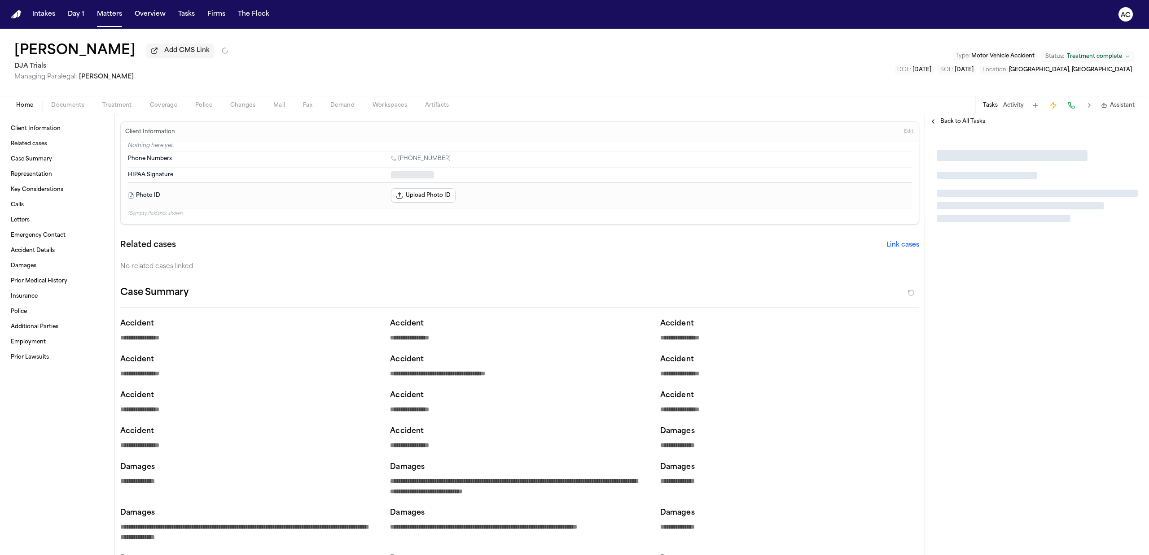
type textarea "*"
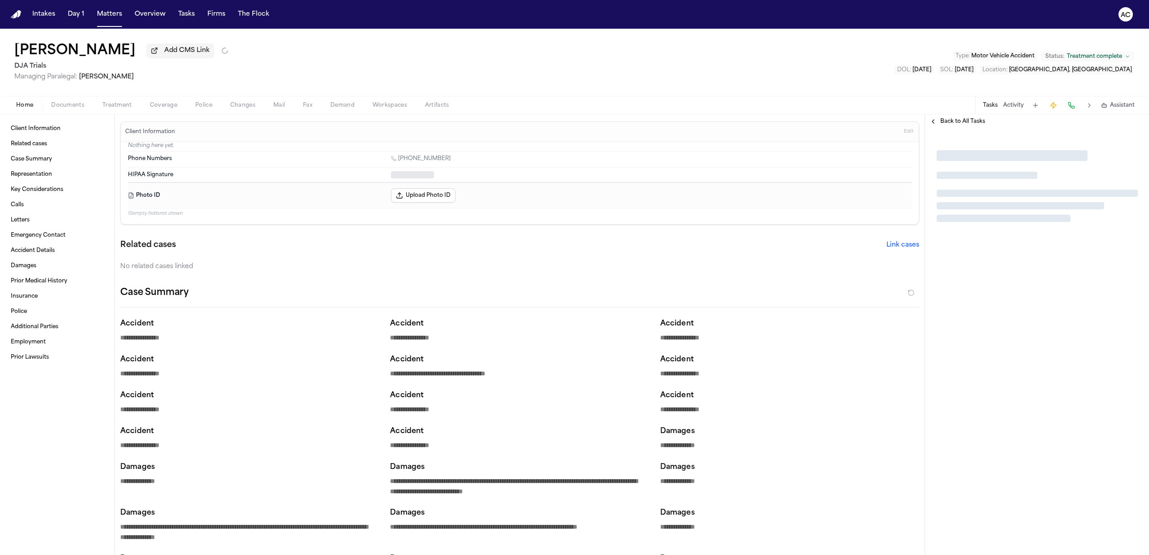
type textarea "*"
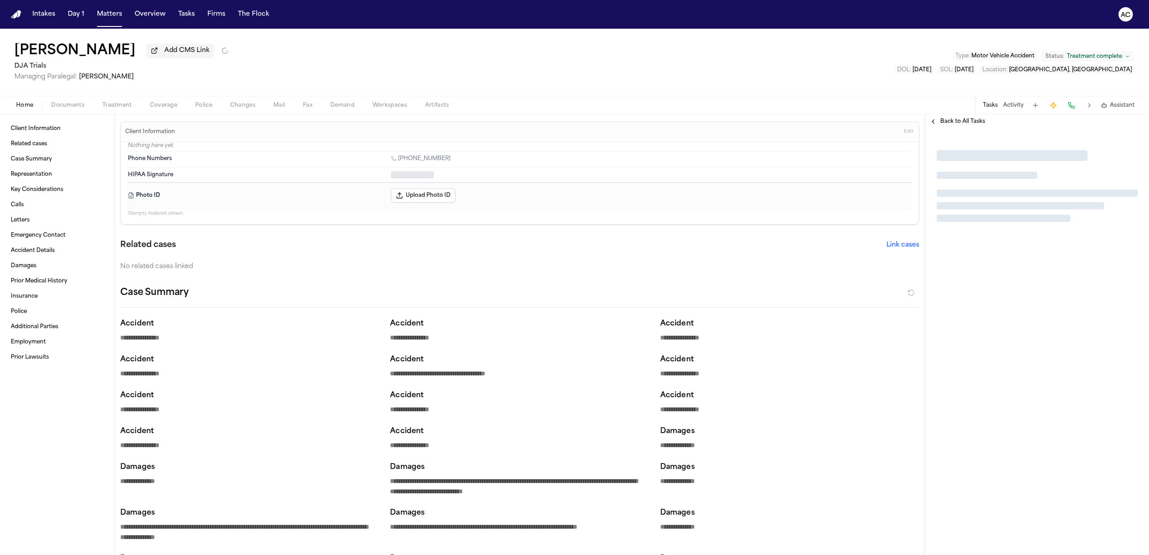
type textarea "*"
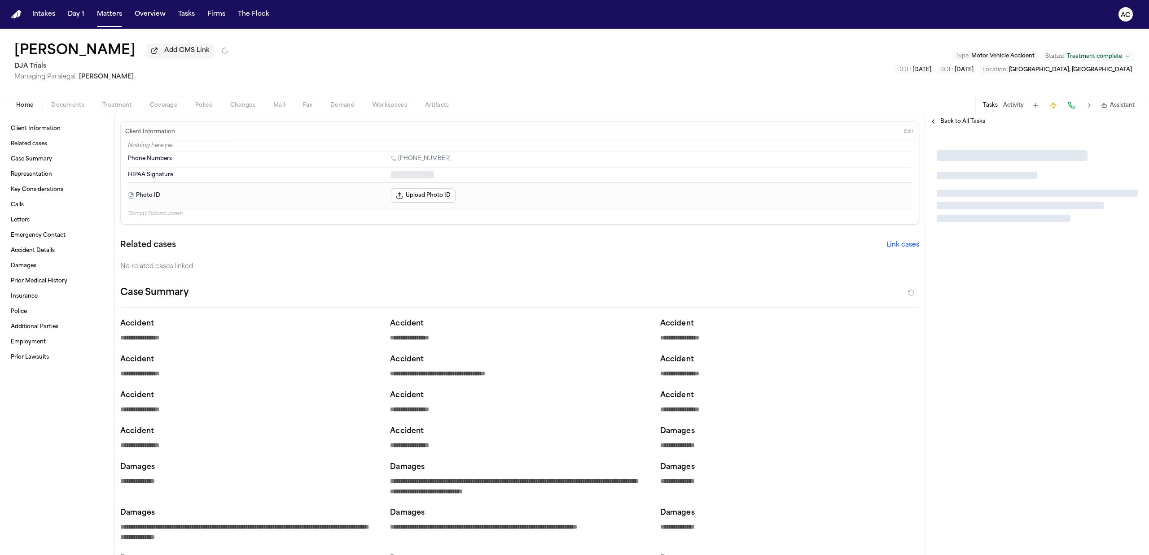
type textarea "*"
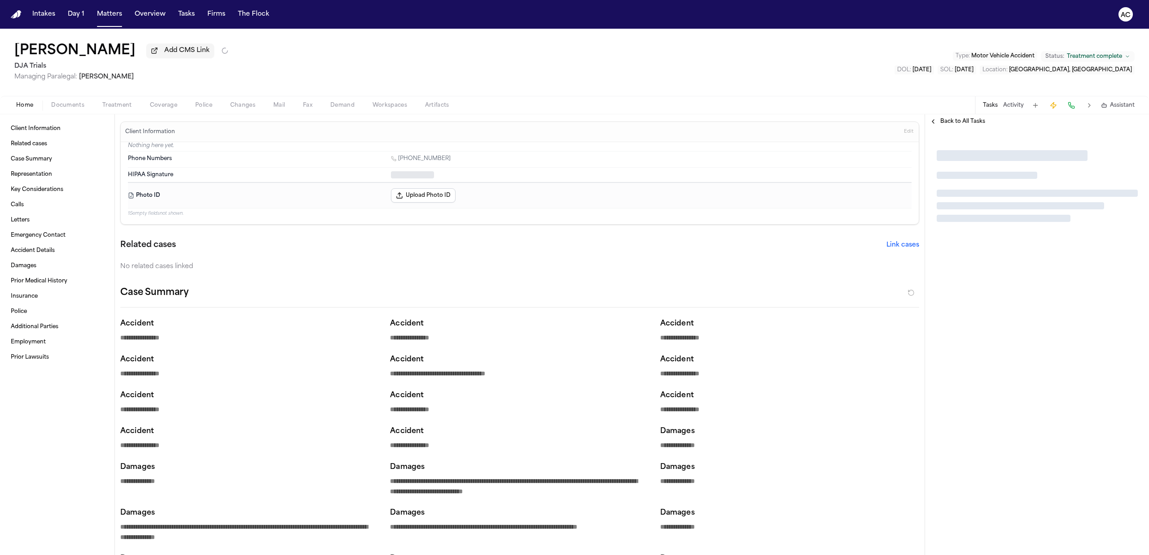
type textarea "*"
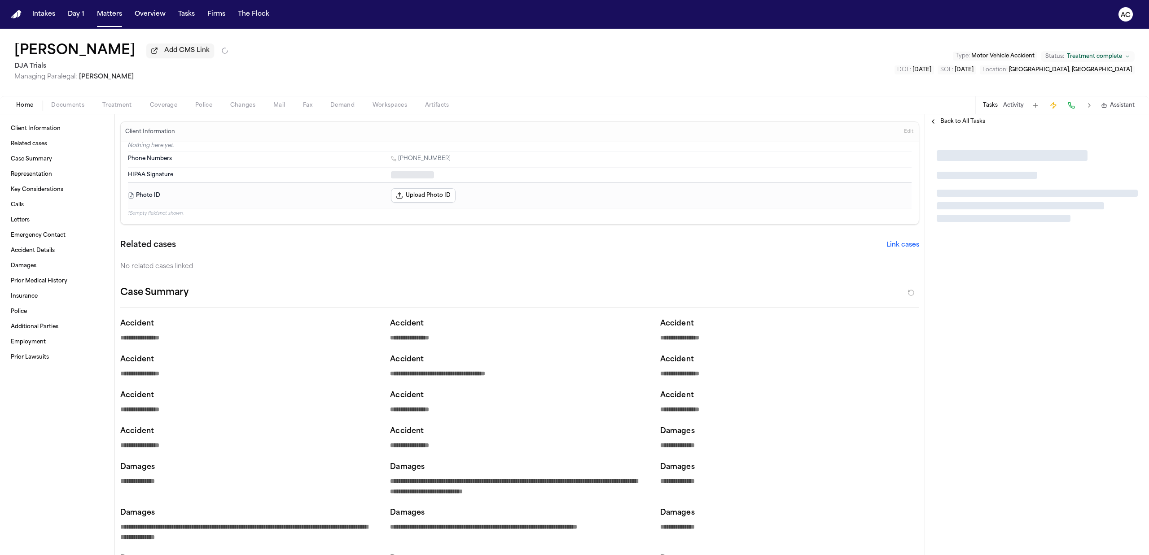
type textarea "*"
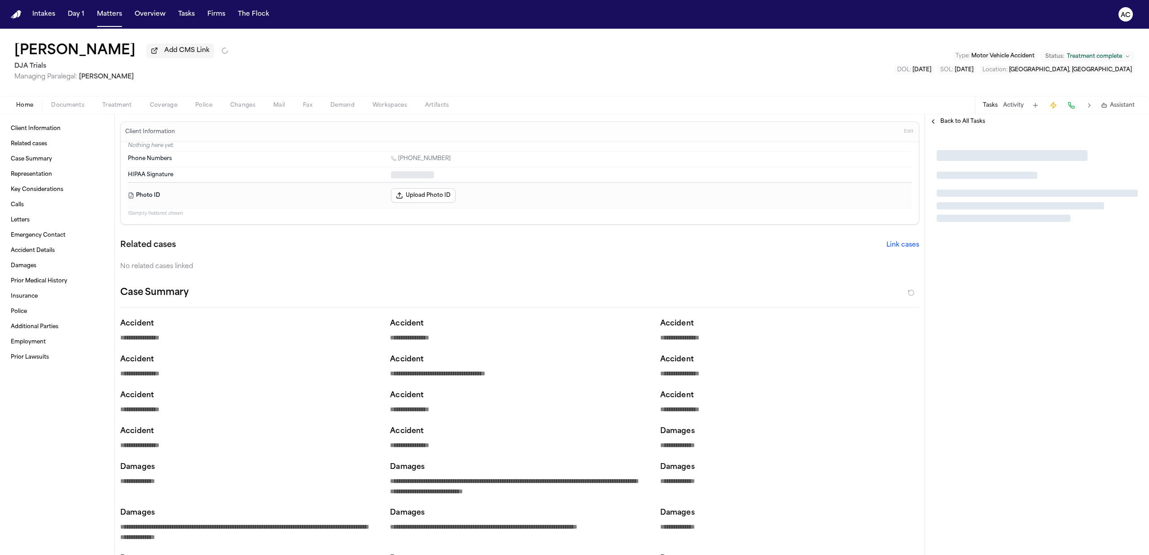
type textarea "*"
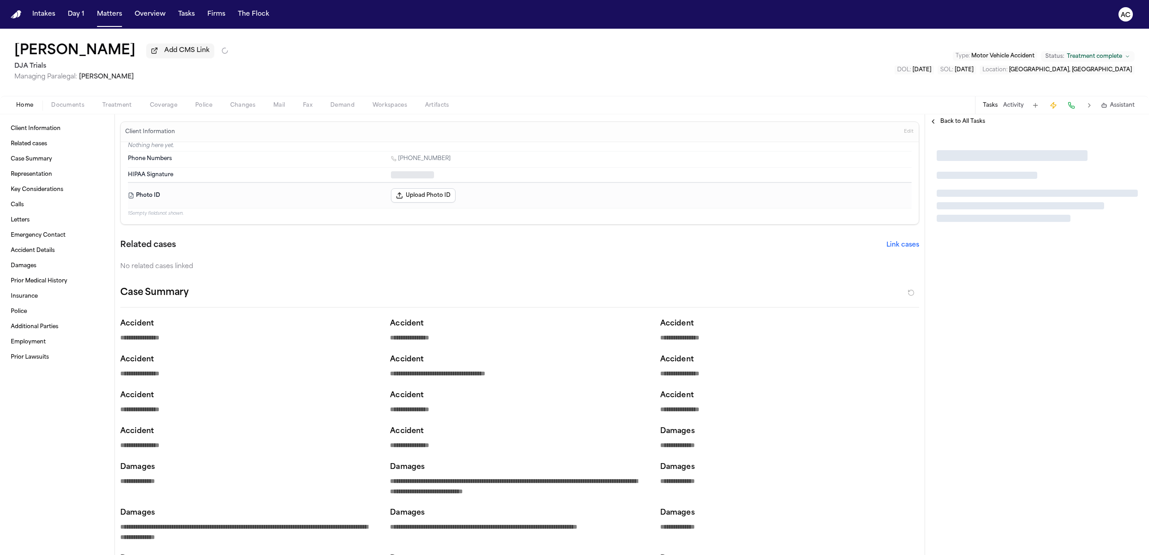
type textarea "*"
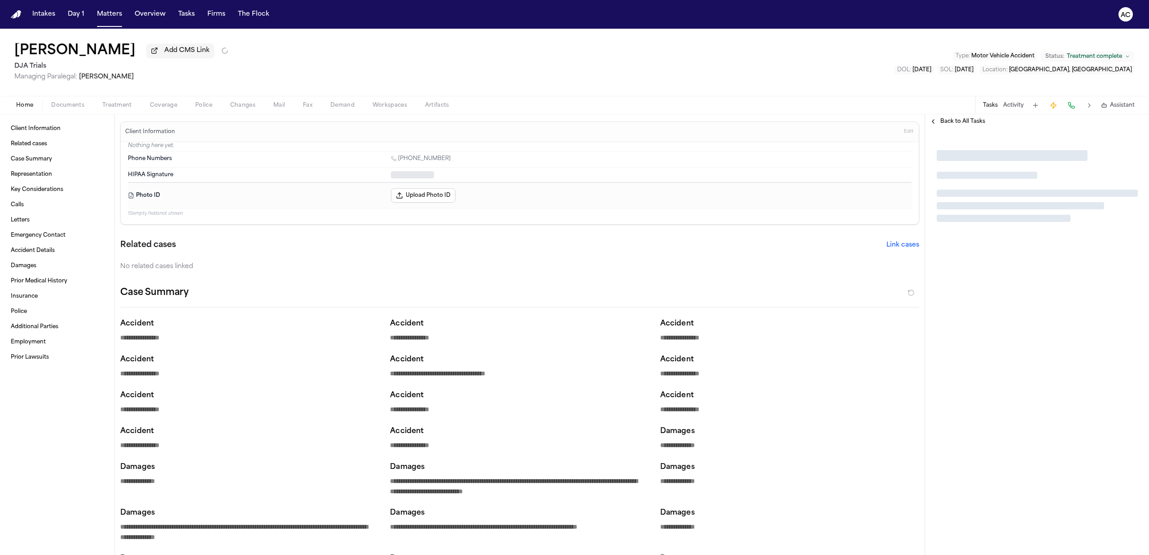
type textarea "*"
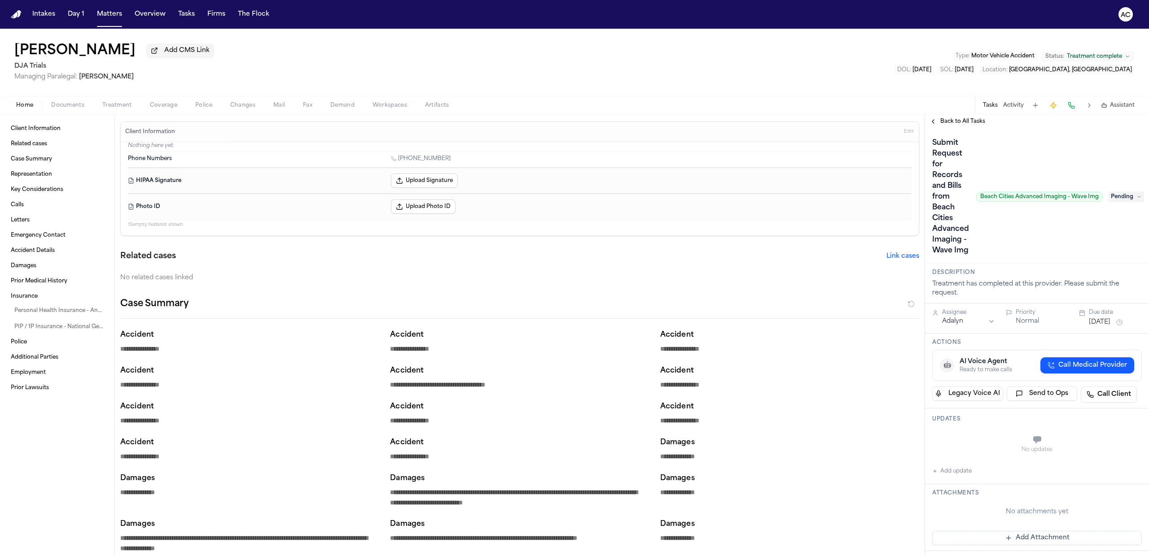
click at [126, 105] on span "Treatment" at bounding box center [117, 105] width 30 height 7
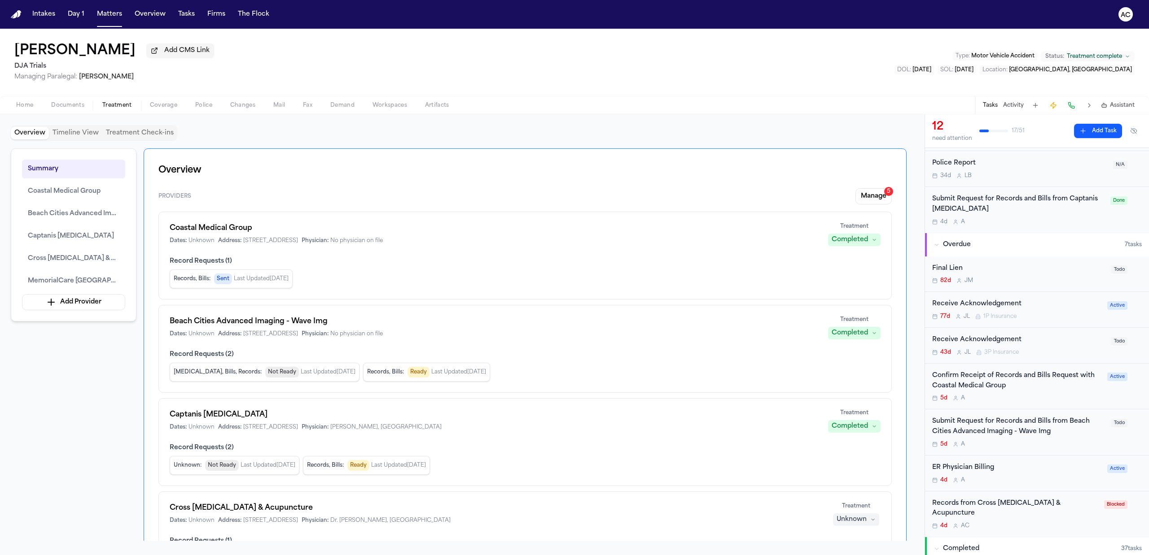
scroll to position [239, 0]
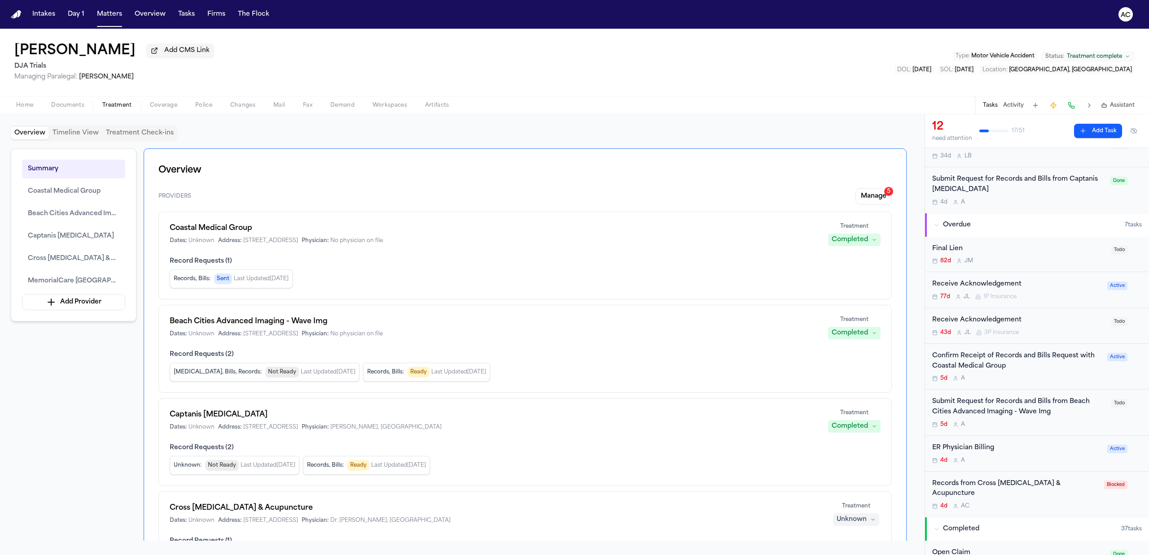
click at [1005, 410] on div "Submit Request for Records and Bills from Beach Cities Advanced Imaging - Wave …" at bounding box center [1019, 407] width 174 height 21
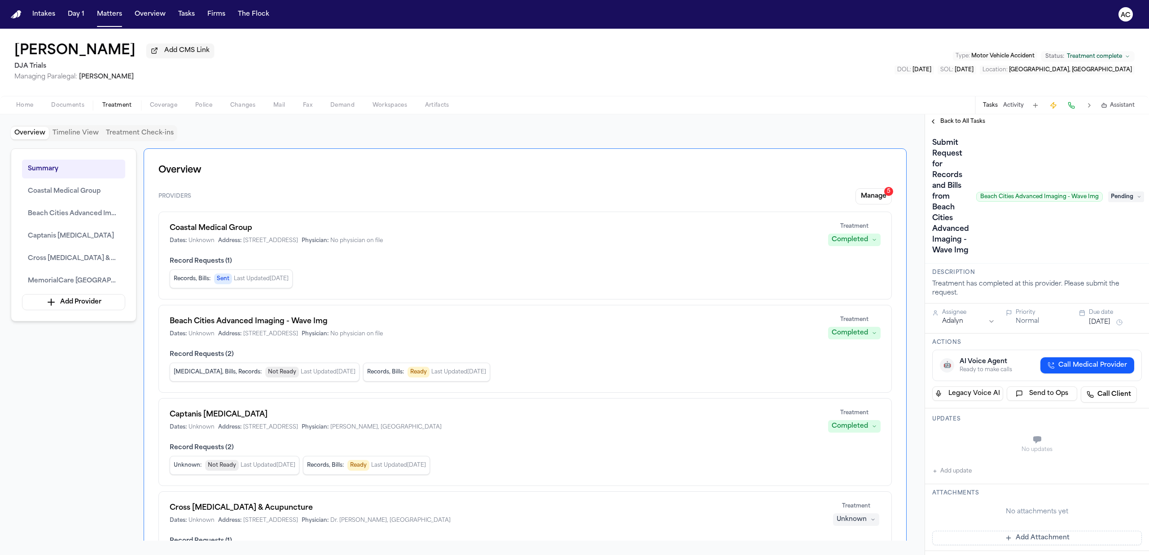
click at [961, 119] on span "Back to All Tasks" at bounding box center [962, 121] width 45 height 7
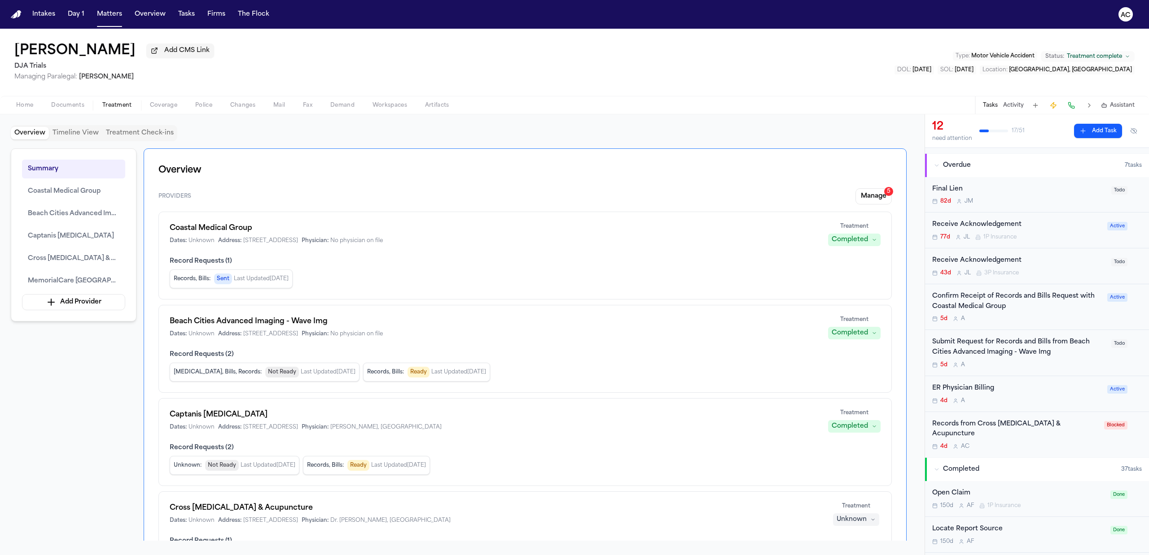
scroll to position [239, 0]
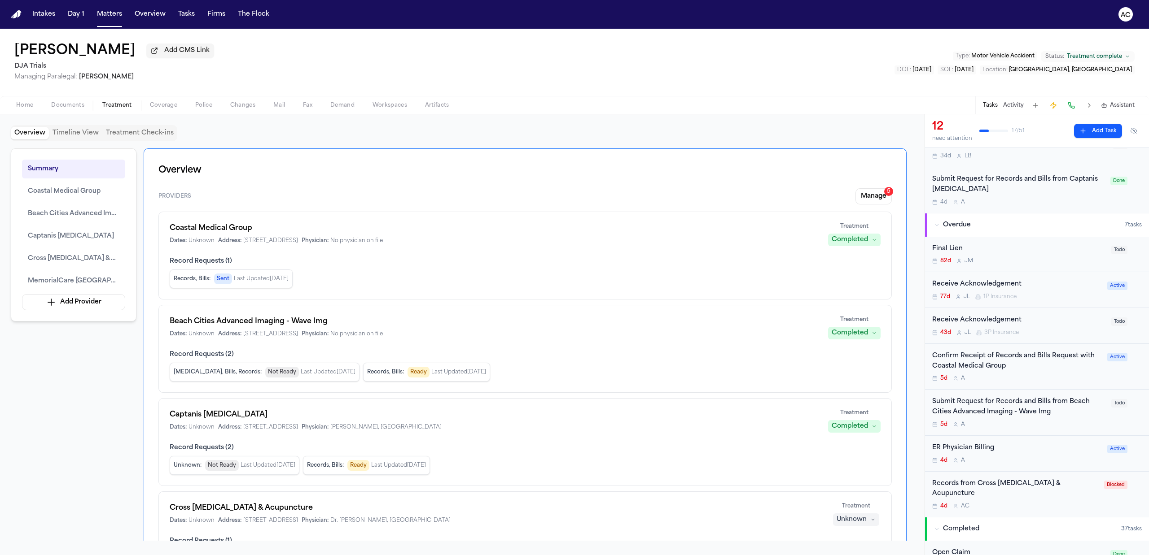
click at [1030, 401] on div "Submit Request for Records and Bills from Beach Cities Advanced Imaging - Wave …" at bounding box center [1019, 407] width 174 height 21
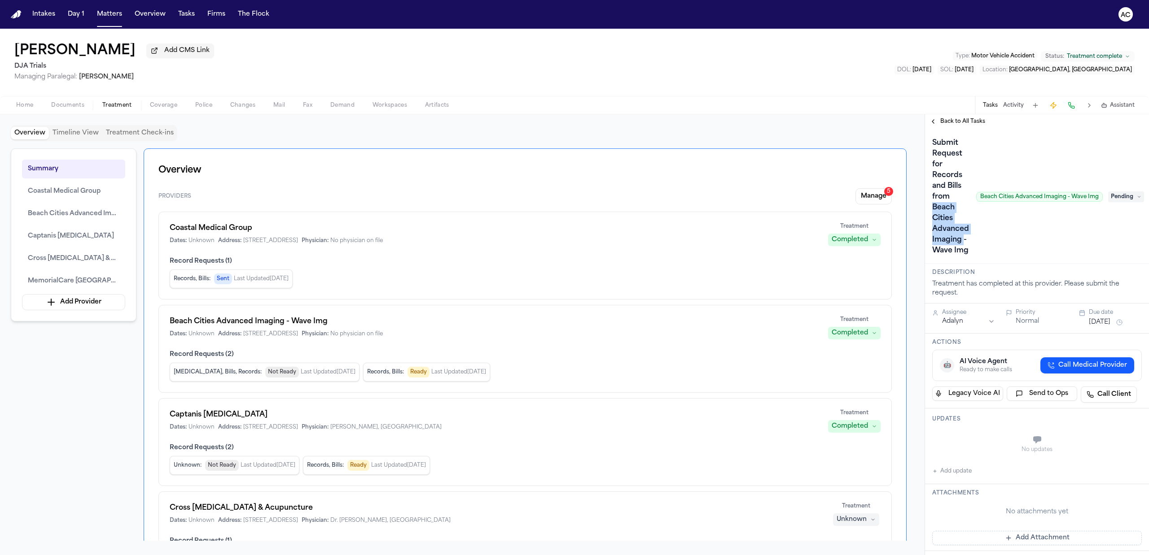
drag, startPoint x: 932, startPoint y: 206, endPoint x: 961, endPoint y: 235, distance: 41.3
click at [961, 241] on h1 "Submit Request for Records and Bills from Beach Cities Advanced Imaging - Wave …" at bounding box center [950, 197] width 44 height 122
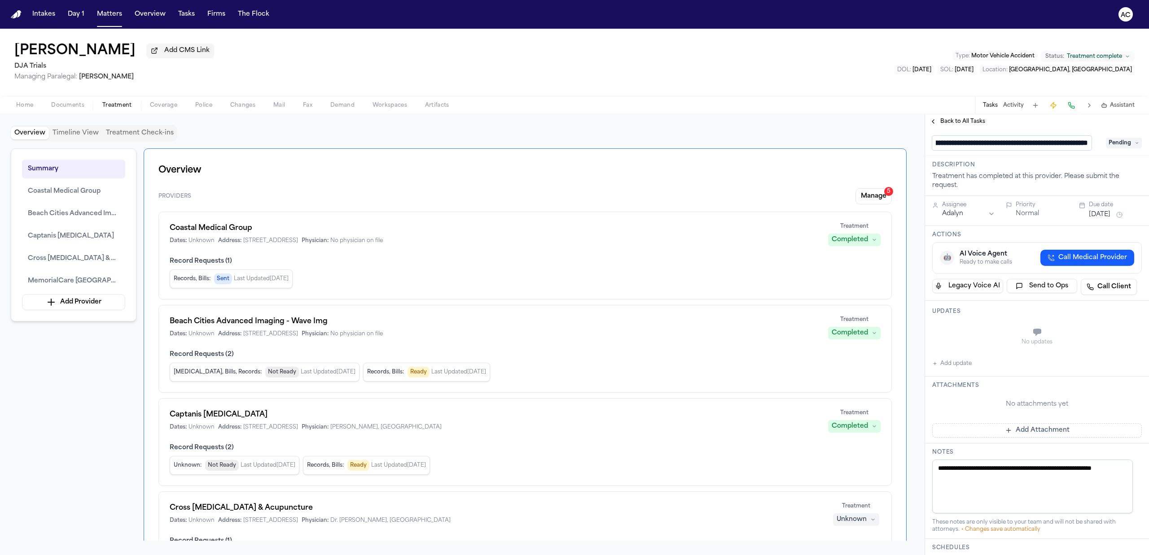
scroll to position [0, 146]
drag, startPoint x: 1045, startPoint y: 144, endPoint x: 960, endPoint y: 141, distance: 85.3
click at [960, 141] on input "**********" at bounding box center [1011, 143] width 159 height 14
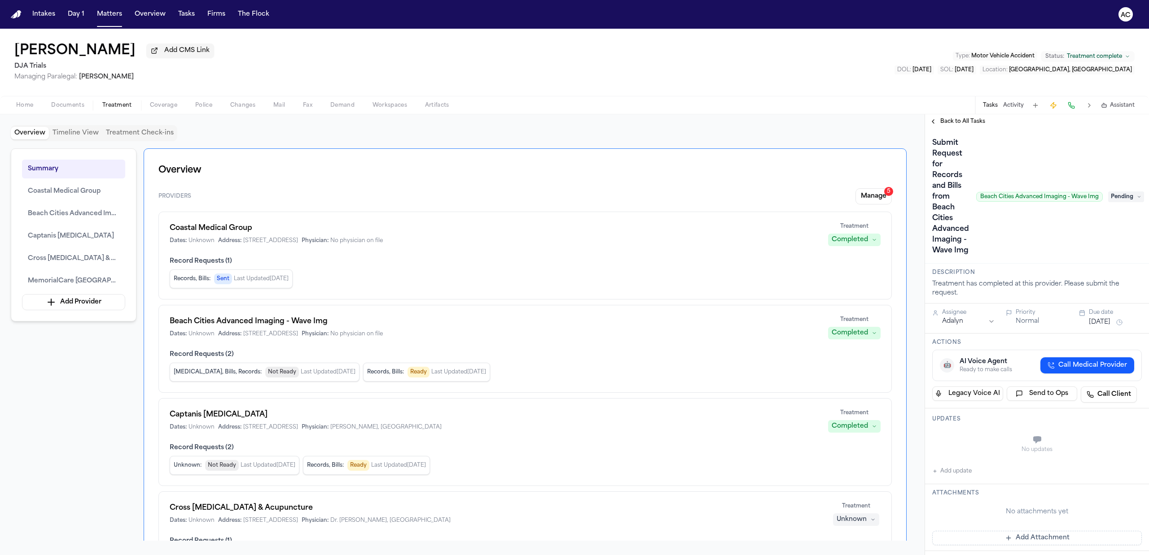
click at [1011, 124] on div "Back to All Tasks" at bounding box center [1037, 121] width 224 height 7
click at [61, 214] on span "Beach Cities Advanced Imaging - Wave Img" at bounding box center [74, 214] width 92 height 11
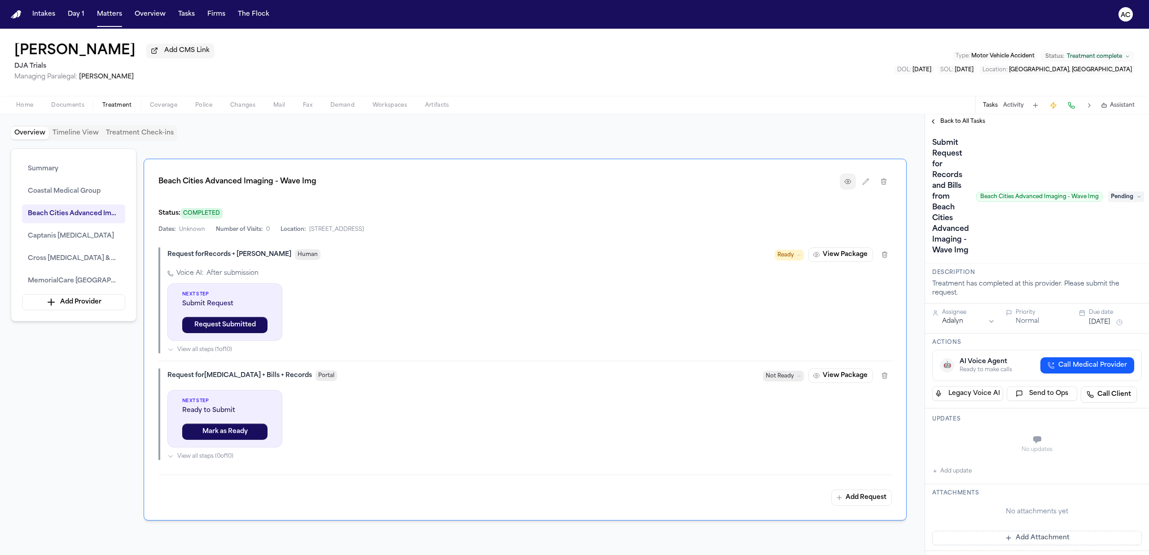
click at [847, 185] on icon "button" at bounding box center [847, 181] width 7 height 7
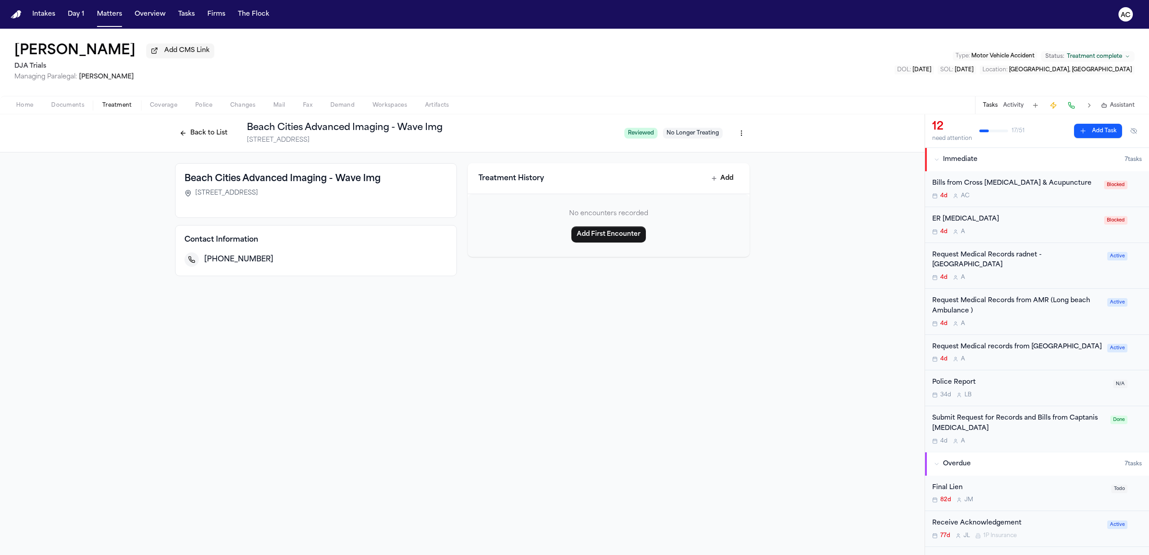
click at [743, 131] on html "Intakes Day 1 Matters Overview Tasks Firms The Flock AC Teresa Flores Add CMS L…" at bounding box center [574, 277] width 1149 height 555
click at [724, 185] on div "Edit Provider" at bounding box center [708, 182] width 76 height 14
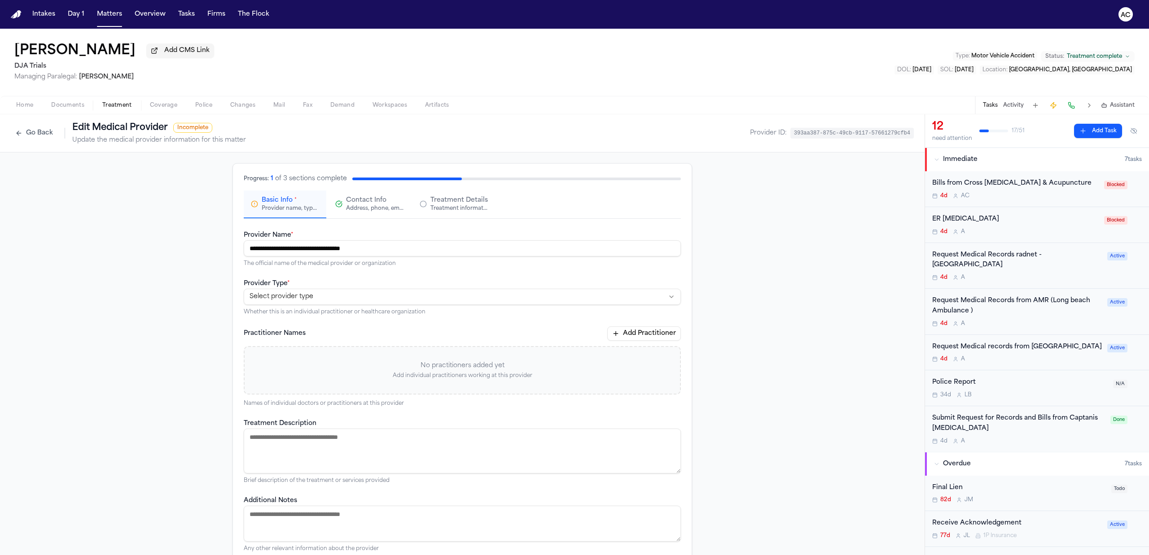
click at [316, 293] on html "**********" at bounding box center [574, 277] width 1149 height 555
click at [365, 196] on span "Contact Info" at bounding box center [366, 200] width 40 height 9
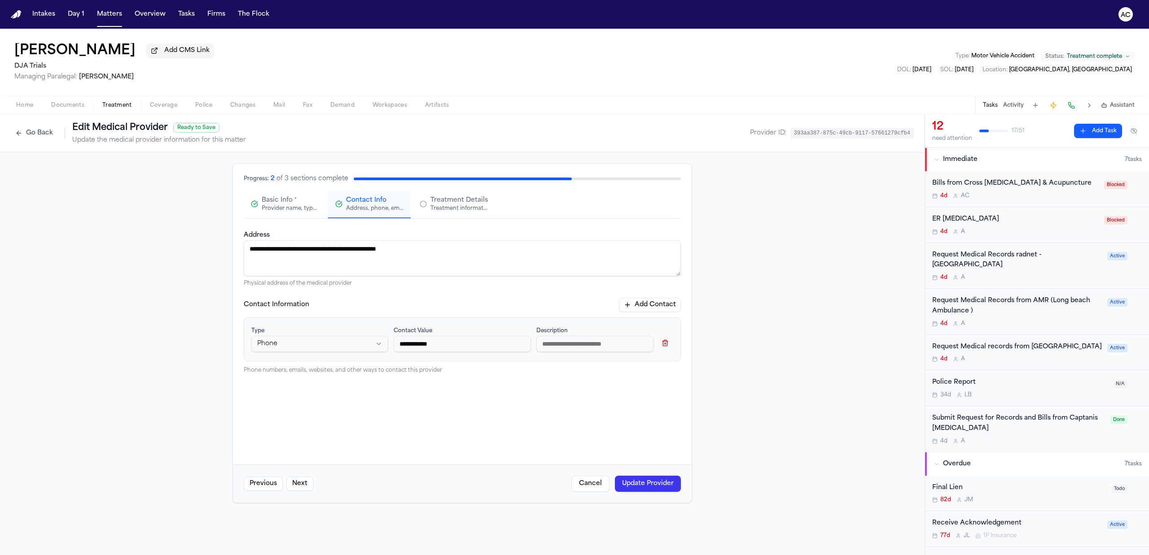
click at [663, 304] on button "Add Contact" at bounding box center [650, 305] width 62 height 14
click at [334, 395] on html "**********" at bounding box center [574, 277] width 1149 height 555
click at [483, 398] on input at bounding box center [462, 395] width 137 height 16
click at [415, 395] on input at bounding box center [462, 395] width 137 height 16
paste input "**********"
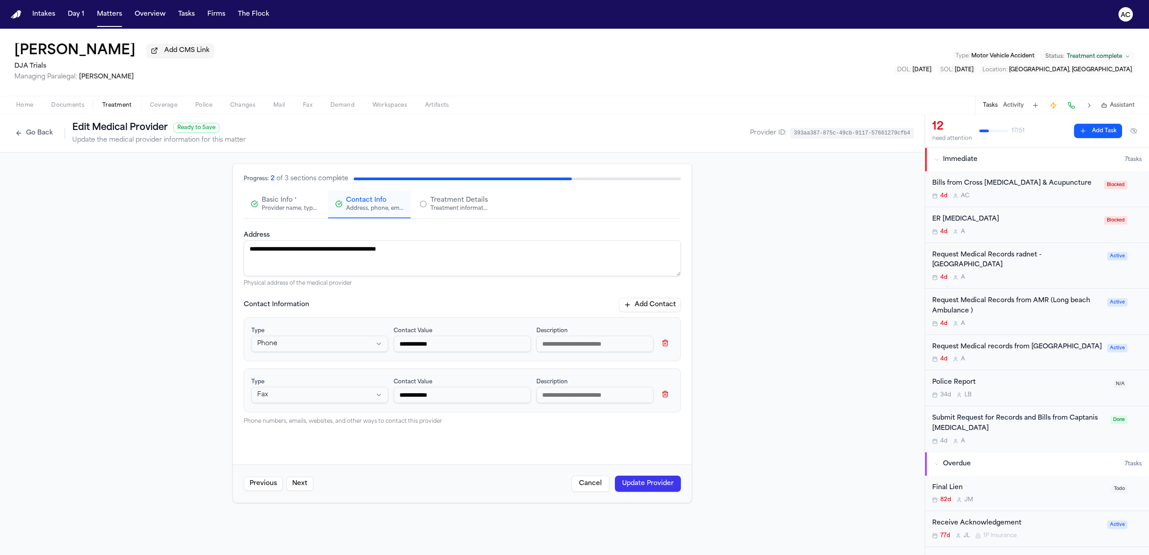
drag, startPoint x: 407, startPoint y: 344, endPoint x: 344, endPoint y: 343, distance: 62.8
click at [344, 343] on div "**********" at bounding box center [462, 339] width 422 height 29
drag, startPoint x: 442, startPoint y: 345, endPoint x: 328, endPoint y: 343, distance: 113.1
click at [328, 343] on div "**********" at bounding box center [462, 339] width 422 height 29
paste input "**"
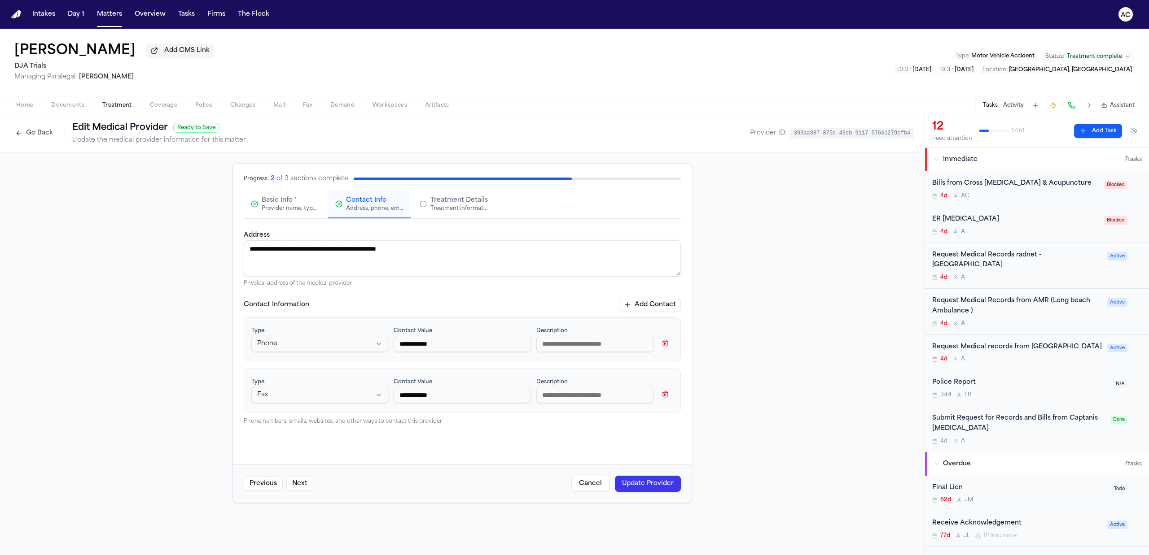
click at [586, 399] on input at bounding box center [594, 395] width 117 height 16
click at [560, 345] on input at bounding box center [594, 344] width 117 height 16
click at [650, 482] on button "Update Provider" at bounding box center [648, 484] width 66 height 16
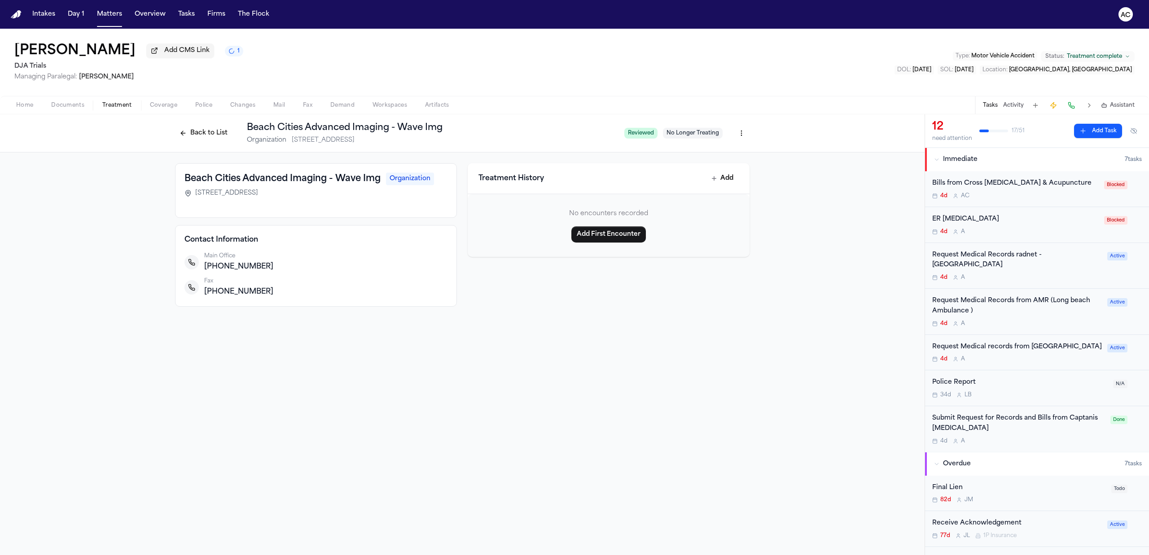
click at [747, 128] on html "Intakes Day 1 Matters Overview Tasks Firms The Flock AC Teresa Flores Add CMS L…" at bounding box center [574, 277] width 1149 height 555
click at [204, 126] on html "Intakes Day 1 Matters Overview Tasks Firms The Flock AC Teresa Flores Add CMS L…" at bounding box center [574, 277] width 1149 height 555
click at [205, 131] on button "Back to List" at bounding box center [203, 133] width 57 height 14
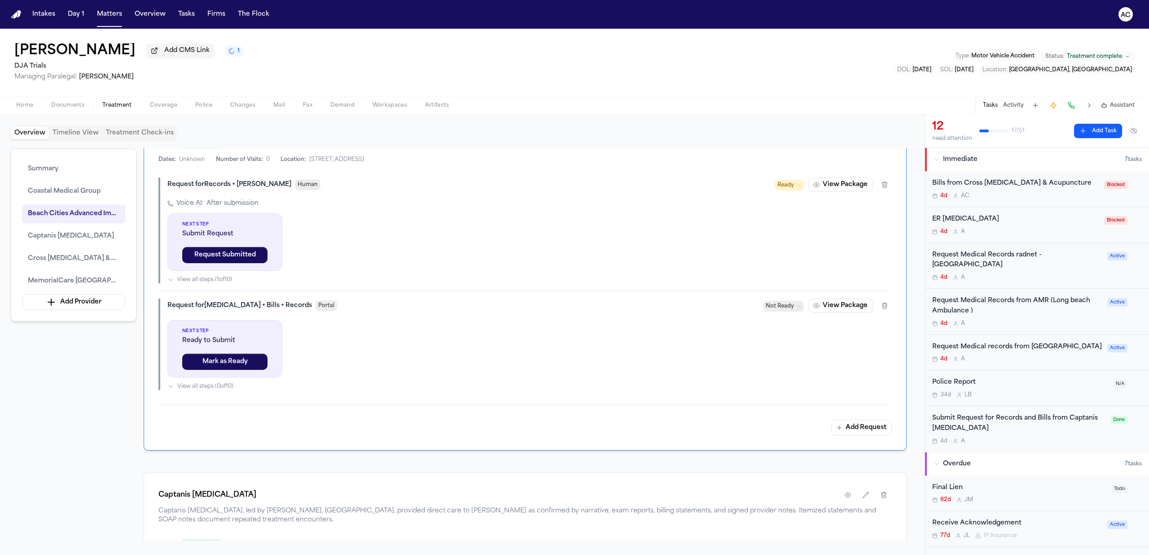
scroll to position [837, 0]
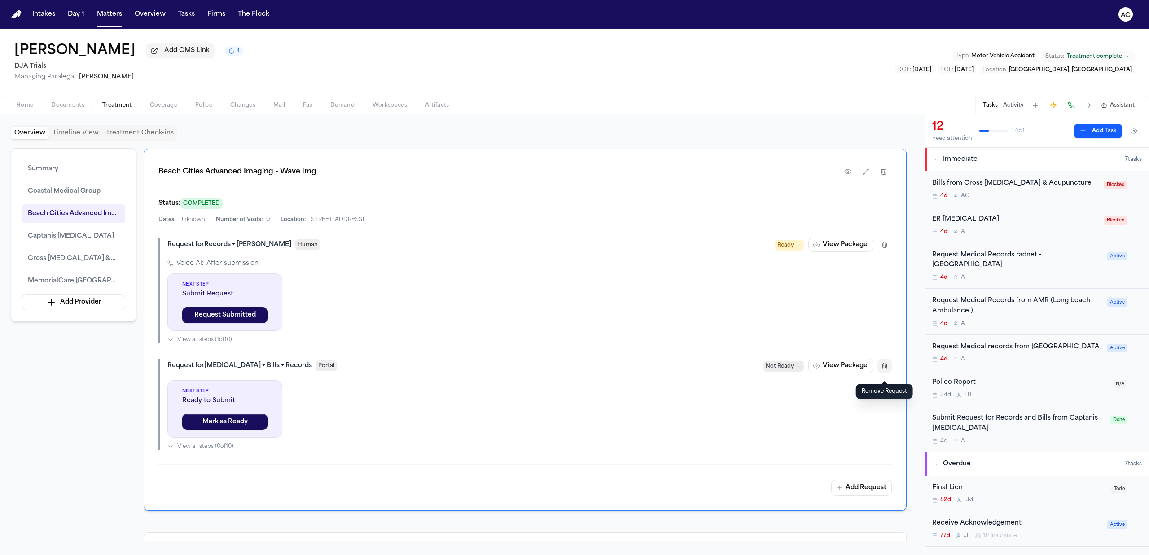
click at [883, 369] on icon "button" at bounding box center [884, 366] width 5 height 6
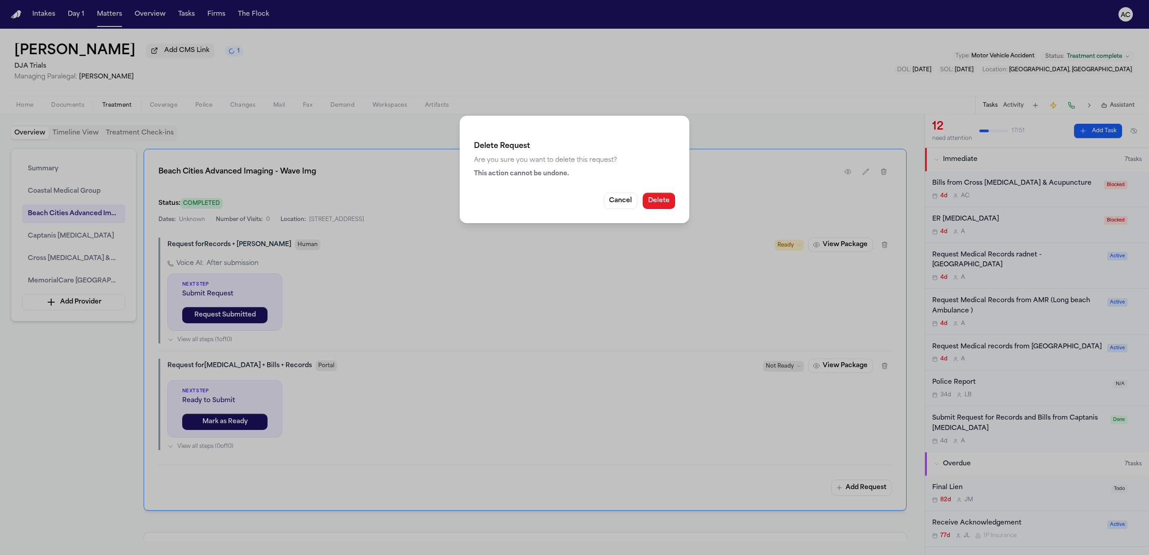
click at [663, 201] on button "Delete" at bounding box center [659, 201] width 32 height 16
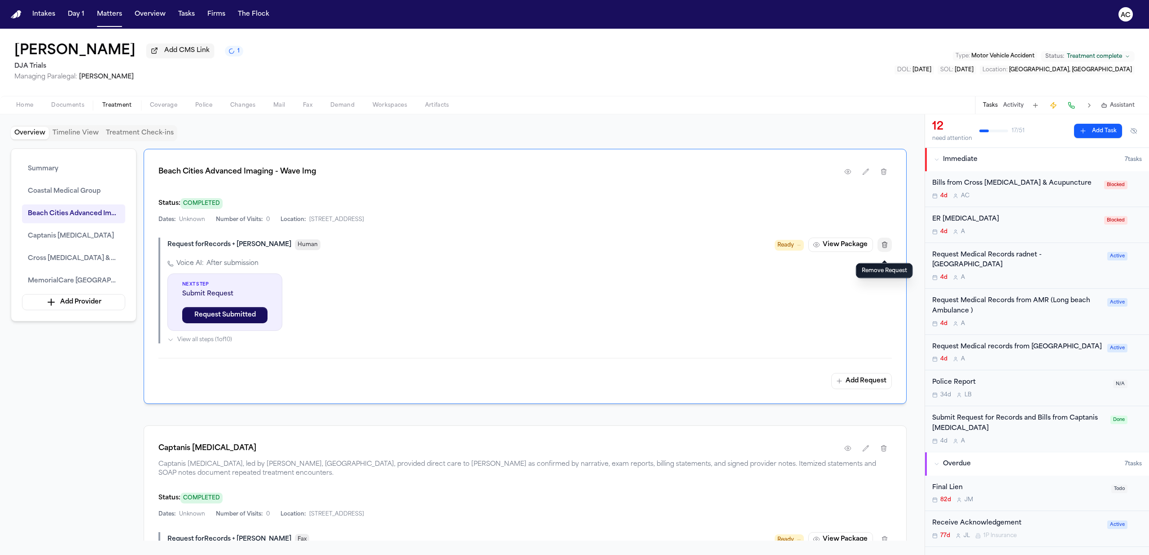
click at [885, 249] on icon "button" at bounding box center [884, 244] width 7 height 7
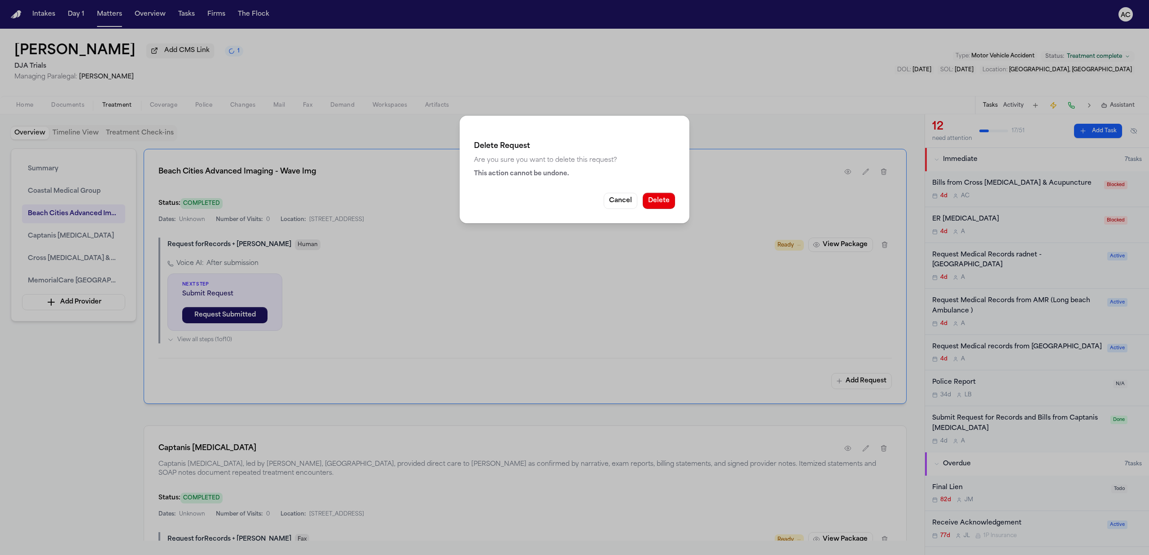
click at [665, 204] on button "Delete" at bounding box center [659, 201] width 32 height 16
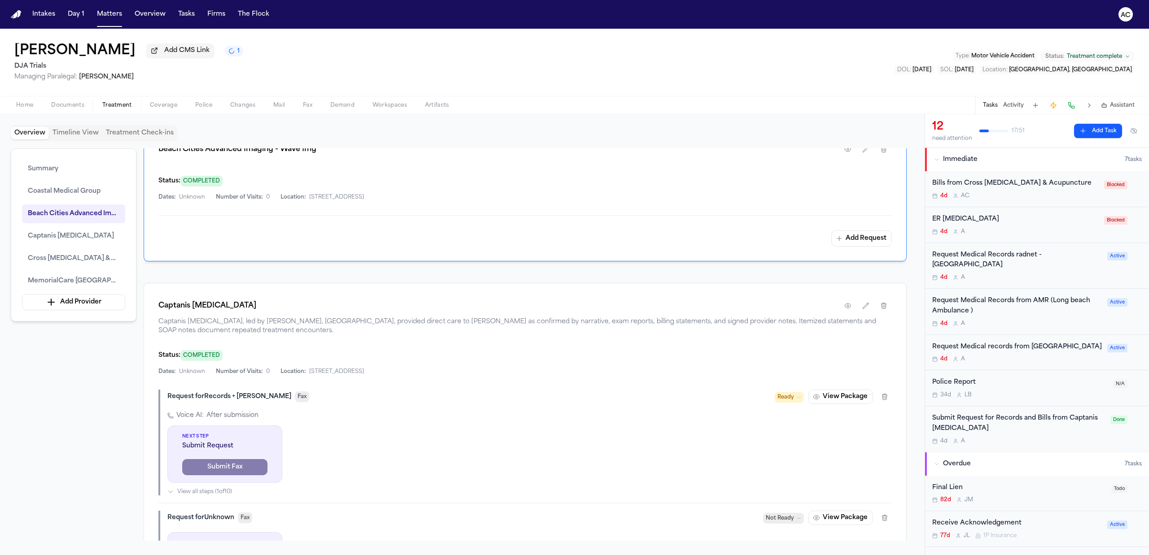
scroll to position [815, 0]
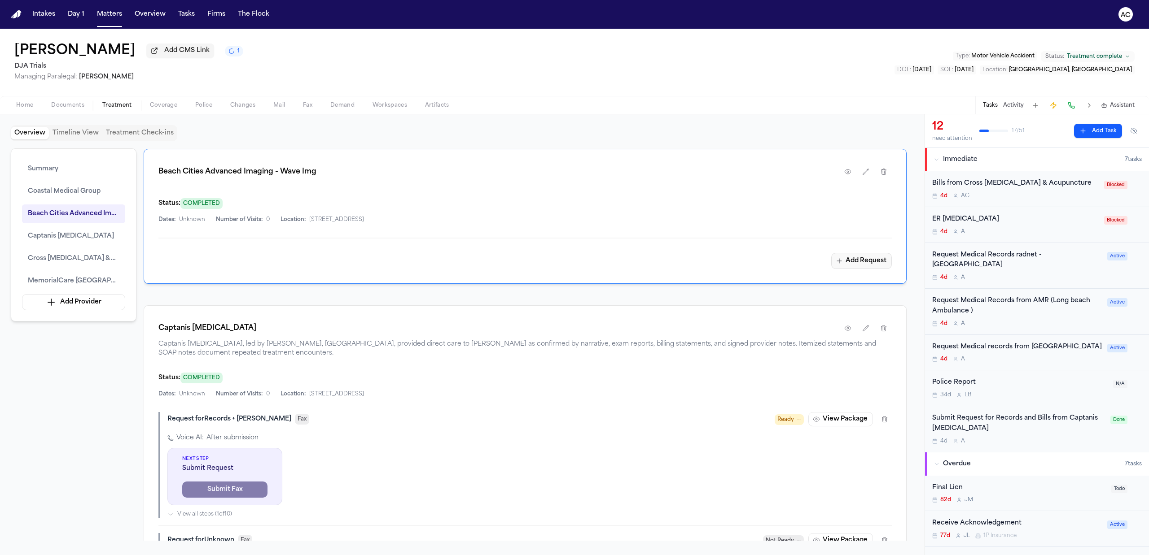
click at [862, 264] on button "Add Request" at bounding box center [861, 261] width 61 height 16
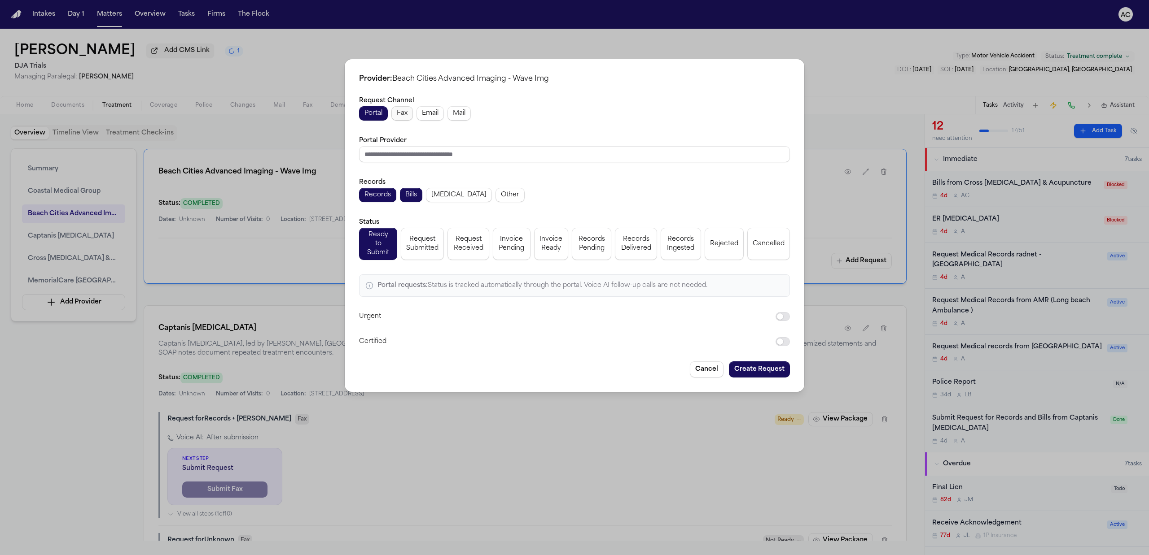
click at [403, 114] on span "Fax" at bounding box center [402, 113] width 11 height 9
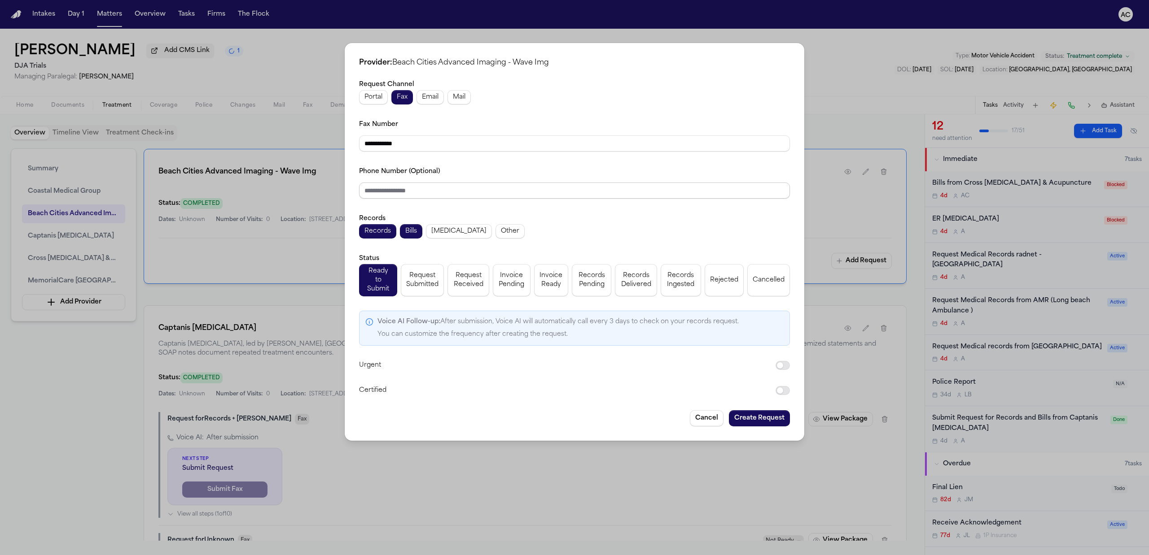
click at [438, 194] on input "Phone Number (Optional)" at bounding box center [574, 191] width 431 height 16
paste input "**********"
click at [458, 236] on span "Radiology" at bounding box center [458, 231] width 55 height 9
click at [419, 284] on span "Request Submitted" at bounding box center [422, 280] width 32 height 18
click at [745, 413] on button "Create Request" at bounding box center [759, 419] width 61 height 16
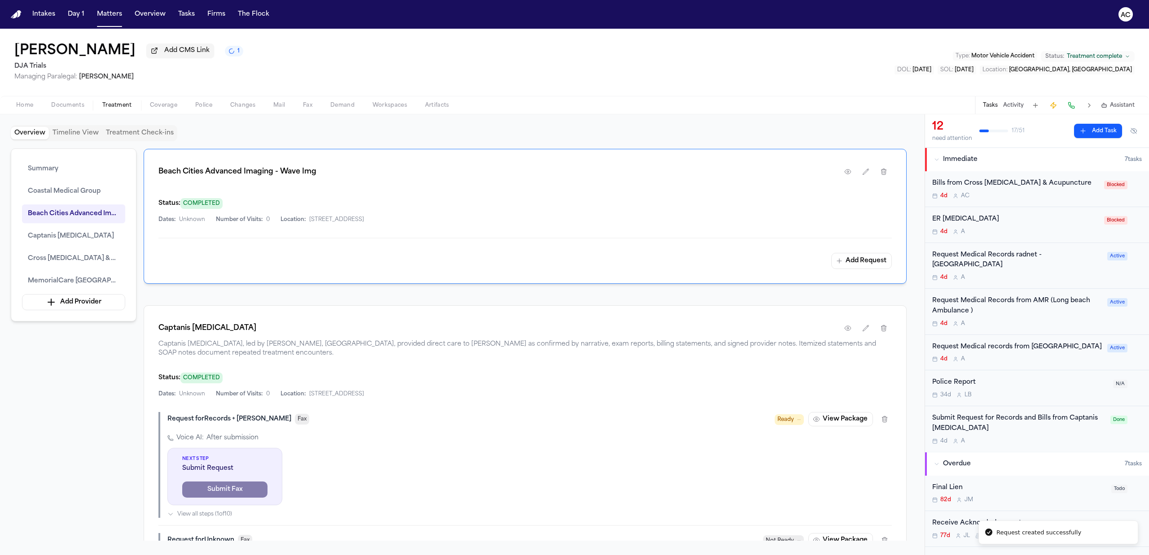
scroll to position [837, 0]
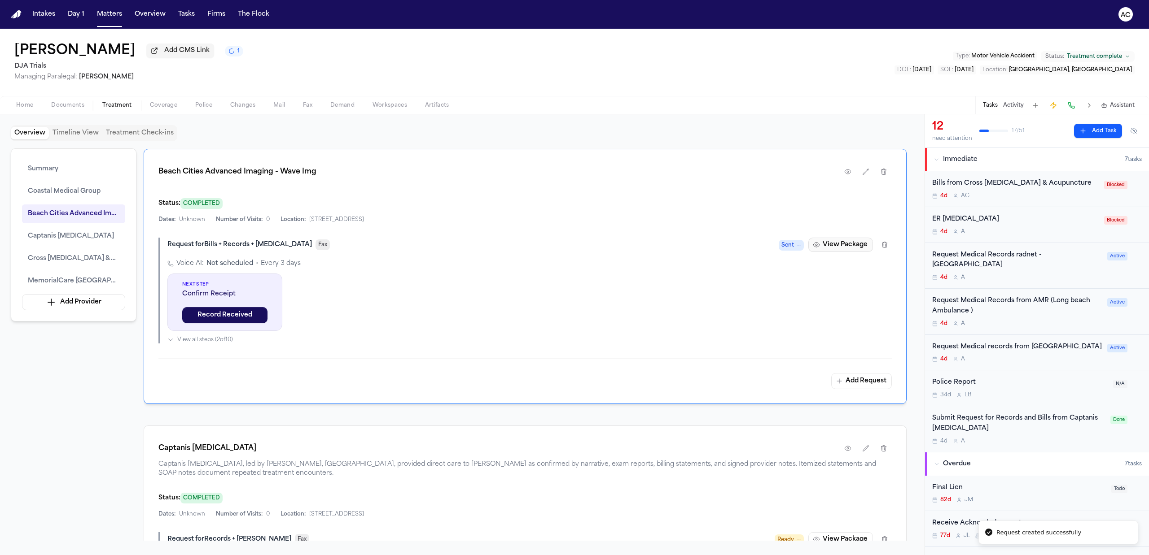
click at [844, 246] on button "View Package" at bounding box center [840, 245] width 65 height 14
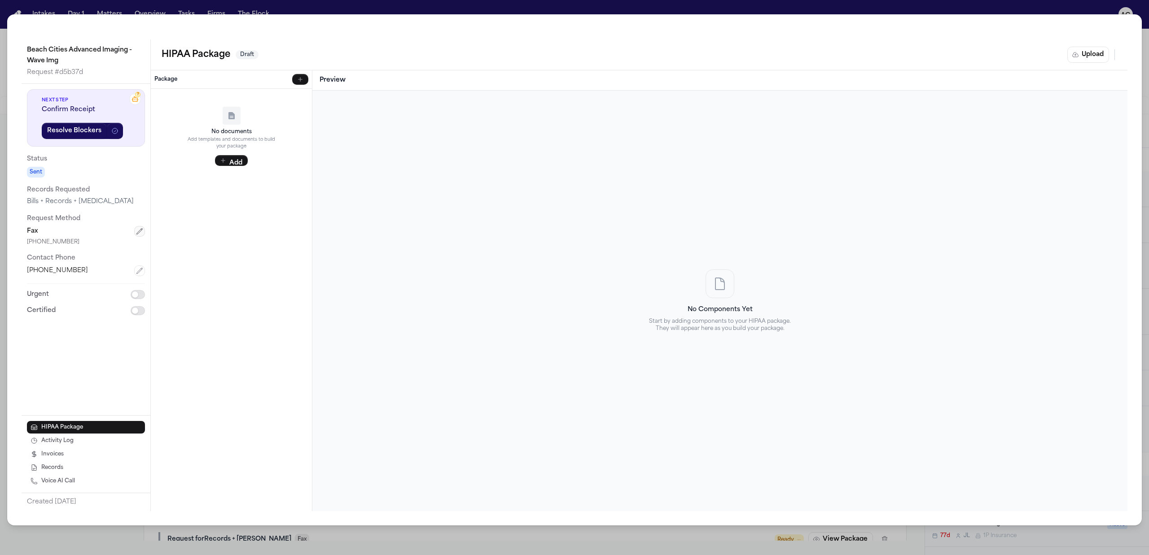
click at [139, 231] on icon "button" at bounding box center [139, 231] width 7 height 7
click at [73, 276] on input "text" at bounding box center [86, 277] width 118 height 16
paste input "**********"
click at [63, 306] on button "Save" at bounding box center [55, 303] width 57 height 16
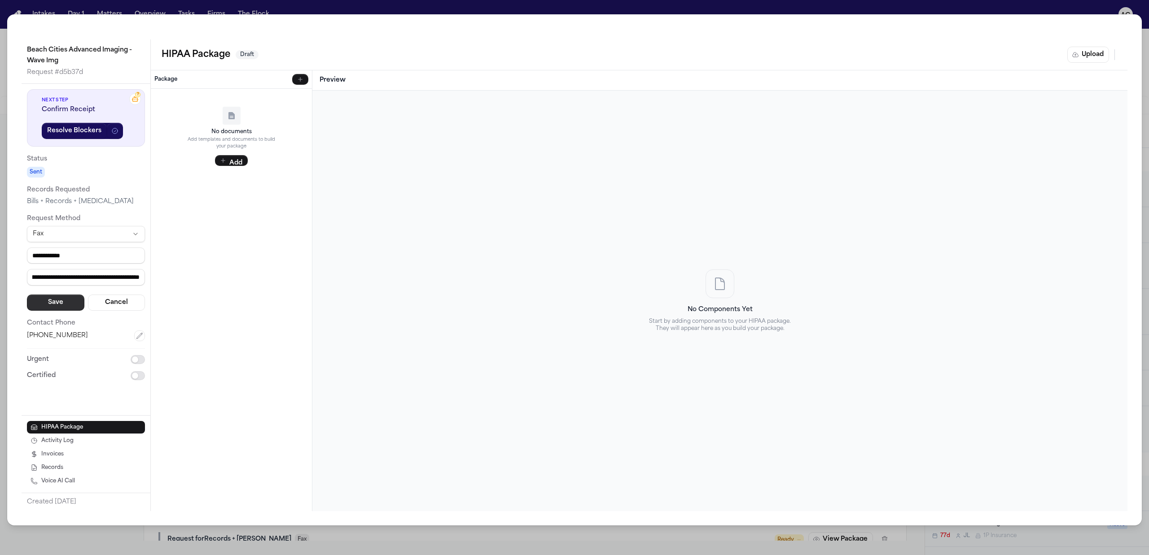
scroll to position [0, 0]
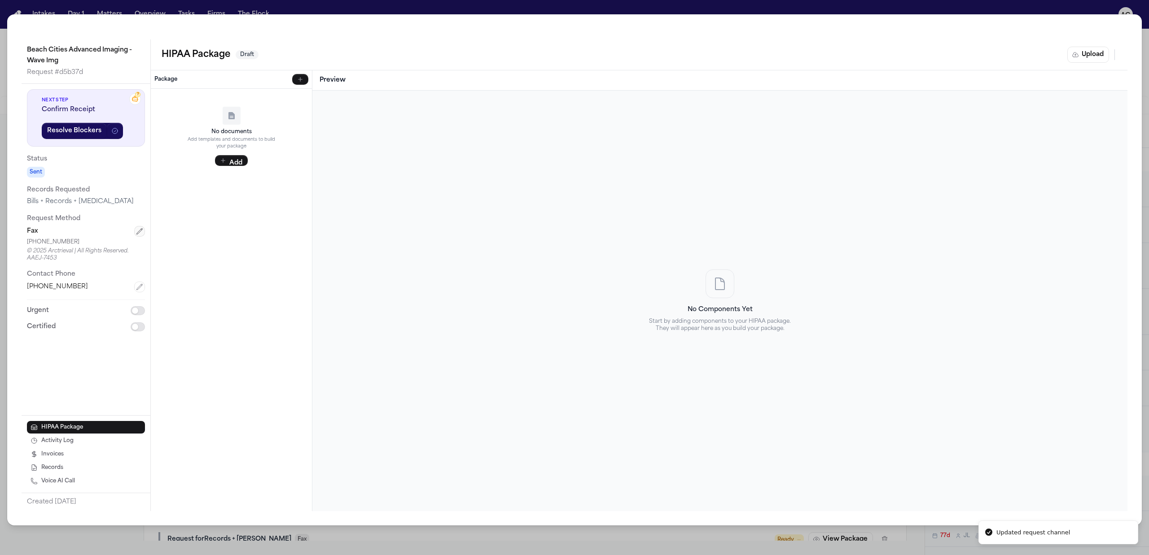
click at [142, 234] on icon "button" at bounding box center [139, 231] width 7 height 7
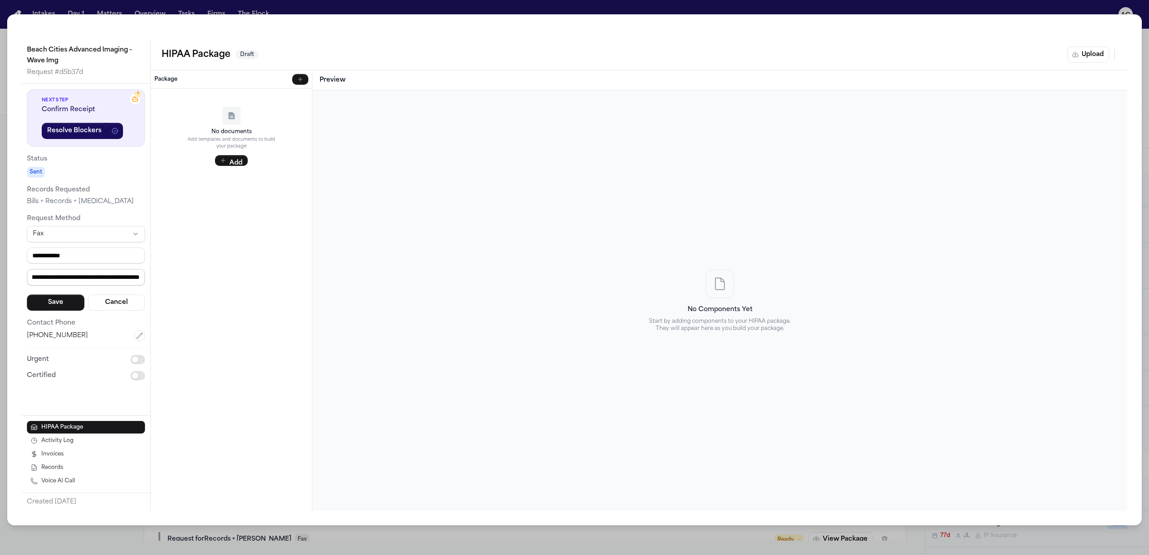
drag, startPoint x: 31, startPoint y: 276, endPoint x: 106, endPoint y: 280, distance: 75.5
click at [106, 280] on input "**********" at bounding box center [86, 277] width 118 height 17
click at [65, 306] on button "Save" at bounding box center [55, 303] width 57 height 16
click at [1088, 55] on button "Upload" at bounding box center [1088, 55] width 42 height 16
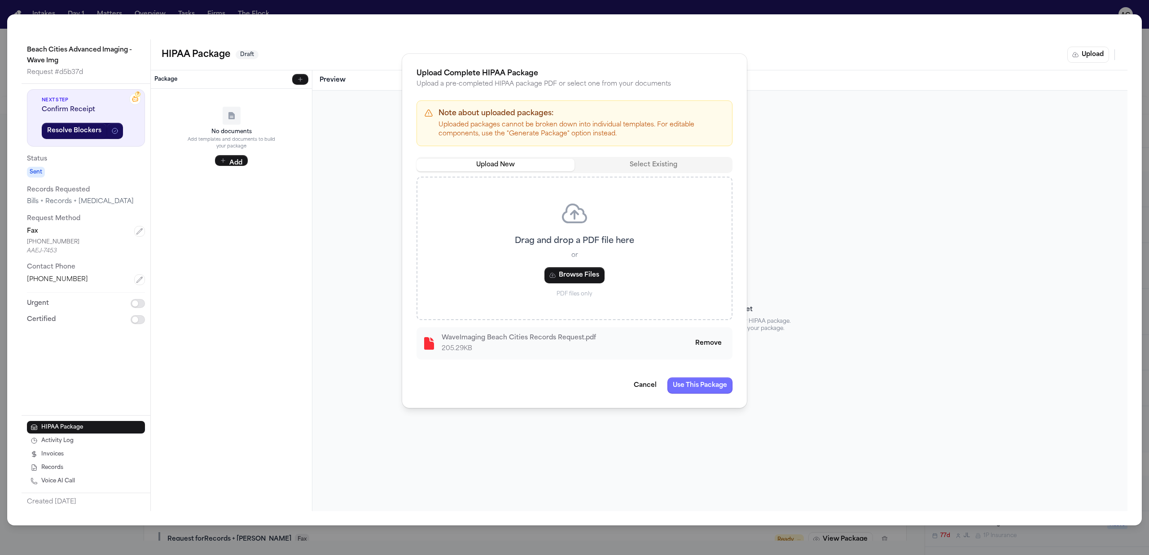
click at [699, 388] on button "Use This Package" at bounding box center [699, 386] width 65 height 16
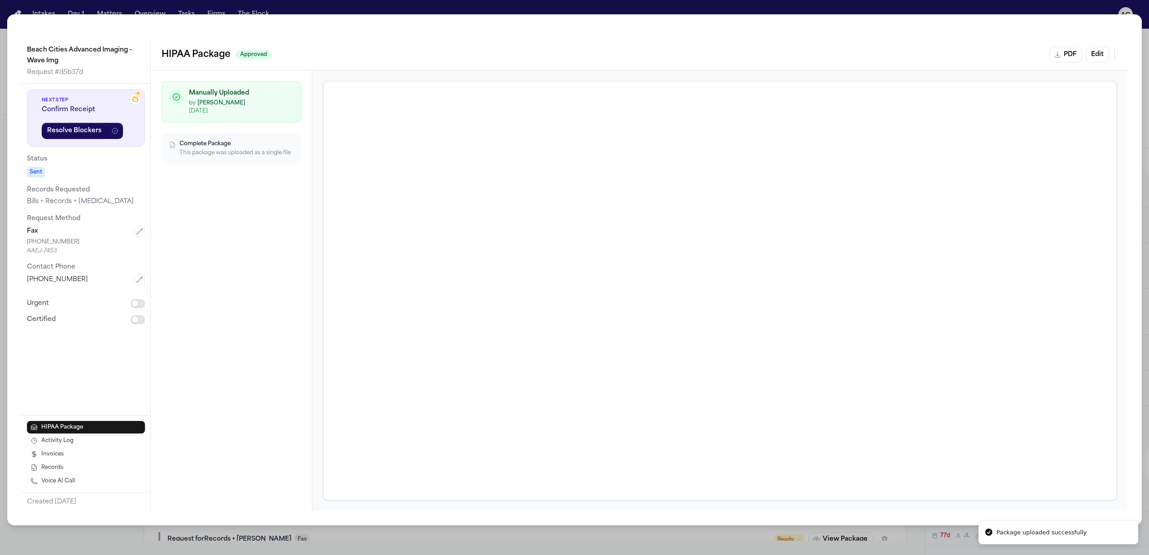
click at [1022, 6] on div "Beach Cities Advanced Imaging - Wave Img Request # d5b37d ? Next Step Confirm R…" at bounding box center [574, 277] width 1149 height 555
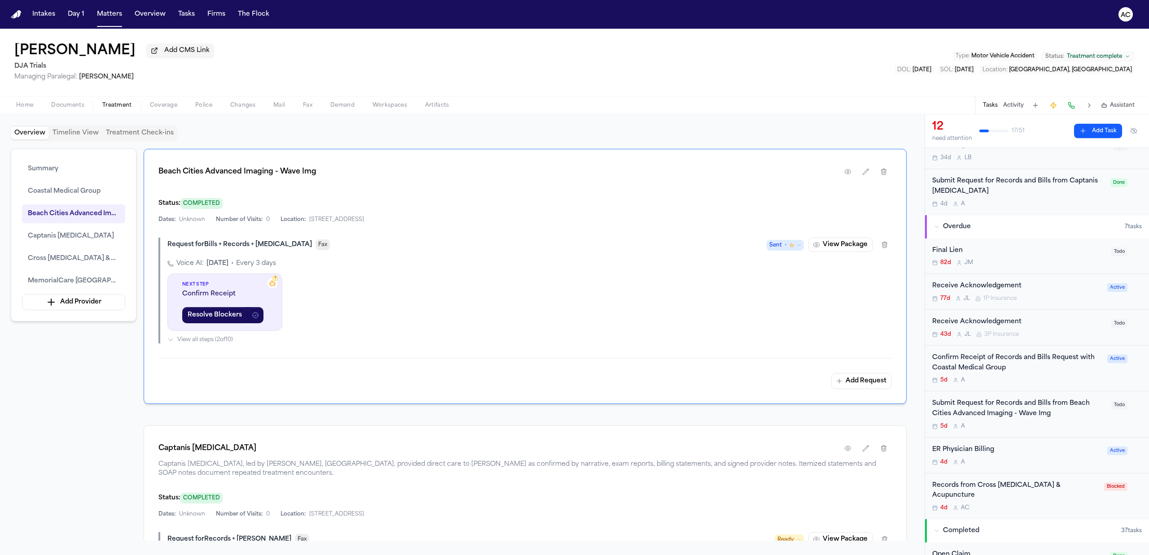
scroll to position [239, 0]
click at [982, 413] on div "Submit Request for Records and Bills from Beach Cities Advanced Imaging - Wave …" at bounding box center [1019, 407] width 174 height 21
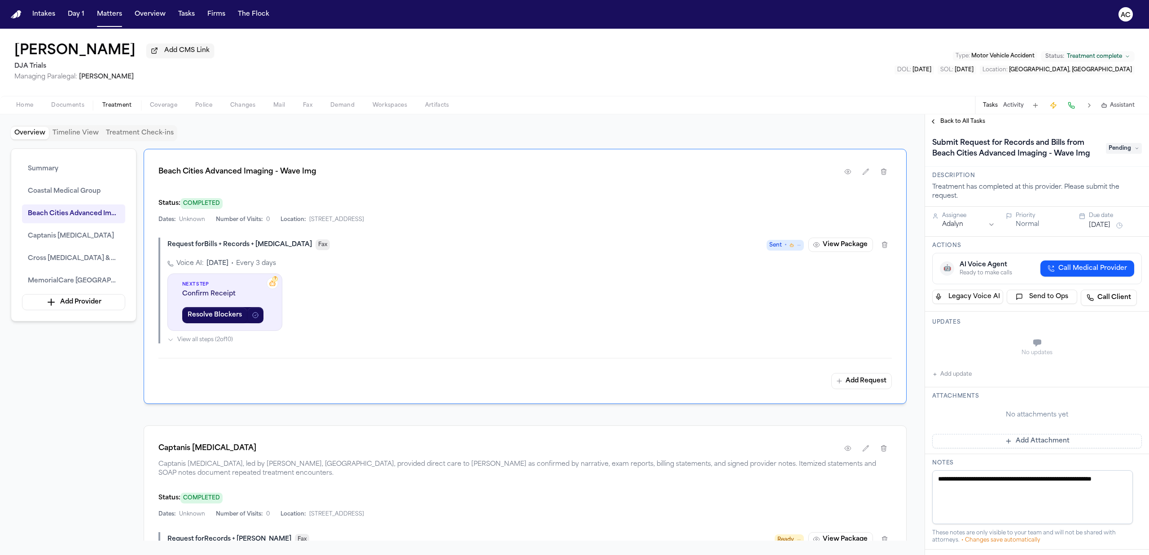
click at [1124, 153] on span "Pending" at bounding box center [1124, 148] width 36 height 11
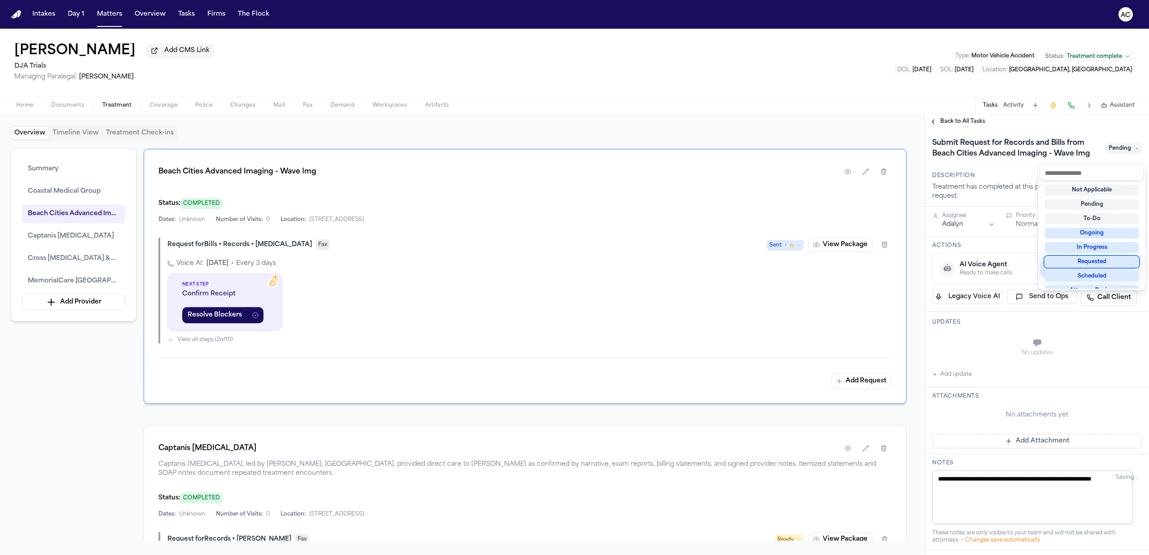
click at [1104, 261] on div "Requested" at bounding box center [1092, 262] width 94 height 11
click at [955, 386] on div "**********" at bounding box center [1037, 428] width 224 height 599
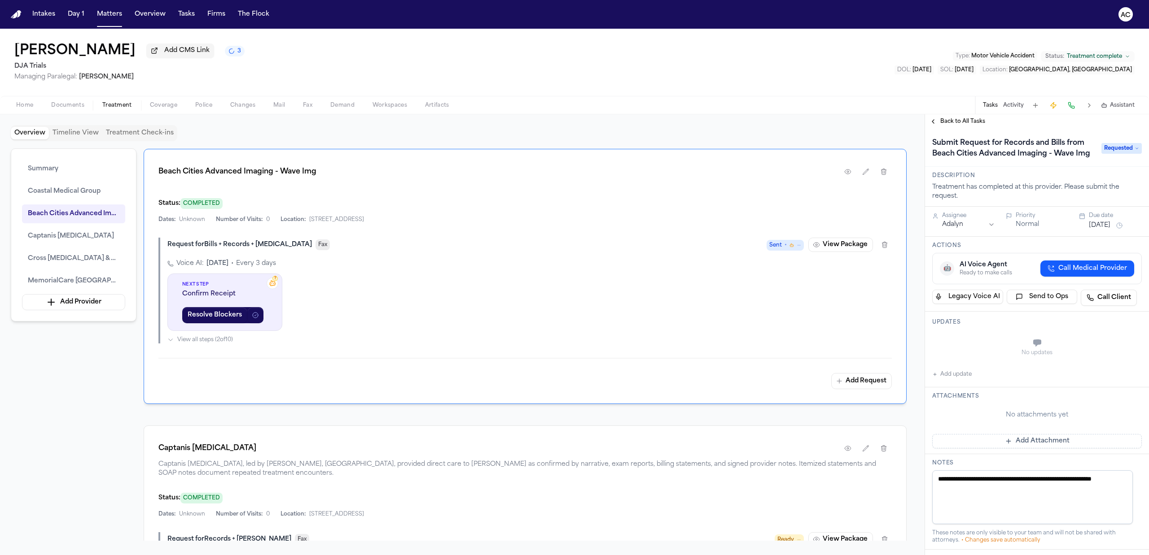
click at [958, 380] on button "Add update" at bounding box center [951, 374] width 39 height 11
click at [951, 369] on button "Private" at bounding box center [949, 365] width 7 height 7
click at [991, 346] on div "Private Cancel Add" at bounding box center [1042, 353] width 199 height 43
click at [1023, 348] on textarea "Add your update" at bounding box center [1042, 344] width 192 height 18
click at [1120, 371] on button "Add" at bounding box center [1129, 365] width 18 height 11
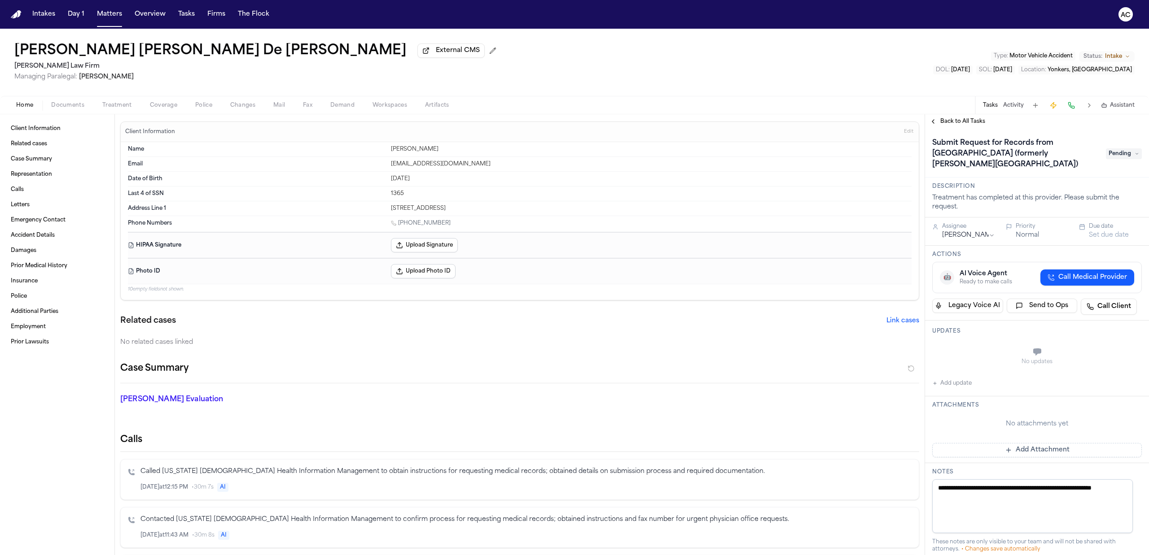
click at [1124, 153] on span "Pending" at bounding box center [1124, 154] width 36 height 11
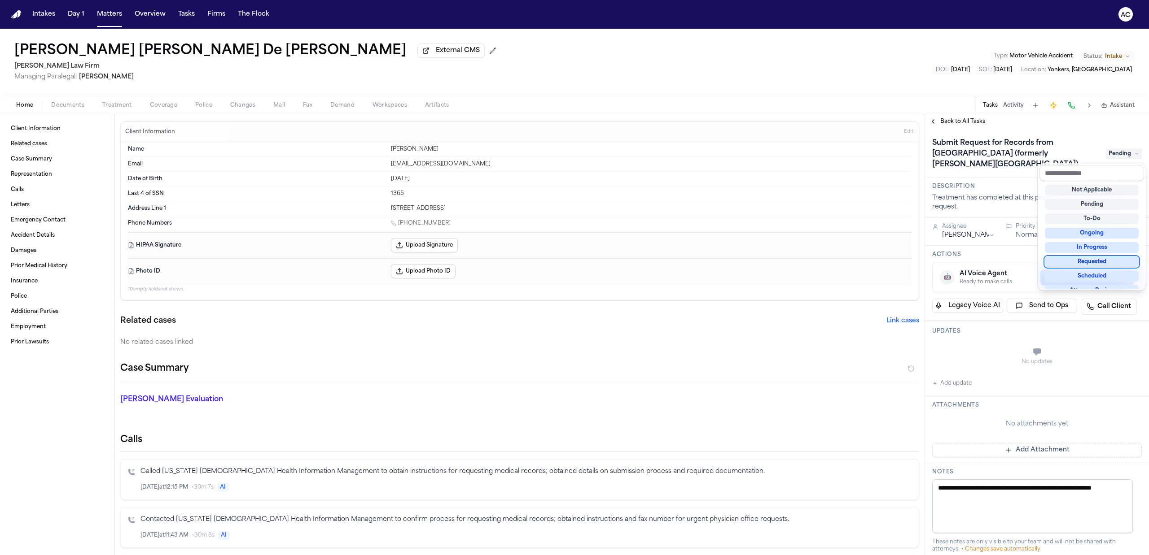
click at [1101, 262] on div "Requested" at bounding box center [1092, 262] width 94 height 11
click at [958, 387] on div "**********" at bounding box center [1037, 433] width 224 height 608
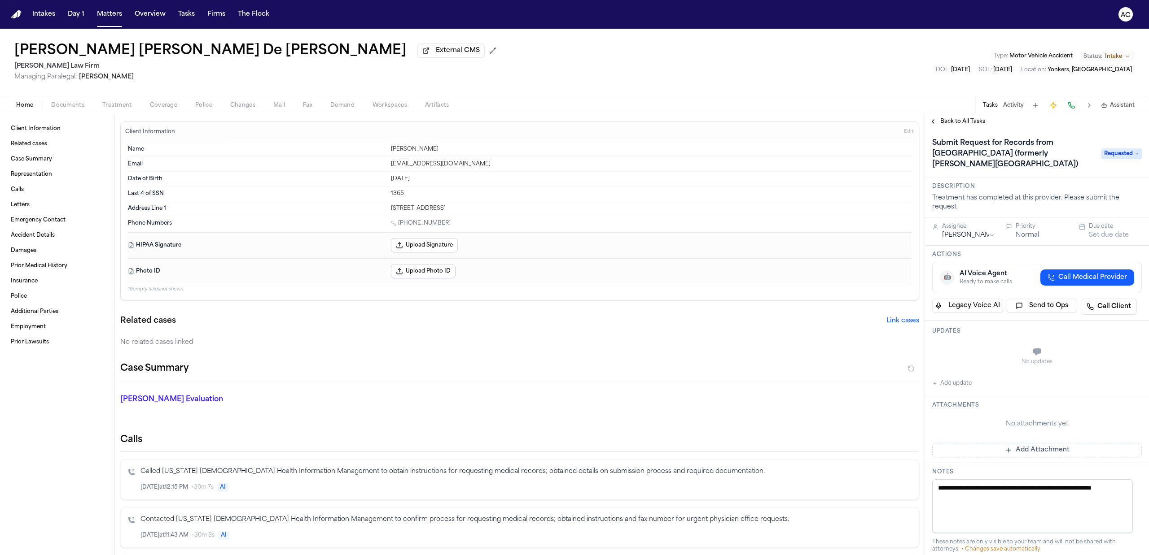
click at [958, 385] on button "Add update" at bounding box center [951, 383] width 39 height 11
click at [952, 377] on button "Private" at bounding box center [949, 374] width 7 height 7
click at [971, 352] on textarea "Add your update" at bounding box center [1042, 353] width 192 height 18
type textarea "**********"
click at [1128, 372] on button "Add" at bounding box center [1129, 374] width 18 height 11
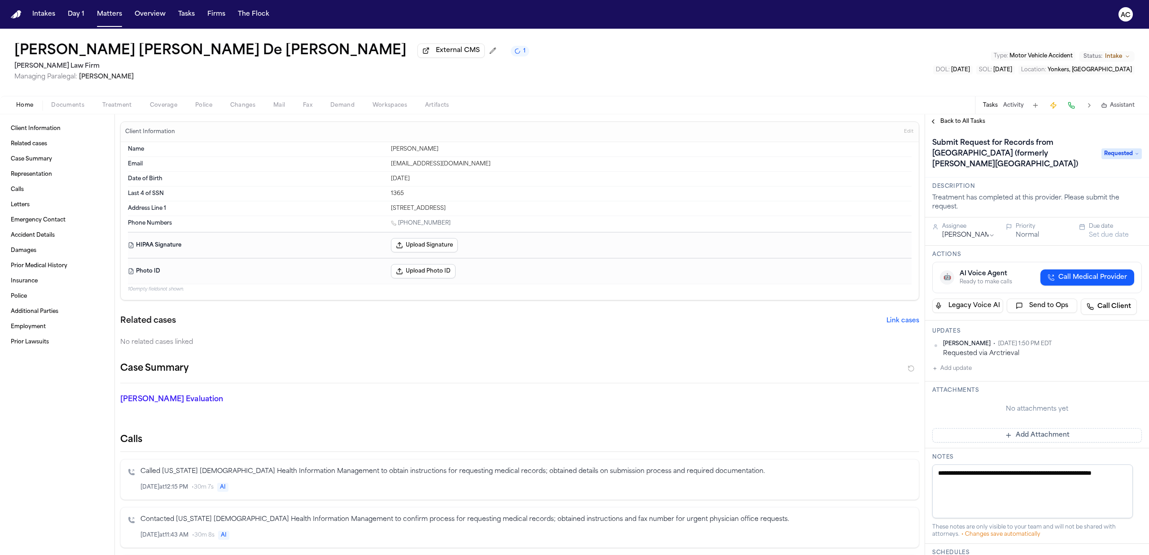
click at [122, 104] on span "Treatment" at bounding box center [117, 105] width 30 height 7
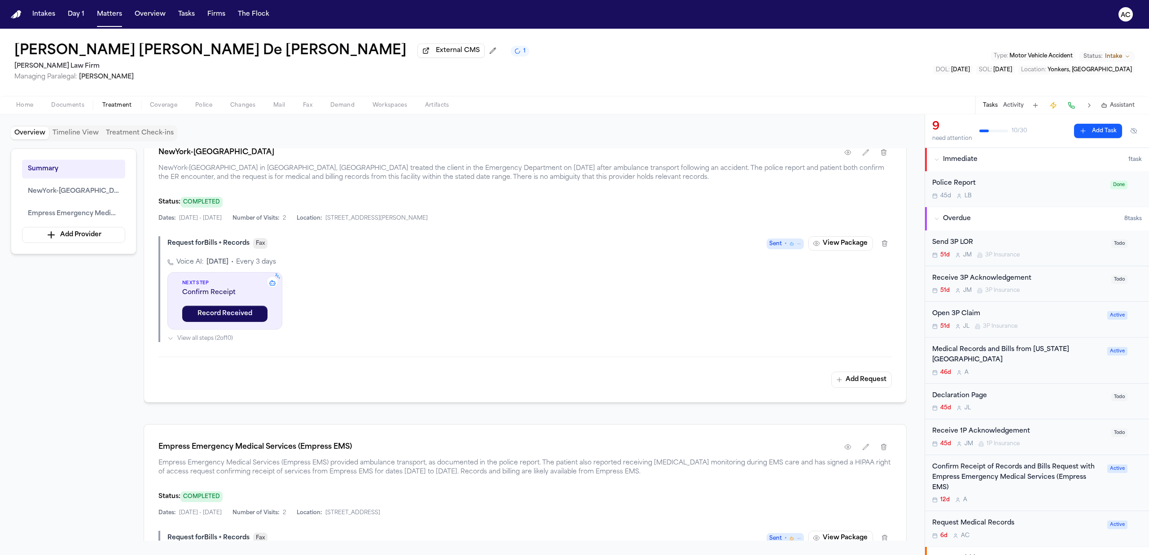
scroll to position [299, 0]
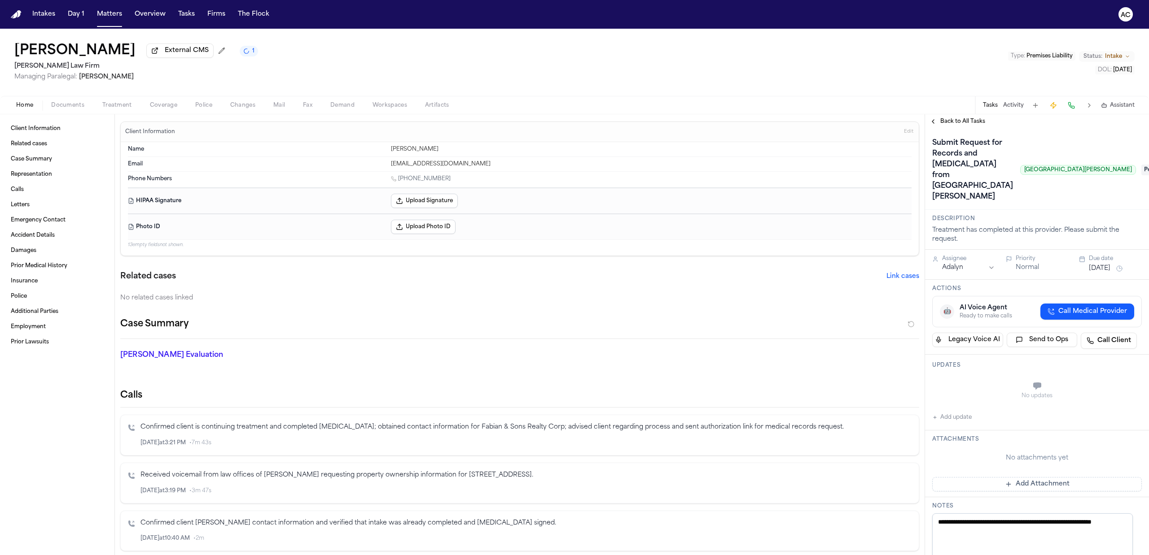
click at [112, 105] on span "Treatment" at bounding box center [117, 105] width 30 height 7
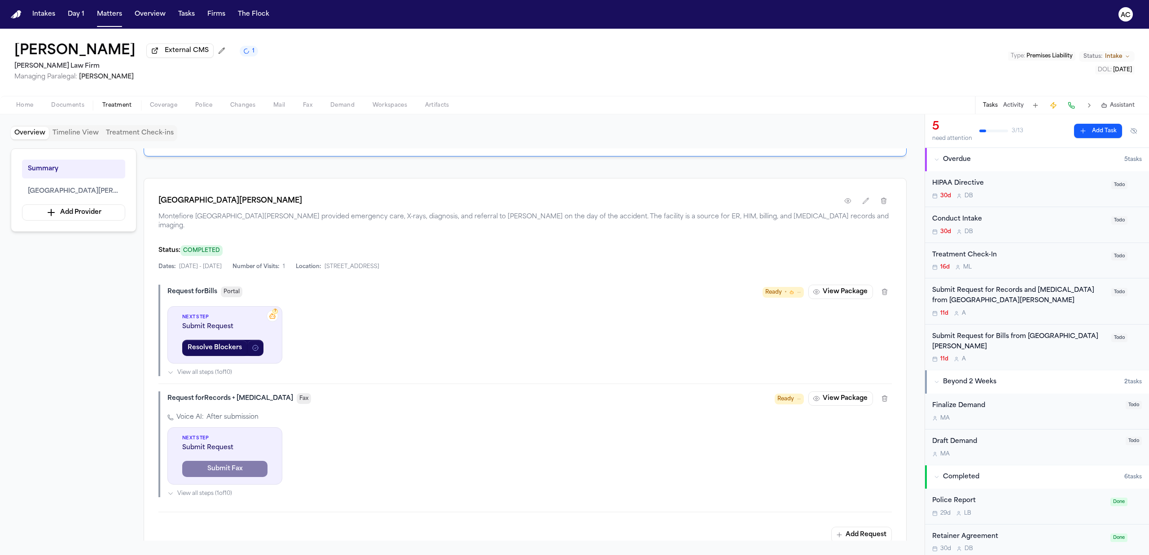
scroll to position [119, 0]
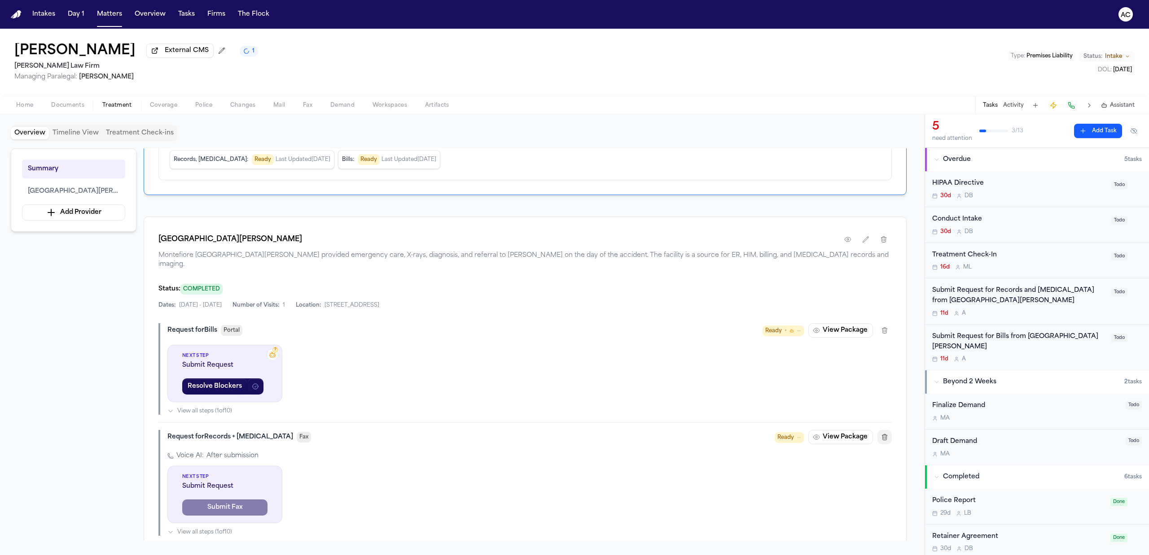
click at [887, 434] on icon "button" at bounding box center [884, 437] width 7 height 7
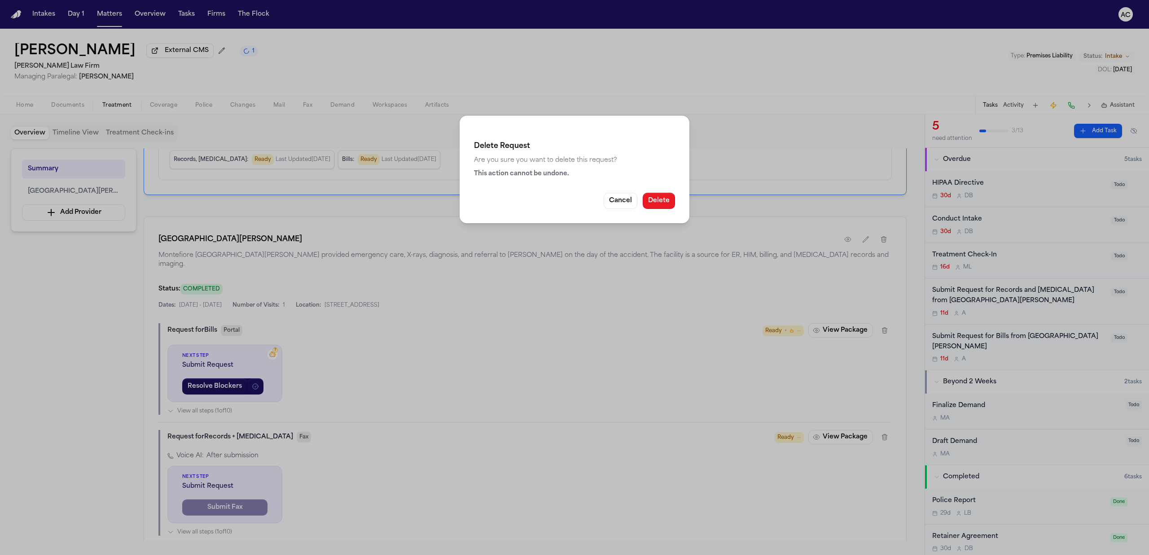
click at [663, 199] on button "Delete" at bounding box center [659, 201] width 32 height 16
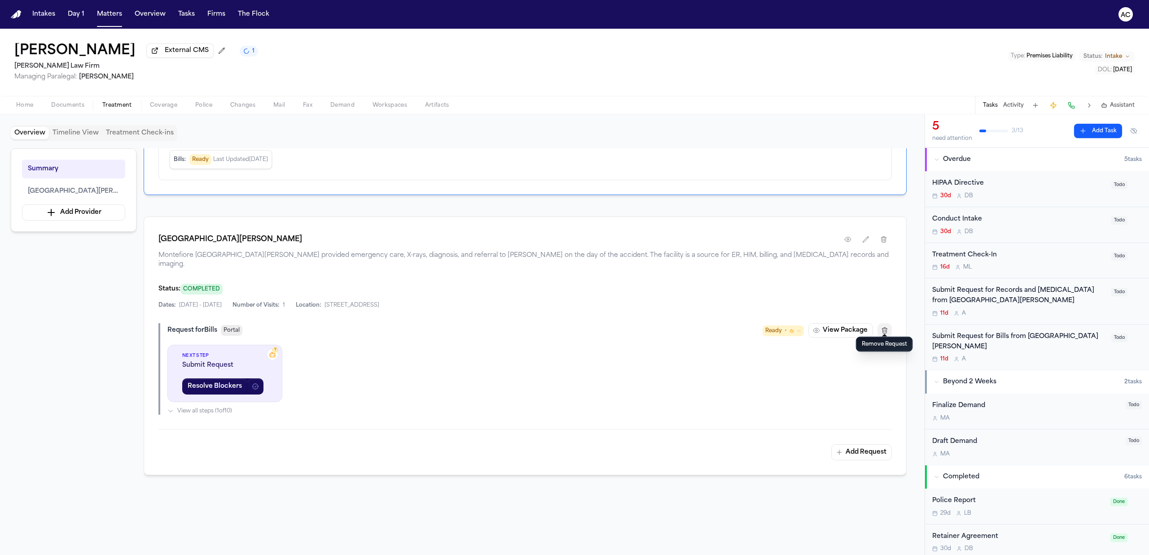
click at [882, 328] on icon "button" at bounding box center [884, 331] width 5 height 6
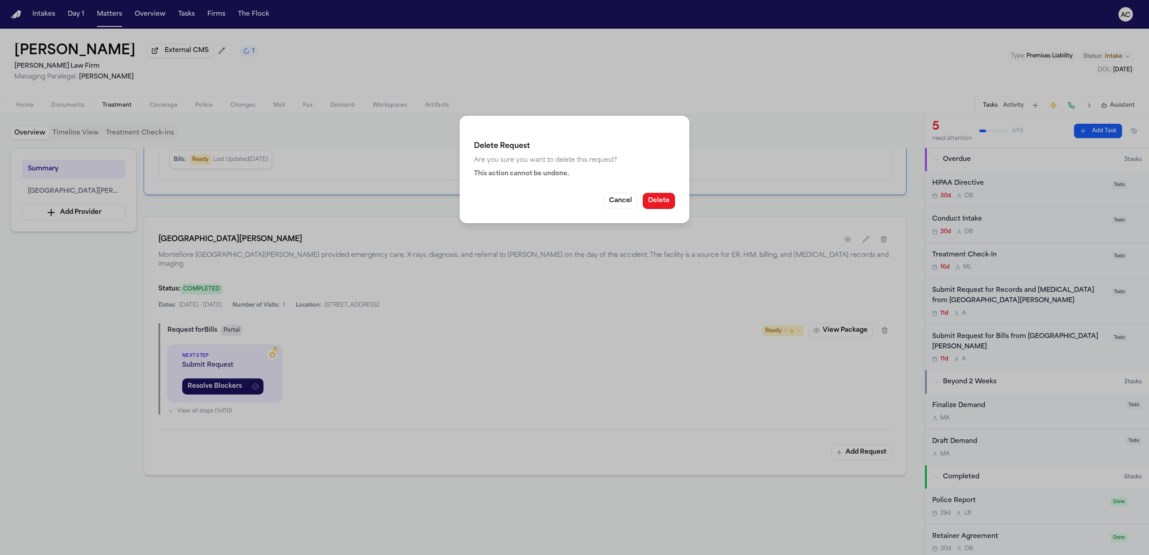
click at [660, 198] on button "Delete" at bounding box center [659, 201] width 32 height 16
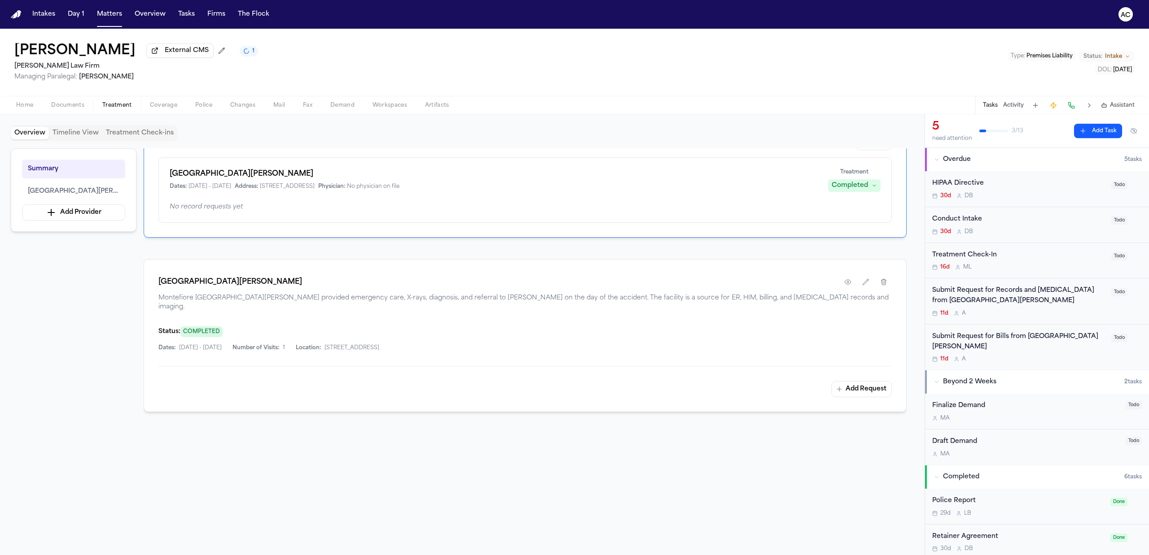
click at [863, 381] on button "Add Request" at bounding box center [861, 389] width 61 height 16
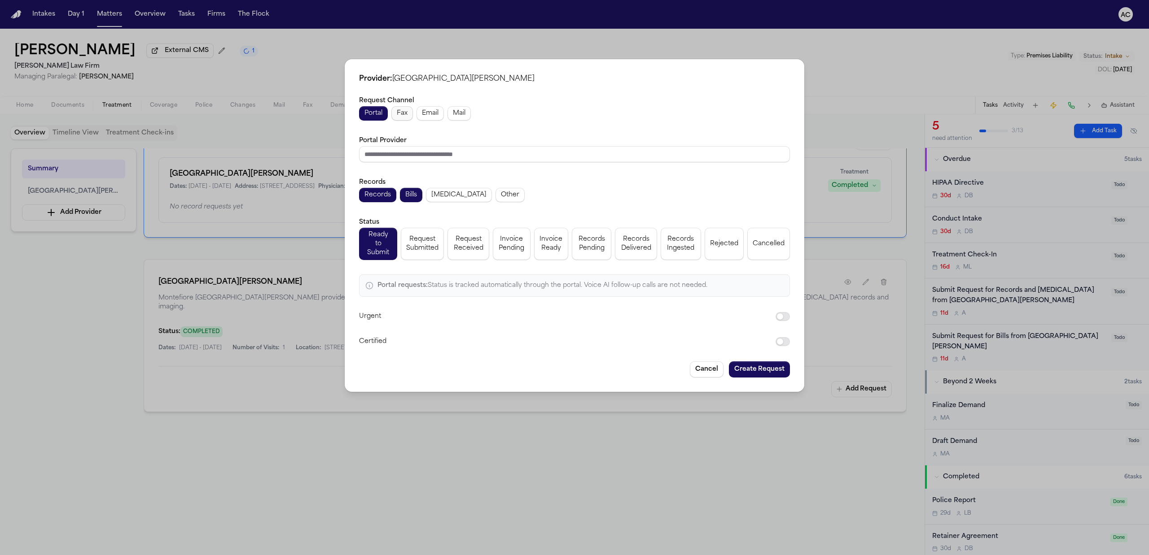
click at [406, 115] on span "Fax" at bounding box center [402, 113] width 11 height 9
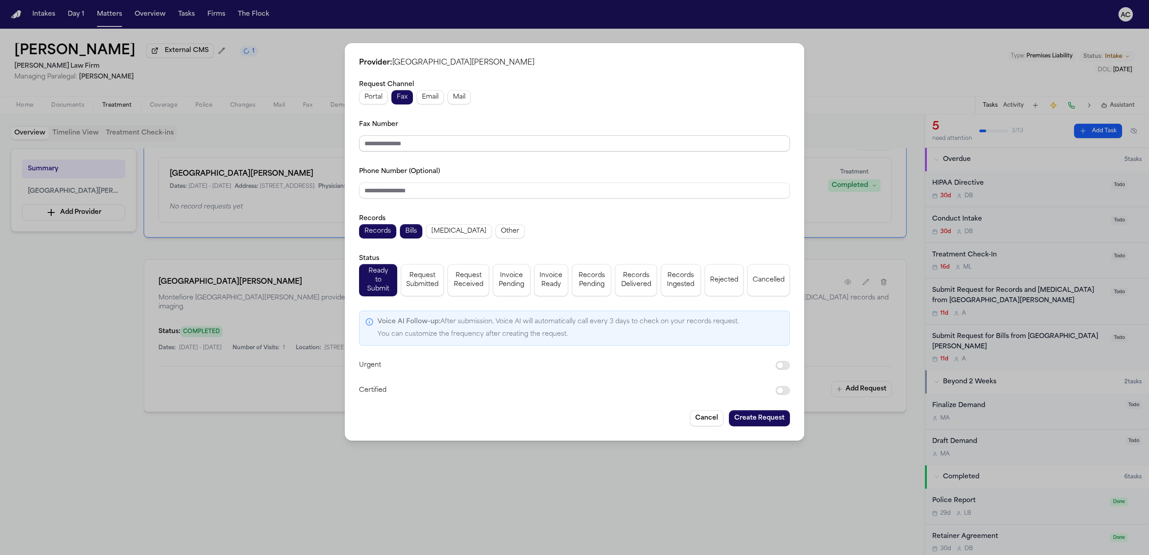
click at [430, 146] on input "Fax Number" at bounding box center [574, 144] width 431 height 16
paste input "**********"
type input "**********"
click at [392, 187] on input "Phone Number (Optional)" at bounding box center [574, 191] width 431 height 16
paste input "**********"
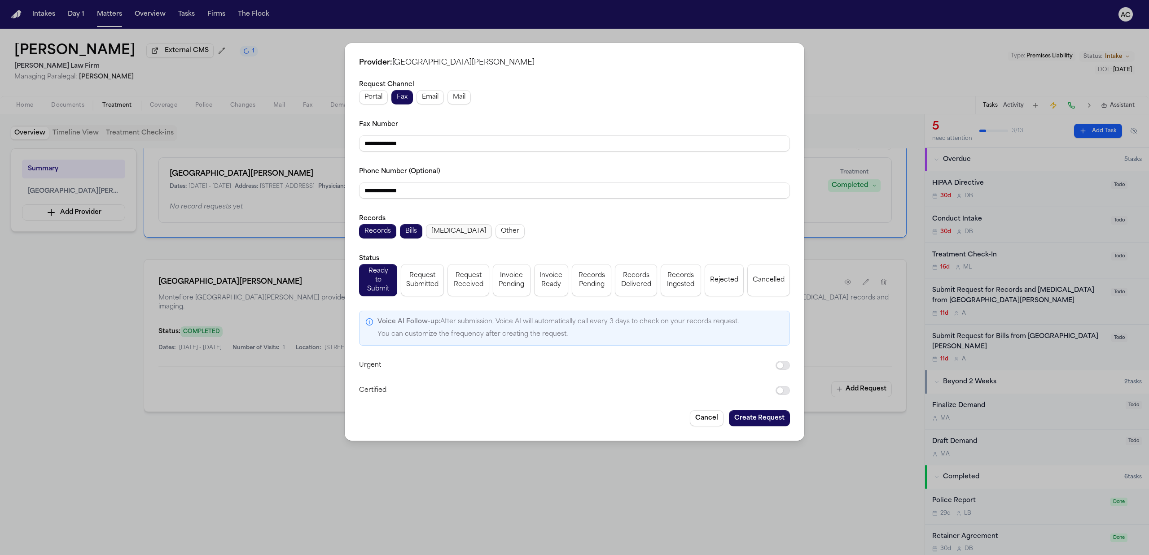
type input "**********"
click at [451, 236] on span "[MEDICAL_DATA]" at bounding box center [458, 231] width 55 height 9
click at [759, 411] on button "Create Request" at bounding box center [759, 419] width 61 height 16
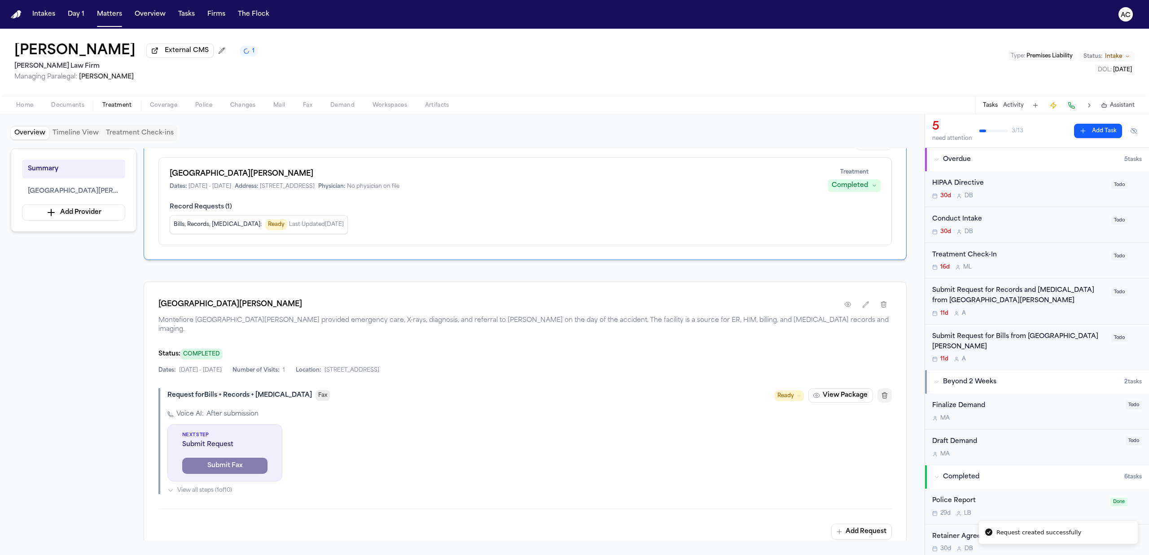
click at [885, 392] on icon "button" at bounding box center [884, 395] width 7 height 7
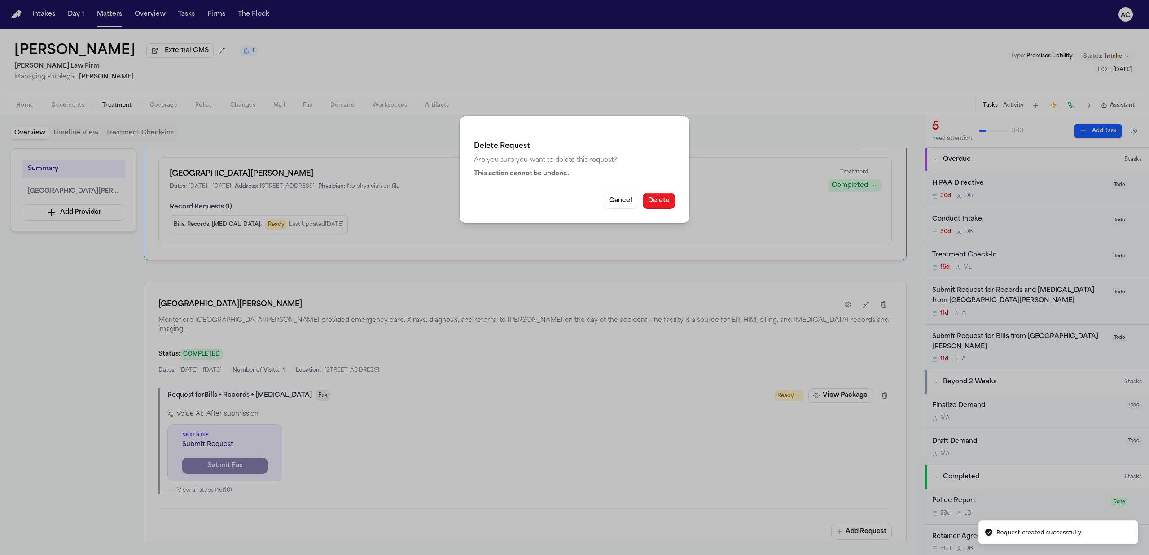
click at [661, 196] on button "Delete" at bounding box center [659, 201] width 32 height 16
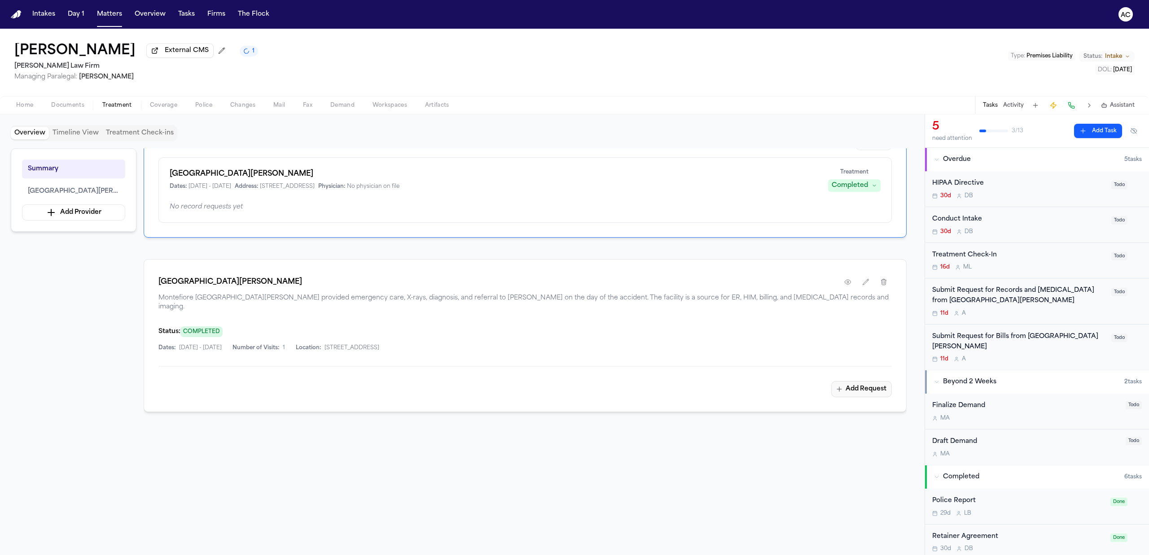
click at [851, 381] on button "Add Request" at bounding box center [861, 389] width 61 height 16
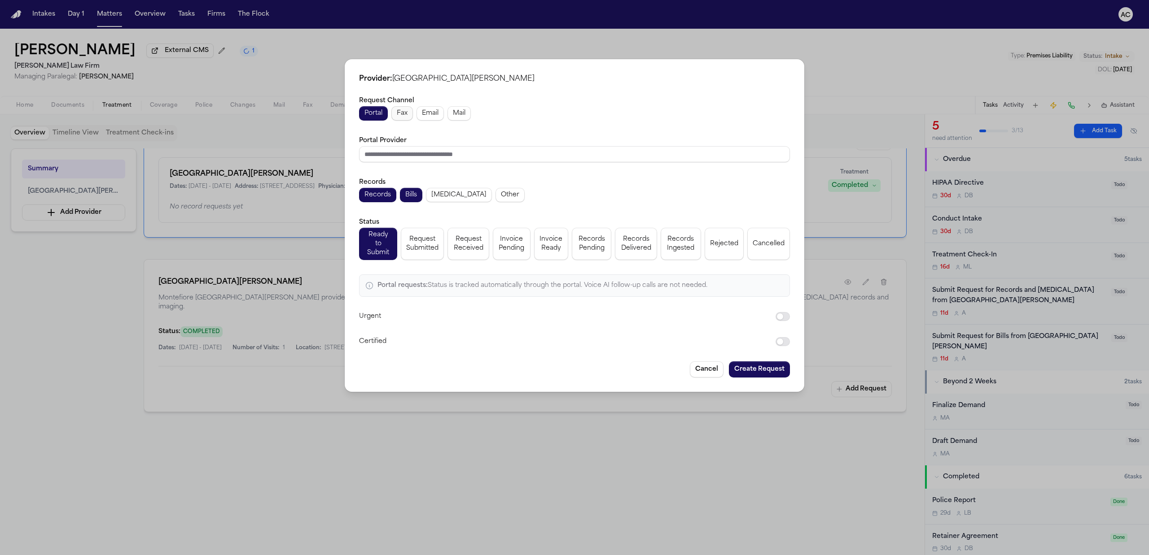
click at [398, 115] on span "Fax" at bounding box center [402, 113] width 11 height 9
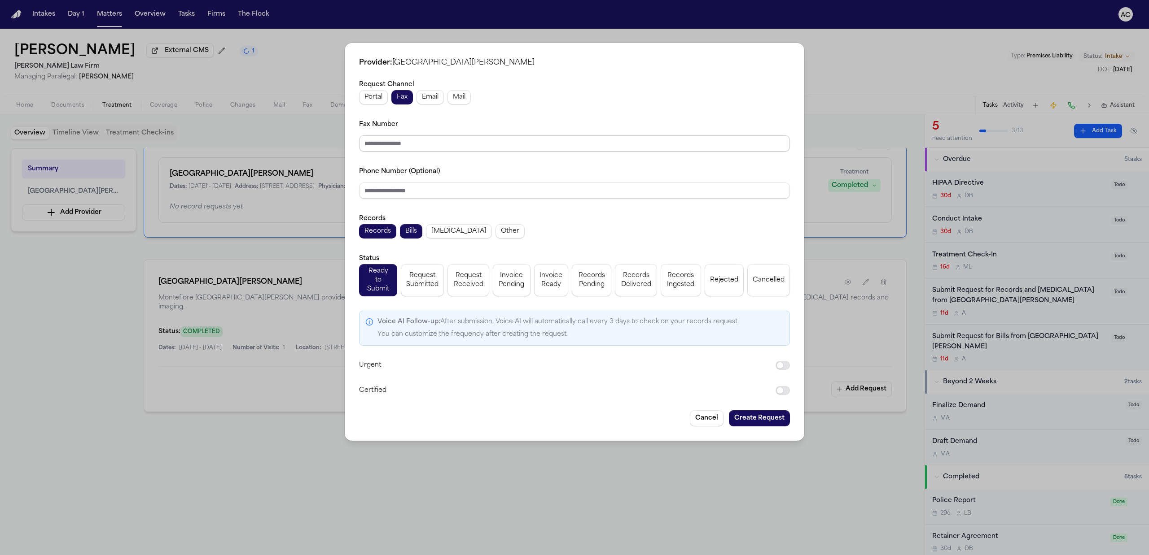
click at [406, 147] on input "Fax Number" at bounding box center [574, 144] width 431 height 16
click at [447, 236] on span "Radiology" at bounding box center [458, 231] width 55 height 9
click at [426, 277] on span "Request Submitted" at bounding box center [422, 280] width 32 height 18
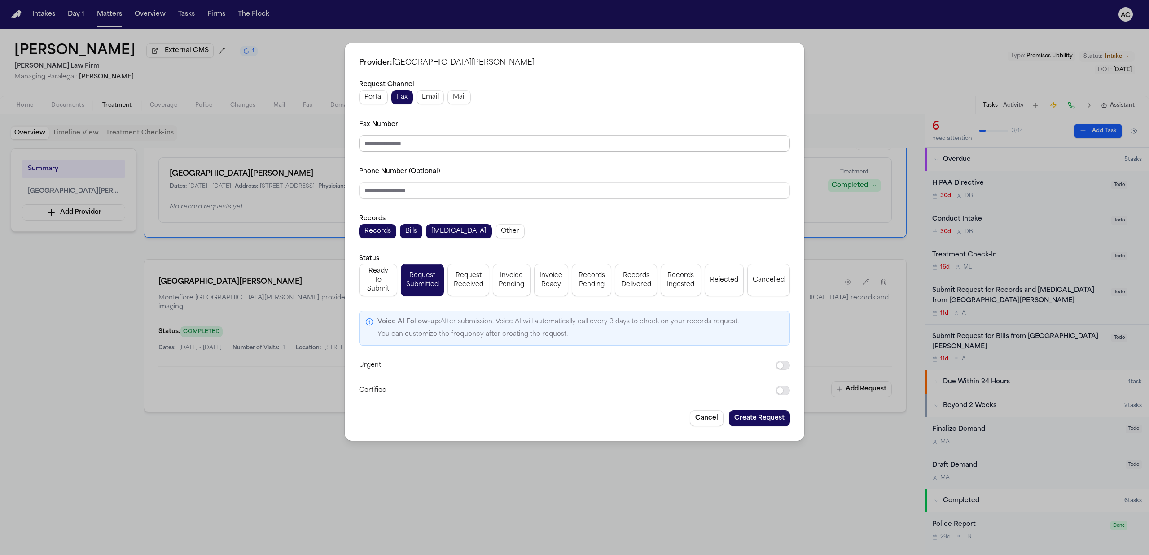
click at [408, 148] on input "Fax Number" at bounding box center [574, 144] width 431 height 16
paste input "**********"
type input "**********"
click at [426, 191] on input "Phone Number (Optional)" at bounding box center [574, 191] width 431 height 16
paste input "**********"
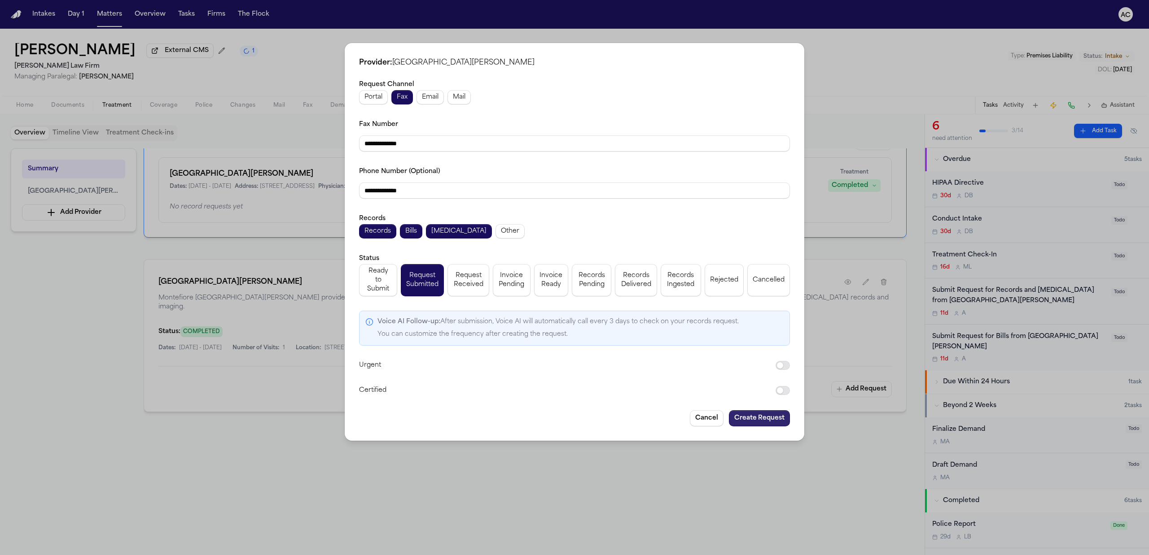
type input "**********"
click at [749, 413] on button "Create Request" at bounding box center [759, 419] width 61 height 16
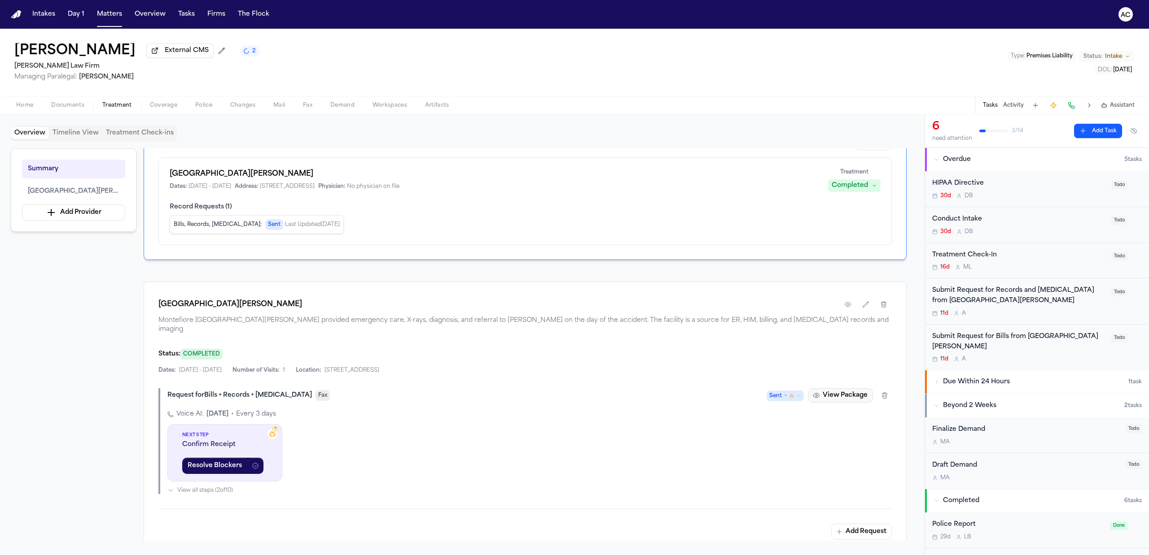
click at [858, 389] on button "View Package" at bounding box center [840, 396] width 65 height 14
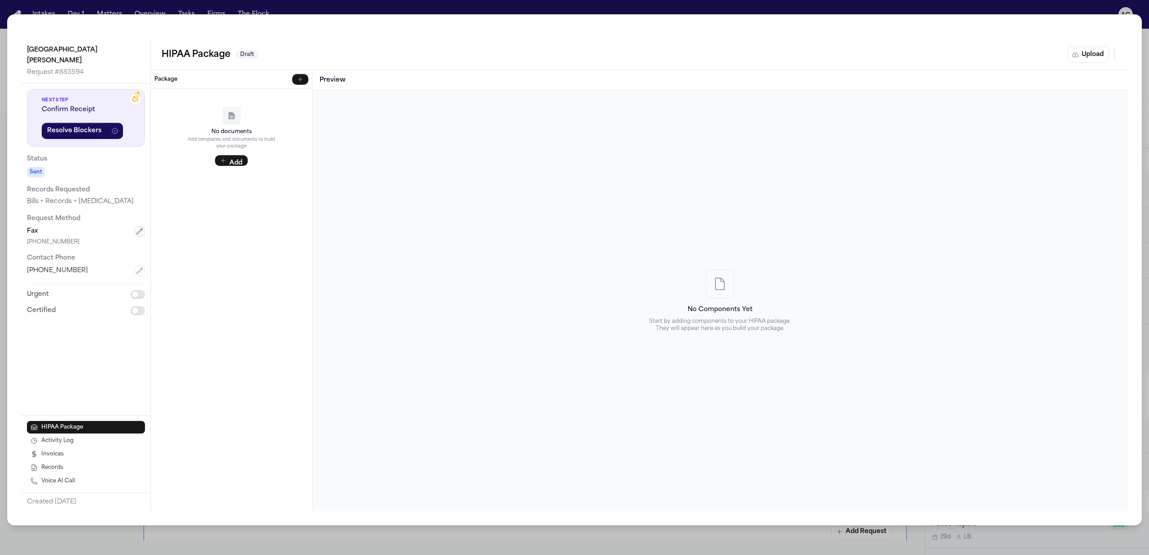
click at [139, 229] on icon "button" at bounding box center [140, 232] width 6 height 6
click at [65, 269] on input "text" at bounding box center [86, 277] width 118 height 16
paste input "**********"
click at [106, 269] on input "**********" at bounding box center [86, 277] width 118 height 17
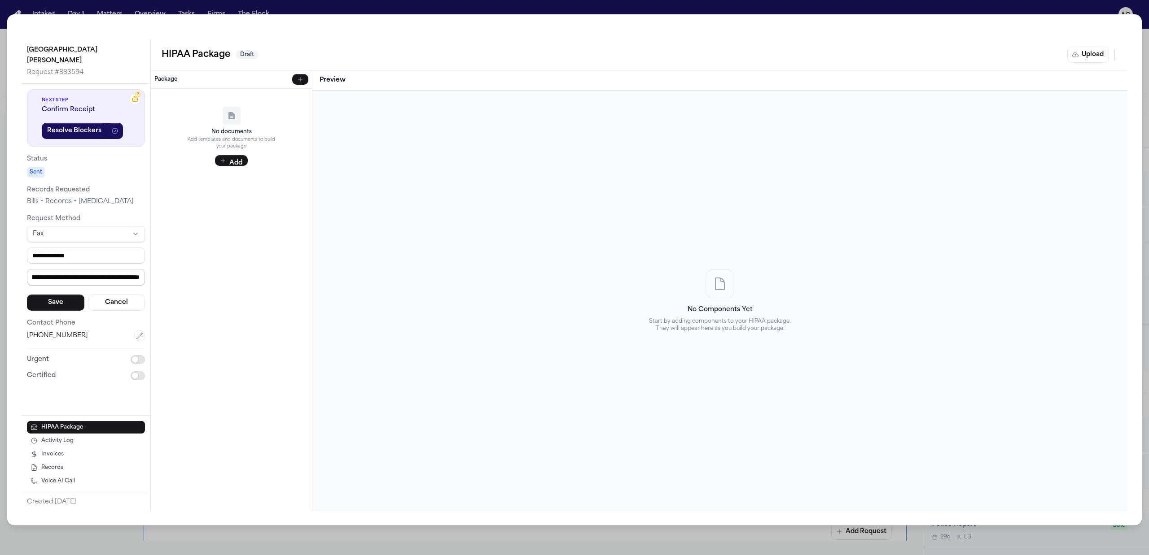
scroll to position [0, 0]
type input "*********"
drag, startPoint x: 70, startPoint y: 286, endPoint x: 63, endPoint y: 288, distance: 7.3
click at [67, 295] on button "Save" at bounding box center [55, 303] width 57 height 16
click at [1104, 57] on button "Upload" at bounding box center [1088, 55] width 42 height 16
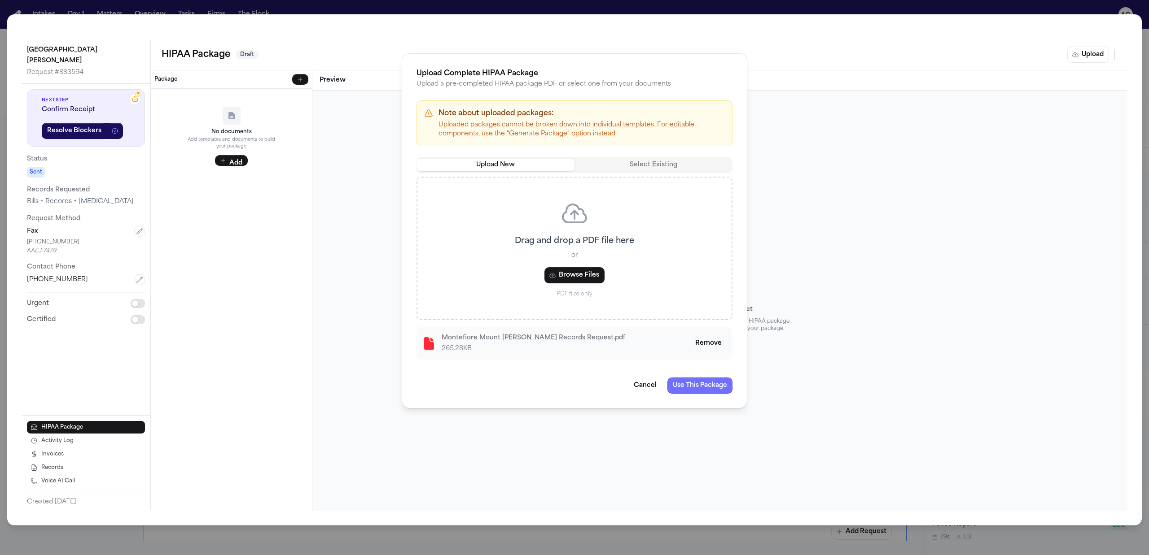
click at [713, 387] on button "Use This Package" at bounding box center [699, 386] width 65 height 16
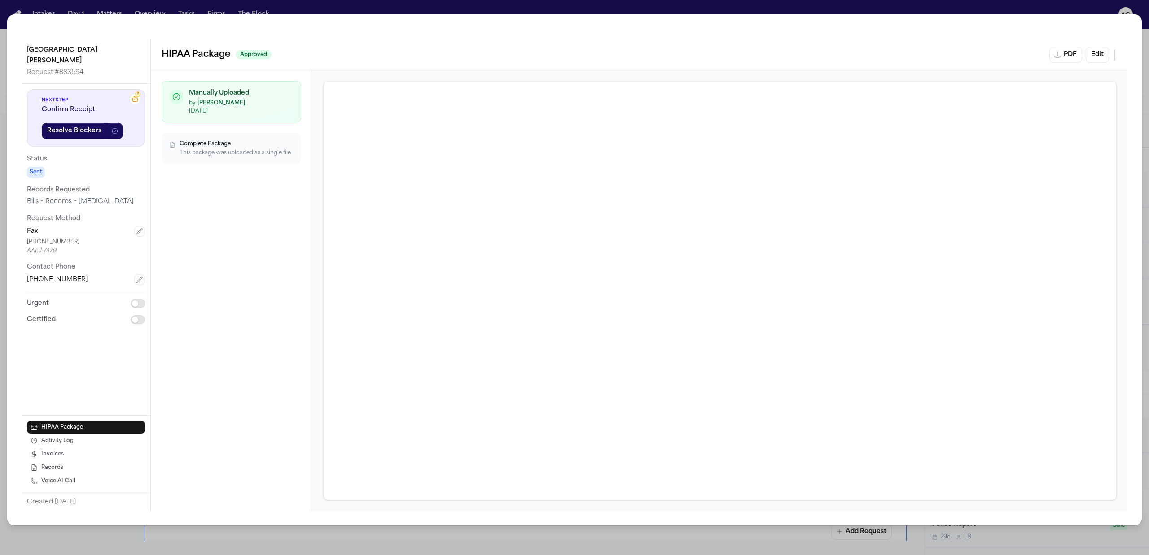
click at [1148, 33] on div "Montefiore Mount Vernon Hospital Request # 883594 ? Next Step Confirm Receipt R…" at bounding box center [574, 277] width 1149 height 555
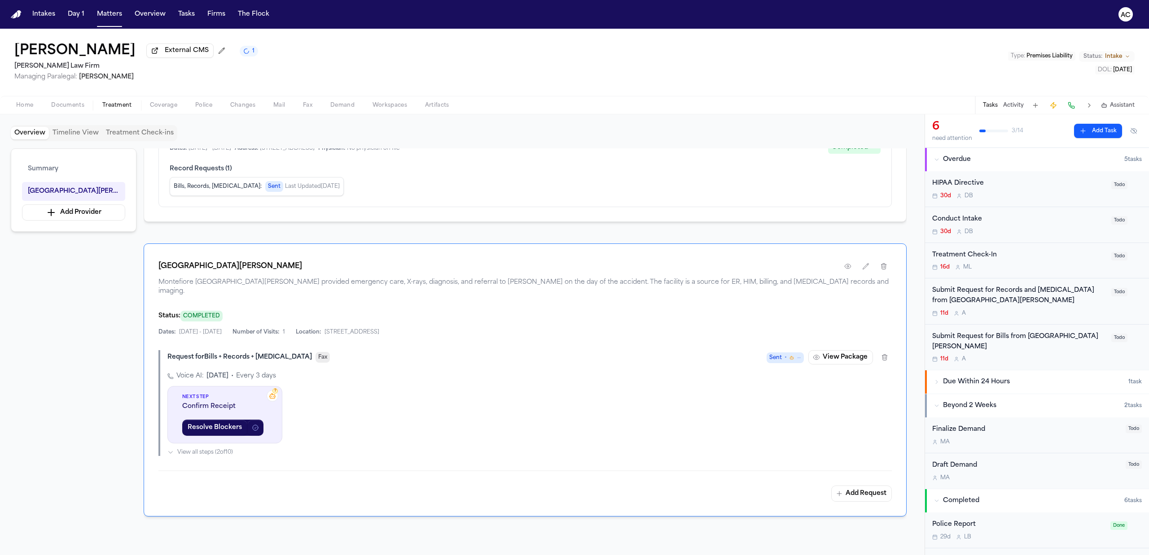
scroll to position [114, 0]
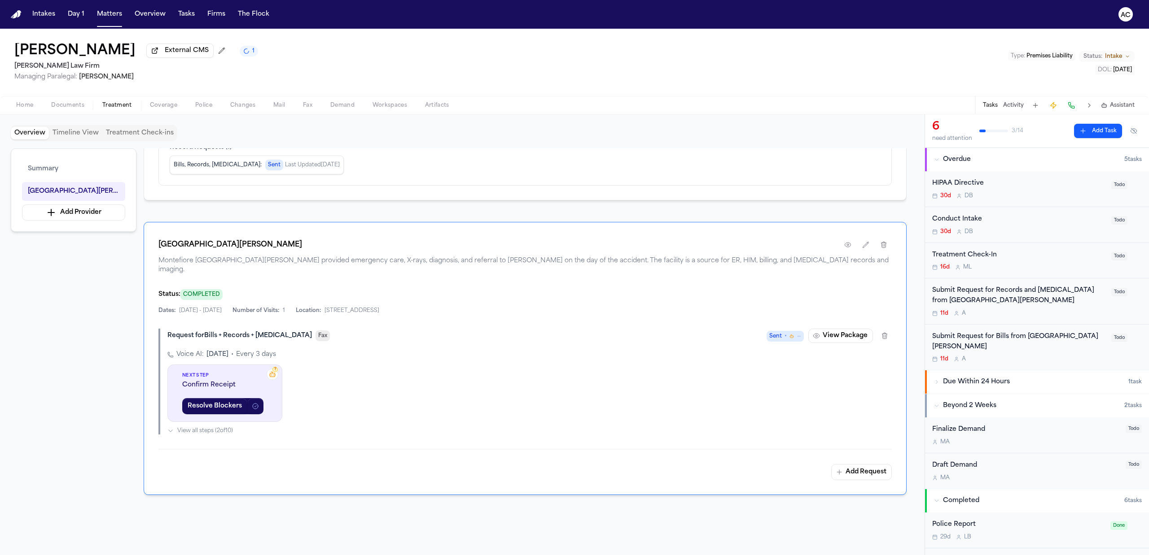
click at [979, 298] on div "Submit Request for Records and Radiology from Montefiore Mount Vernon Hospital" at bounding box center [1019, 296] width 174 height 21
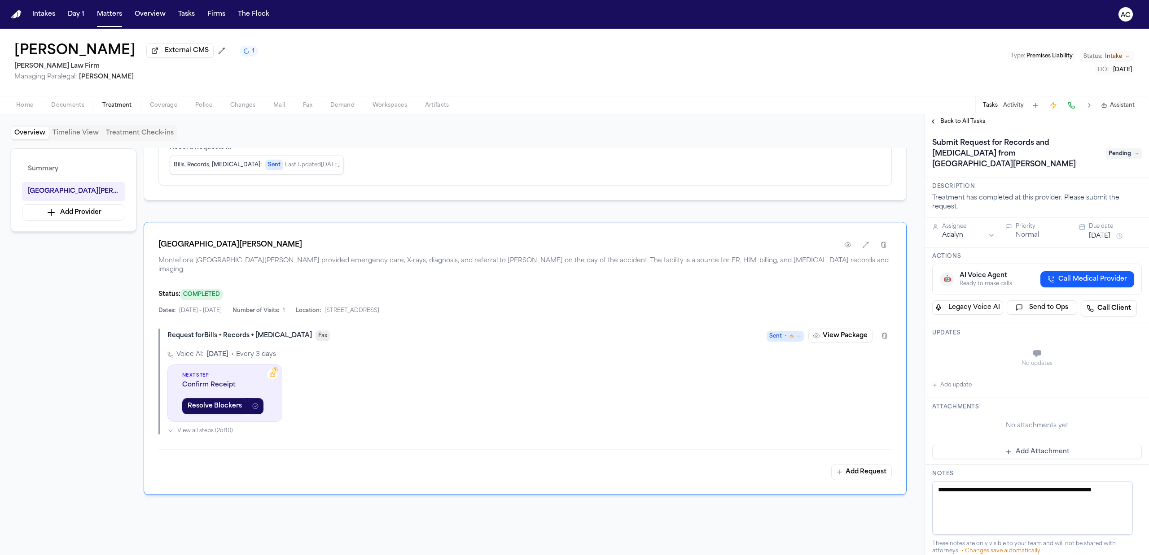
click at [1118, 149] on span "Pending" at bounding box center [1124, 154] width 36 height 11
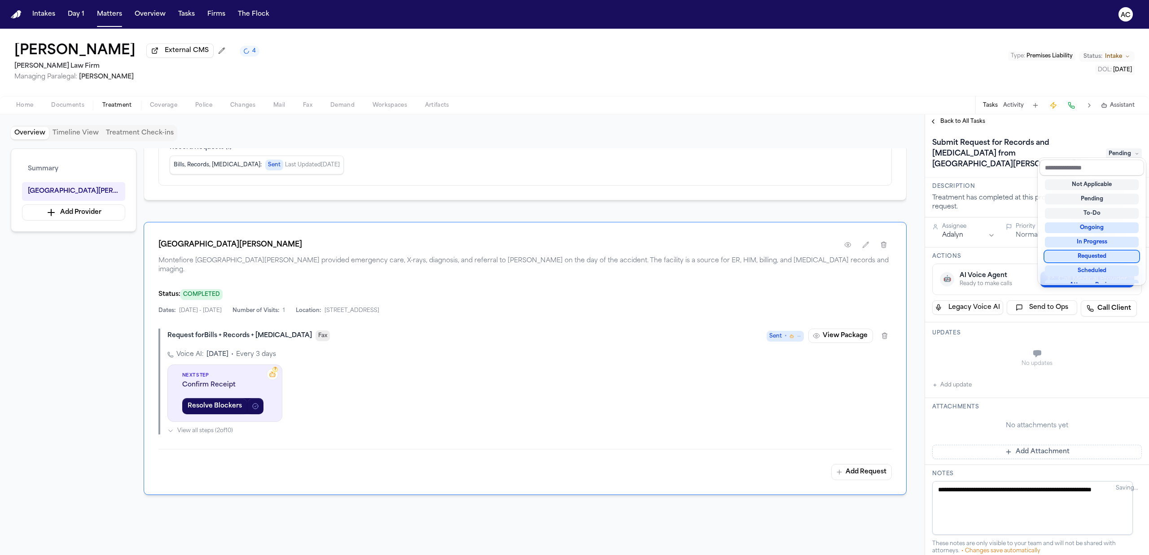
click at [1110, 255] on div "Requested" at bounding box center [1092, 256] width 94 height 11
click at [967, 367] on div "**********" at bounding box center [1037, 433] width 224 height 609
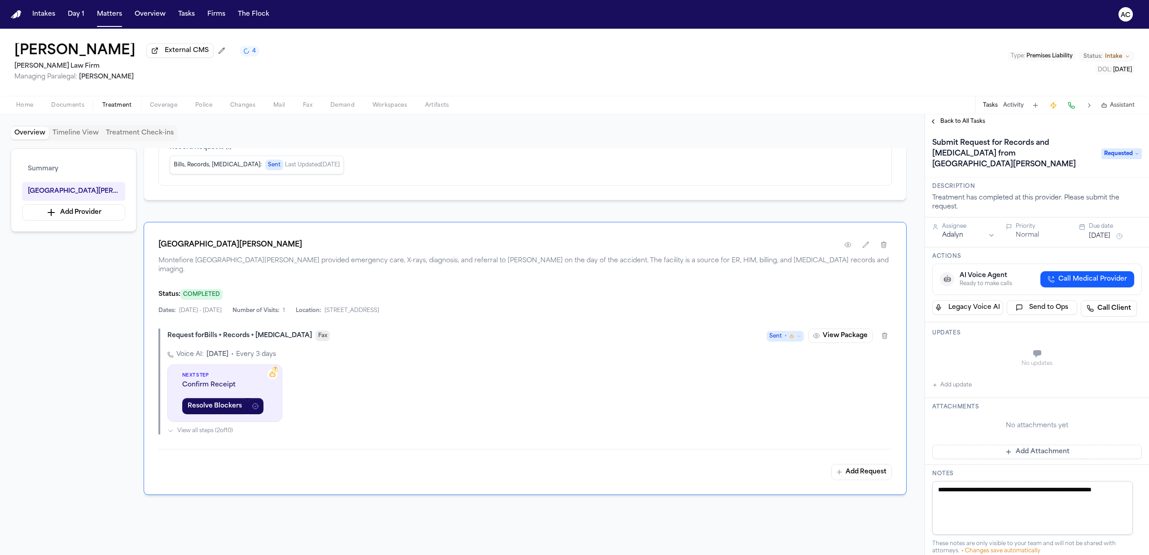
click at [955, 389] on button "Add update" at bounding box center [951, 385] width 39 height 11
click at [949, 376] on button "Private" at bounding box center [949, 376] width 7 height 7
click at [975, 341] on div "Updates Private Cancel Add" at bounding box center [1037, 358] width 224 height 70
click at [981, 356] on textarea "Add your update" at bounding box center [1042, 355] width 192 height 18
drag, startPoint x: 1038, startPoint y: 358, endPoint x: 869, endPoint y: 349, distance: 169.8
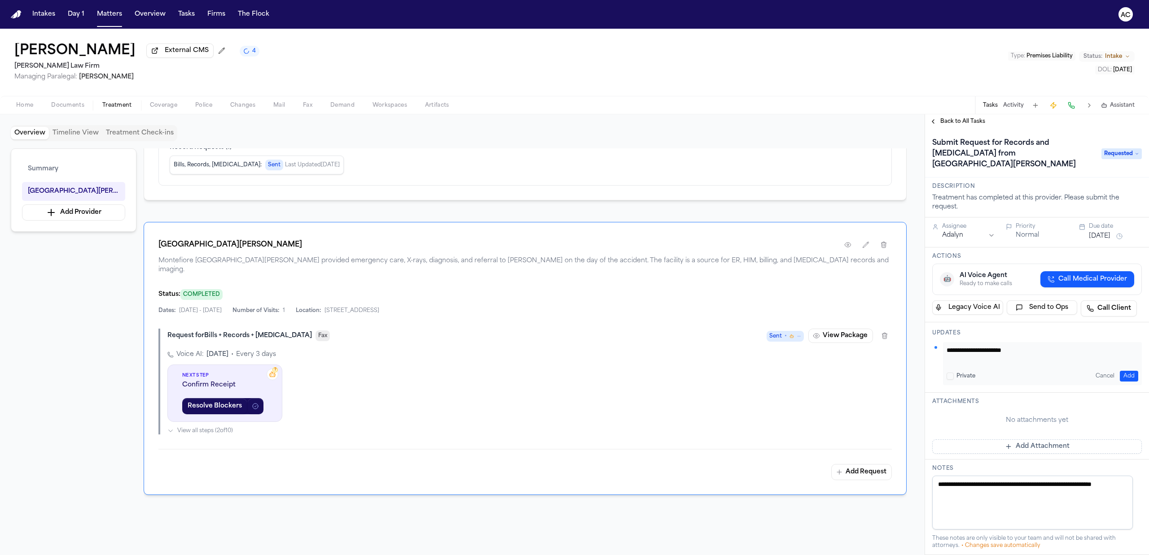
click at [869, 349] on div "Overview Timeline View Treatment Check-ins Summary Montefiore Mount Vernon Hosp…" at bounding box center [574, 334] width 1149 height 441
type textarea "**********"
click at [1122, 377] on button "Add" at bounding box center [1129, 376] width 18 height 11
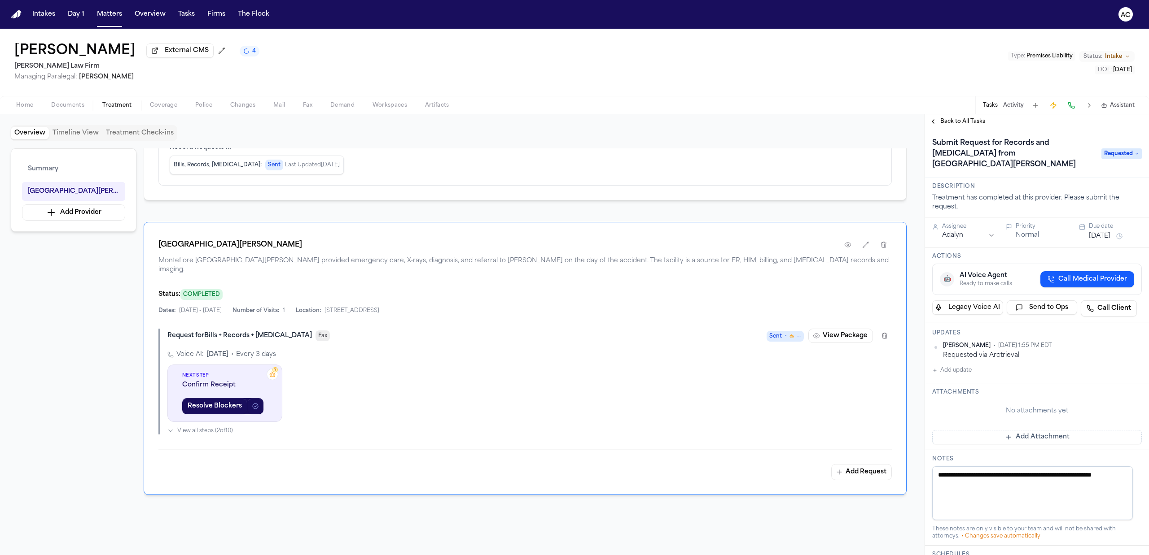
click at [959, 122] on span "Back to All Tasks" at bounding box center [962, 121] width 45 height 7
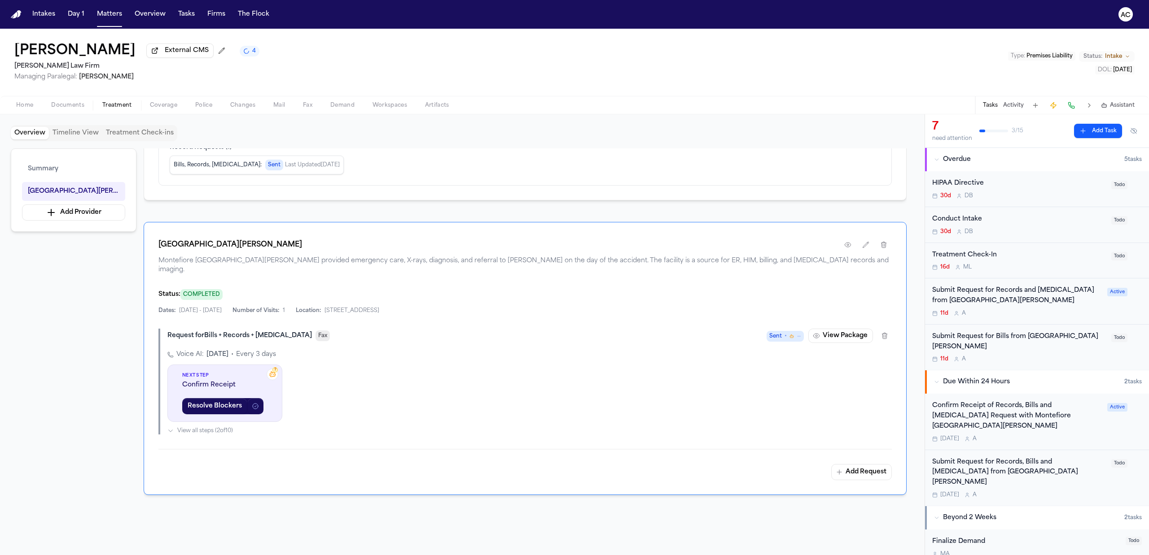
click at [957, 343] on div "Submit Request for Bills from Montefiore Mount Vernon Hospital" at bounding box center [1019, 342] width 174 height 21
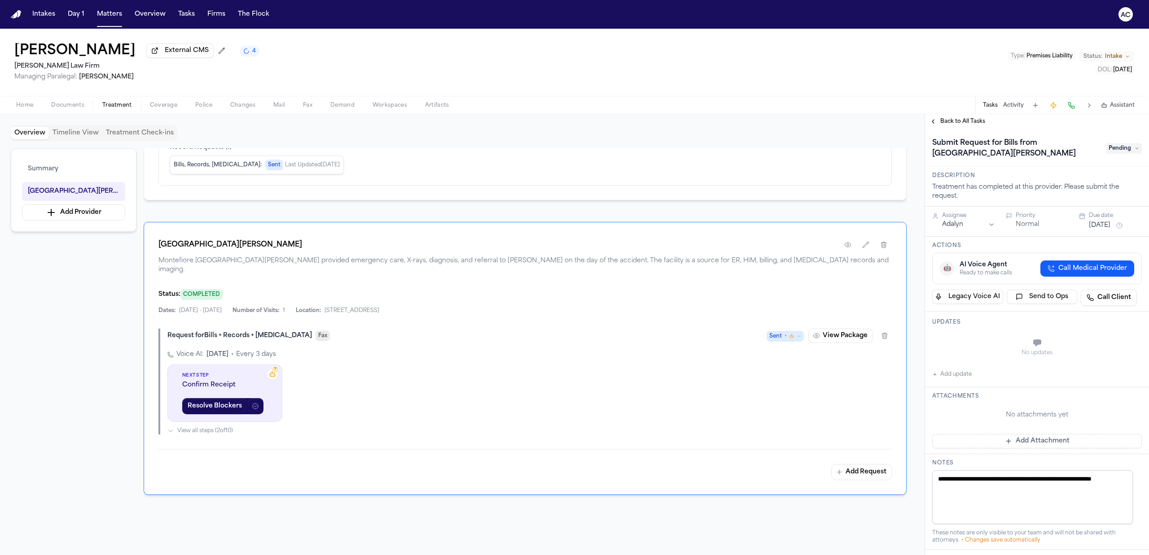
click at [1111, 146] on span "Pending" at bounding box center [1124, 148] width 36 height 11
click at [1115, 254] on div "Requested" at bounding box center [1092, 256] width 94 height 11
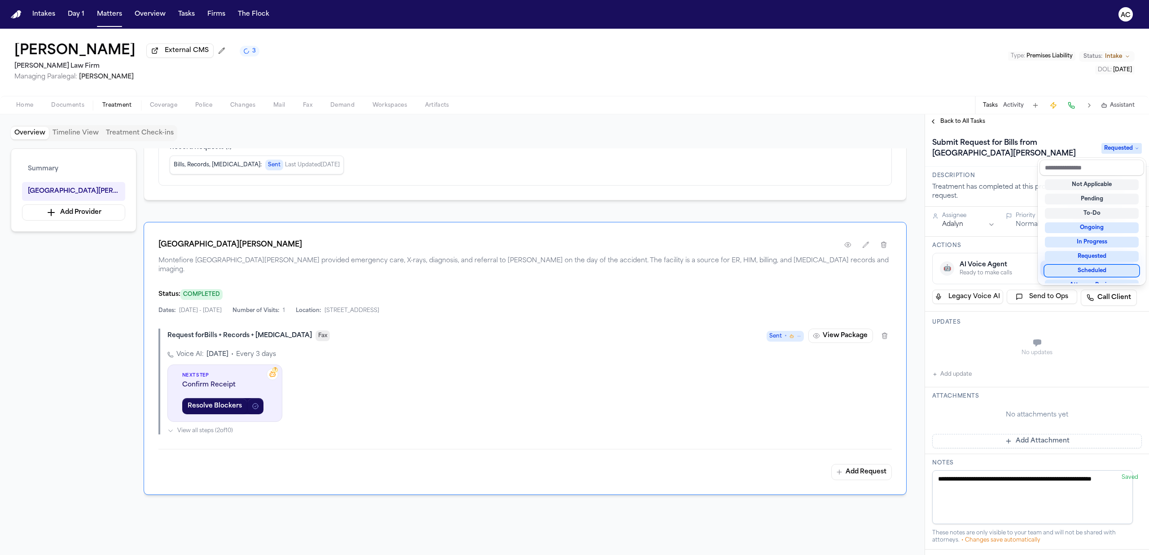
click at [953, 374] on div "**********" at bounding box center [1037, 428] width 224 height 599
click at [953, 374] on button "Add update" at bounding box center [951, 374] width 39 height 11
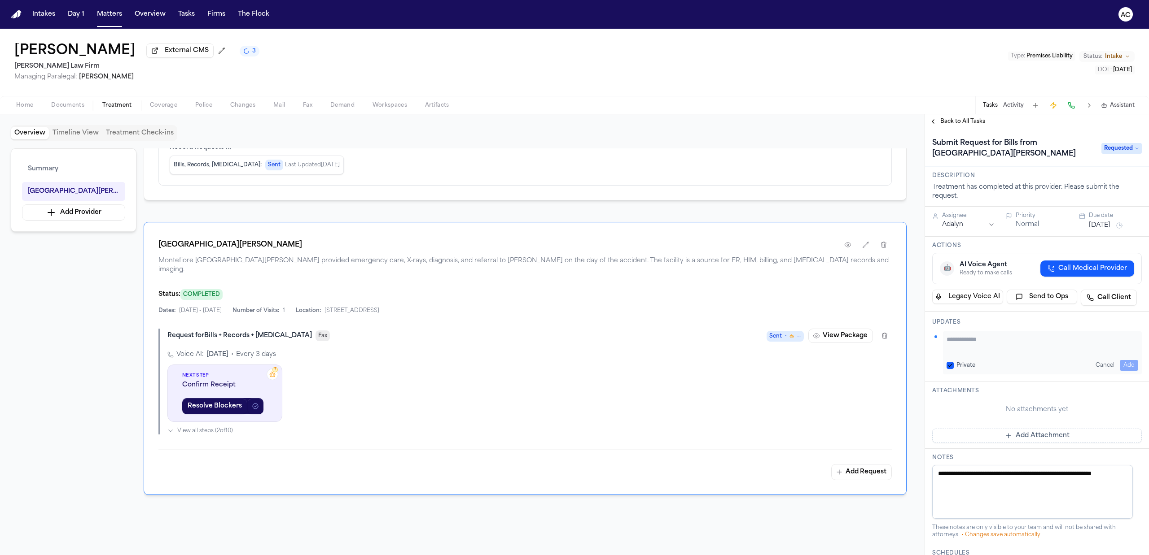
click at [974, 346] on textarea "Add your update" at bounding box center [1042, 344] width 192 height 18
paste textarea "**********"
type textarea "**********"
click at [952, 368] on button "Private" at bounding box center [949, 365] width 7 height 7
click at [1120, 367] on button "Add" at bounding box center [1129, 365] width 18 height 11
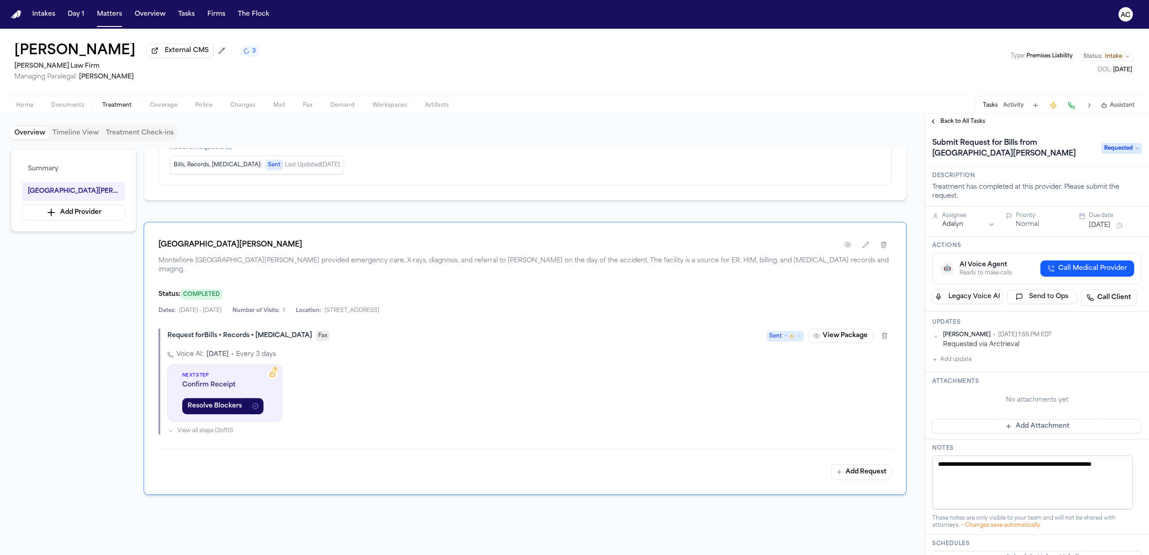
click at [961, 121] on span "Back to All Tasks" at bounding box center [962, 121] width 45 height 7
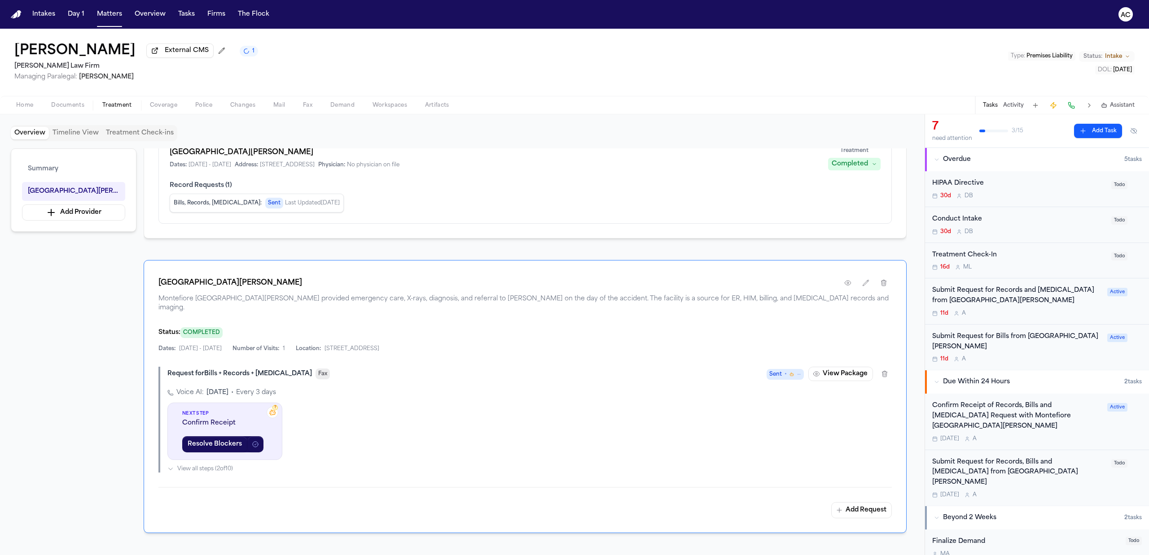
scroll to position [54, 0]
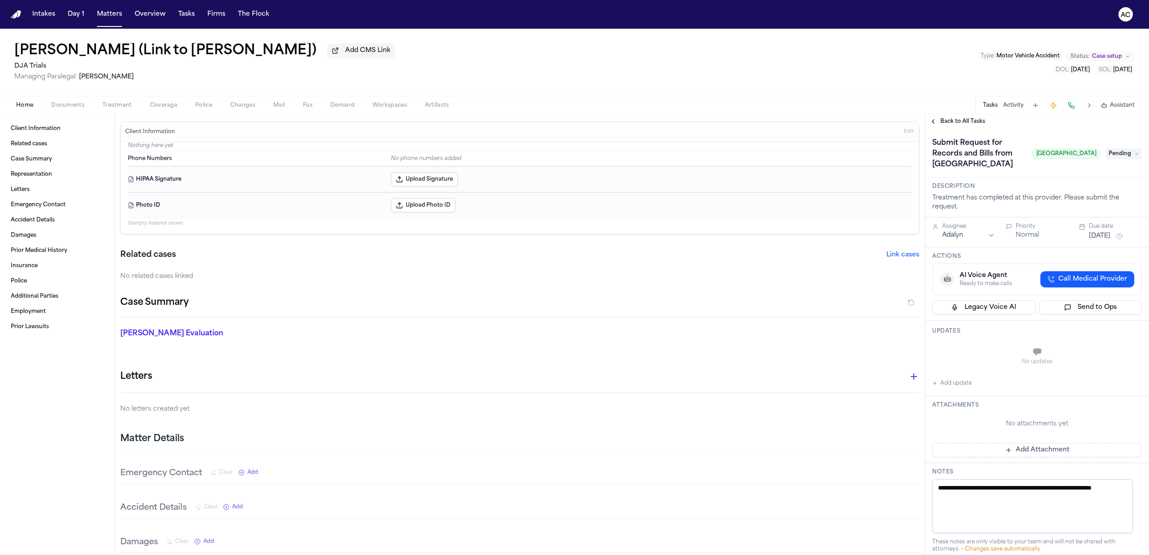
click at [118, 105] on span "Treatment" at bounding box center [117, 105] width 30 height 7
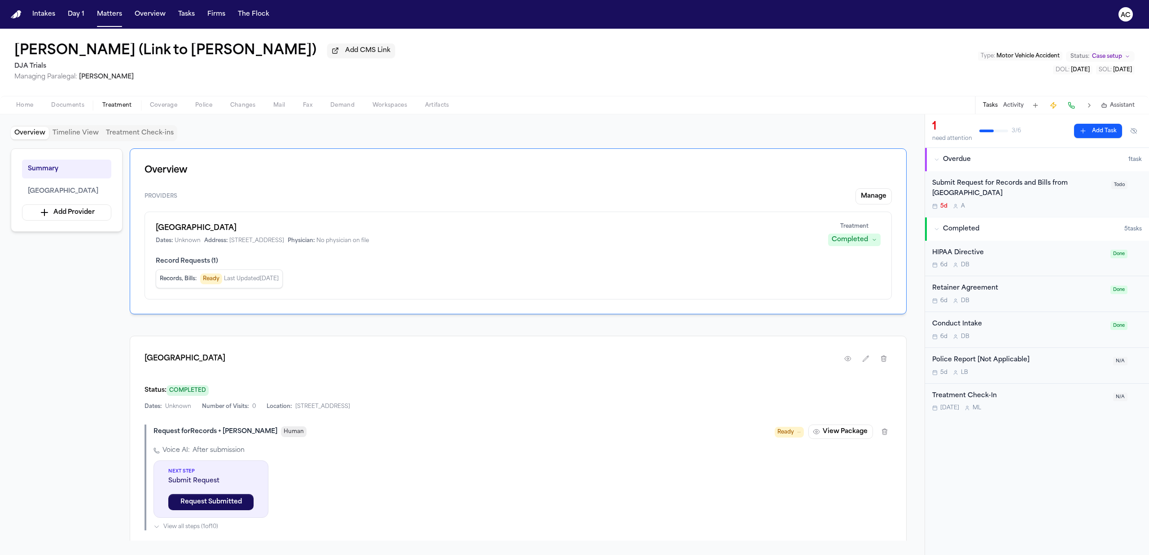
click at [70, 102] on span "Documents" at bounding box center [67, 105] width 33 height 7
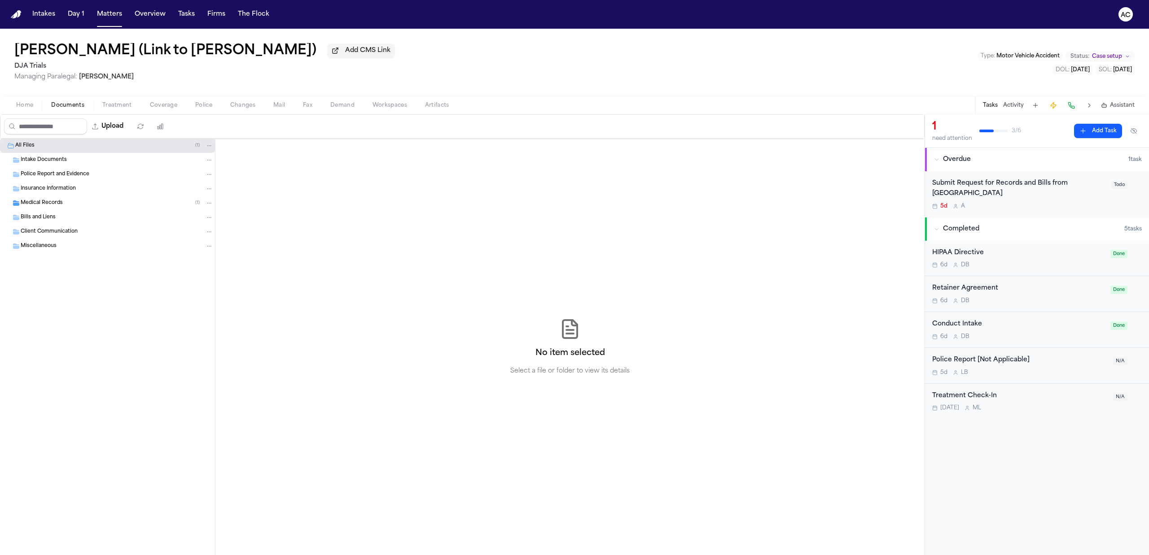
click at [52, 162] on span "Intake Documents" at bounding box center [44, 161] width 46 height 8
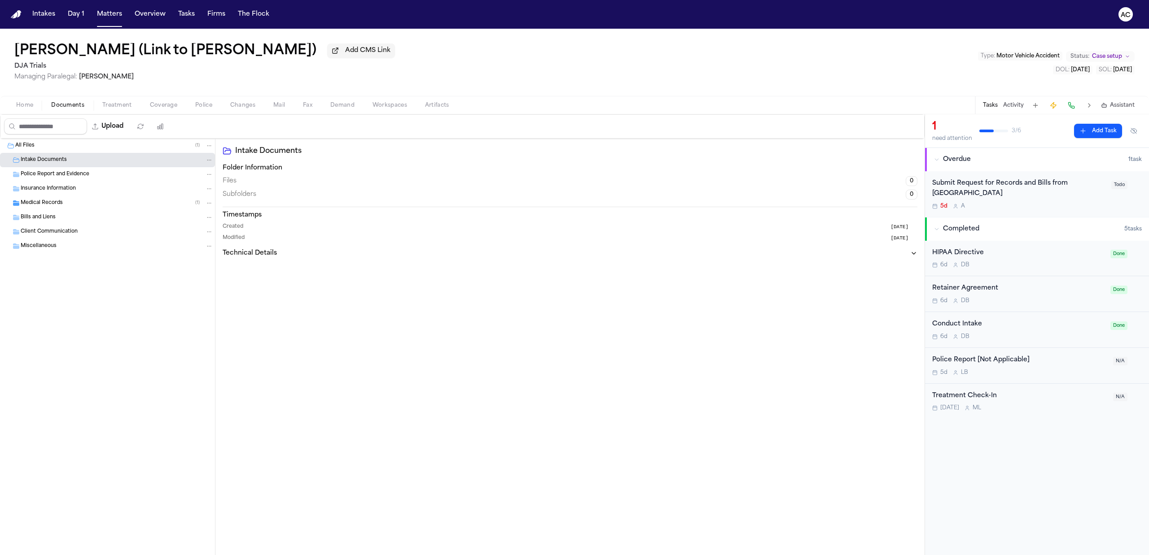
click at [45, 204] on span "Medical Records" at bounding box center [42, 204] width 42 height 8
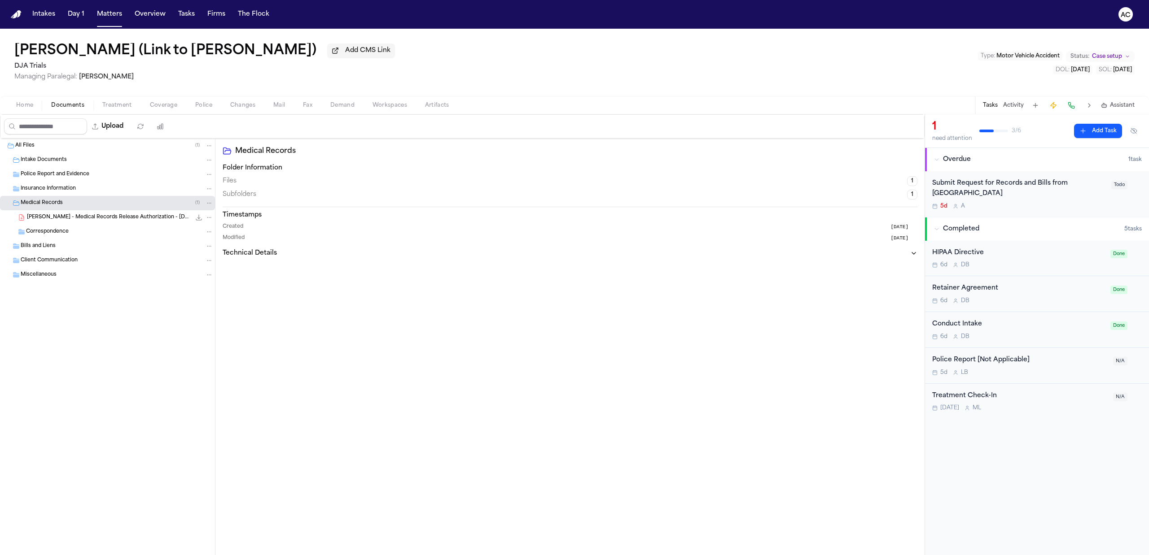
click at [85, 219] on span "F. Ferguson - Medical Records Release Authorization - 7.25.25" at bounding box center [109, 218] width 164 height 8
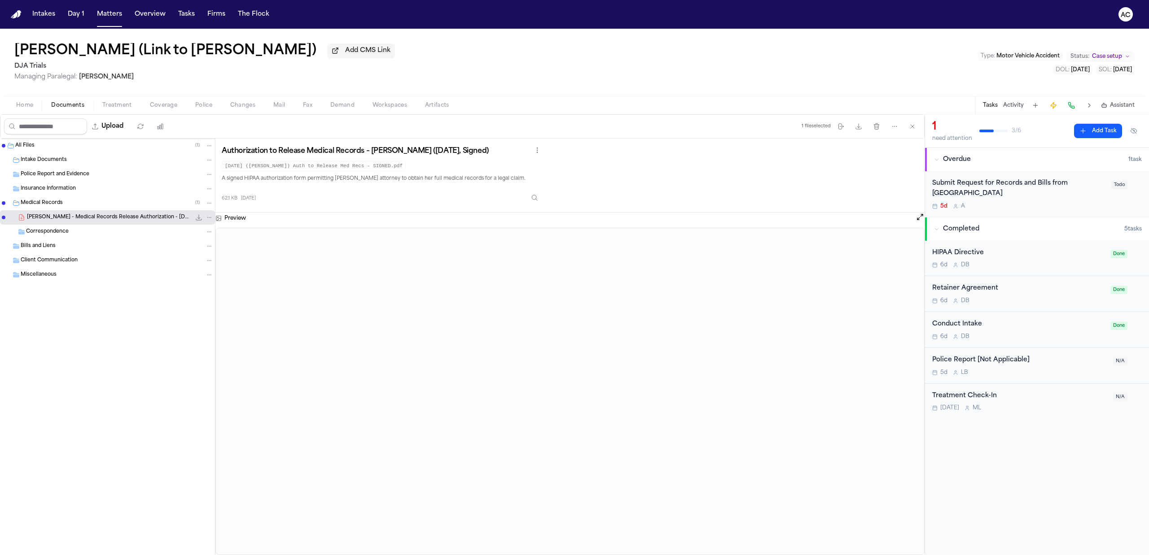
click at [63, 206] on div "Medical Records ( 1 )" at bounding box center [117, 203] width 192 height 8
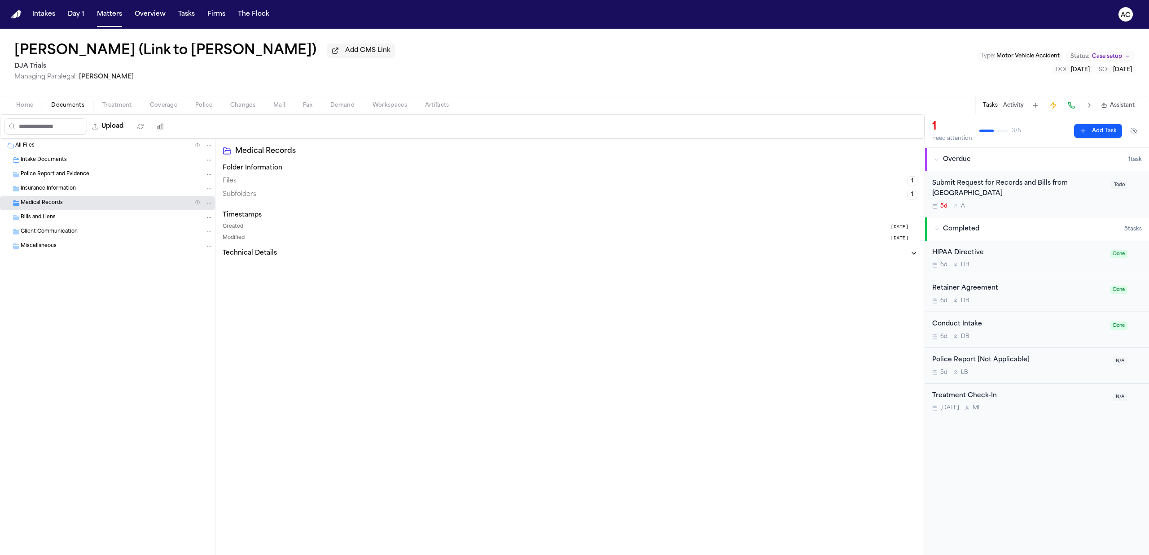
click at [63, 206] on div "Medical Records ( 1 )" at bounding box center [117, 203] width 192 height 8
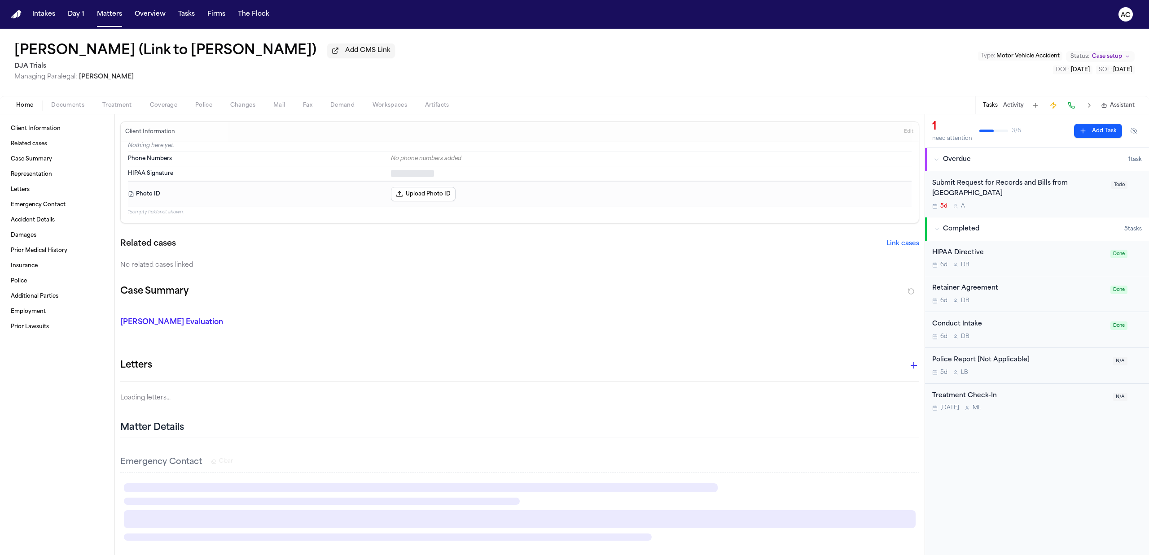
click at [27, 102] on span "Home" at bounding box center [24, 105] width 17 height 7
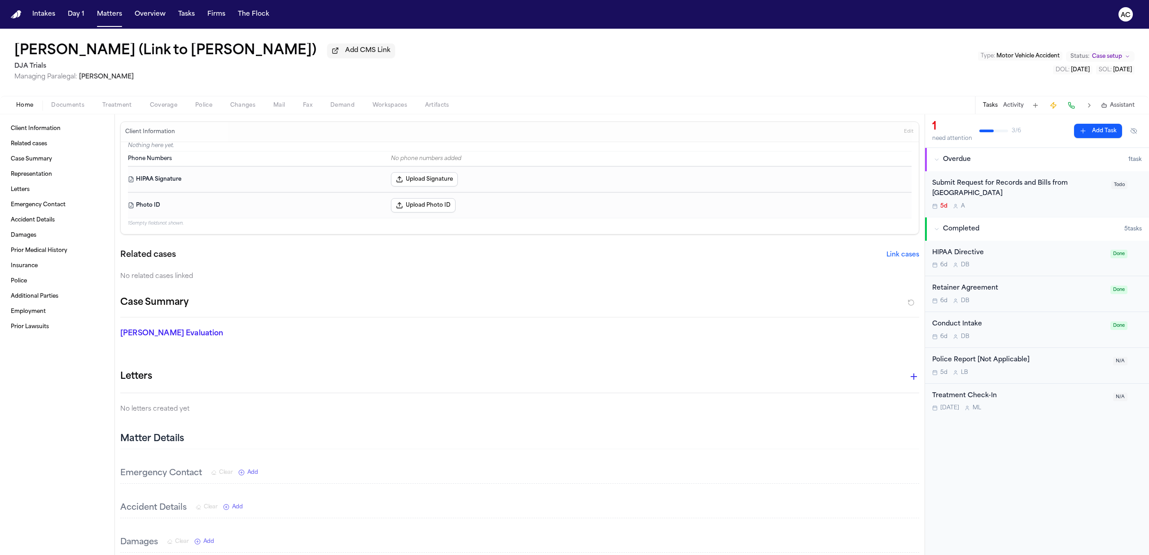
click at [423, 172] on button "Upload Signature" at bounding box center [424, 179] width 67 height 14
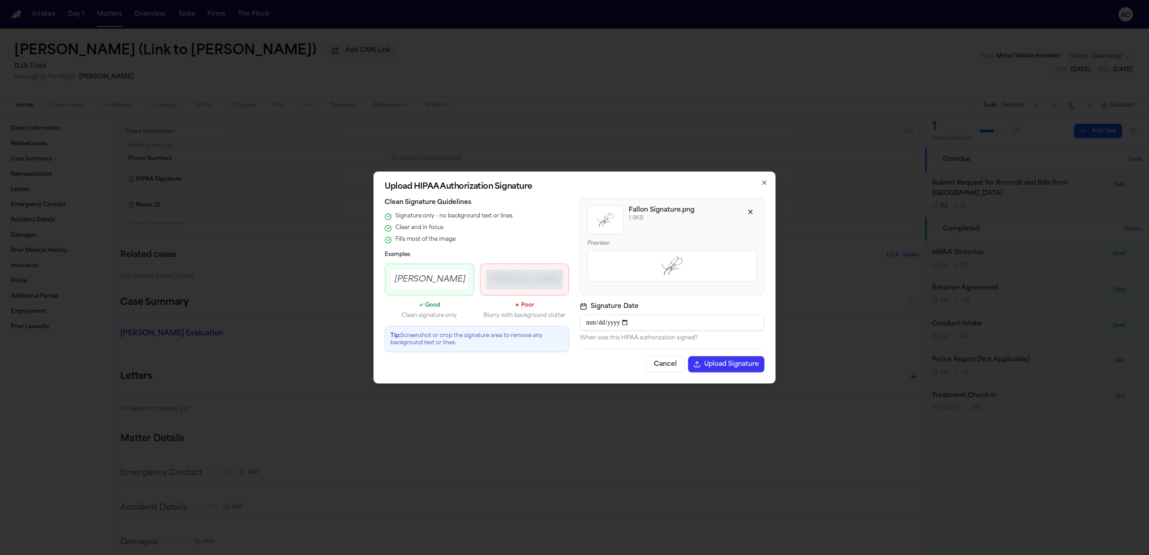
click at [711, 365] on button "Upload Signature" at bounding box center [726, 365] width 76 height 16
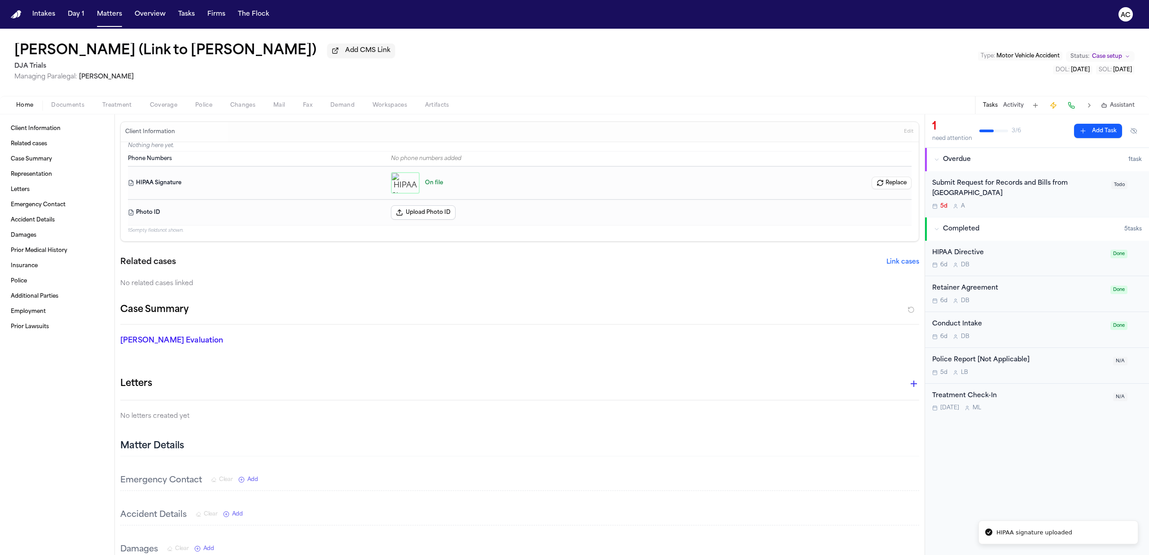
click at [41, 431] on div "Client Information Related cases Case Summary Representation Letters Emergency …" at bounding box center [57, 334] width 114 height 441
click at [44, 217] on span "Accident Details" at bounding box center [33, 220] width 44 height 7
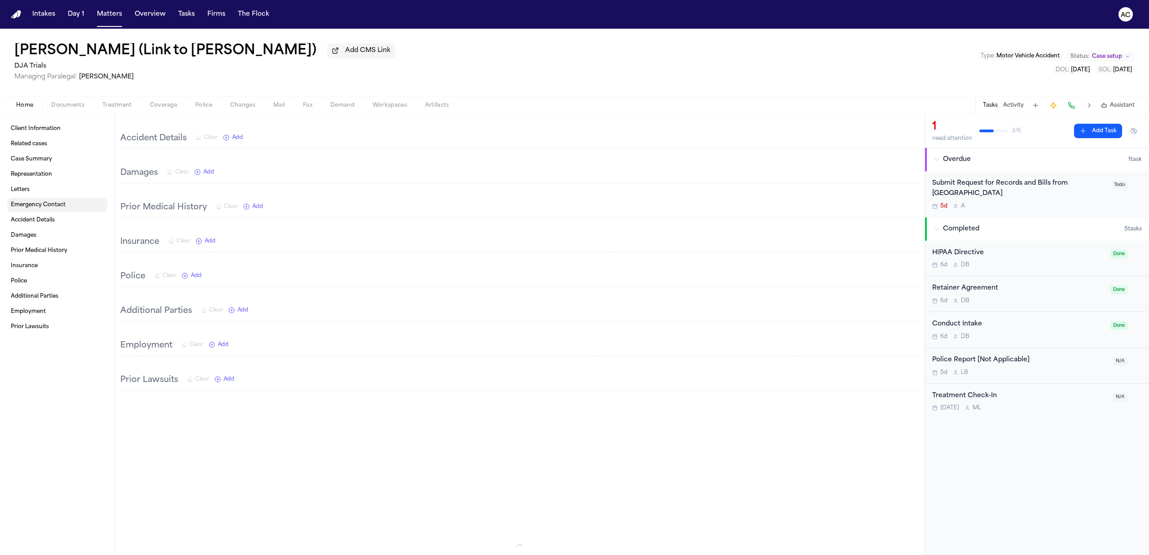
scroll to position [381, 0]
click at [41, 206] on span "Emergency Contact" at bounding box center [38, 204] width 55 height 7
click at [29, 128] on span "Client Information" at bounding box center [36, 128] width 50 height 7
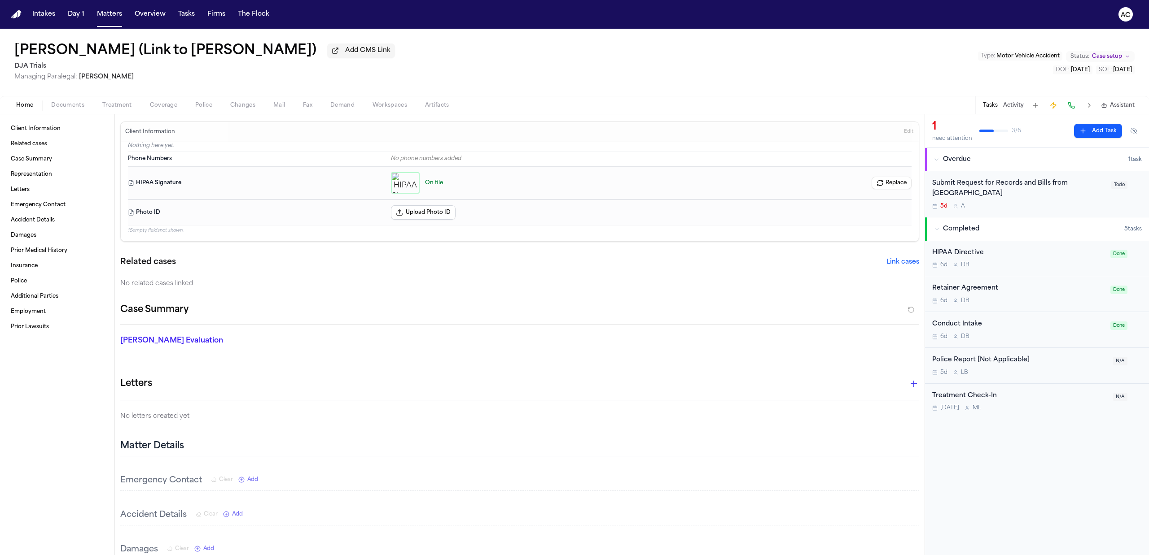
click at [951, 181] on div "Submit Request for Records and Bills from Mercy Hospital" at bounding box center [1019, 189] width 174 height 21
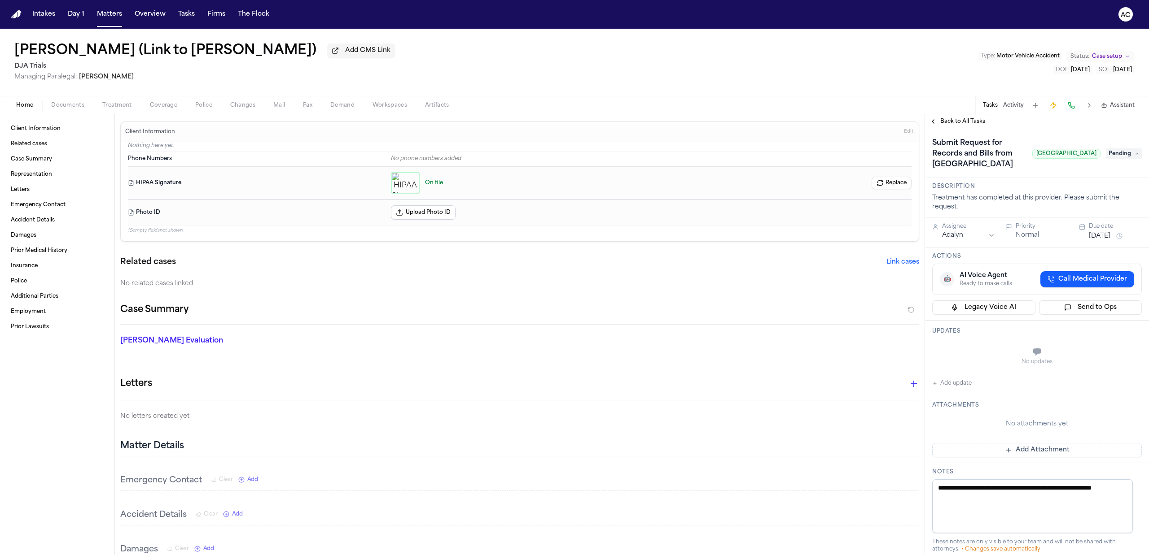
click at [954, 382] on button "Add update" at bounding box center [951, 383] width 39 height 11
click at [959, 362] on textarea "Add your update" at bounding box center [1042, 353] width 192 height 18
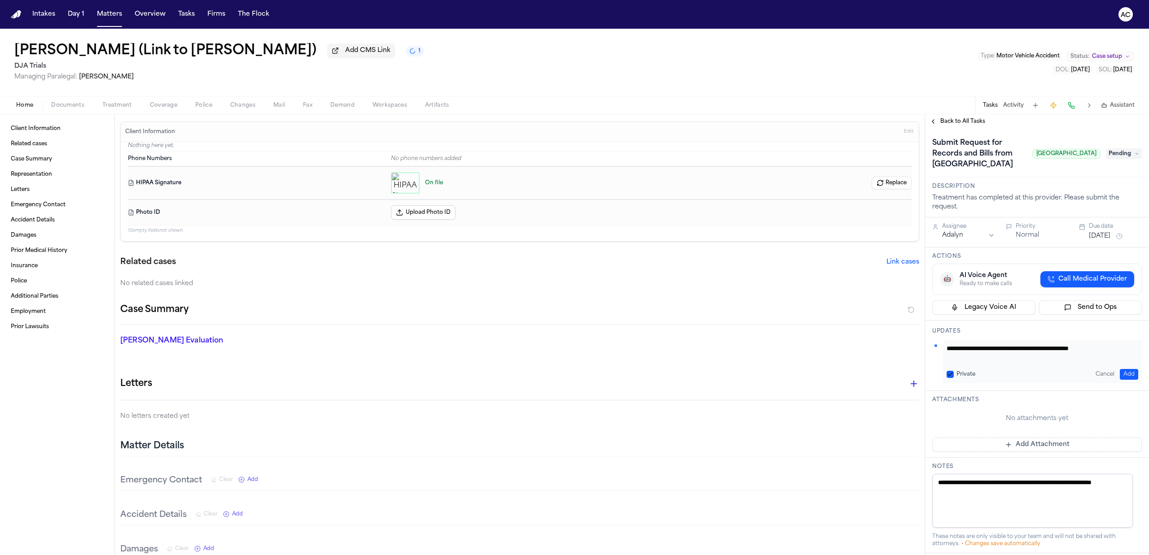
drag, startPoint x: 1009, startPoint y: 350, endPoint x: 961, endPoint y: 350, distance: 47.6
click at [962, 350] on textarea "**********" at bounding box center [1037, 353] width 183 height 18
type textarea "**********"
click at [1120, 375] on button "Add" at bounding box center [1129, 374] width 18 height 11
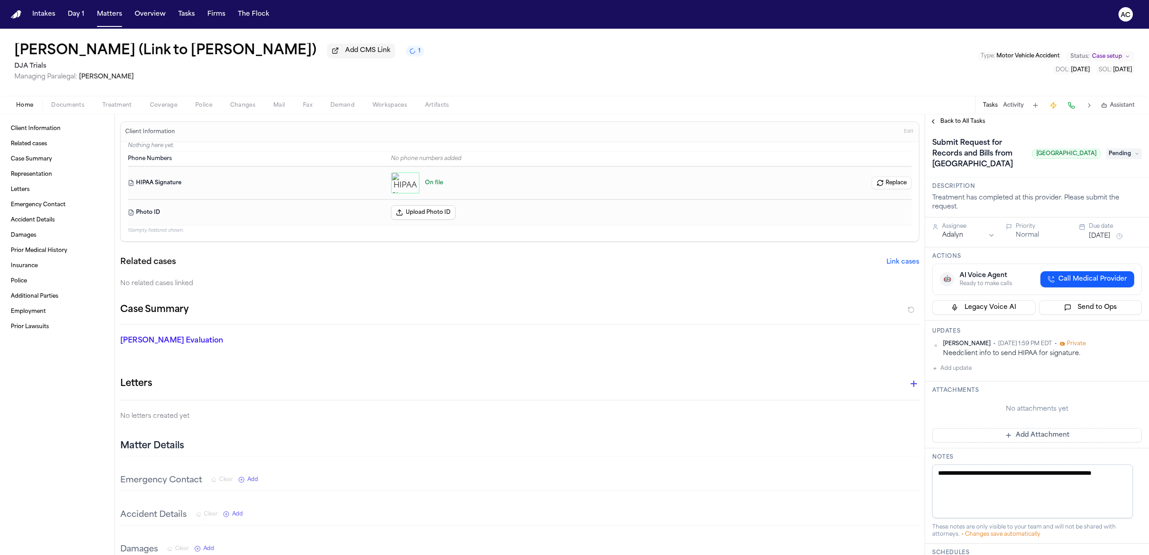
click at [1127, 344] on html "Intakes Day 1 Matters Overview Tasks Firms The Flock AC Fallon Ferguson (Link t…" at bounding box center [574, 277] width 1149 height 555
click at [1101, 359] on div "Edit" at bounding box center [1103, 359] width 53 height 13
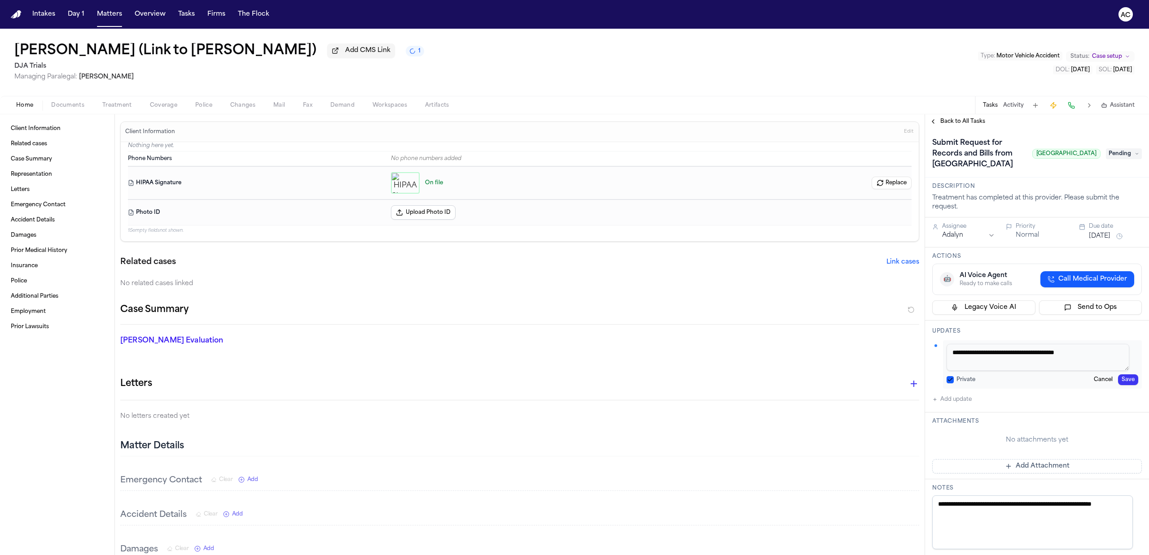
click at [970, 352] on textarea "**********" at bounding box center [1037, 357] width 183 height 27
type textarea "**********"
click at [1113, 375] on div "**********" at bounding box center [1042, 365] width 199 height 48
click at [1118, 383] on button "Save" at bounding box center [1128, 380] width 20 height 11
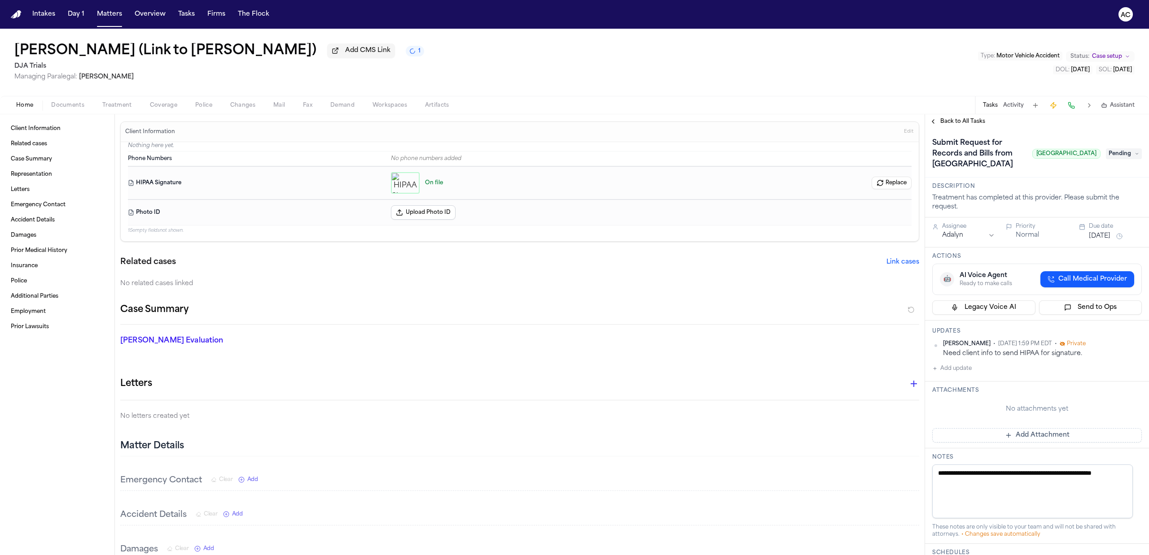
click at [1113, 158] on span "Pending" at bounding box center [1124, 154] width 36 height 11
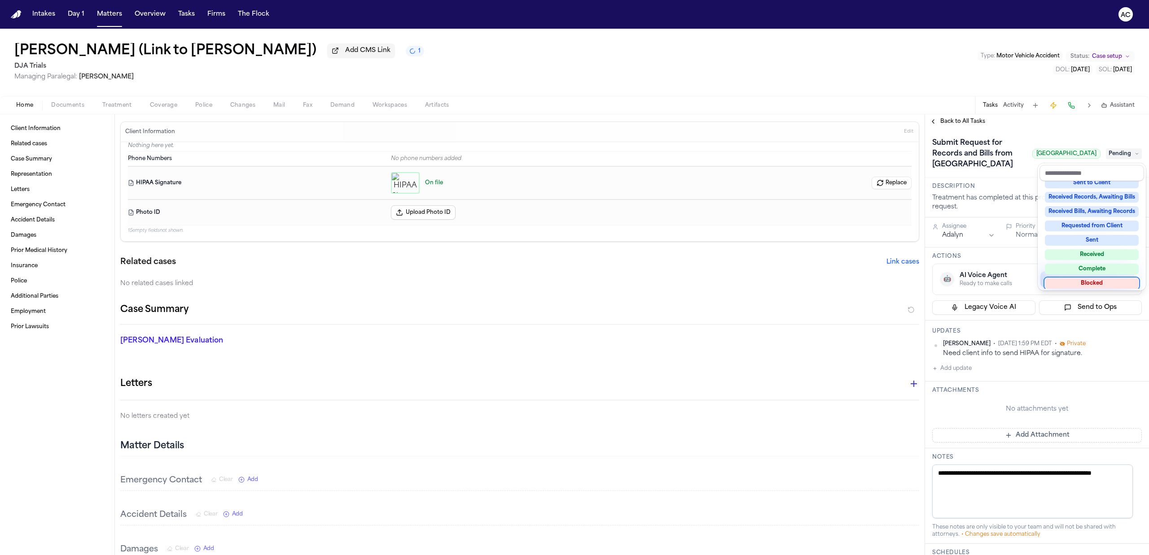
click at [1103, 284] on div "Blocked" at bounding box center [1092, 283] width 94 height 11
drag, startPoint x: 1106, startPoint y: 358, endPoint x: 1141, endPoint y: 381, distance: 42.4
click at [1108, 359] on div "**********" at bounding box center [1037, 425] width 224 height 593
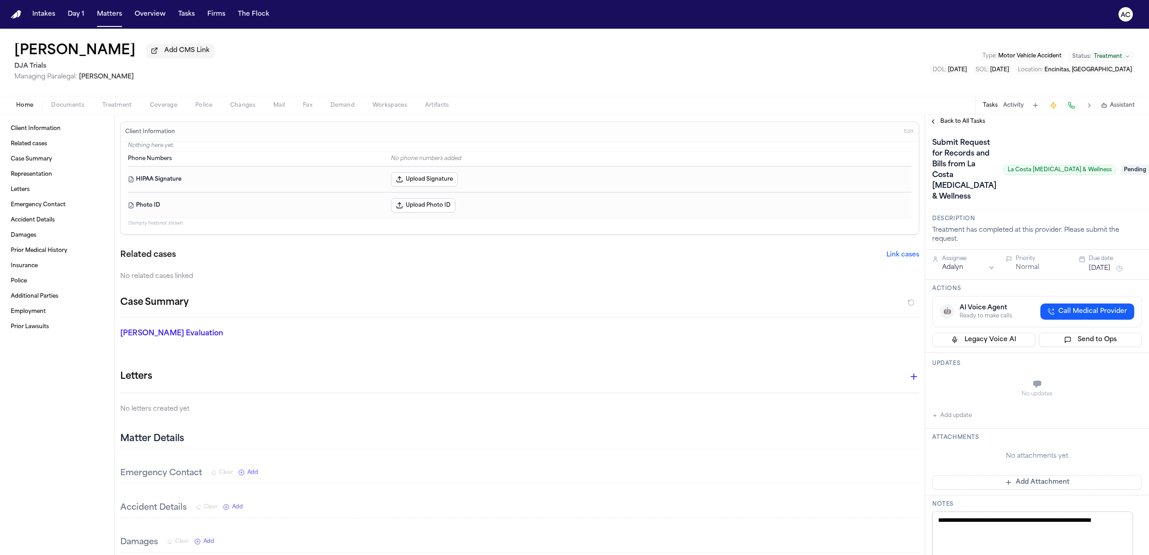
click at [71, 101] on button "Documents" at bounding box center [67, 105] width 51 height 11
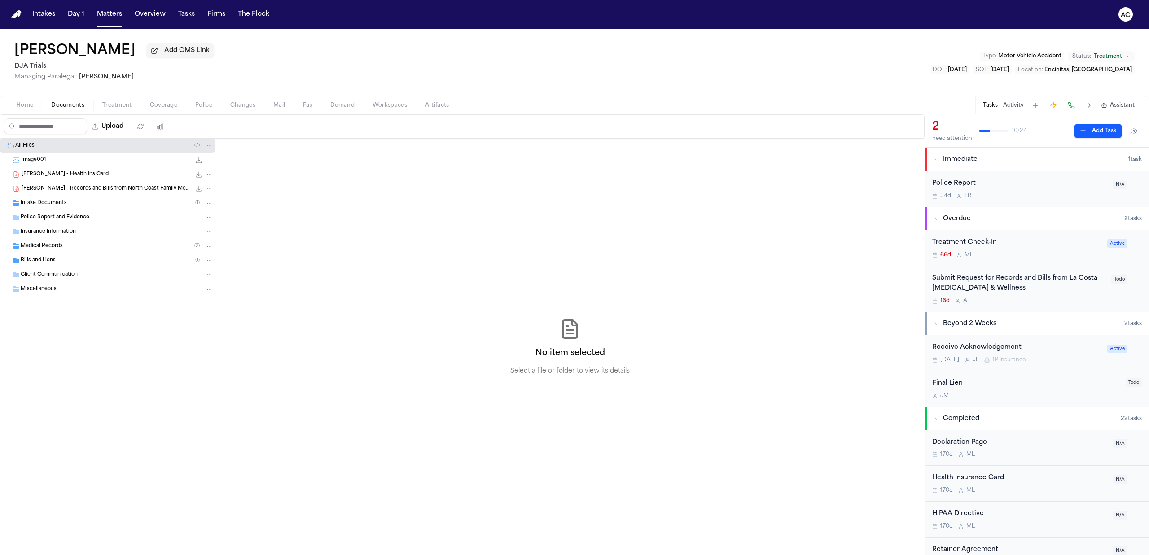
click at [95, 248] on div "Medical Records ( 2 )" at bounding box center [117, 246] width 192 height 8
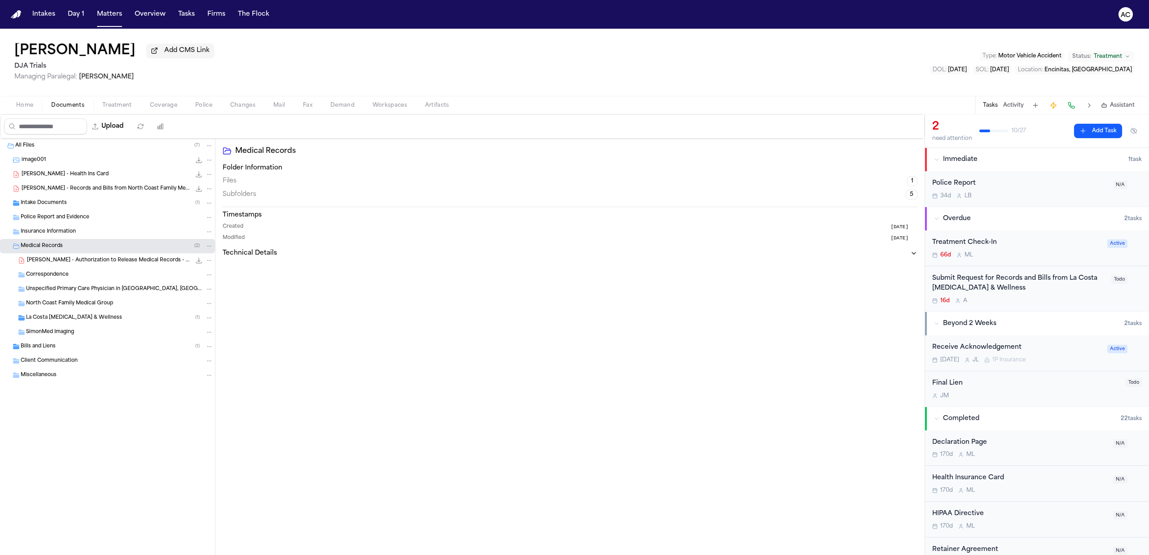
click at [86, 316] on span "La Costa [MEDICAL_DATA] & Wellness" at bounding box center [74, 319] width 96 height 8
click at [127, 335] on span "[PERSON_NAME] - MRs and [PERSON_NAME] from La Costa [MEDICAL_DATA] - 11.2024 to…" at bounding box center [111, 333] width 158 height 8
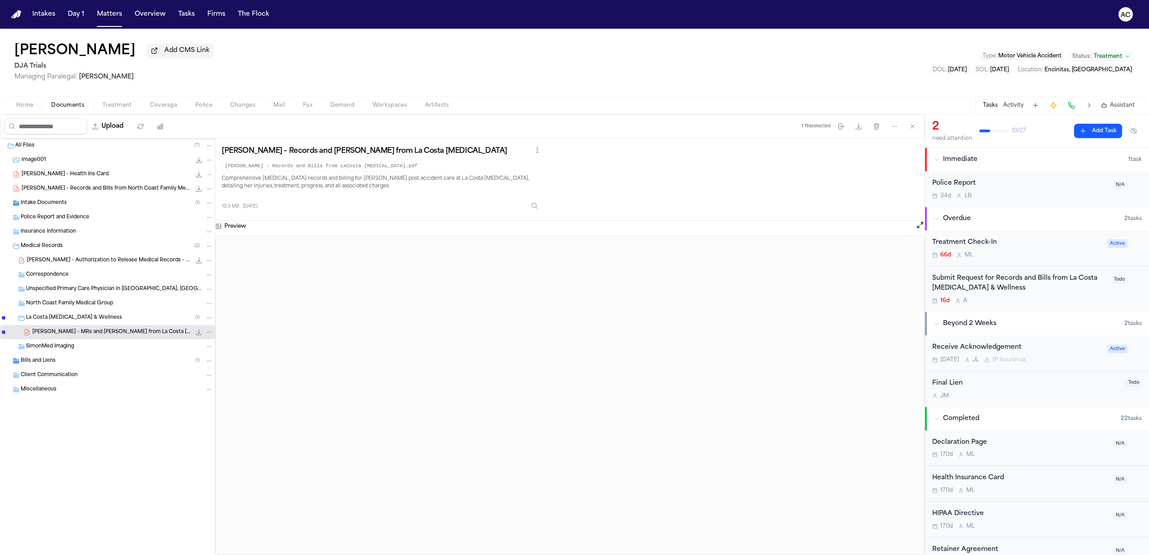
click at [994, 278] on div "Submit Request for Records and Bills from La Costa [MEDICAL_DATA] & Wellness" at bounding box center [1019, 284] width 174 height 21
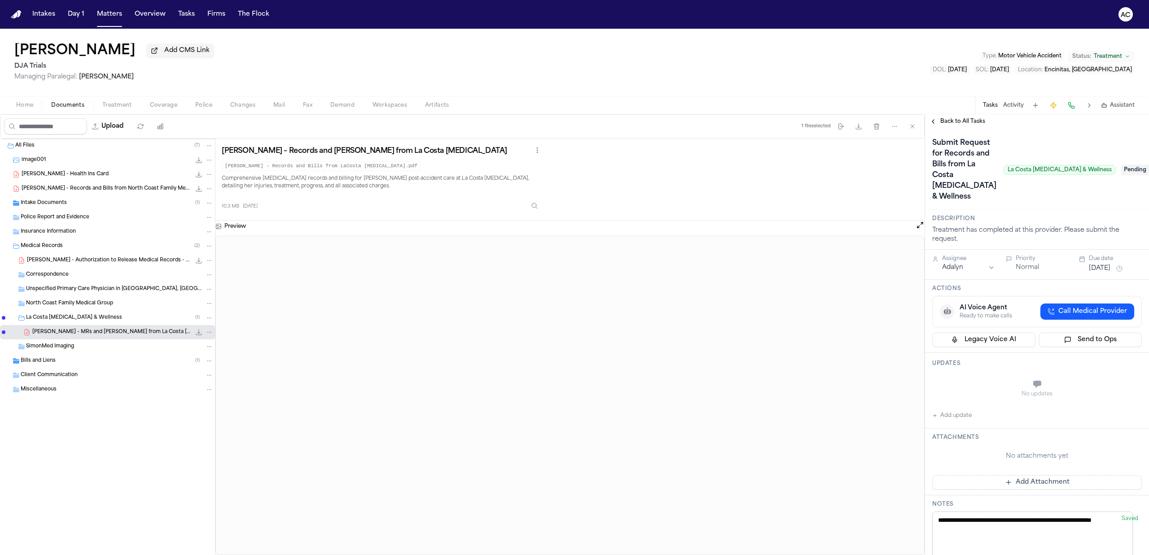
click at [61, 368] on div "Bills and Liens ( 1 )" at bounding box center [107, 361] width 215 height 14
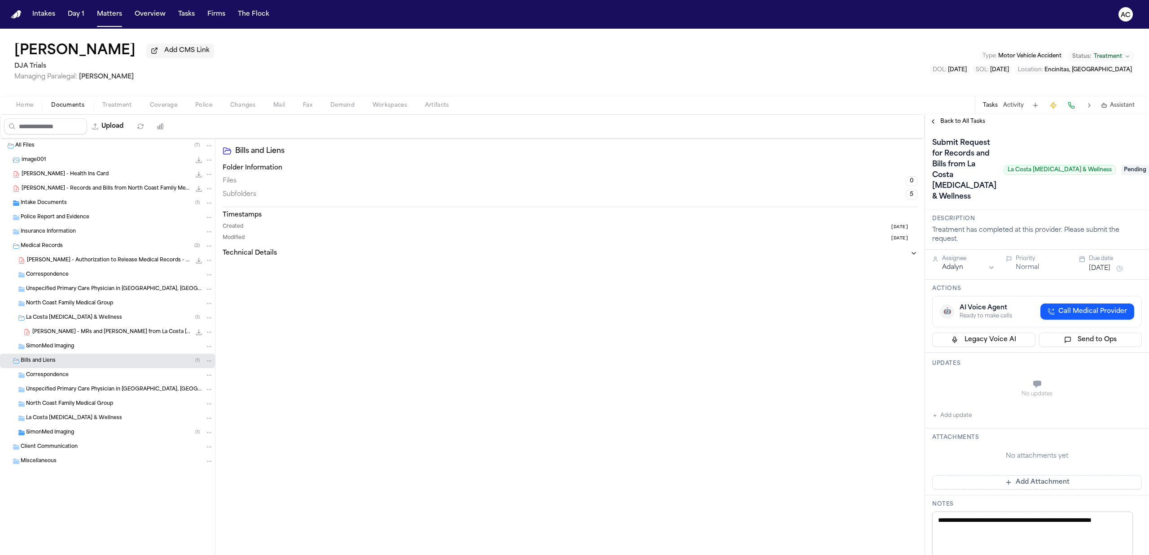
click at [87, 427] on div "SimonMed Imaging ( 1 )" at bounding box center [107, 433] width 215 height 14
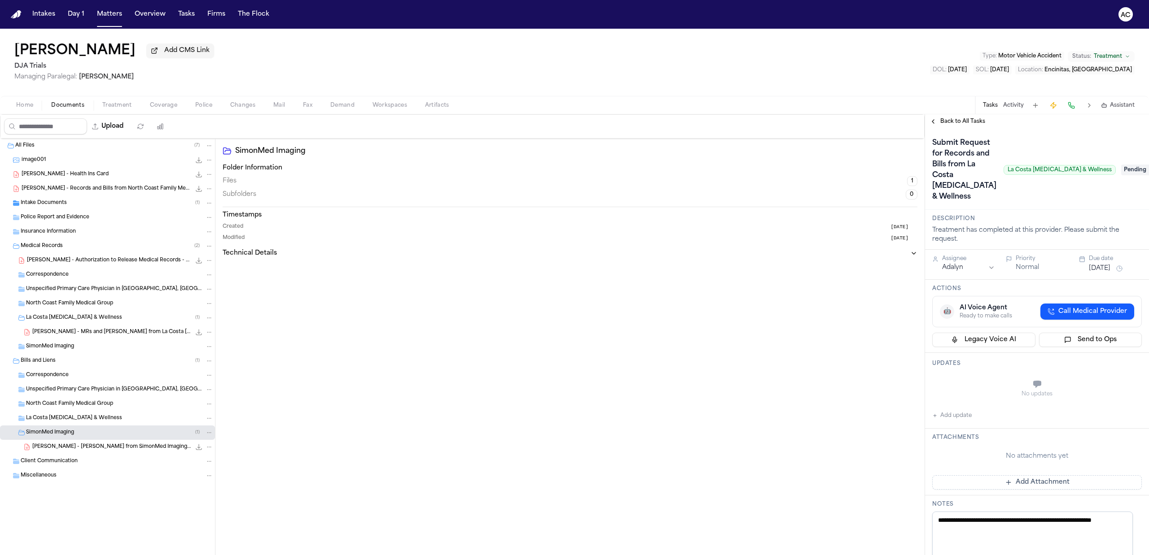
click at [132, 335] on span "[PERSON_NAME] - MRs and [PERSON_NAME] from La Costa [MEDICAL_DATA] - 11.2024 to…" at bounding box center [111, 333] width 158 height 8
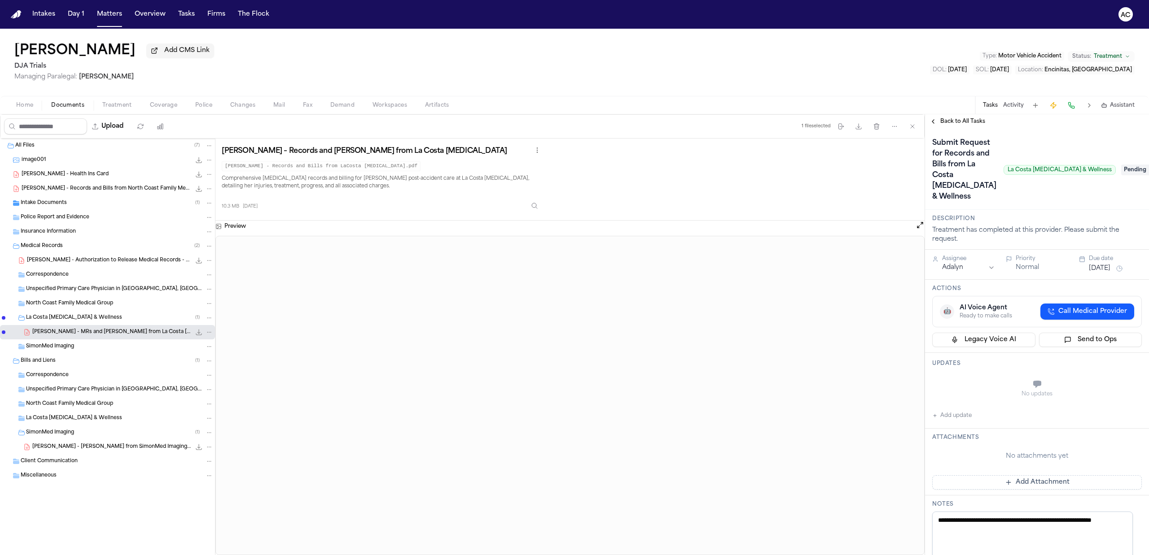
click at [115, 188] on span "[PERSON_NAME] - Records and Bills from North Coast Family Medical Group" at bounding box center [106, 189] width 169 height 8
drag, startPoint x: 97, startPoint y: 186, endPoint x: 122, endPoint y: 192, distance: 26.4
click at [117, 193] on div "[PERSON_NAME] - Records and Bills from North Coast Family Medical Group 625.1 K…" at bounding box center [118, 188] width 192 height 9
